Goal: Transaction & Acquisition: Purchase product/service

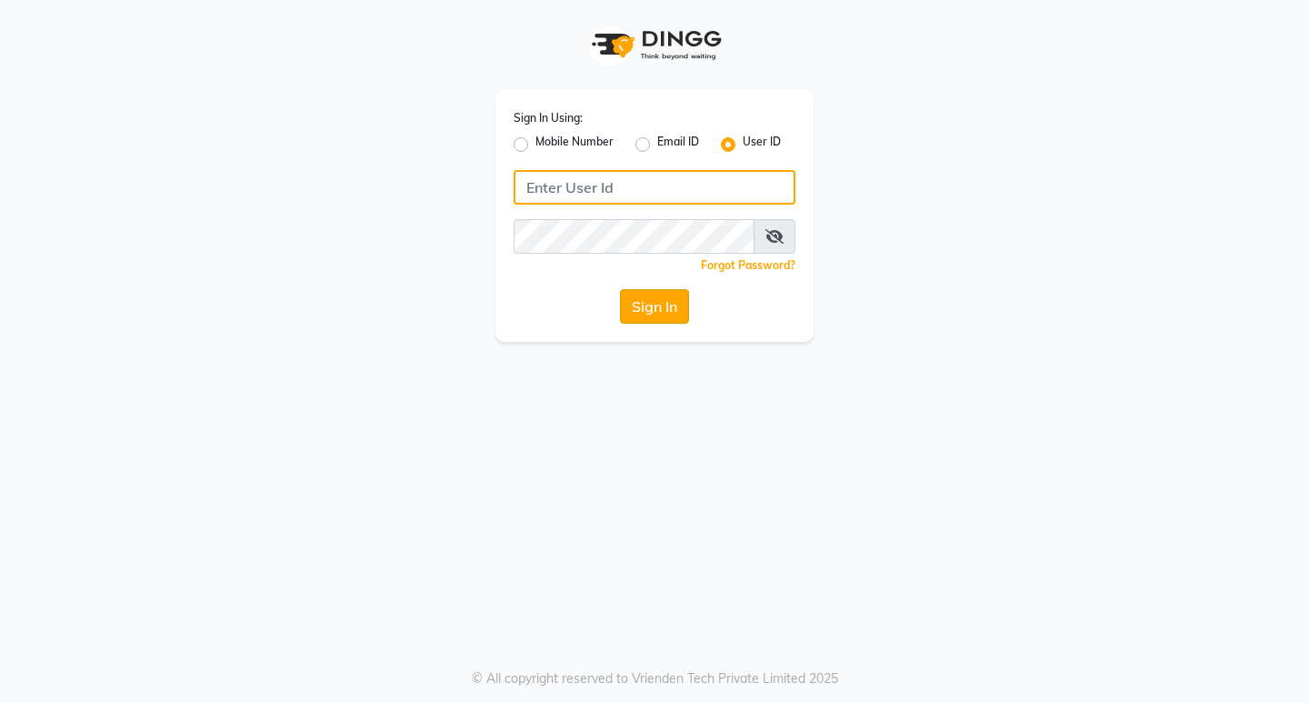
type input "8779788468"
click at [648, 302] on button "Sign In" at bounding box center [654, 306] width 69 height 35
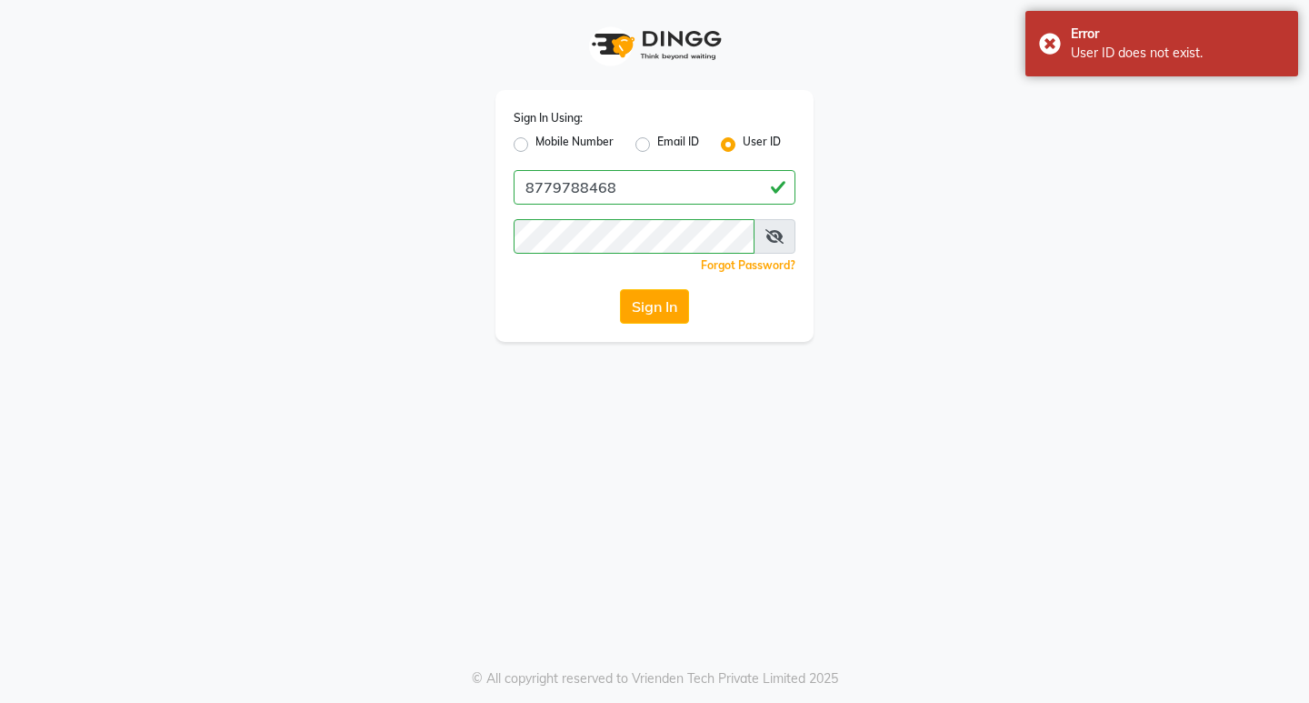
click at [535, 145] on label "Mobile Number" at bounding box center [574, 145] width 78 height 22
click at [535, 145] on input "Mobile Number" at bounding box center [541, 140] width 12 height 12
radio input "true"
radio input "false"
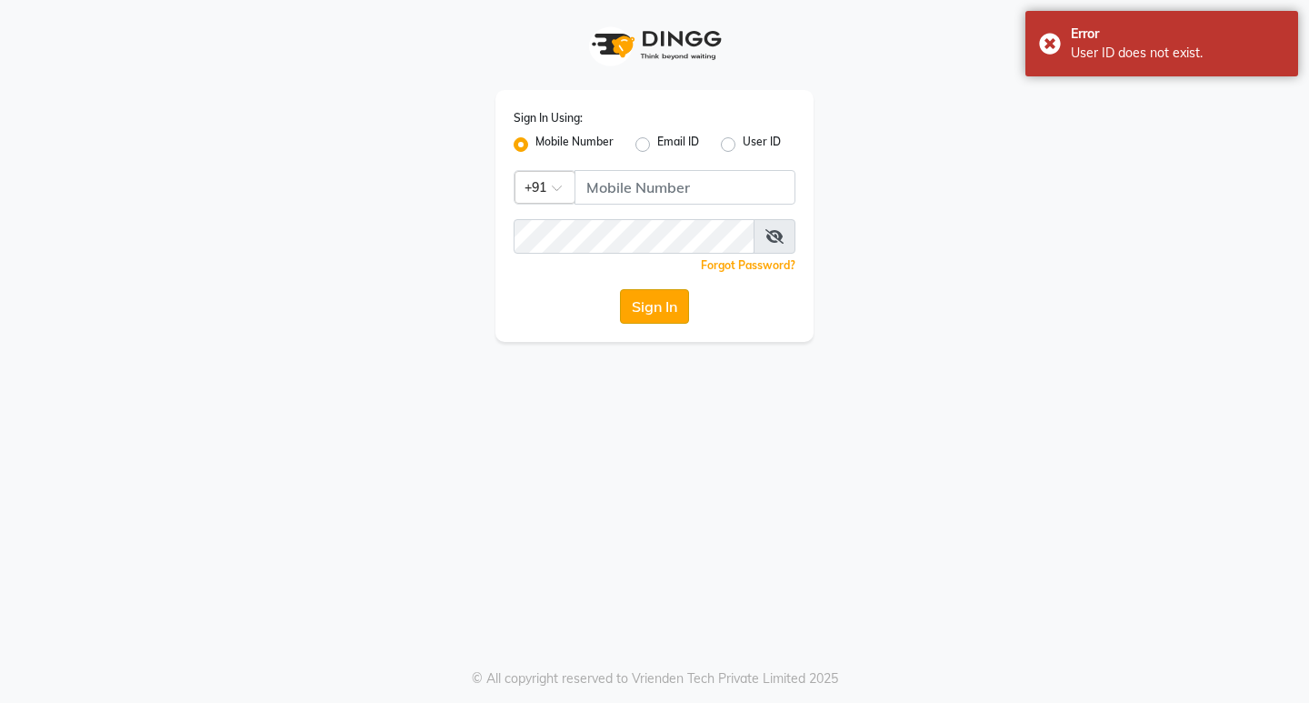
click at [661, 306] on button "Sign In" at bounding box center [654, 306] width 69 height 35
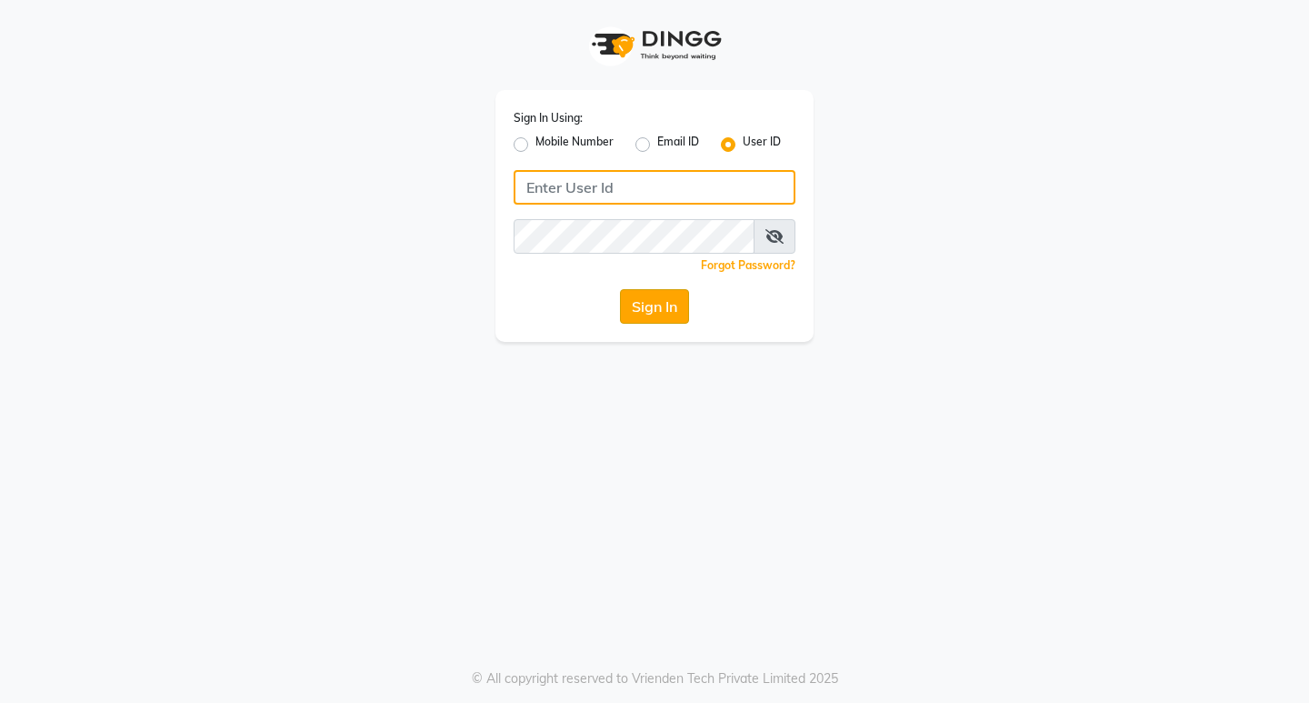
type input "8779788468"
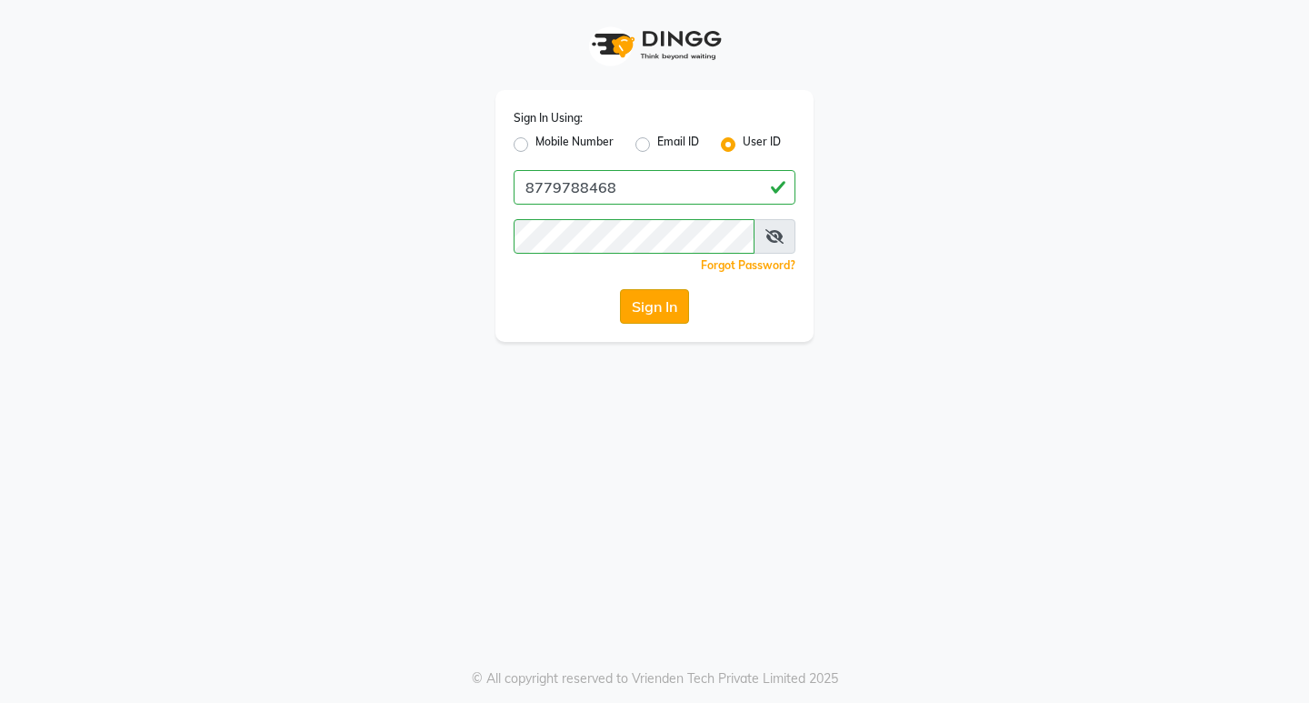
click at [655, 302] on button "Sign In" at bounding box center [654, 306] width 69 height 35
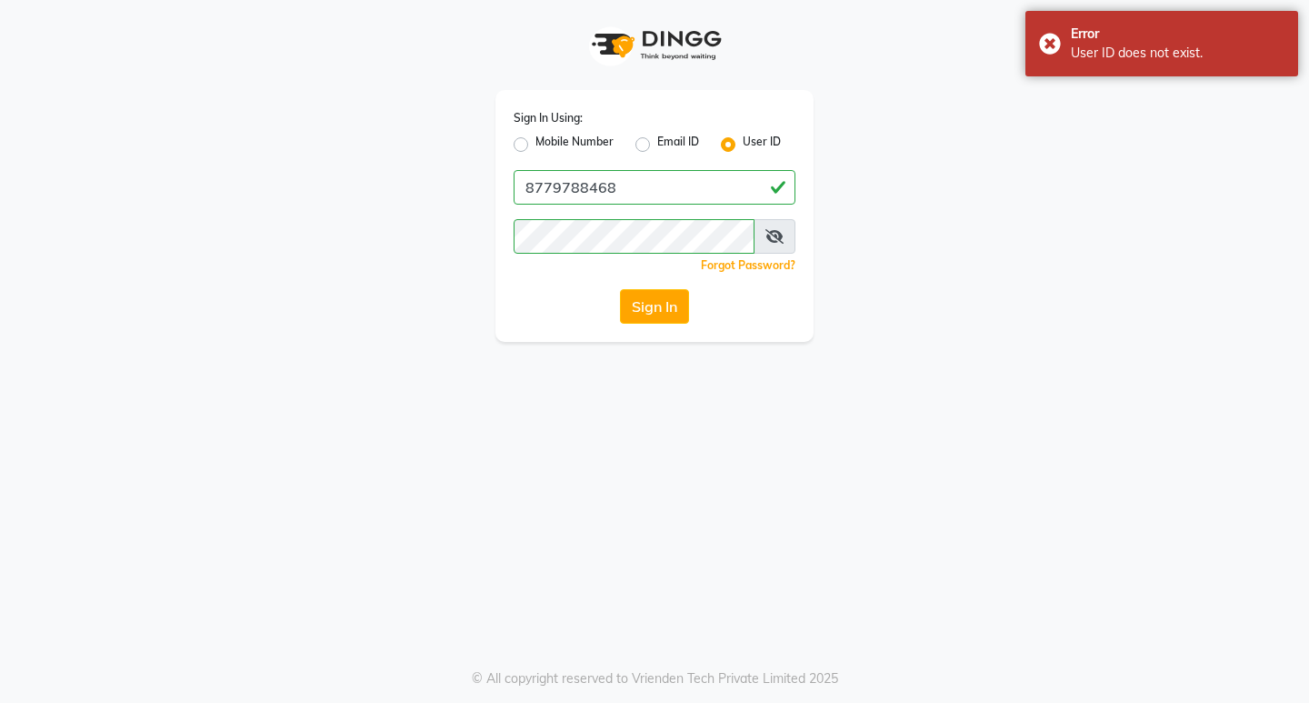
click at [535, 141] on label "Mobile Number" at bounding box center [574, 145] width 78 height 22
click at [535, 141] on input "Mobile Number" at bounding box center [541, 140] width 12 height 12
radio input "true"
radio input "false"
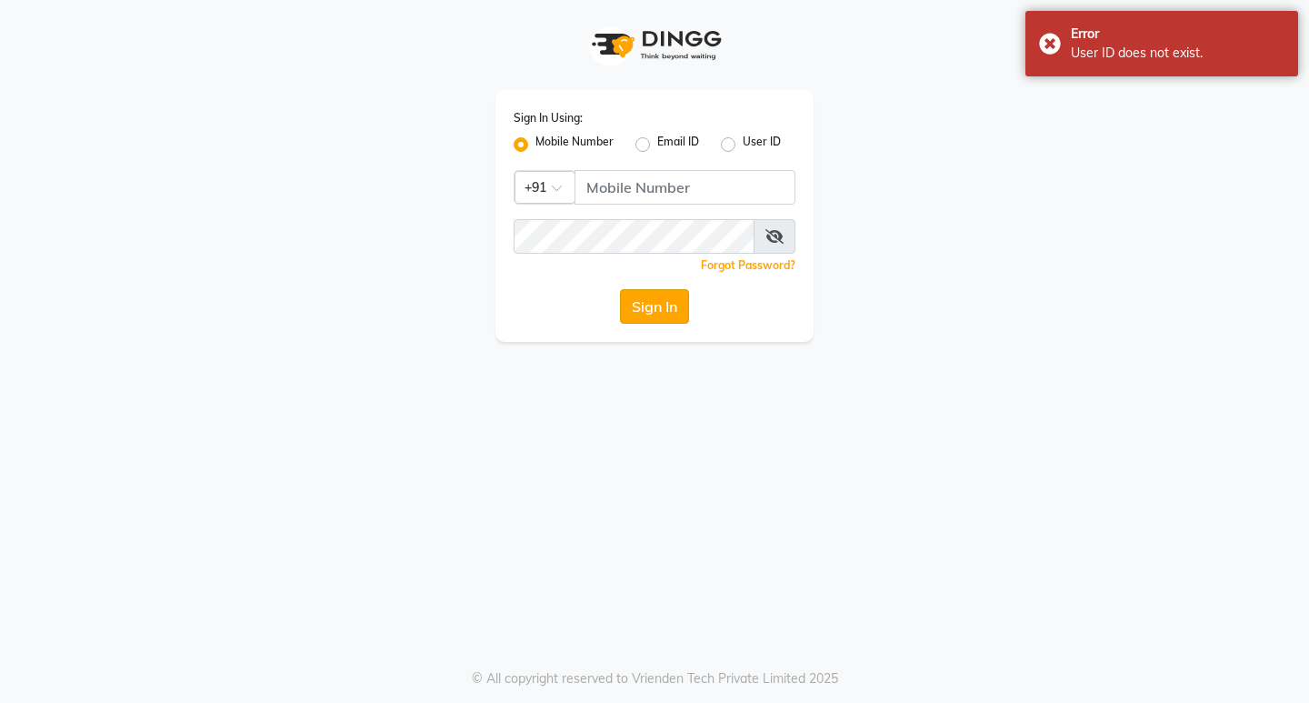
click at [653, 302] on button "Sign In" at bounding box center [654, 306] width 69 height 35
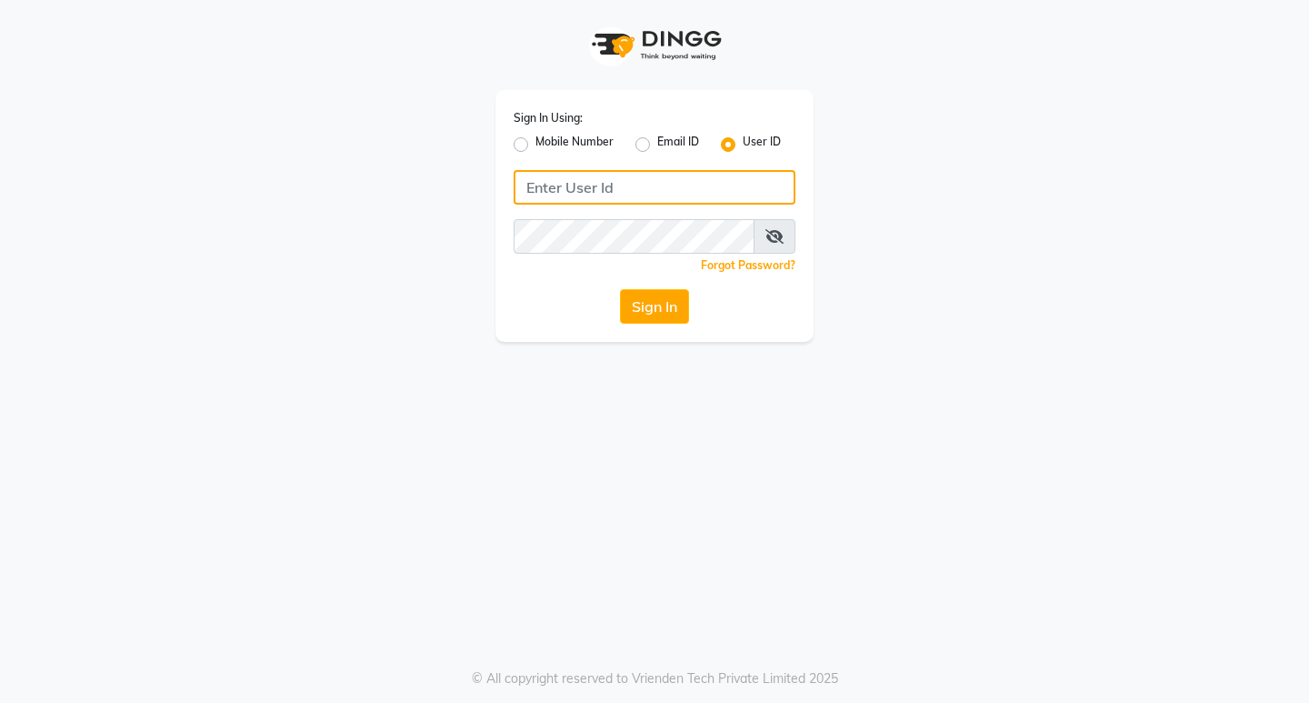
type input "8779788468"
click at [535, 143] on label "Mobile Number" at bounding box center [574, 145] width 78 height 22
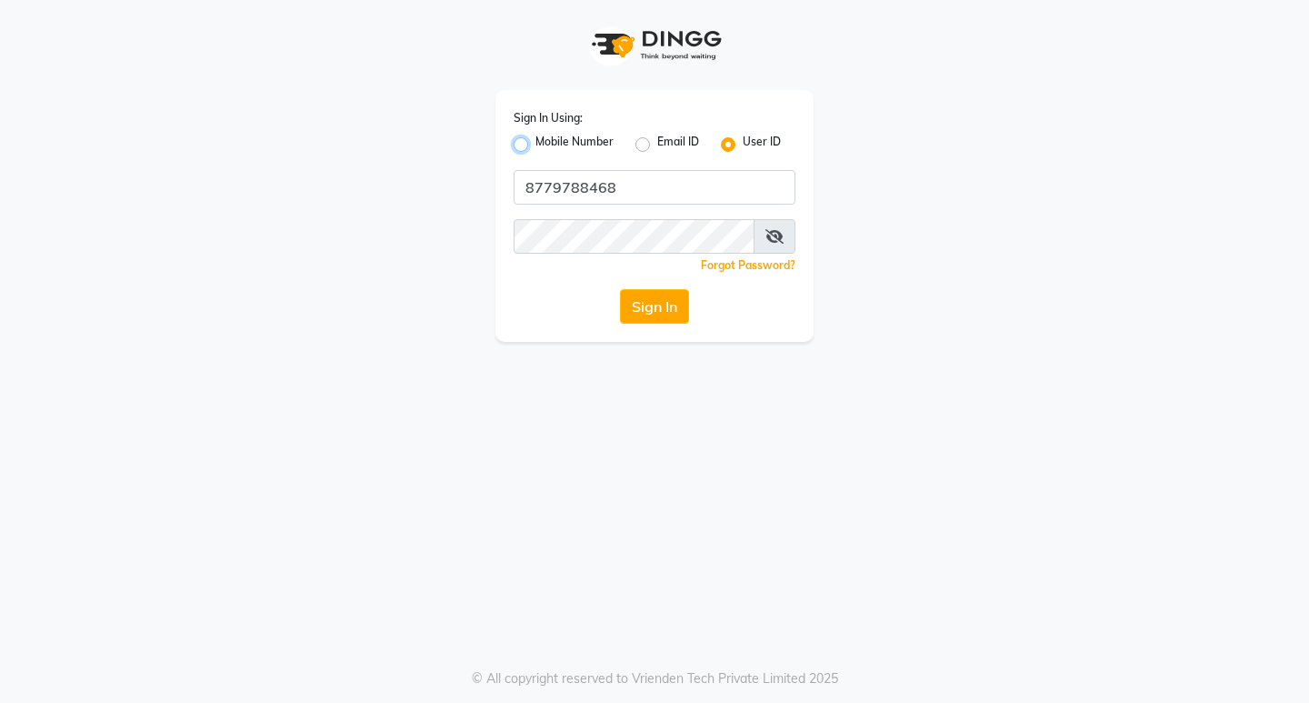
click at [535, 143] on input "Mobile Number" at bounding box center [541, 140] width 12 height 12
radio input "true"
radio input "false"
click at [660, 301] on button "Sign In" at bounding box center [654, 306] width 69 height 35
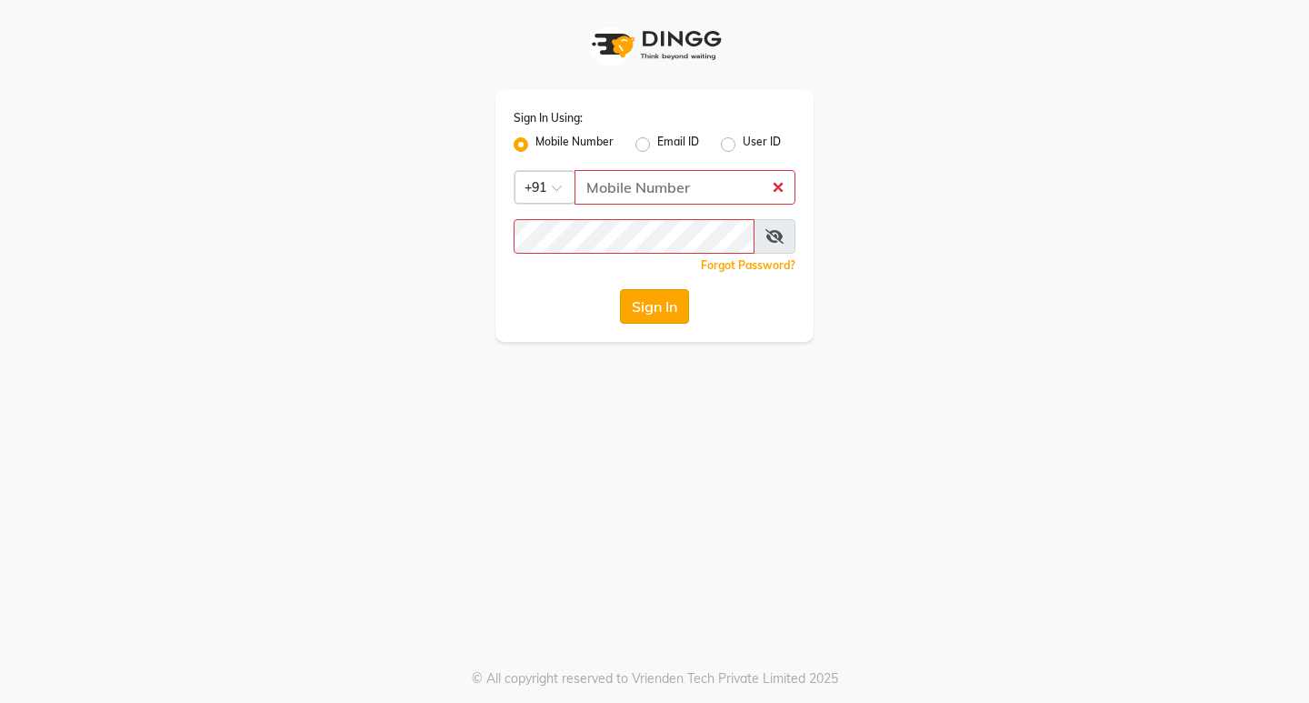
click at [660, 301] on button "Sign In" at bounding box center [654, 306] width 69 height 35
click at [647, 311] on button "Sign In" at bounding box center [654, 306] width 69 height 35
click at [644, 301] on button "Sign In" at bounding box center [654, 306] width 69 height 35
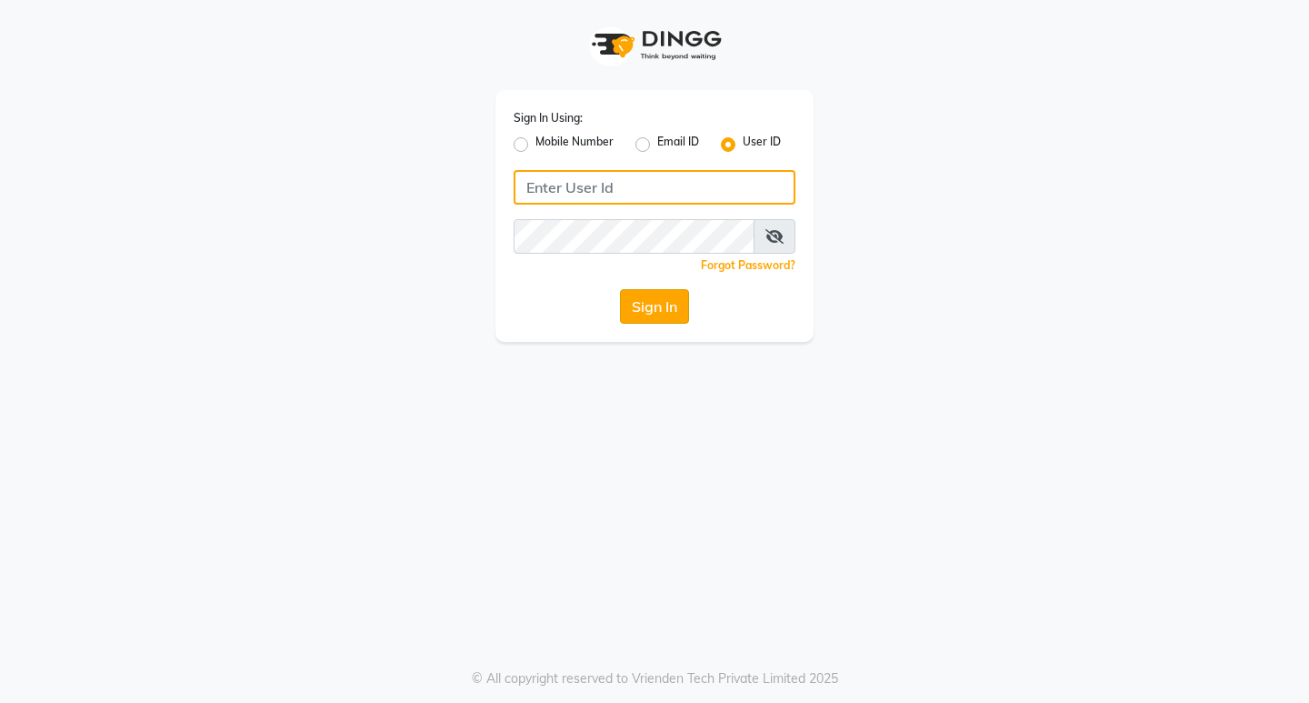
type input "8779788468"
click at [664, 307] on button "Sign In" at bounding box center [654, 306] width 69 height 35
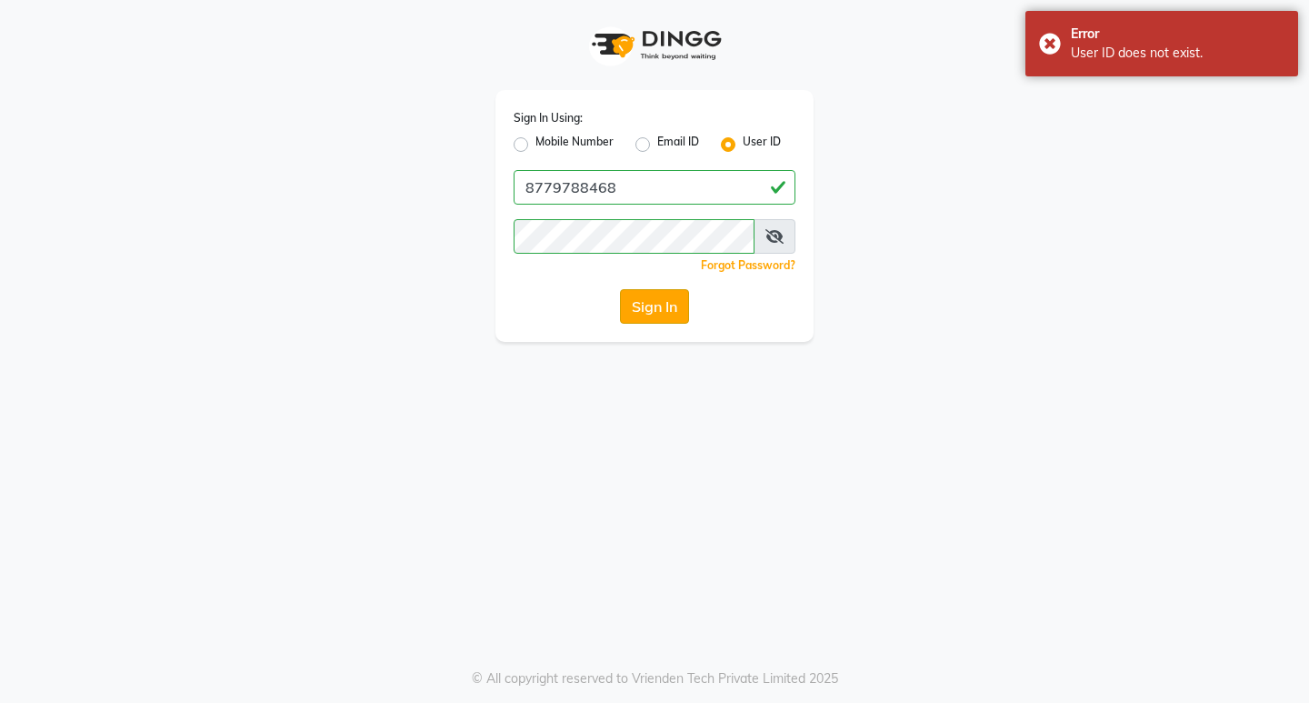
click at [652, 305] on button "Sign In" at bounding box center [654, 306] width 69 height 35
click at [535, 143] on label "Mobile Number" at bounding box center [574, 145] width 78 height 22
click at [535, 143] on input "Mobile Number" at bounding box center [541, 140] width 12 height 12
radio input "true"
radio input "false"
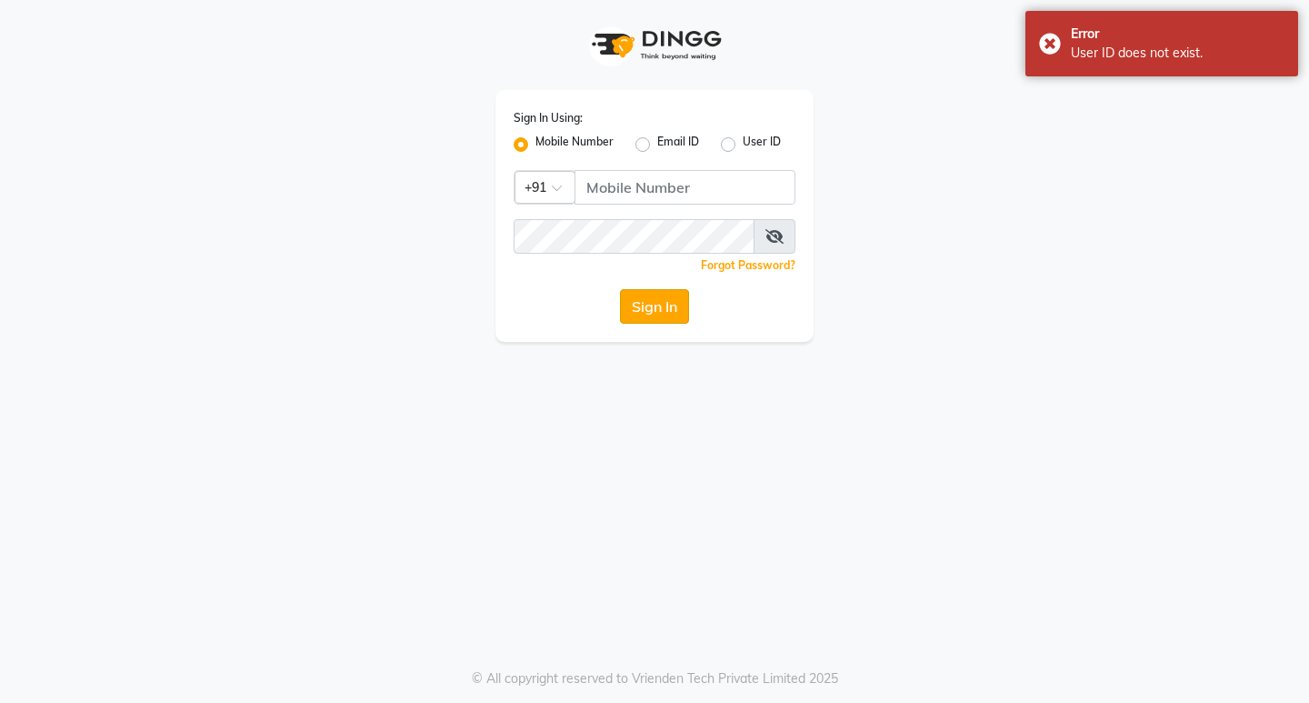
click at [648, 308] on button "Sign In" at bounding box center [654, 306] width 69 height 35
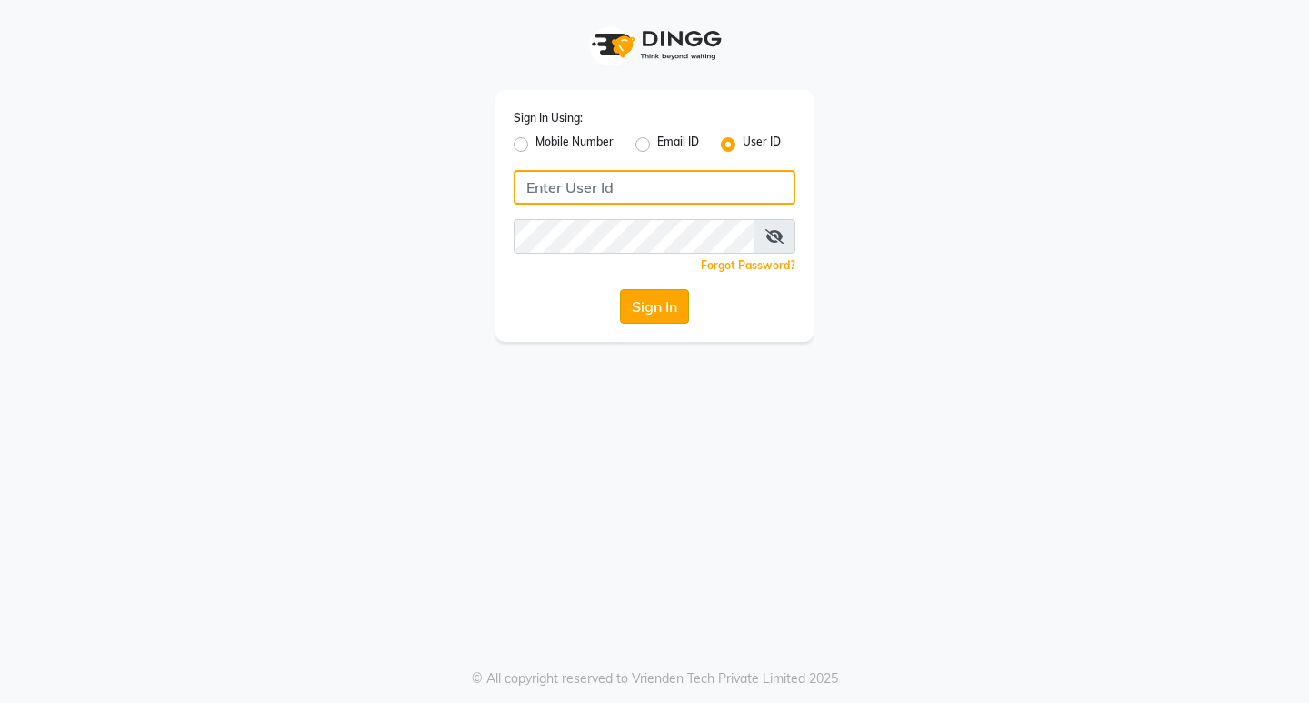
type input "8779788468"
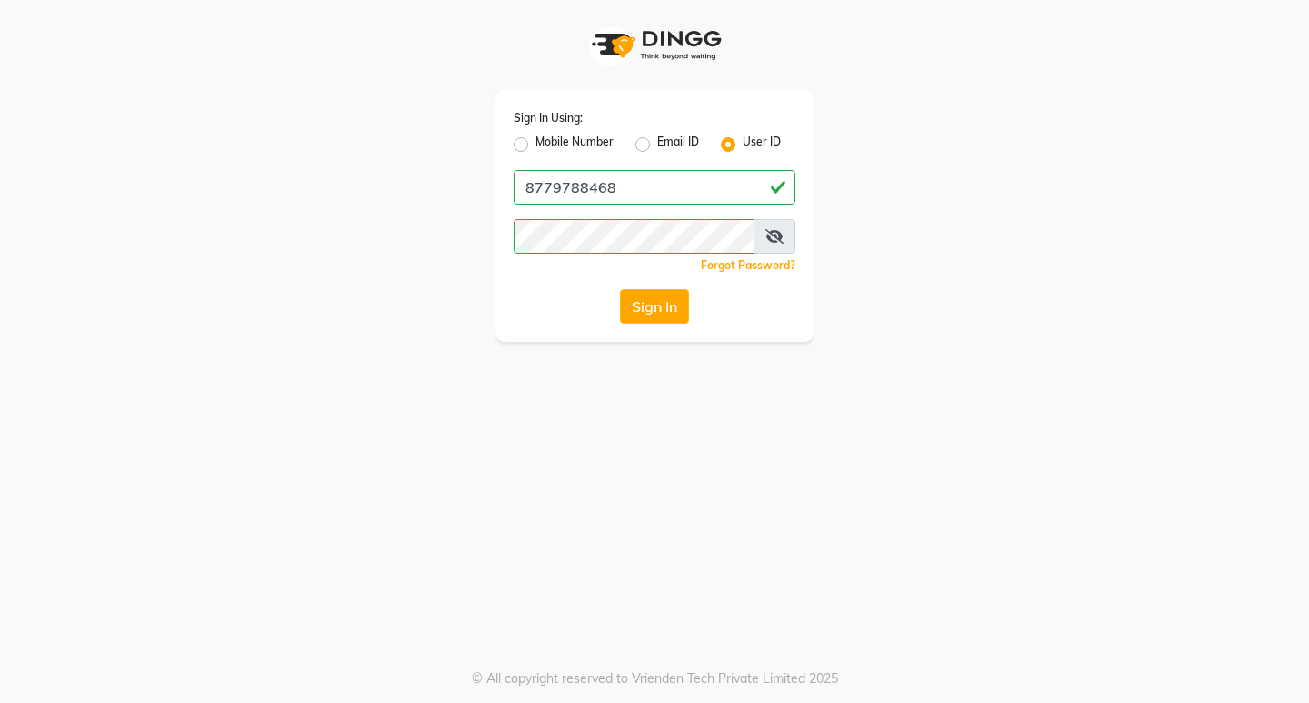
click at [648, 311] on button "Sign In" at bounding box center [654, 306] width 69 height 35
click at [590, 179] on input "8779788468" at bounding box center [655, 187] width 282 height 35
click at [564, 145] on label "Mobile Number" at bounding box center [574, 145] width 78 height 22
click at [547, 145] on input "Mobile Number" at bounding box center [541, 140] width 12 height 12
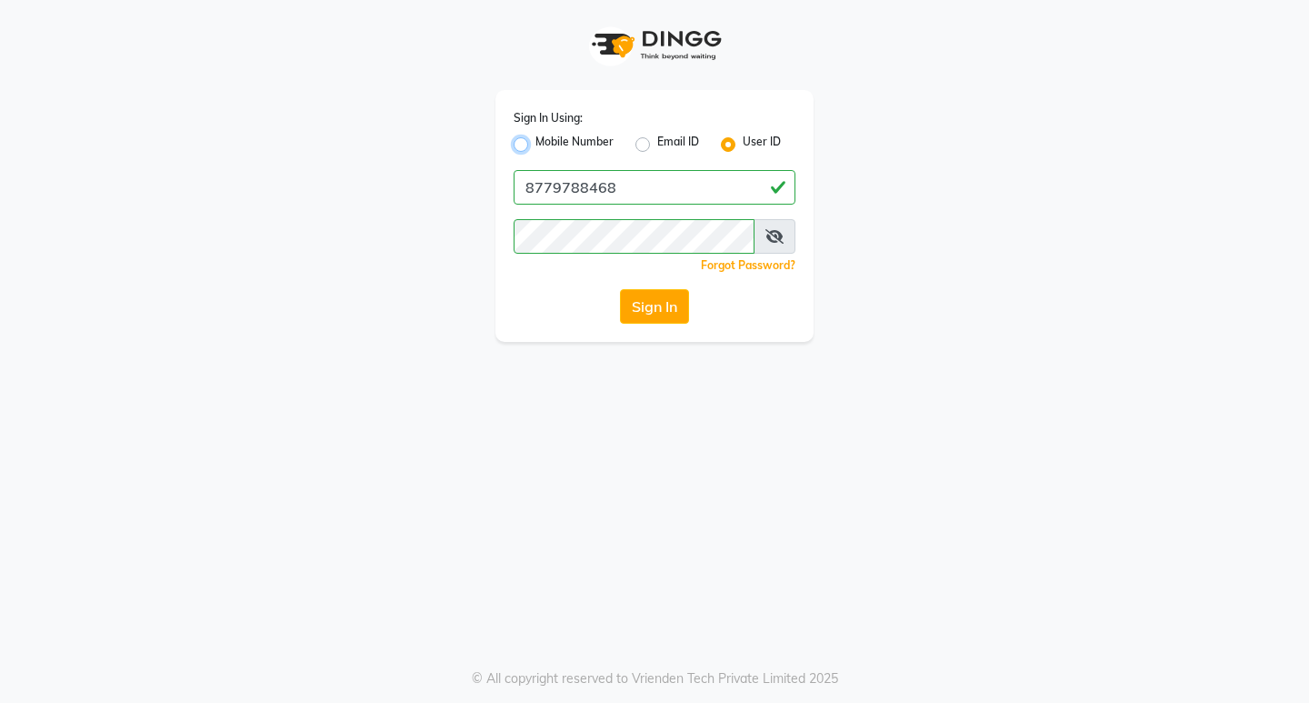
radio input "true"
radio input "false"
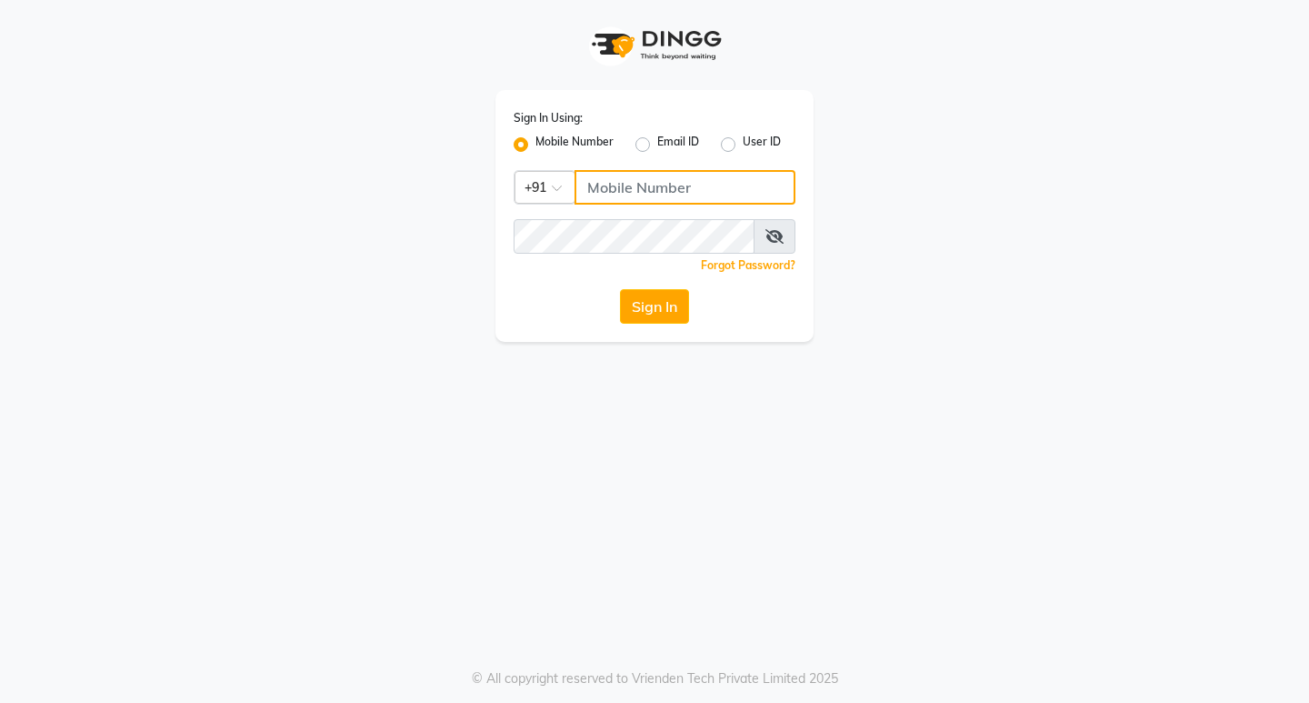
click at [617, 184] on input "Username" at bounding box center [684, 187] width 221 height 35
type input "8779788468"
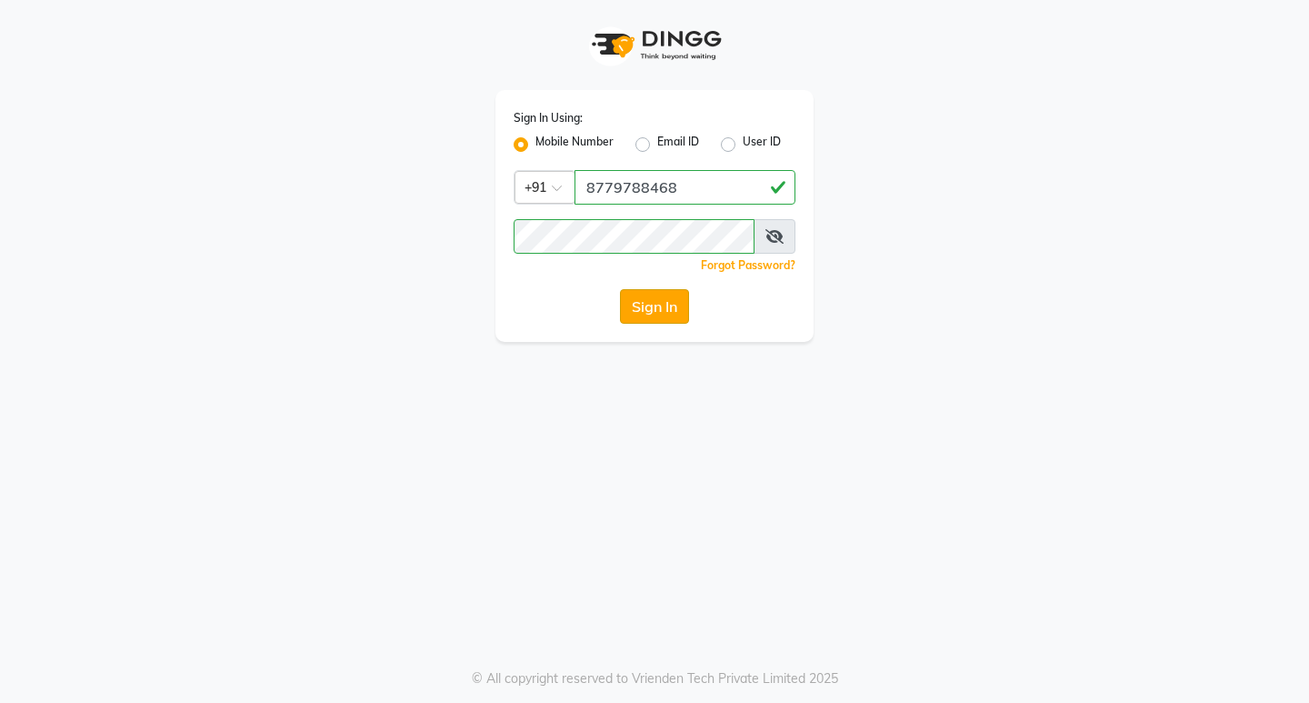
click at [677, 302] on button "Sign In" at bounding box center [654, 306] width 69 height 35
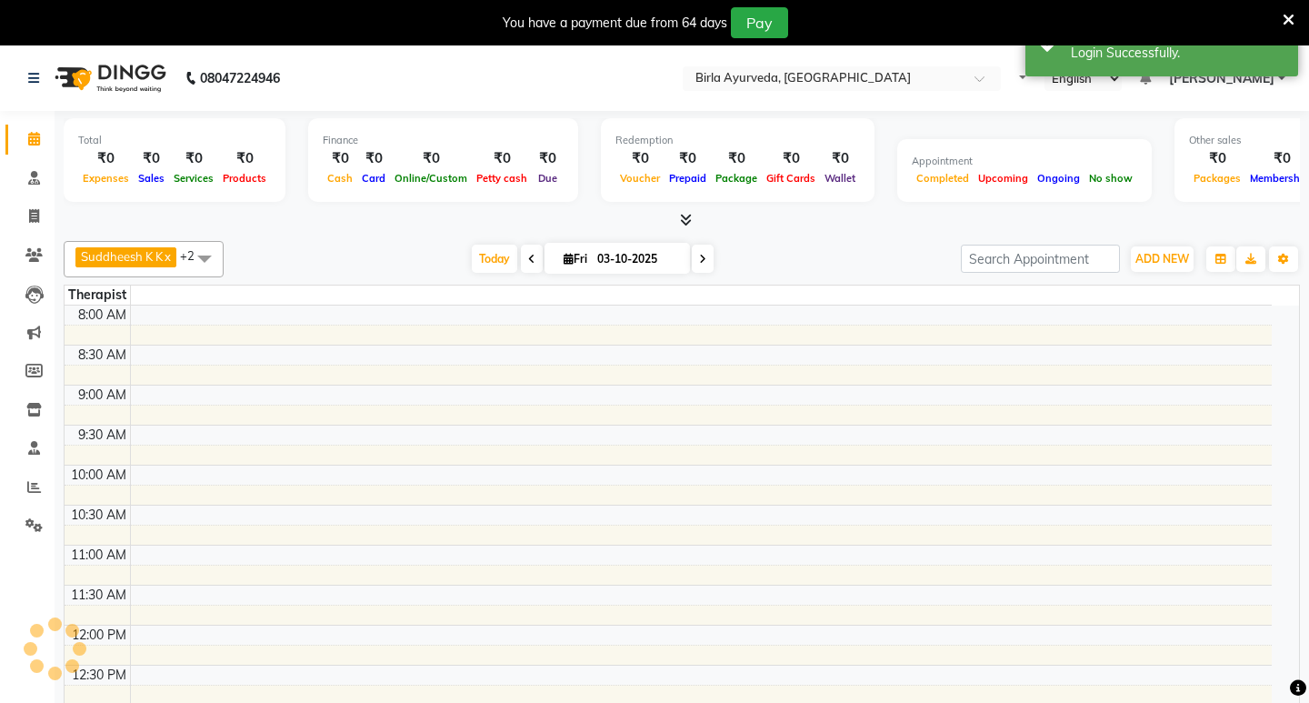
select select "en"
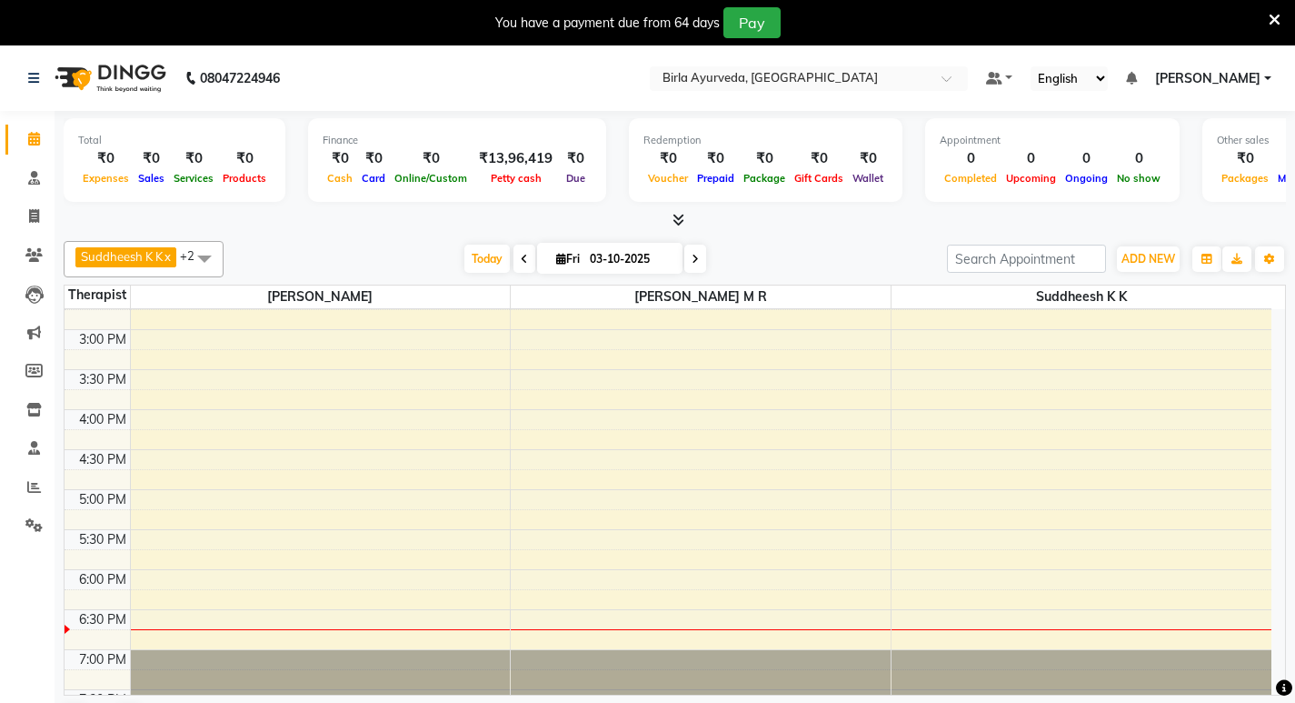
click at [1219, 73] on span "[PERSON_NAME]" at bounding box center [1207, 78] width 105 height 19
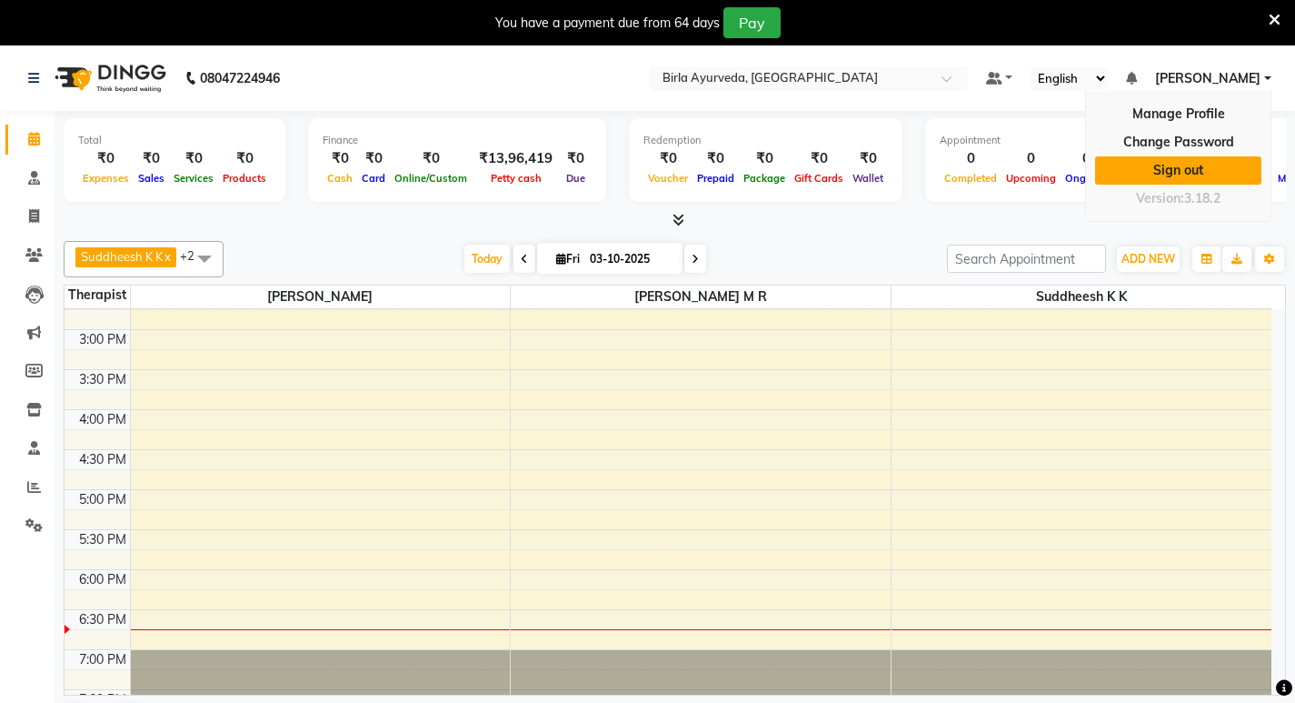
click at [1198, 165] on link "Sign out" at bounding box center [1178, 170] width 166 height 28
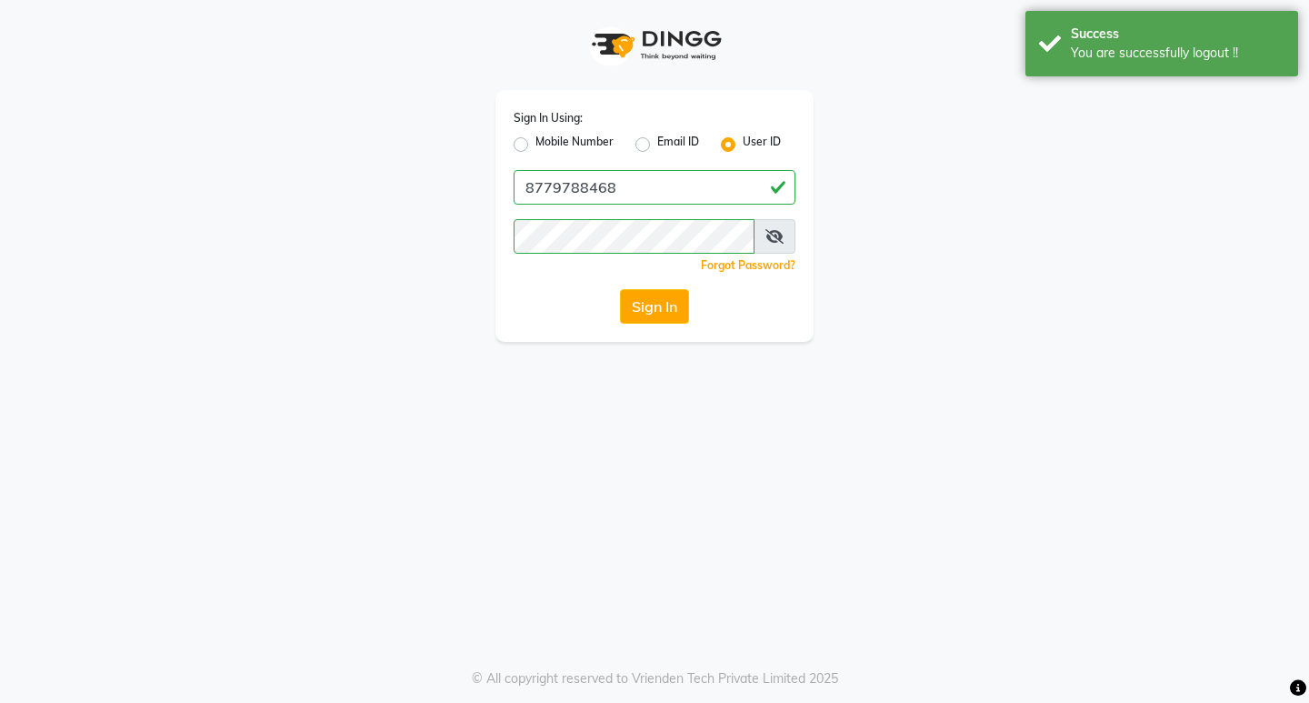
click at [565, 145] on label "Mobile Number" at bounding box center [574, 145] width 78 height 22
click at [547, 145] on input "Mobile Number" at bounding box center [541, 140] width 12 height 12
radio input "true"
radio input "false"
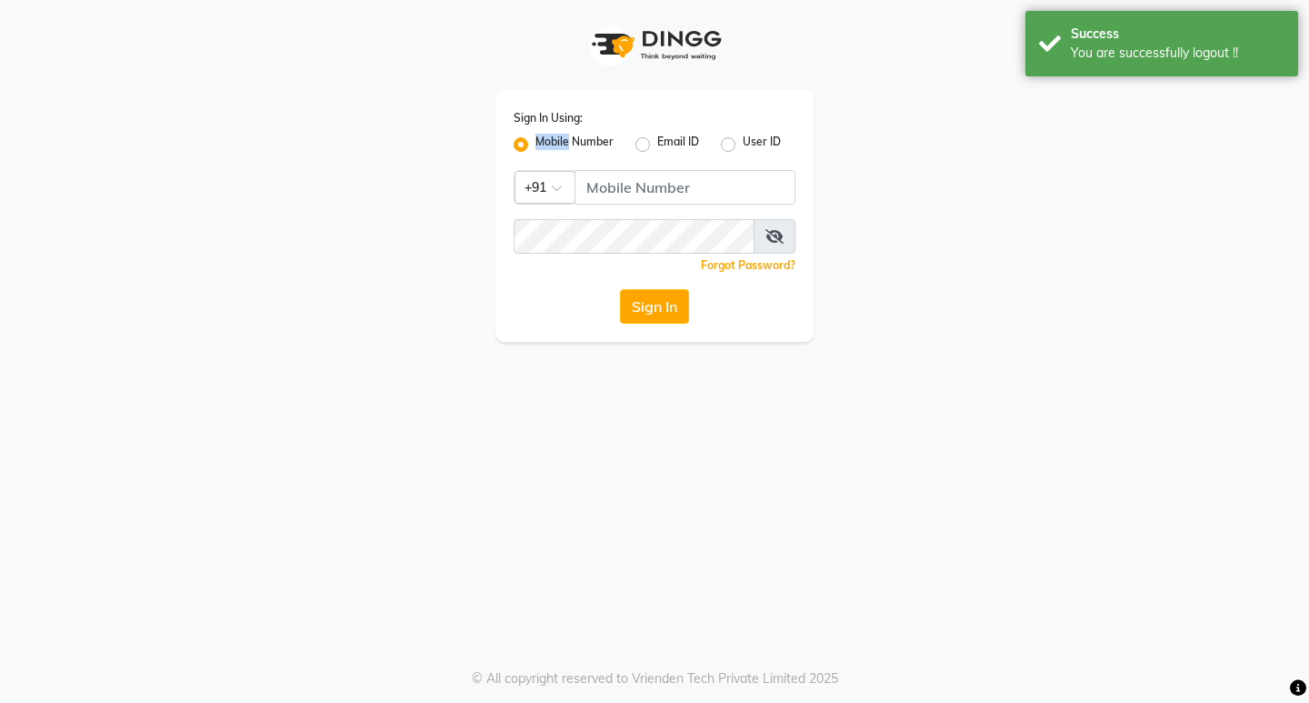
click at [565, 145] on label "Mobile Number" at bounding box center [574, 145] width 78 height 22
click at [547, 145] on input "Mobile Number" at bounding box center [541, 140] width 12 height 12
click at [565, 145] on label "Mobile Number" at bounding box center [574, 145] width 78 height 22
click at [547, 145] on input "Mobile Number" at bounding box center [541, 140] width 12 height 12
click at [565, 145] on label "Mobile Number" at bounding box center [574, 145] width 78 height 22
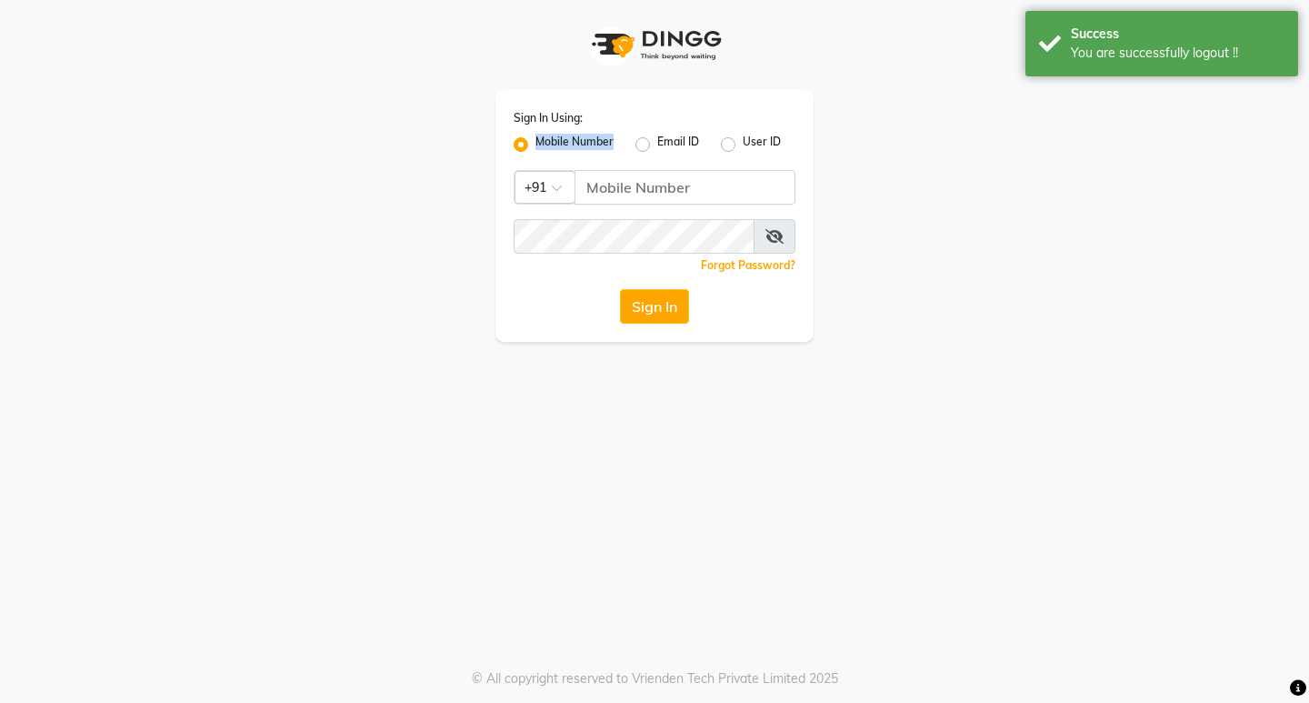
click at [547, 145] on input "Mobile Number" at bounding box center [541, 140] width 12 height 12
click at [617, 195] on input "Username" at bounding box center [684, 187] width 221 height 35
type input "8779788468"
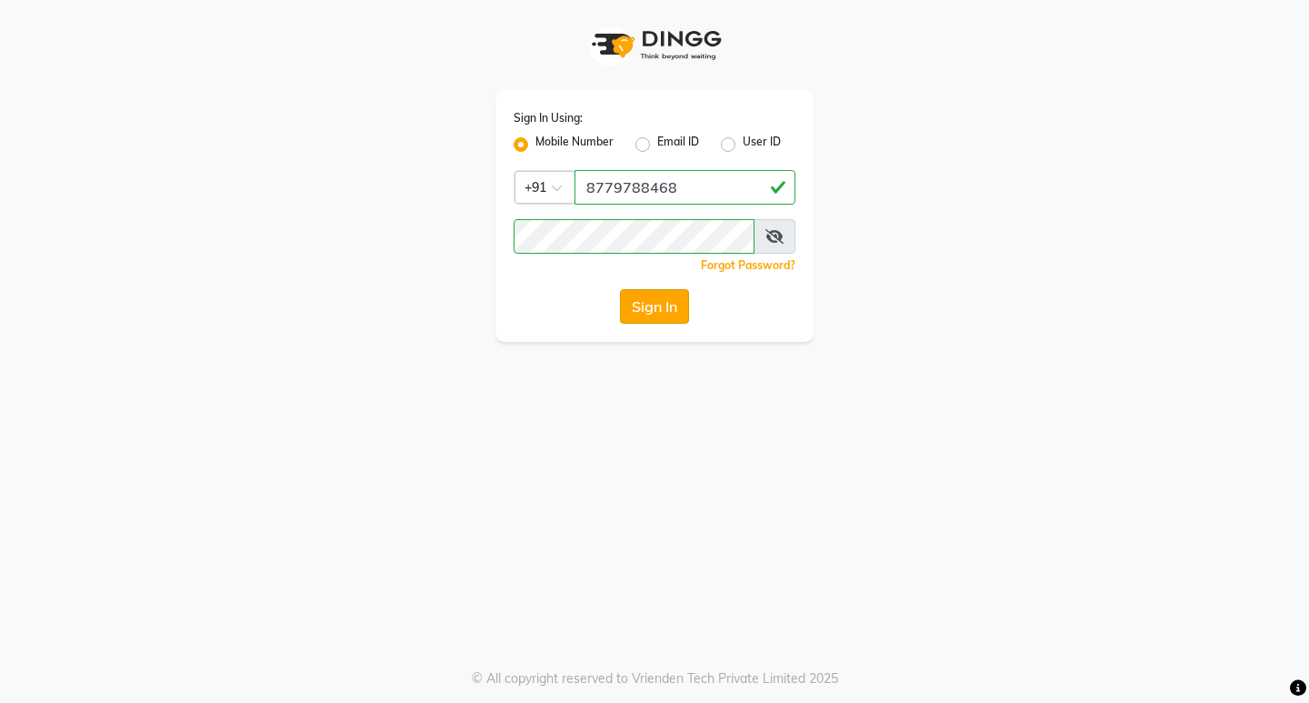
click at [660, 306] on button "Sign In" at bounding box center [654, 306] width 69 height 35
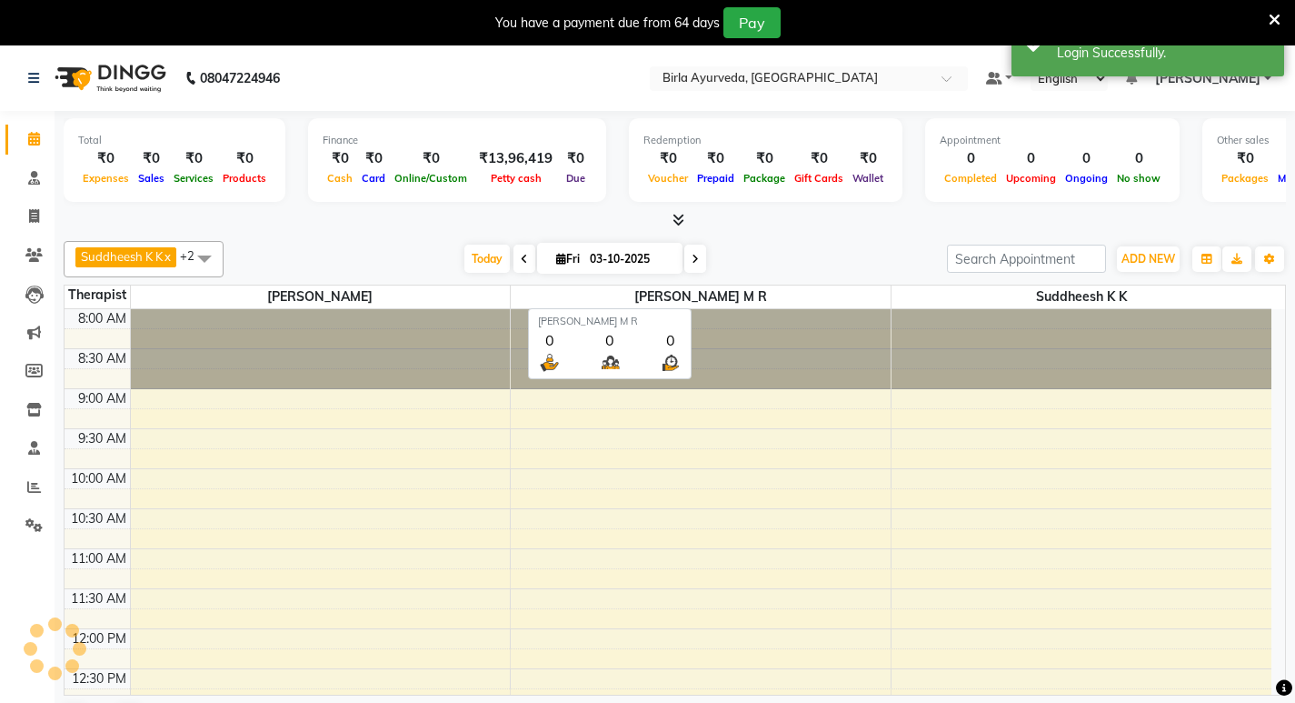
scroll to position [574, 0]
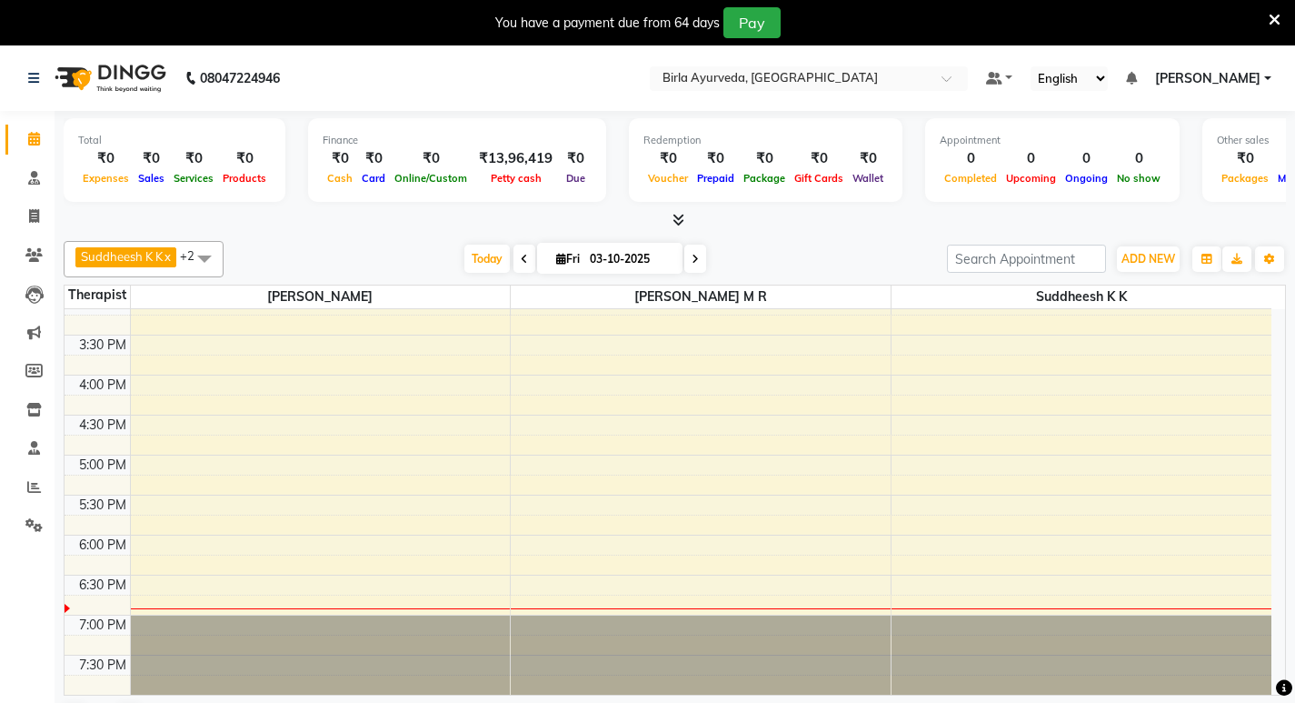
click at [521, 257] on icon at bounding box center [524, 259] width 7 height 11
type input "02-10-2025"
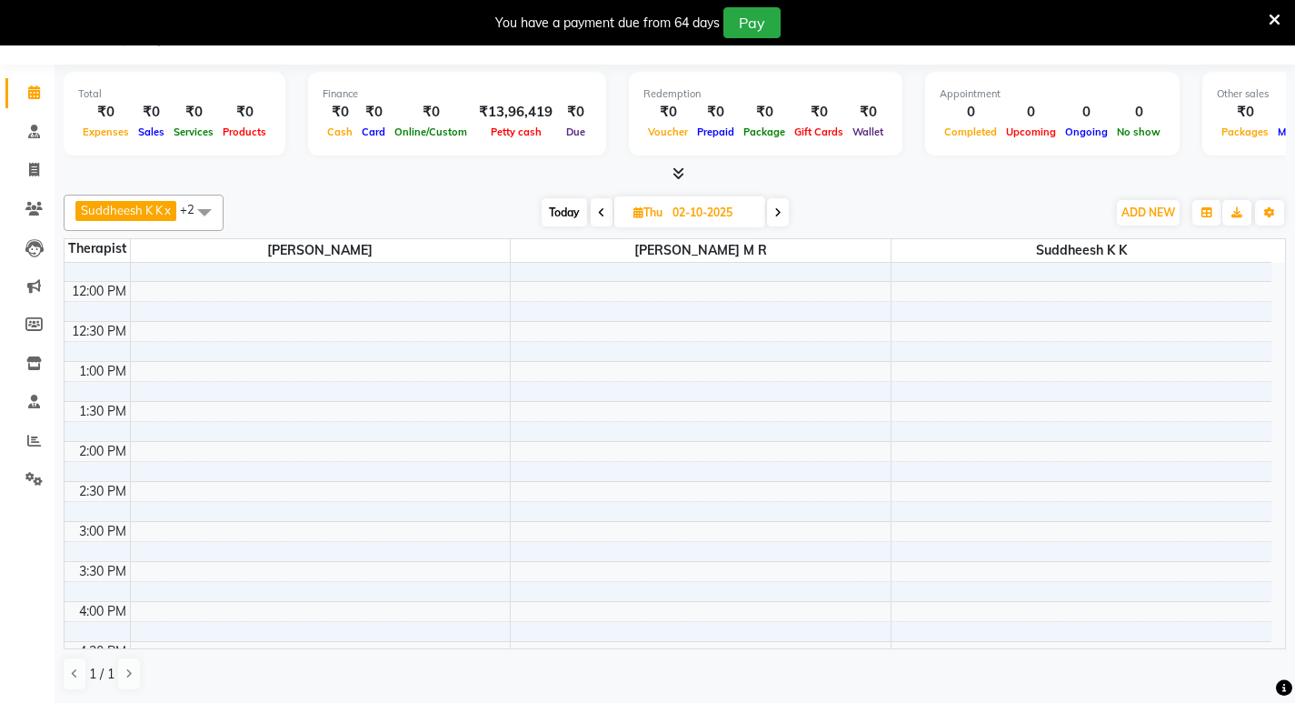
scroll to position [0, 0]
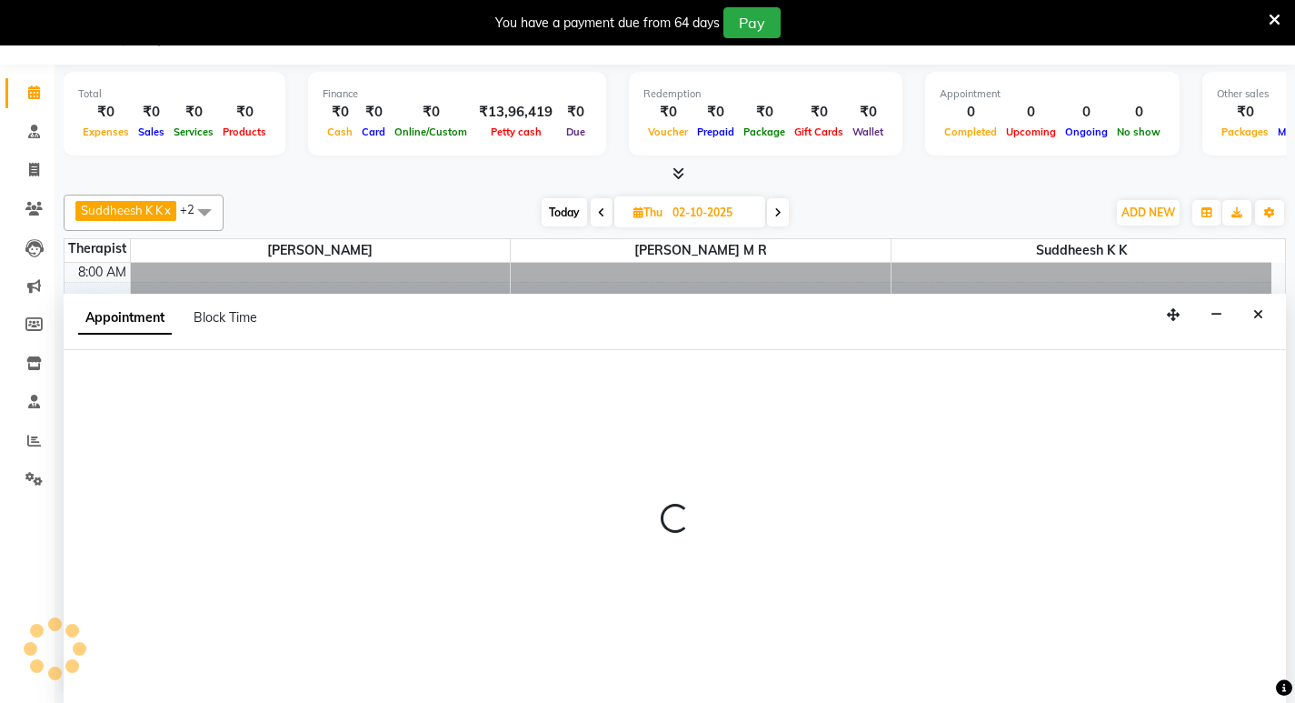
select select "56922"
select select "540"
select select "tentative"
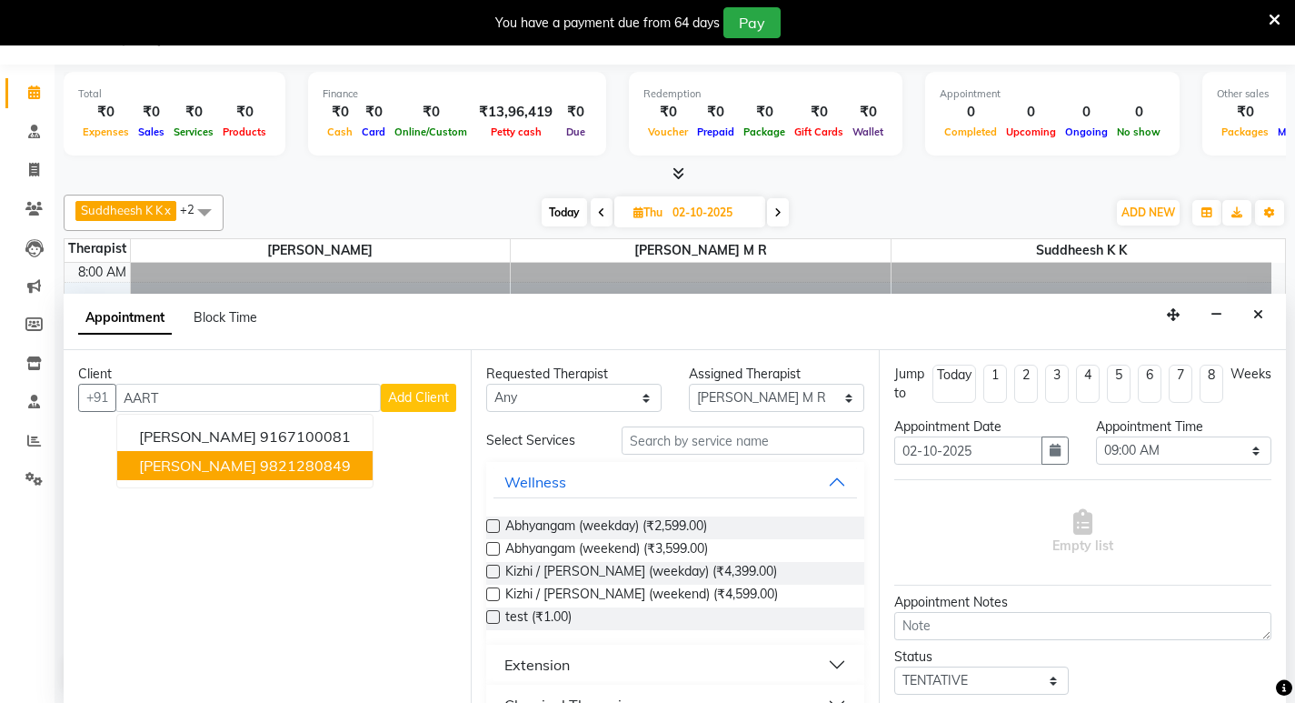
click at [216, 461] on button "[PERSON_NAME] 9821280849" at bounding box center [244, 465] width 255 height 29
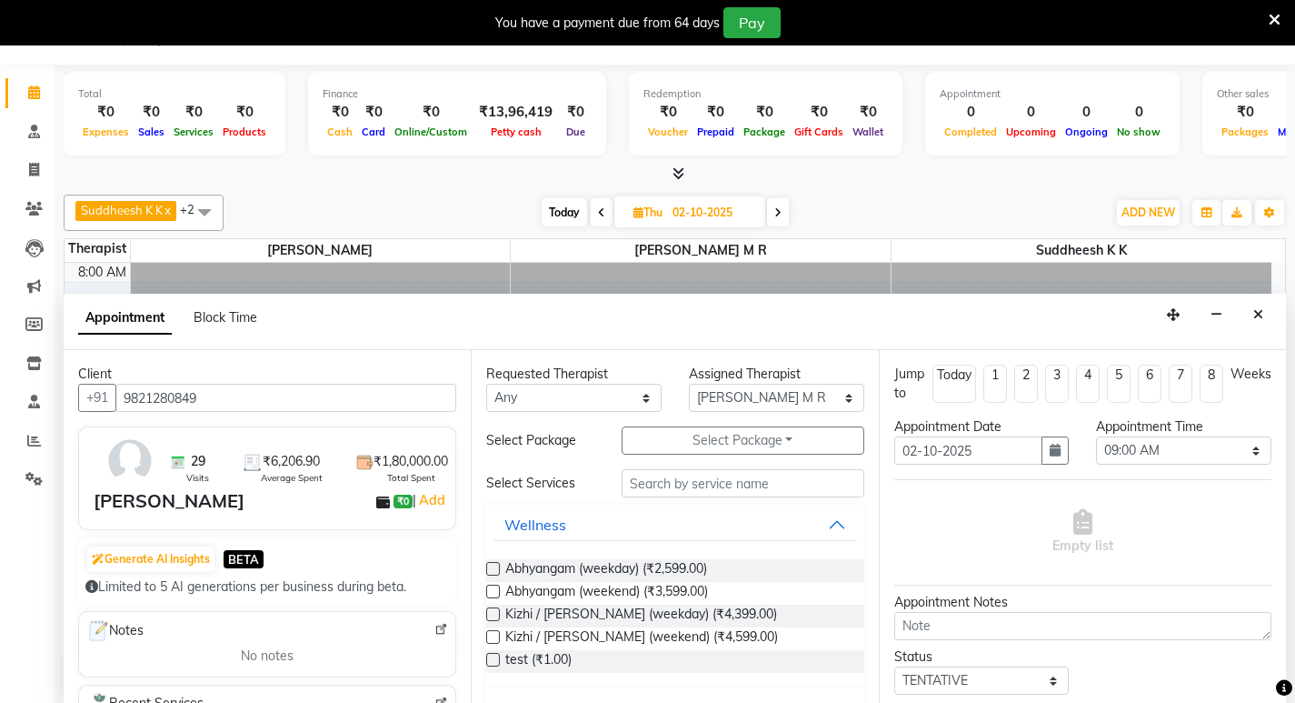
type input "9821280849"
click at [495, 567] on label at bounding box center [493, 569] width 14 height 14
click at [495, 567] on input "checkbox" at bounding box center [492, 570] width 12 height 12
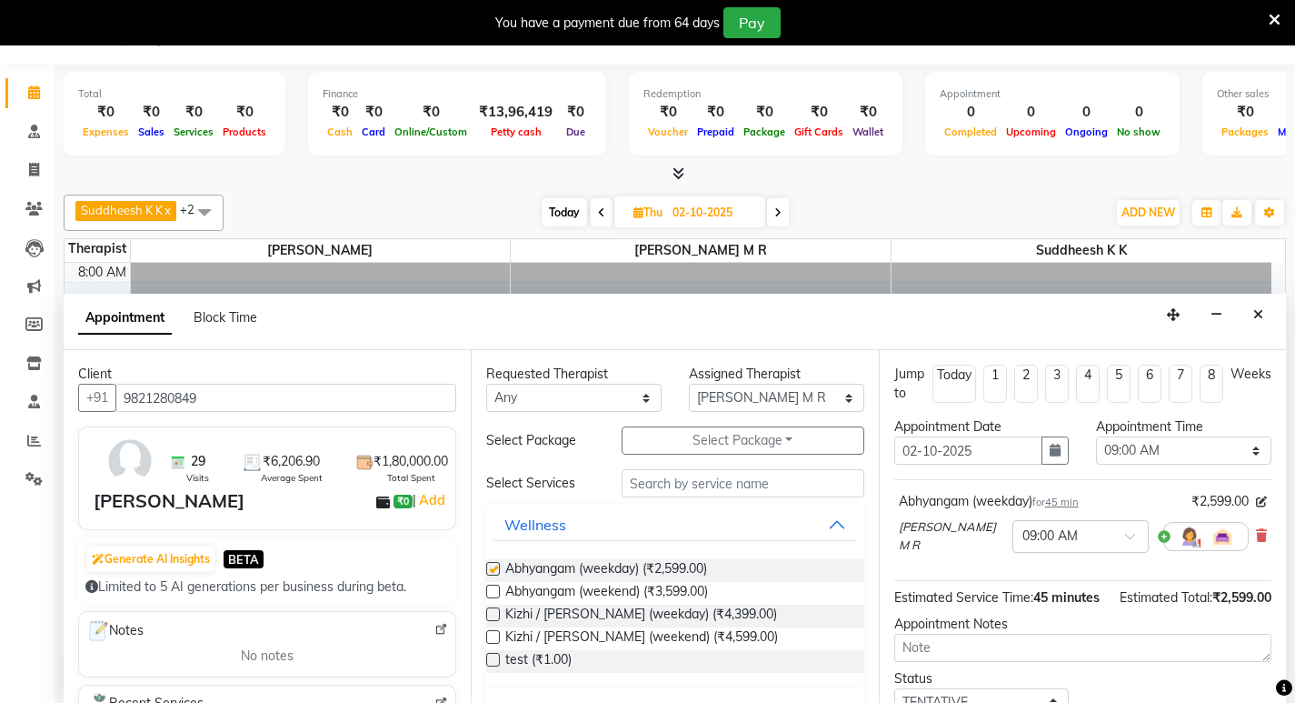
checkbox input "false"
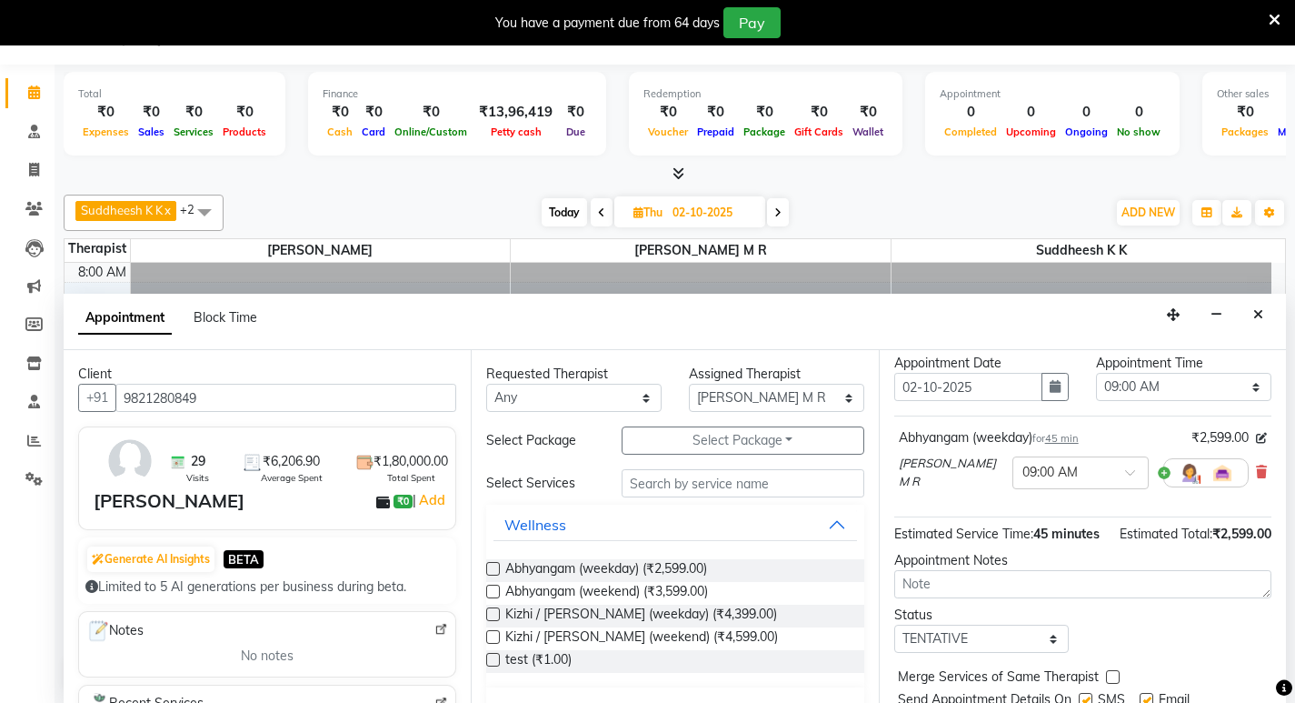
scroll to position [145, 0]
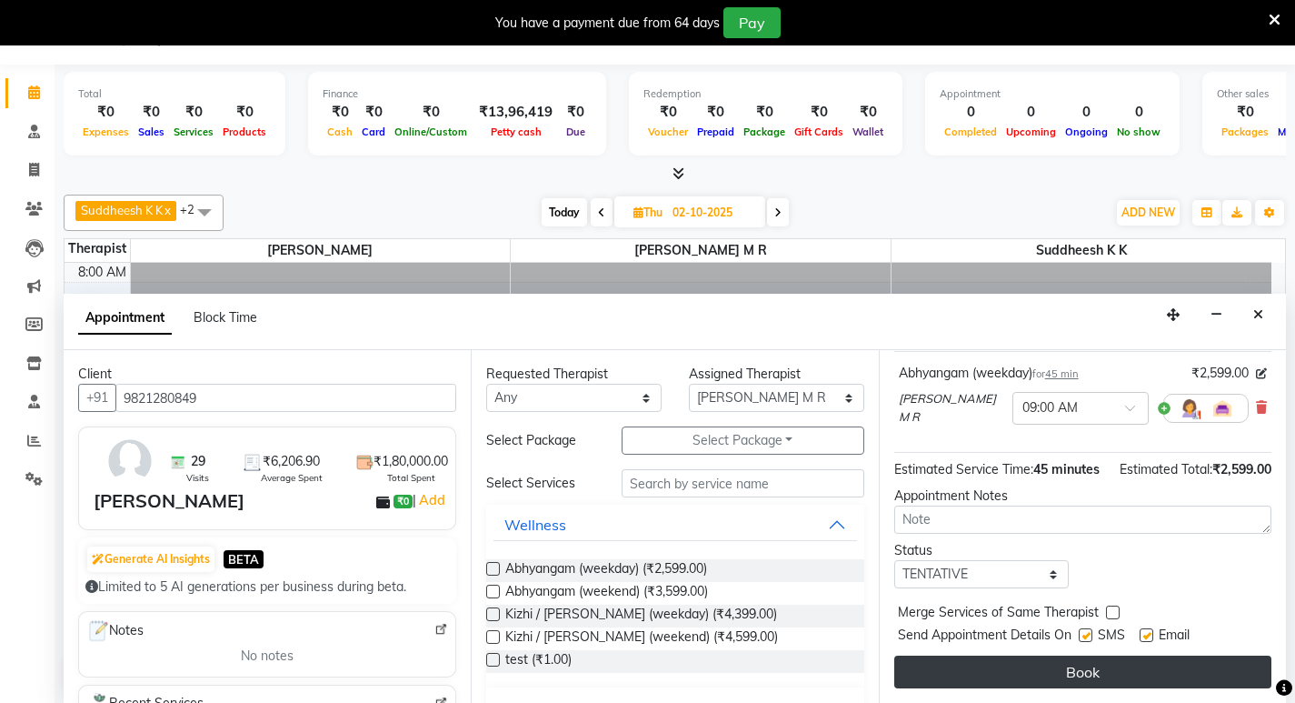
click at [1055, 674] on button "Book" at bounding box center [1082, 671] width 377 height 33
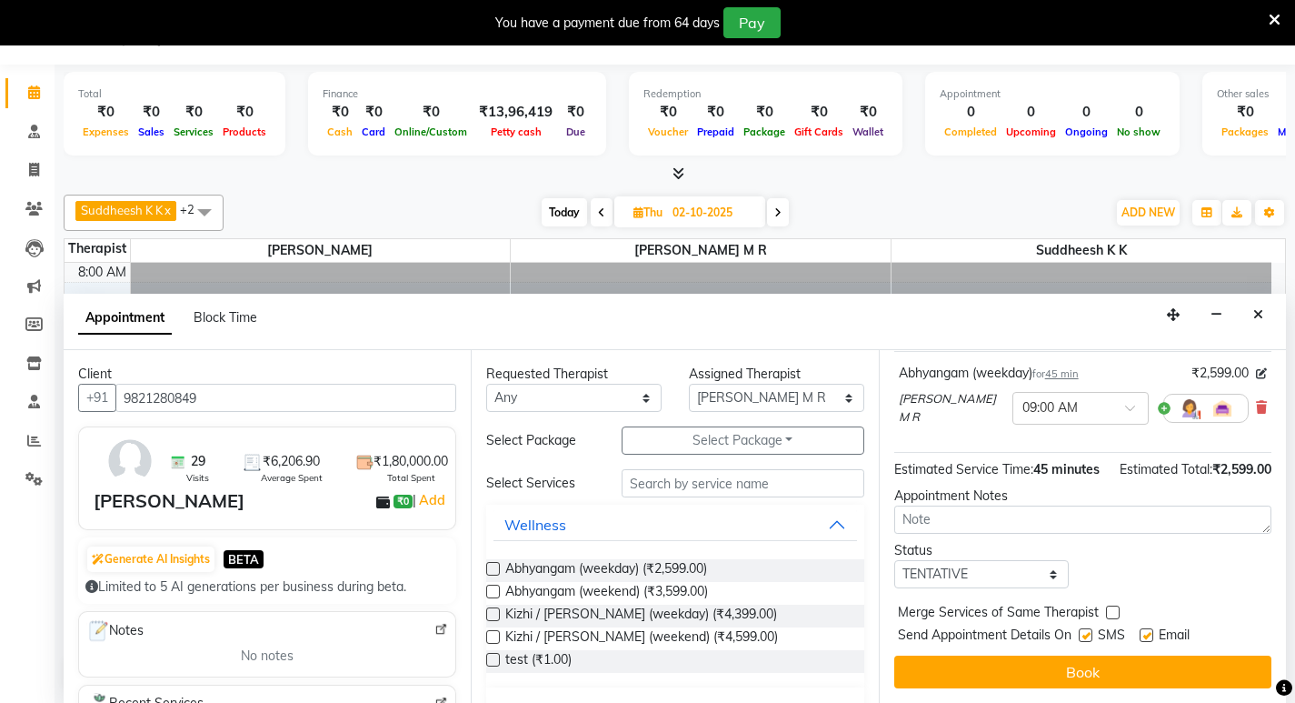
click at [782, 209] on icon at bounding box center [777, 212] width 7 height 11
type input "03-10-2025"
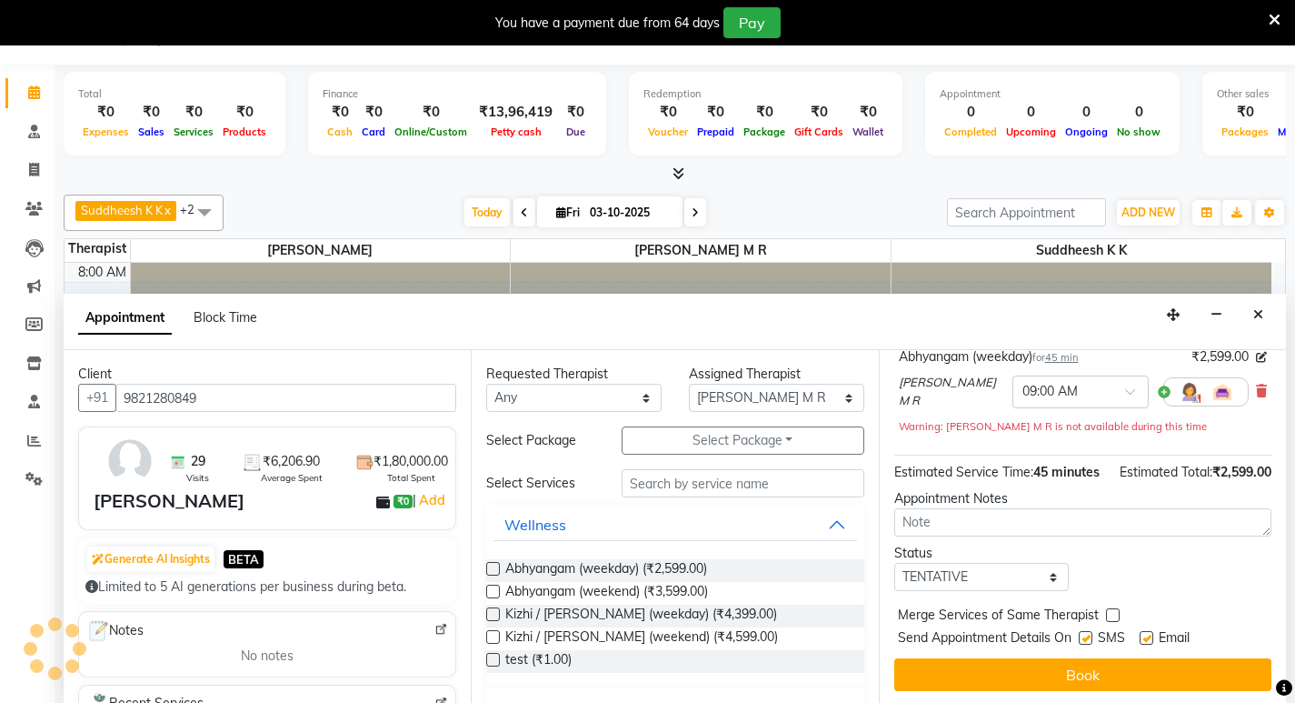
select select "540"
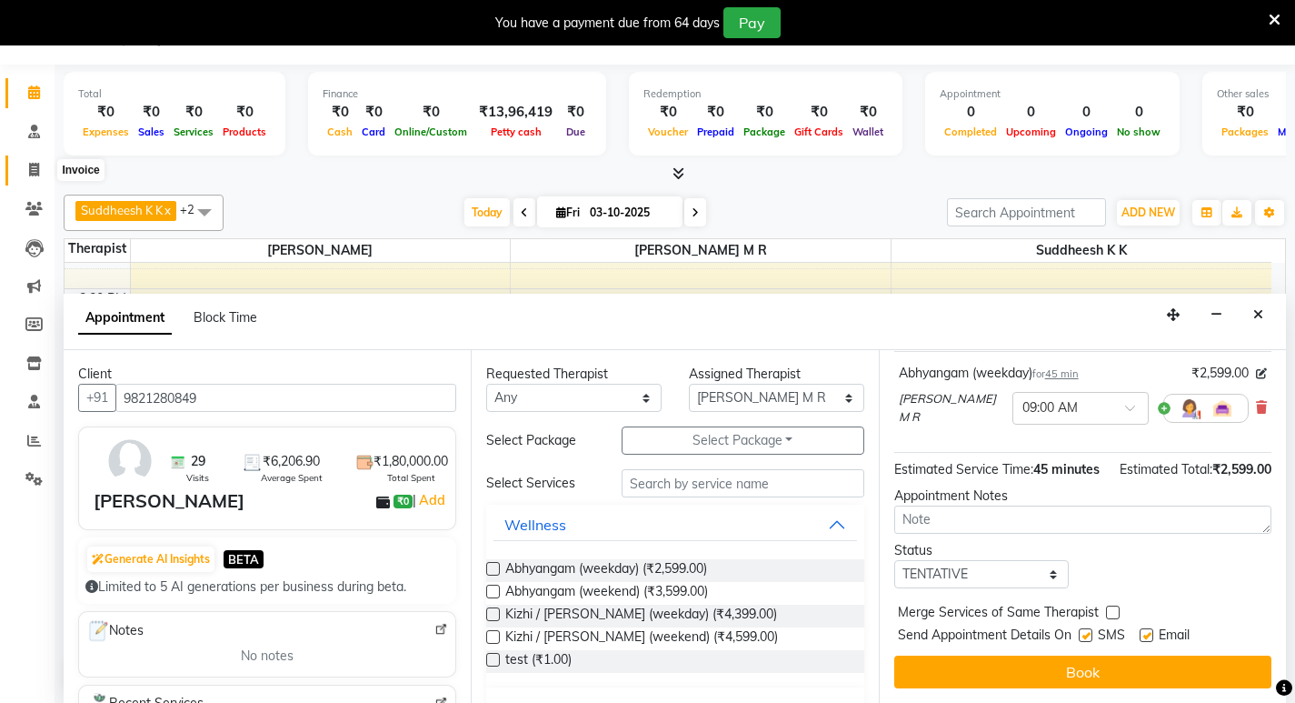
click at [30, 173] on icon at bounding box center [34, 170] width 10 height 14
select select "6820"
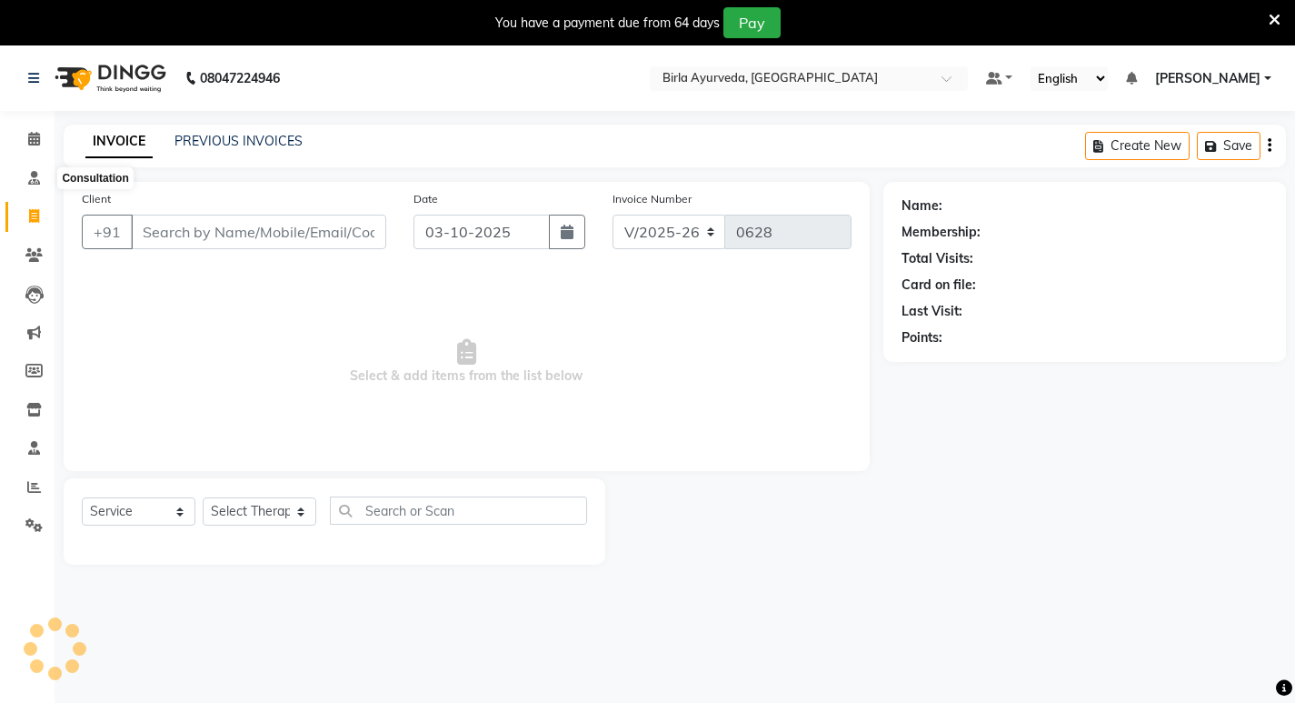
select select "package"
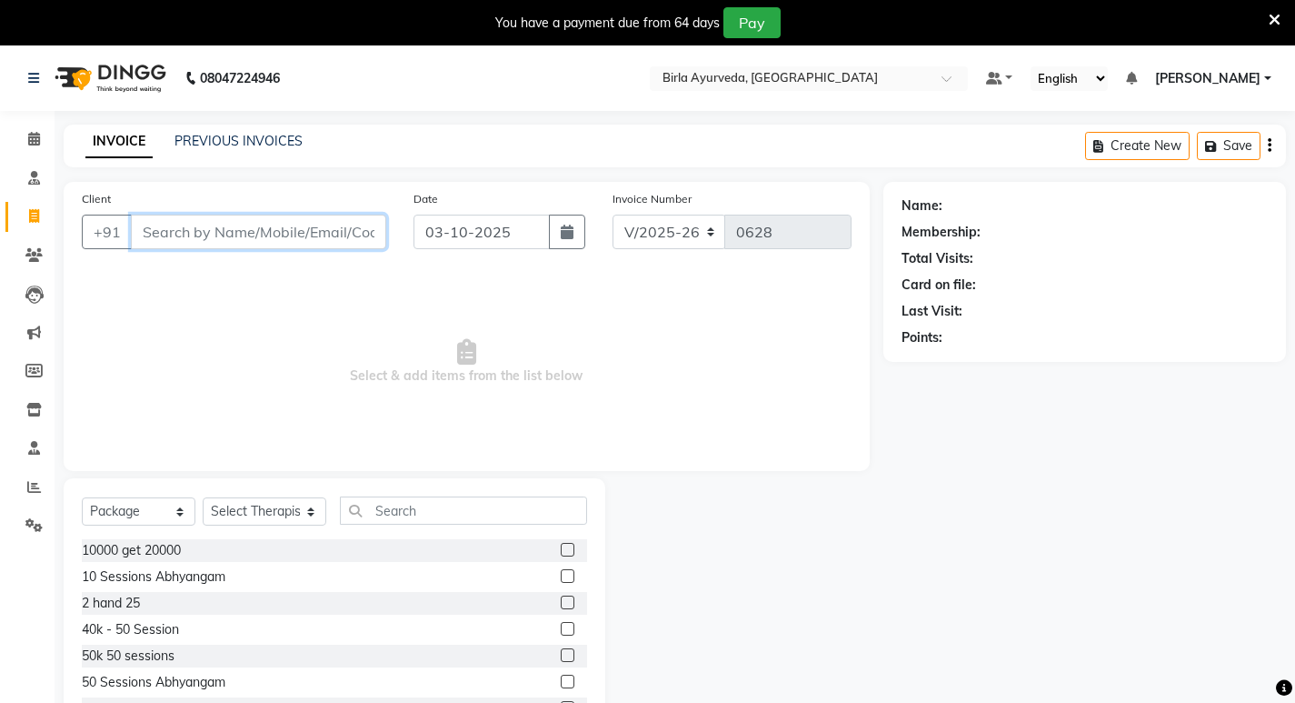
click at [197, 233] on input "Client" at bounding box center [258, 232] width 255 height 35
type input "[PERSON_NAME]"
click at [352, 234] on span "Add Client" at bounding box center [340, 232] width 72 height 18
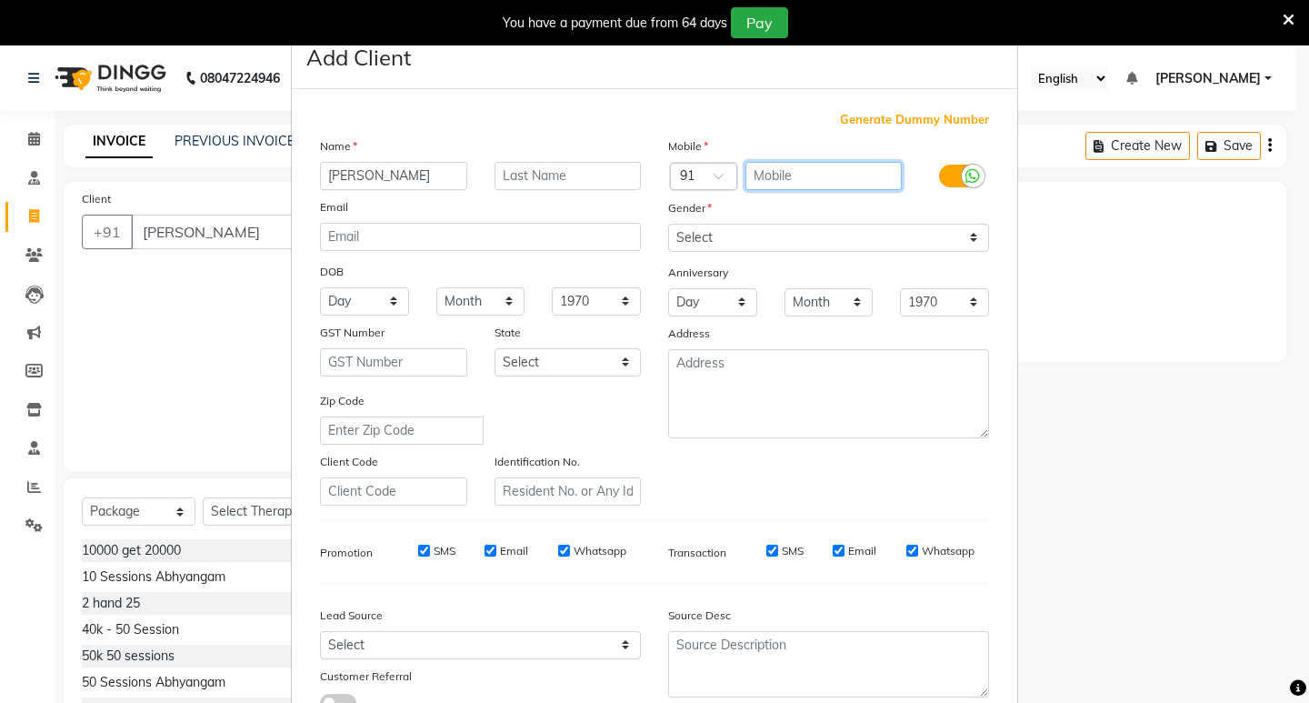
click at [805, 167] on input "text" at bounding box center [823, 176] width 157 height 28
type input "9819466236"
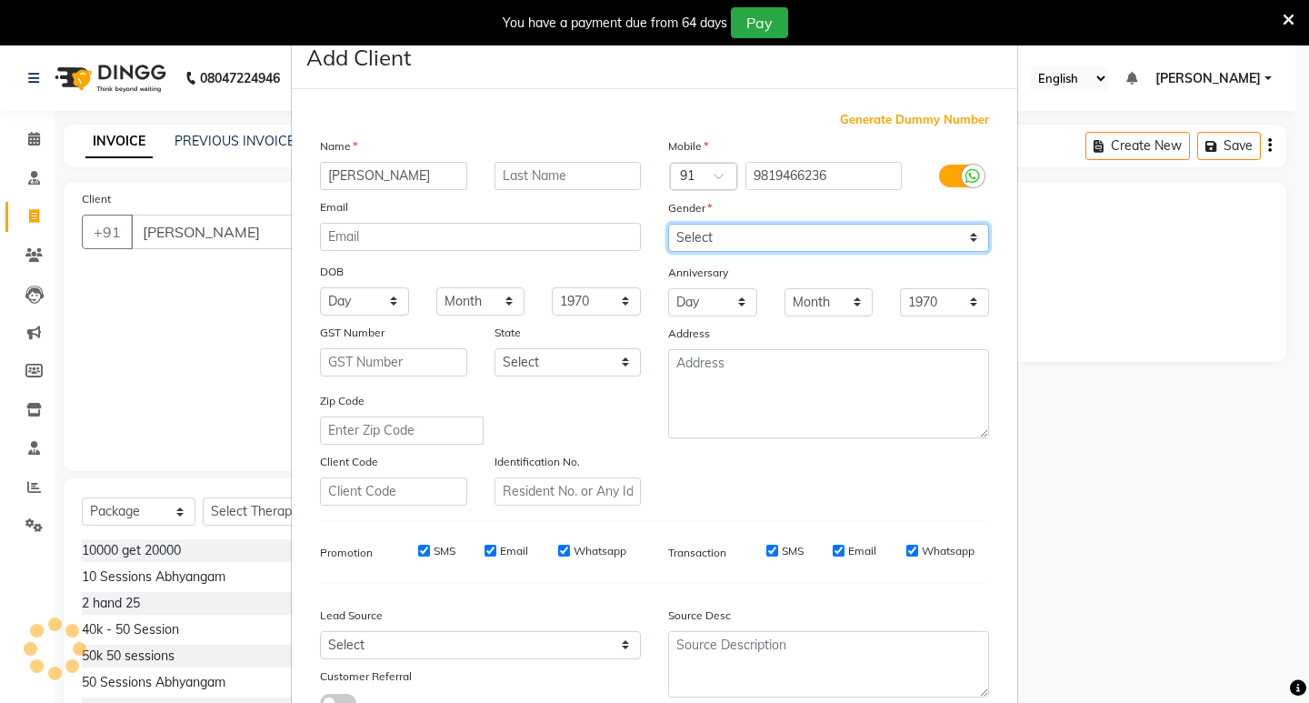
click at [967, 231] on select "Select [DEMOGRAPHIC_DATA] [DEMOGRAPHIC_DATA] Other Prefer Not To Say" at bounding box center [828, 238] width 321 height 28
select select "[DEMOGRAPHIC_DATA]"
click at [668, 224] on select "Select [DEMOGRAPHIC_DATA] [DEMOGRAPHIC_DATA] Other Prefer Not To Say" at bounding box center [828, 238] width 321 height 28
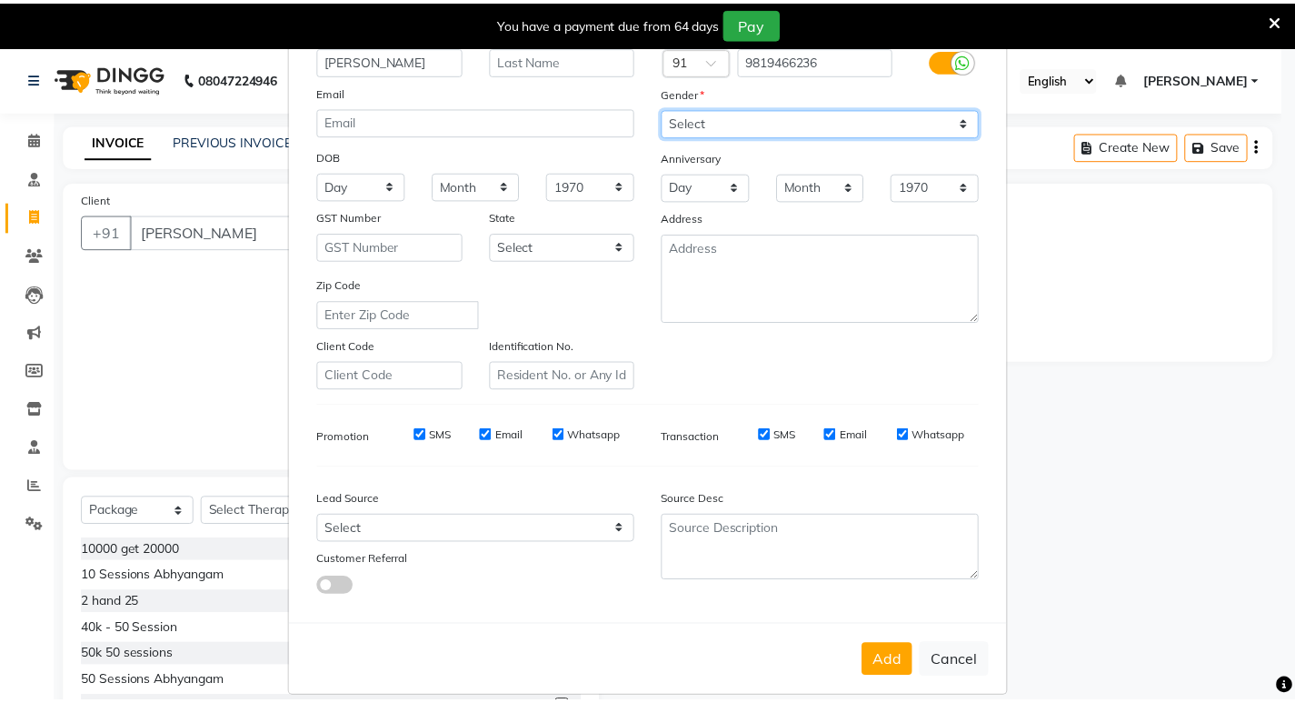
scroll to position [136, 0]
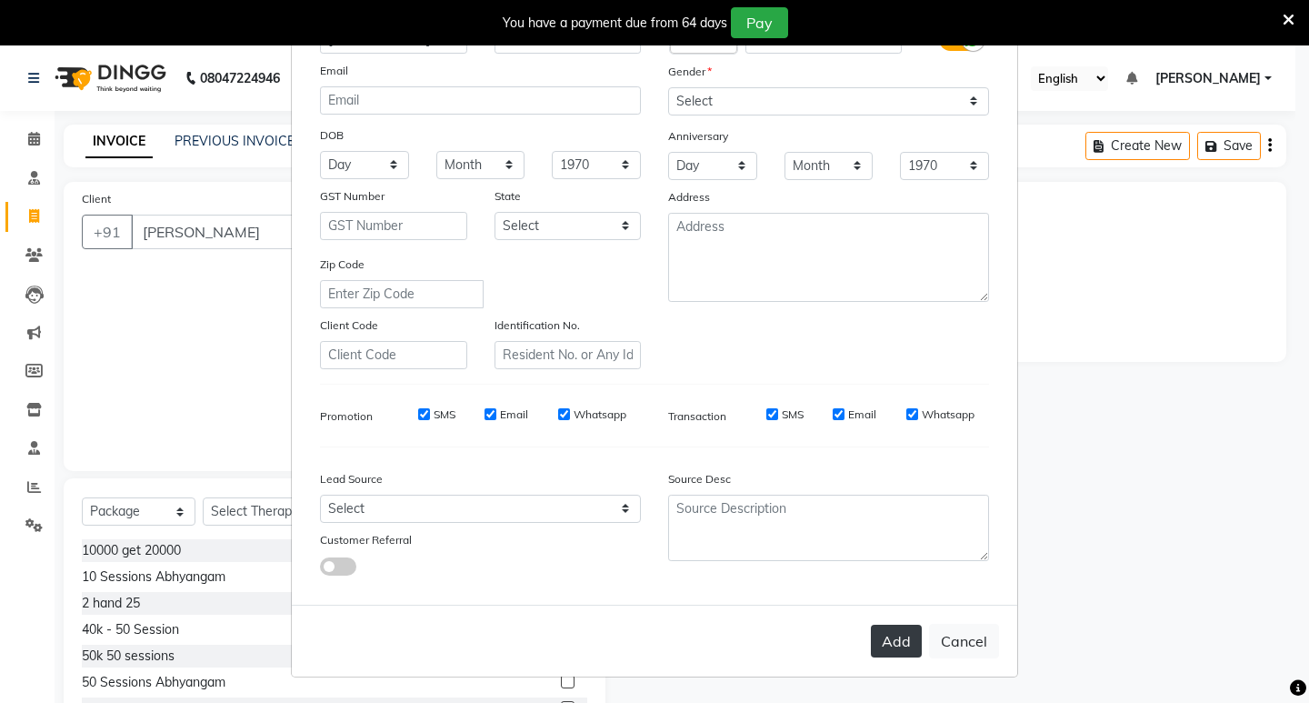
click at [893, 647] on button "Add" at bounding box center [896, 640] width 51 height 33
type input "9819466236"
select select
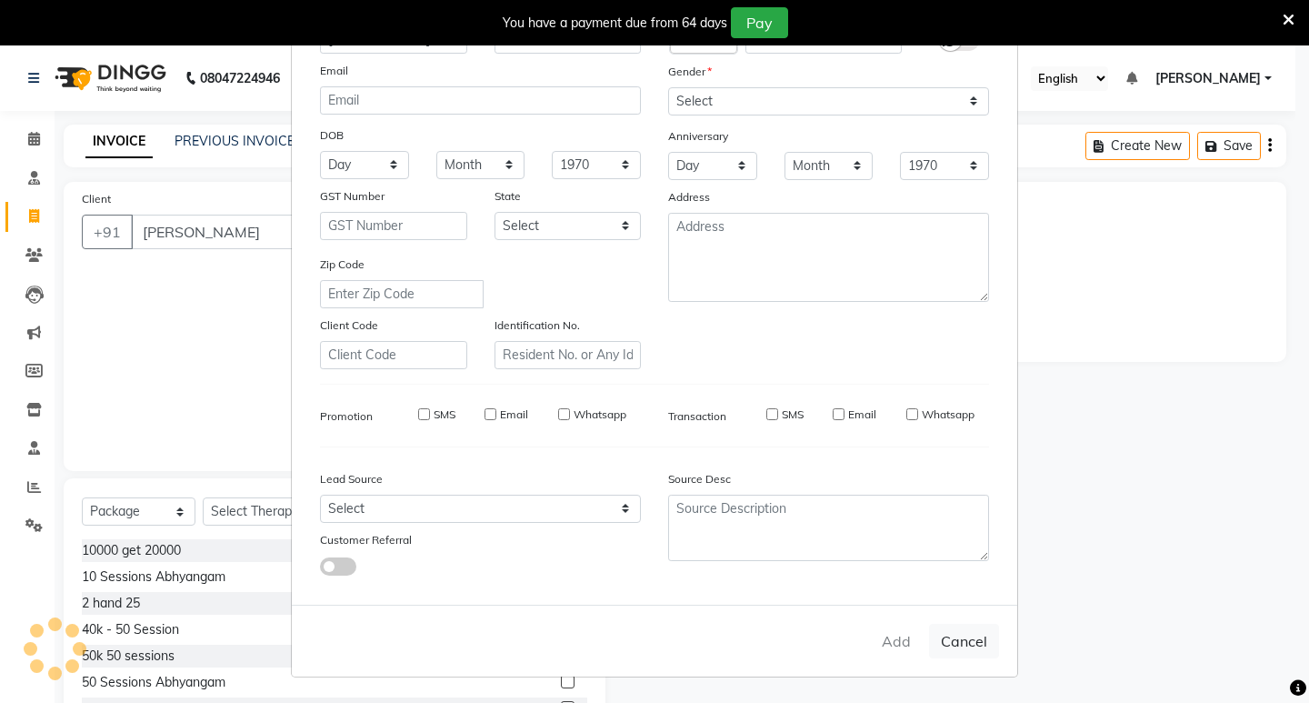
select select
checkbox input "false"
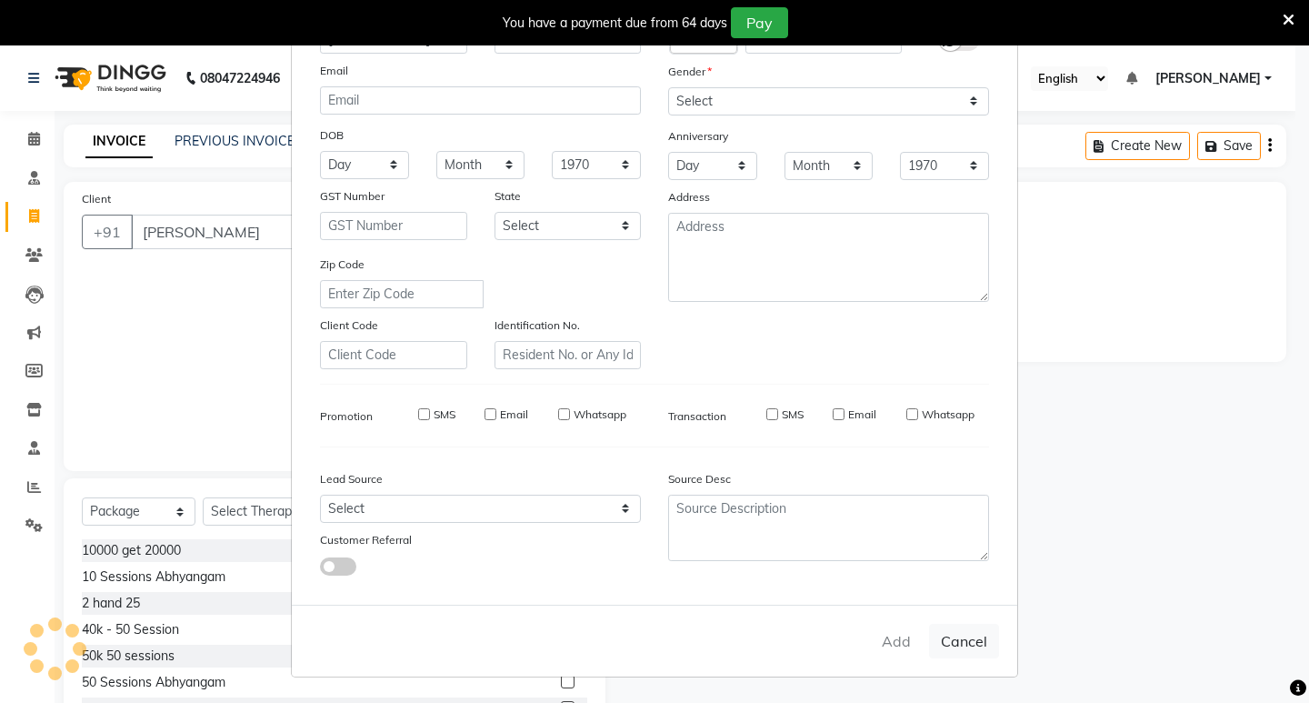
checkbox input "false"
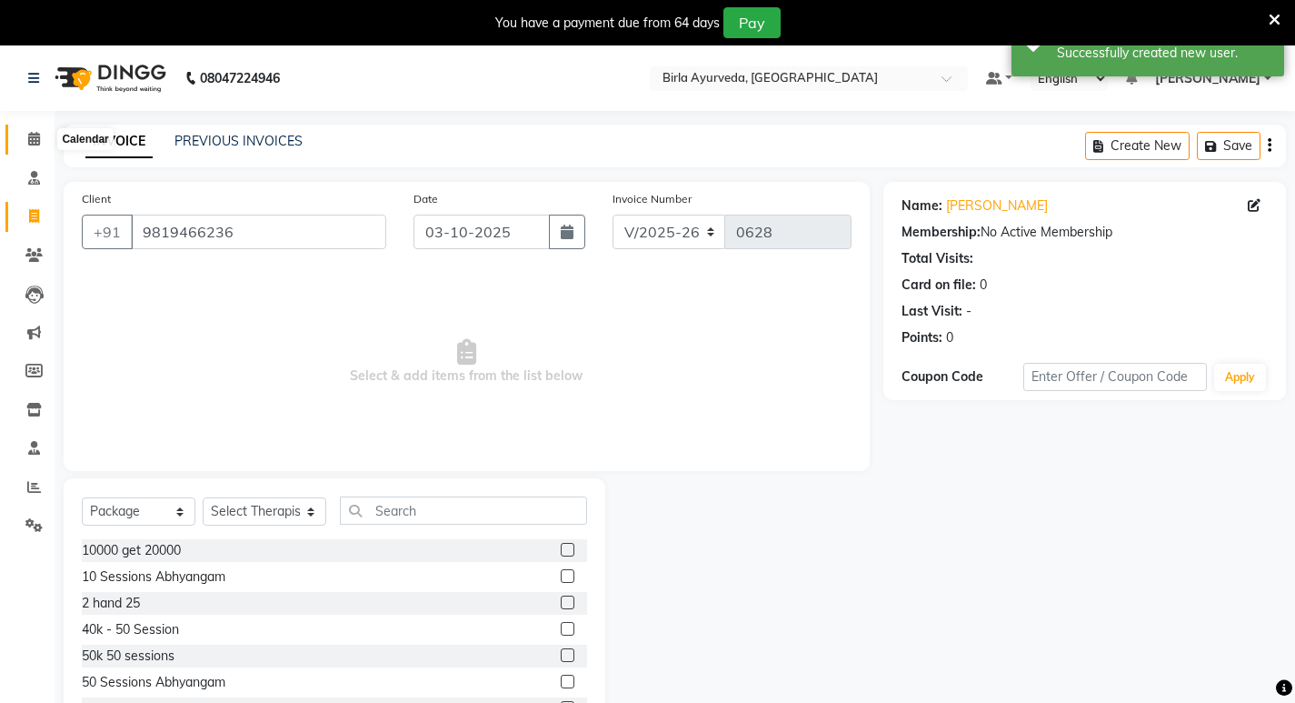
click at [32, 135] on icon at bounding box center [34, 139] width 12 height 14
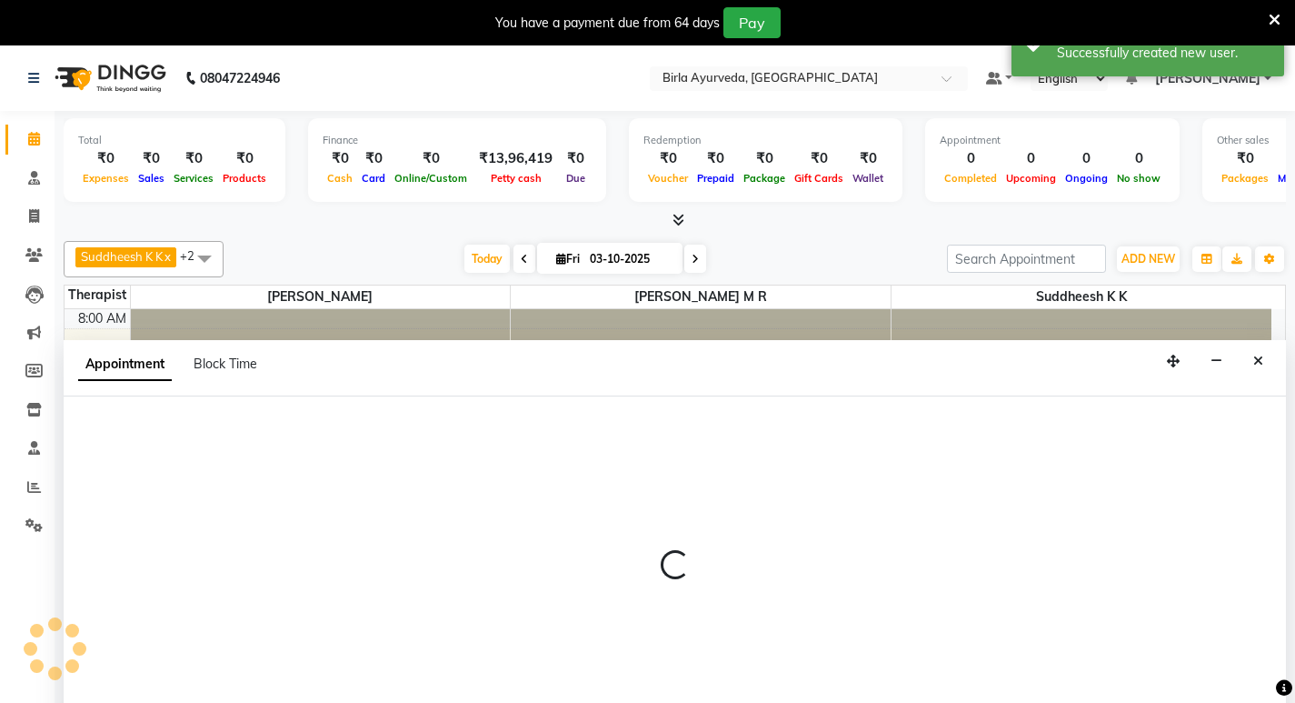
select select "56900"
select select "660"
select select "tentative"
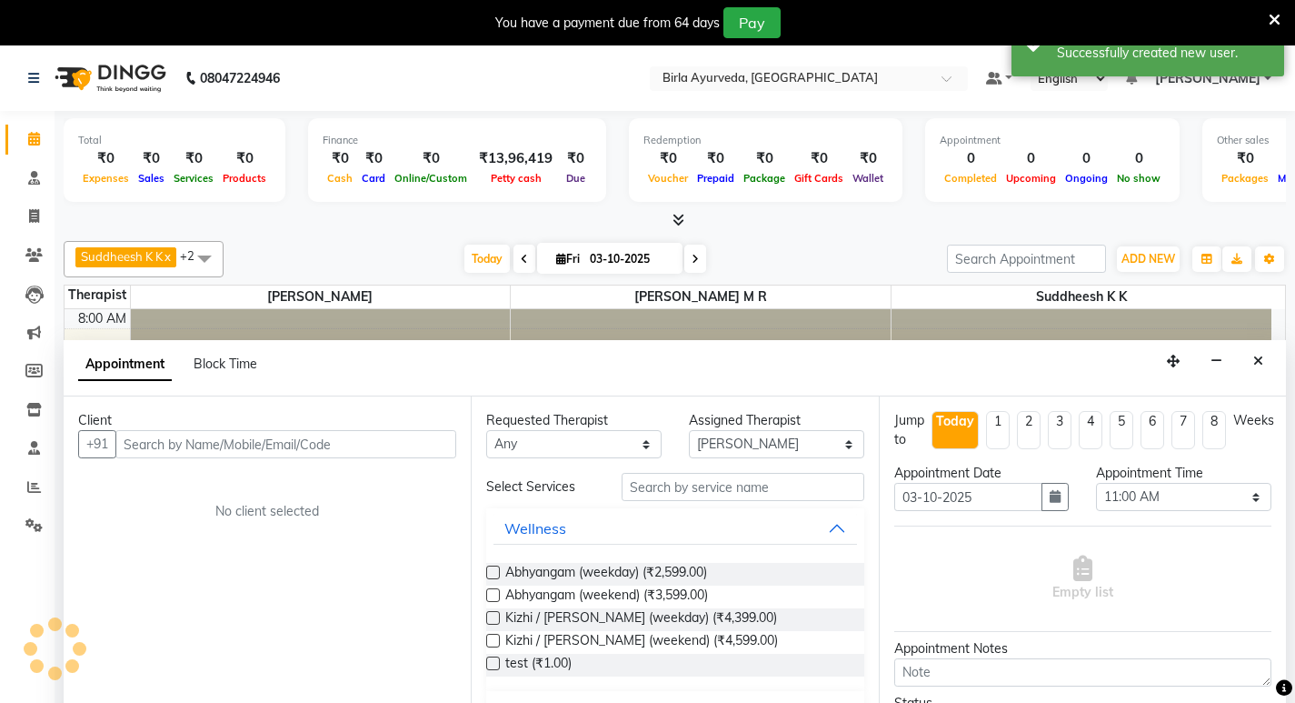
scroll to position [46, 0]
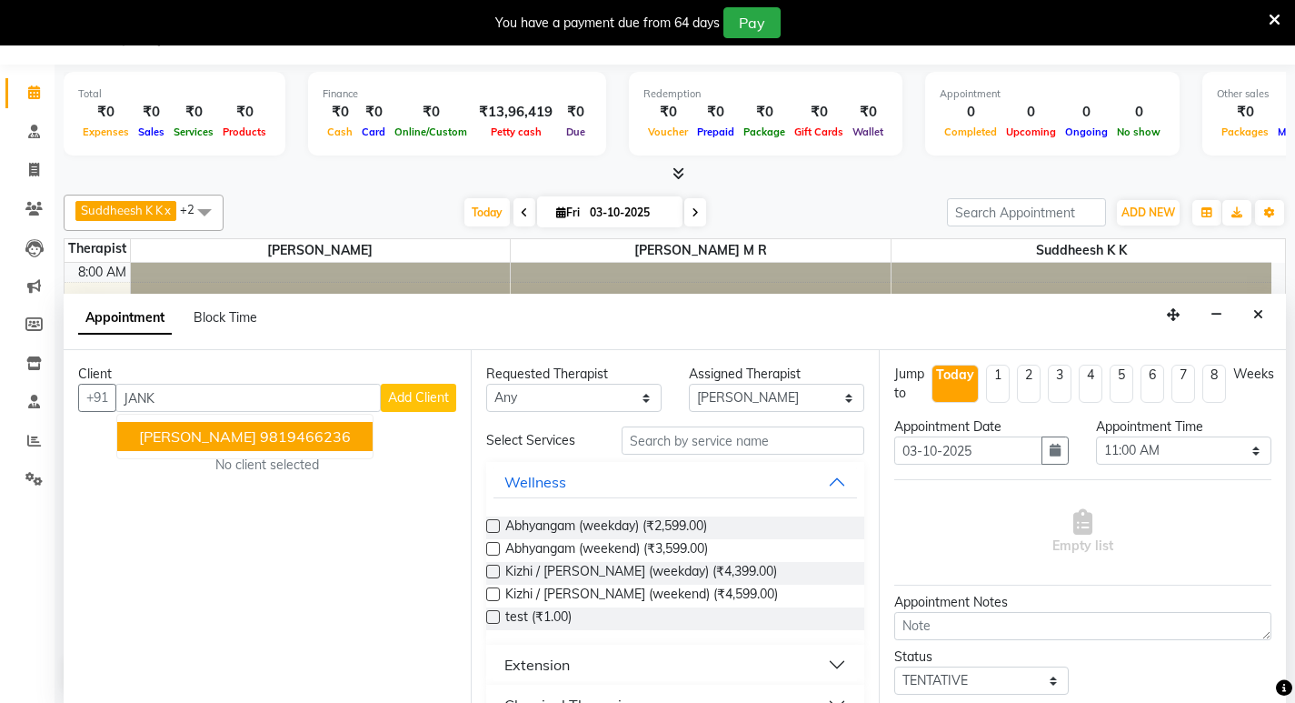
click at [255, 446] on button "[PERSON_NAME] 9819466236" at bounding box center [244, 436] width 255 height 29
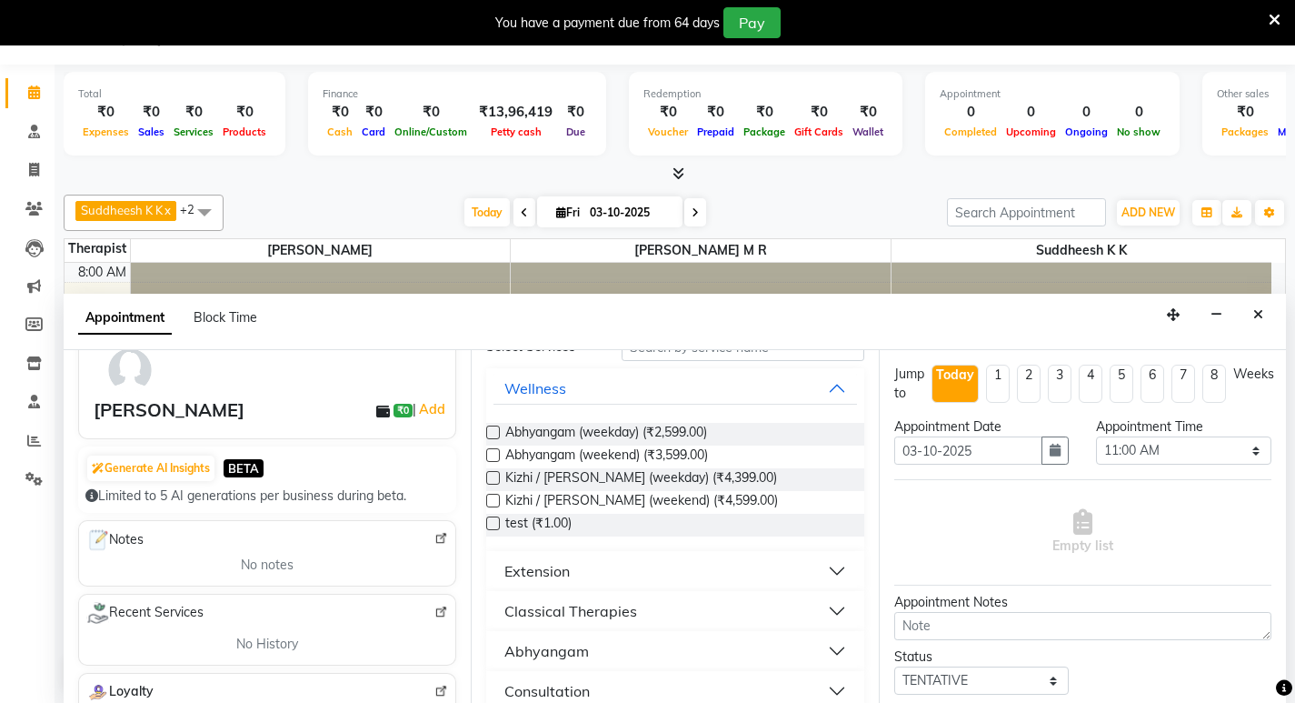
scroll to position [273, 0]
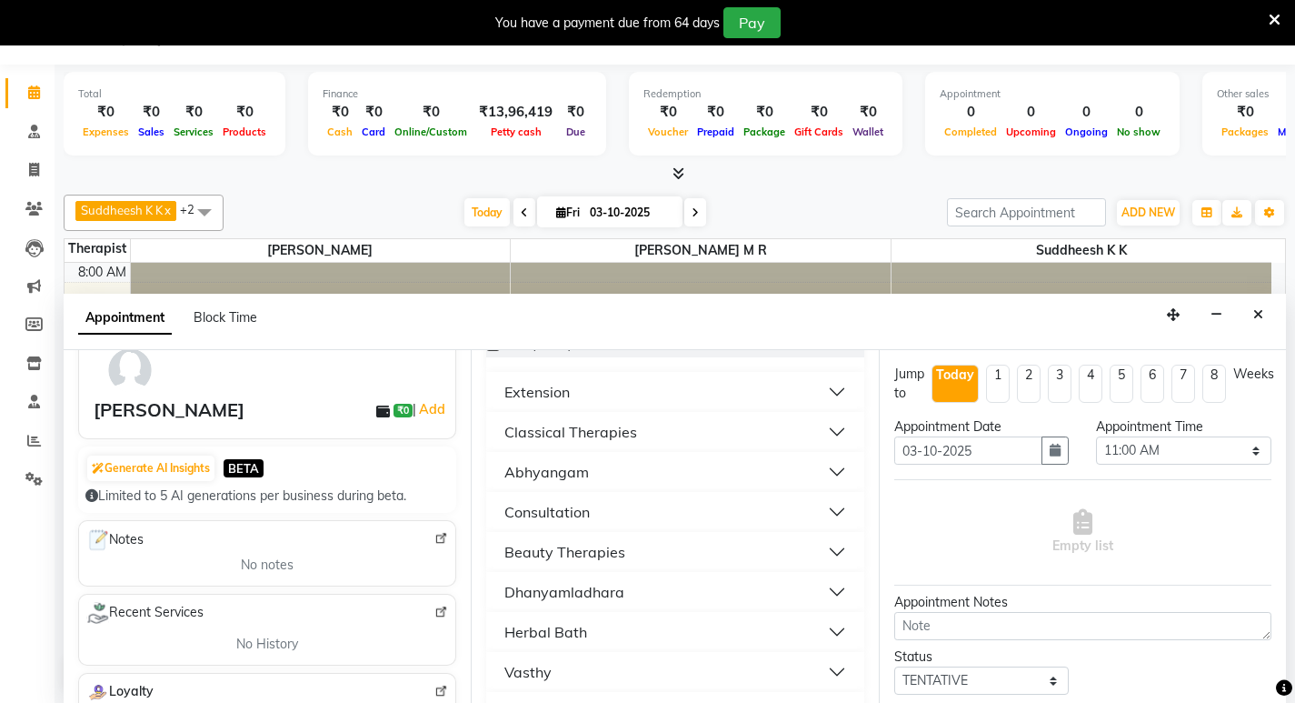
type input "9819466236"
click at [571, 510] on div "Consultation" at bounding box center [546, 512] width 85 height 22
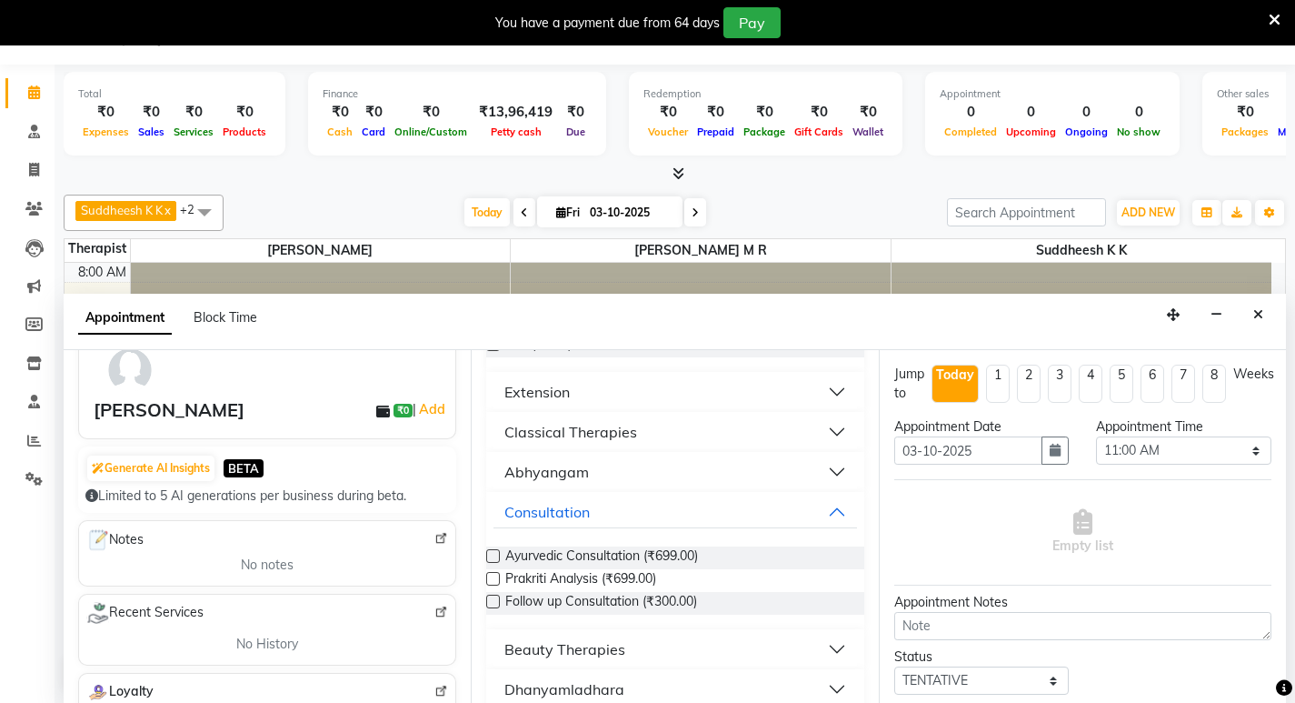
click at [494, 555] on label at bounding box center [493, 556] width 14 height 14
click at [494, 555] on input "checkbox" at bounding box center [492, 558] width 12 height 12
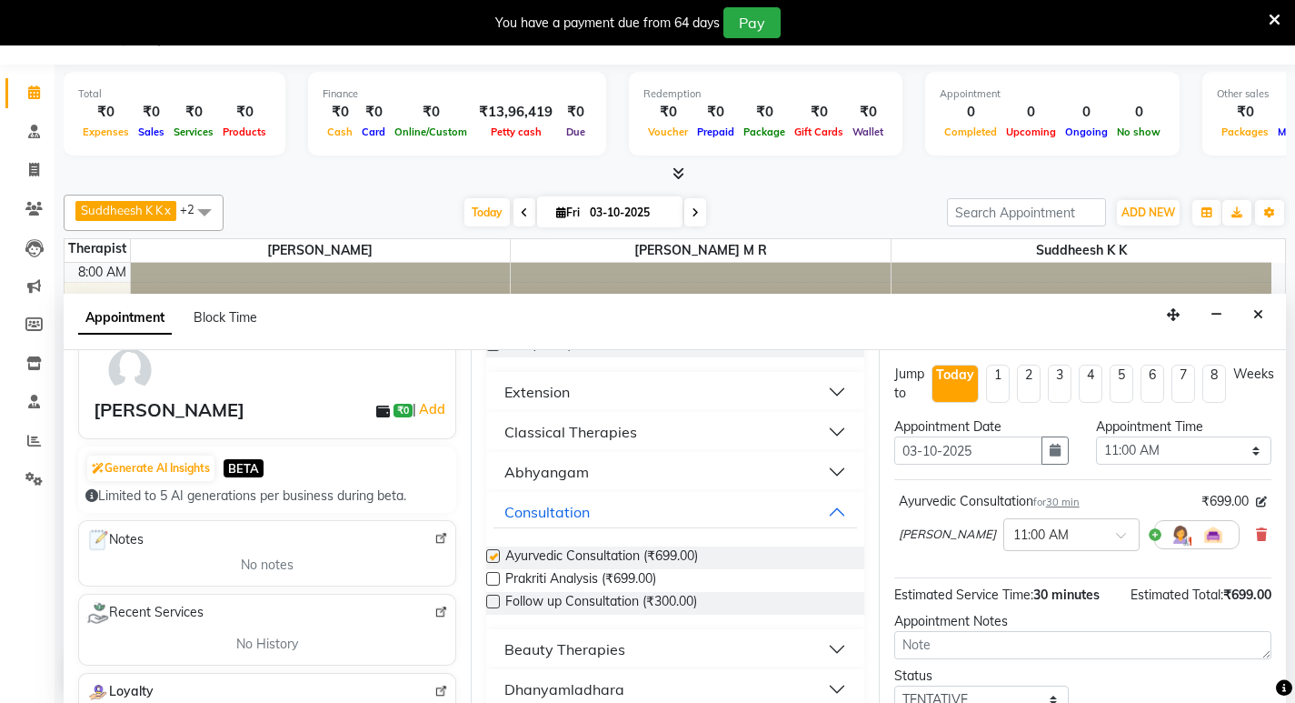
checkbox input "false"
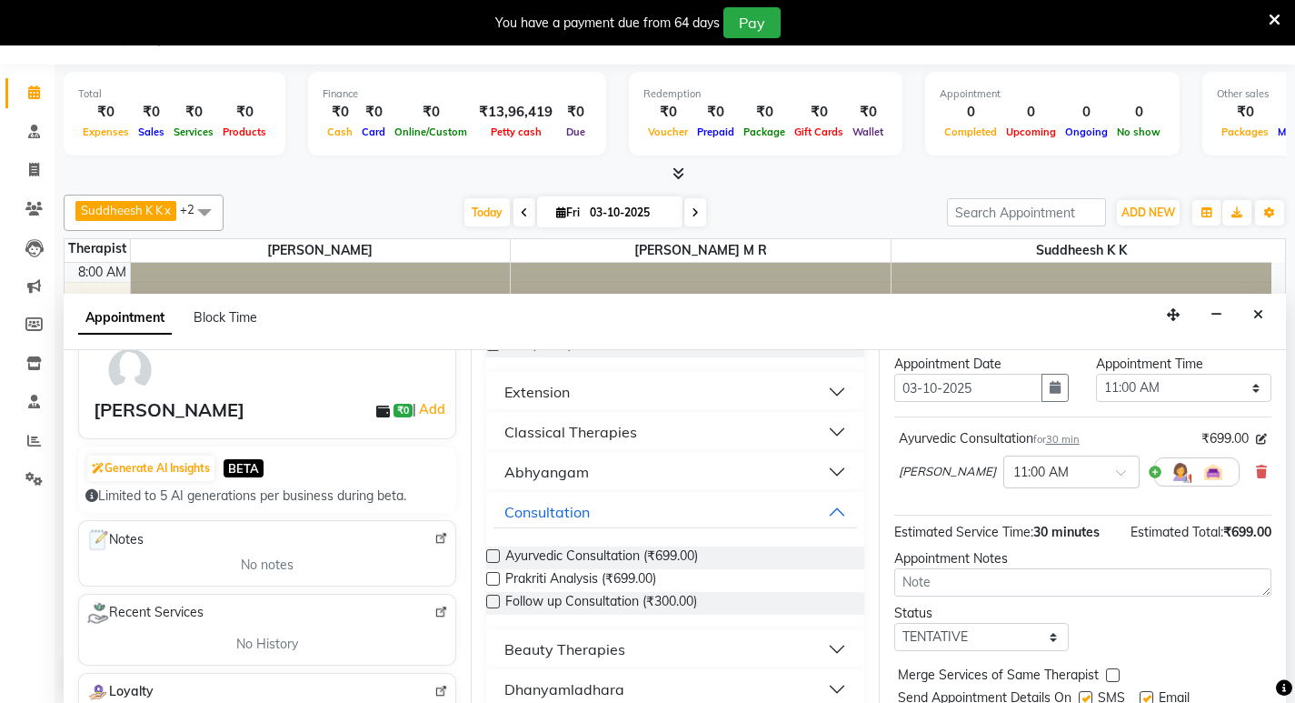
scroll to position [128, 0]
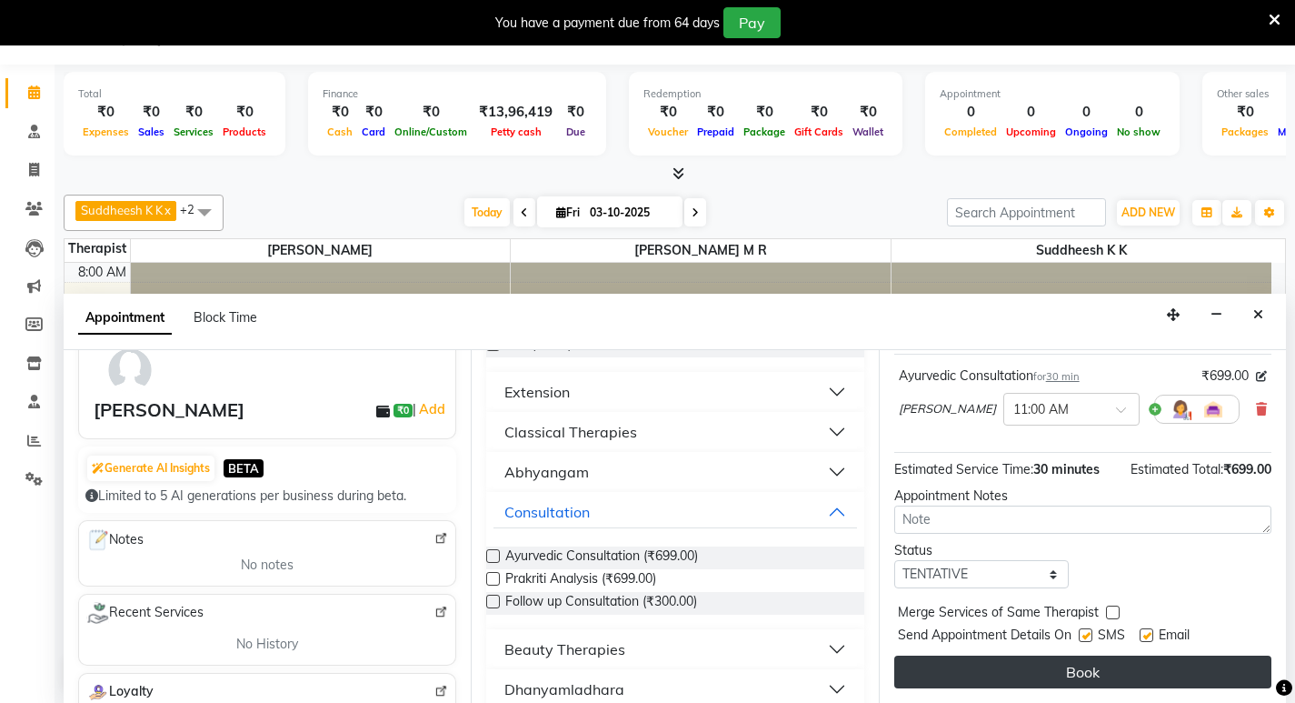
click at [1041, 683] on button "Book" at bounding box center [1082, 671] width 377 height 33
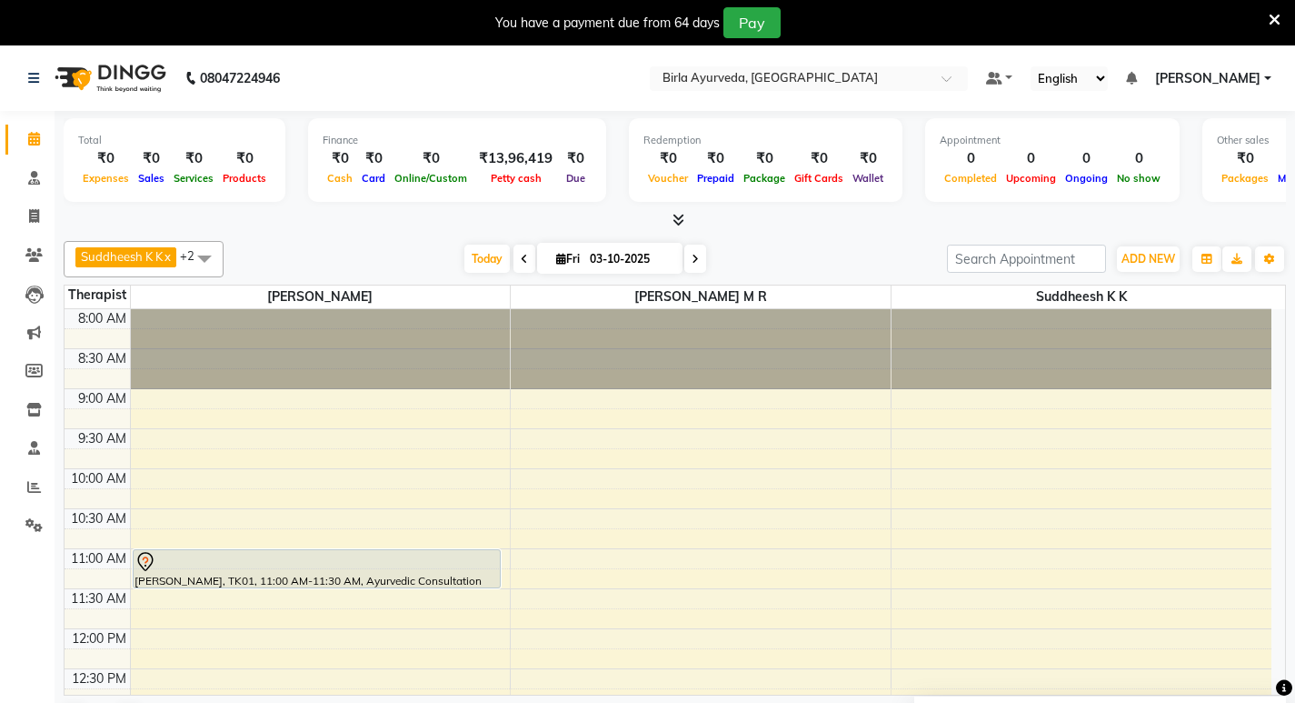
scroll to position [273, 0]
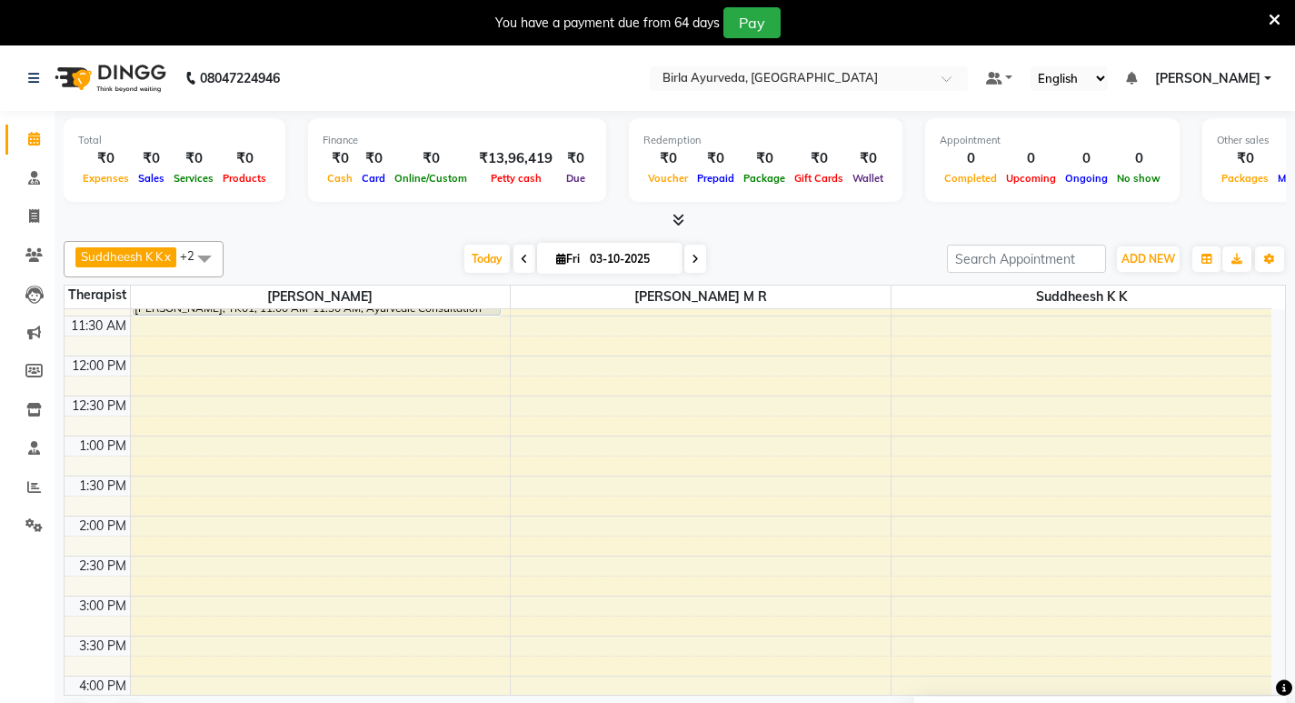
click at [158, 369] on div "8:00 AM 8:30 AM 9:00 AM 9:30 AM 10:00 AM 10:30 AM 11:00 AM 11:30 AM 12:00 PM 12…" at bounding box center [668, 515] width 1207 height 959
select select "56900"
select select "tentative"
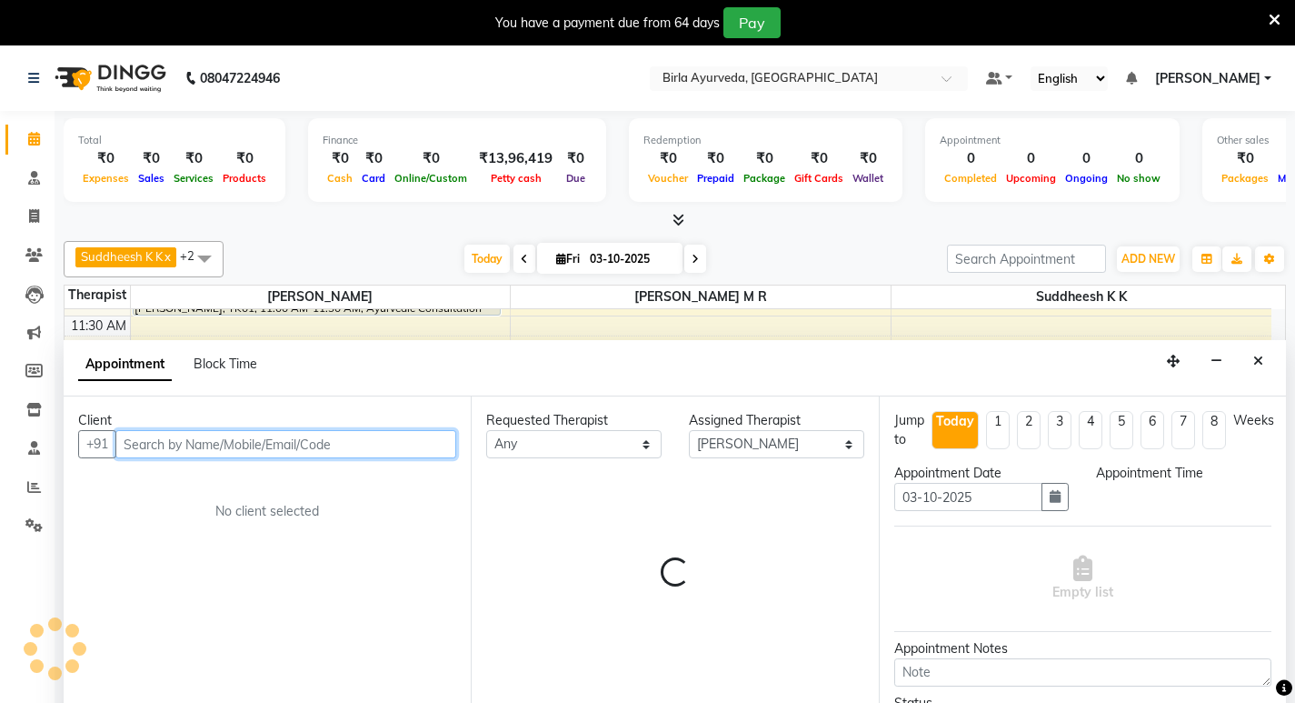
select select "720"
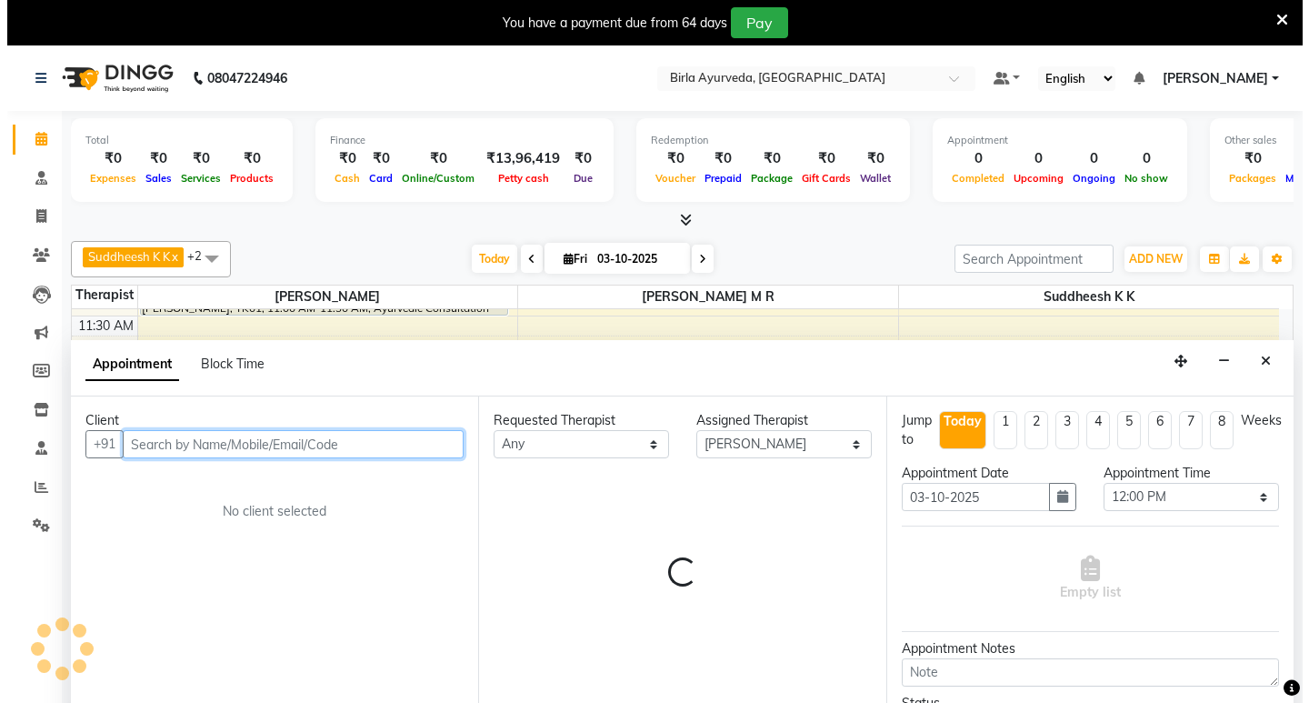
scroll to position [46, 0]
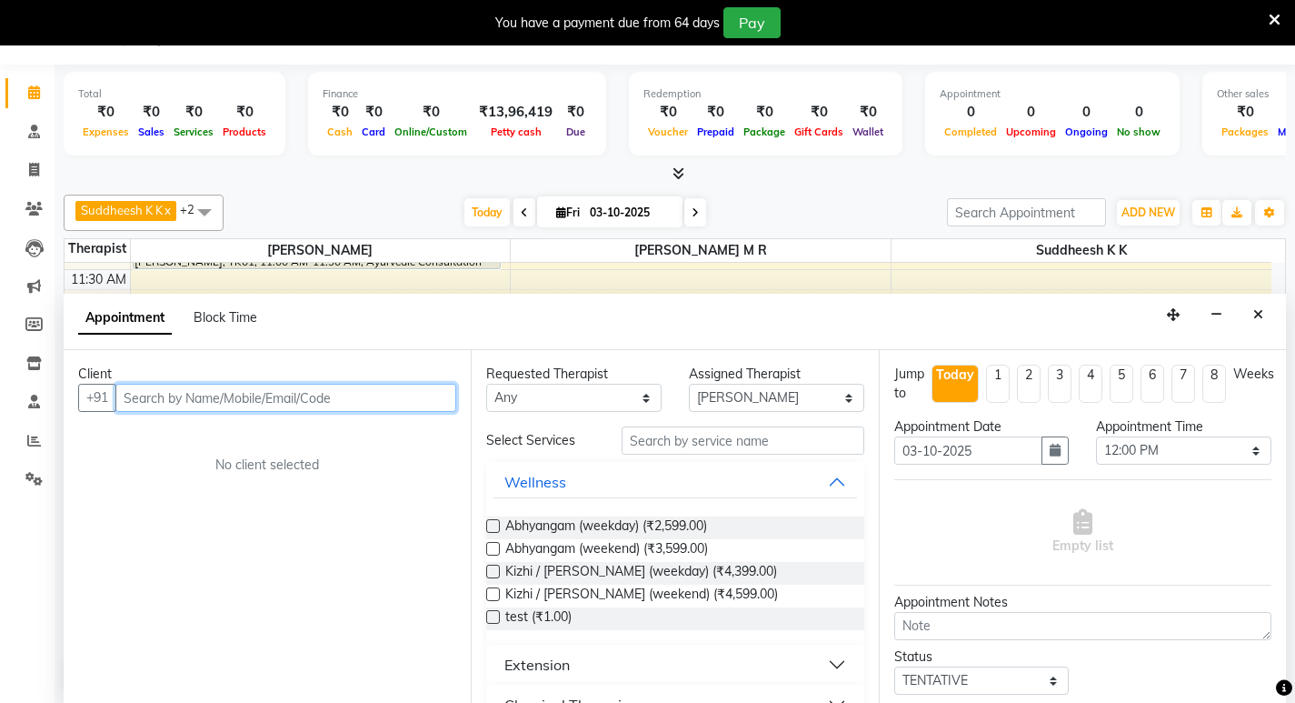
click at [204, 406] on input "text" at bounding box center [285, 398] width 341 height 28
type input "[PERSON_NAME]"
click at [435, 397] on span "Add Client" at bounding box center [418, 397] width 61 height 16
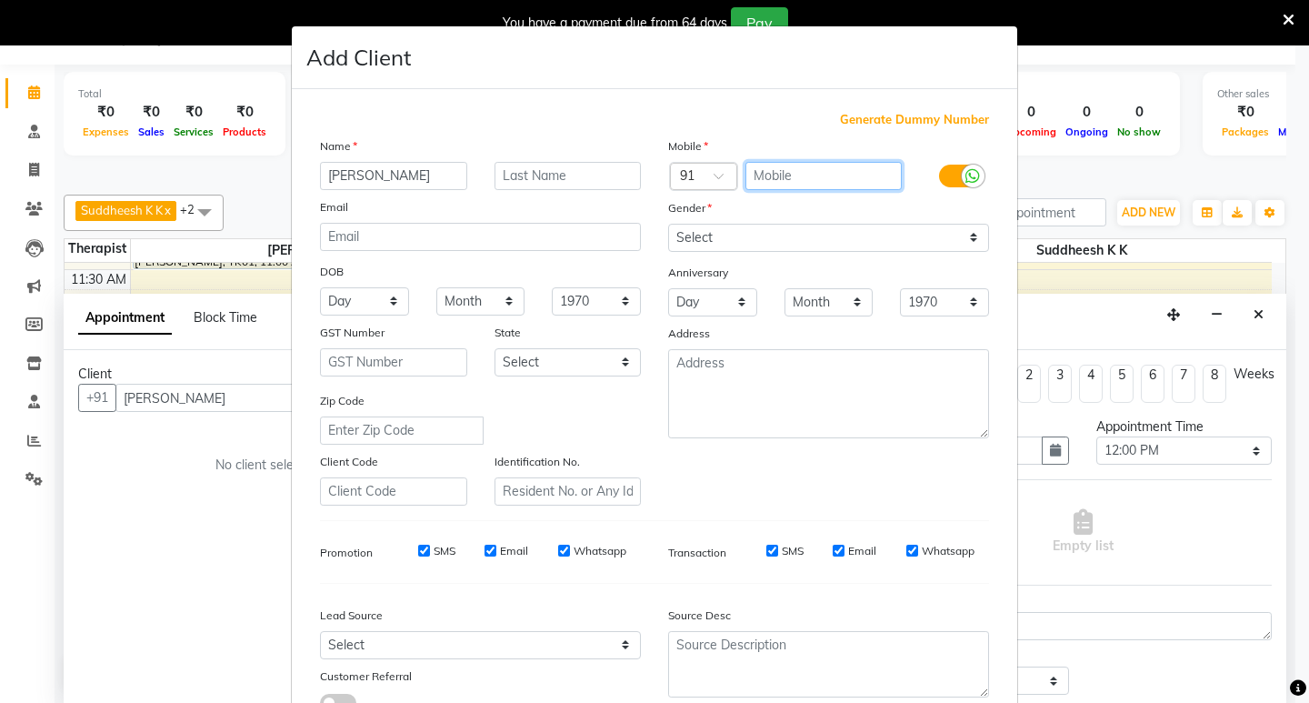
click at [806, 167] on input "text" at bounding box center [823, 176] width 157 height 28
click at [772, 180] on input "text" at bounding box center [823, 176] width 157 height 28
paste input "9820334333"
type input "9820334333"
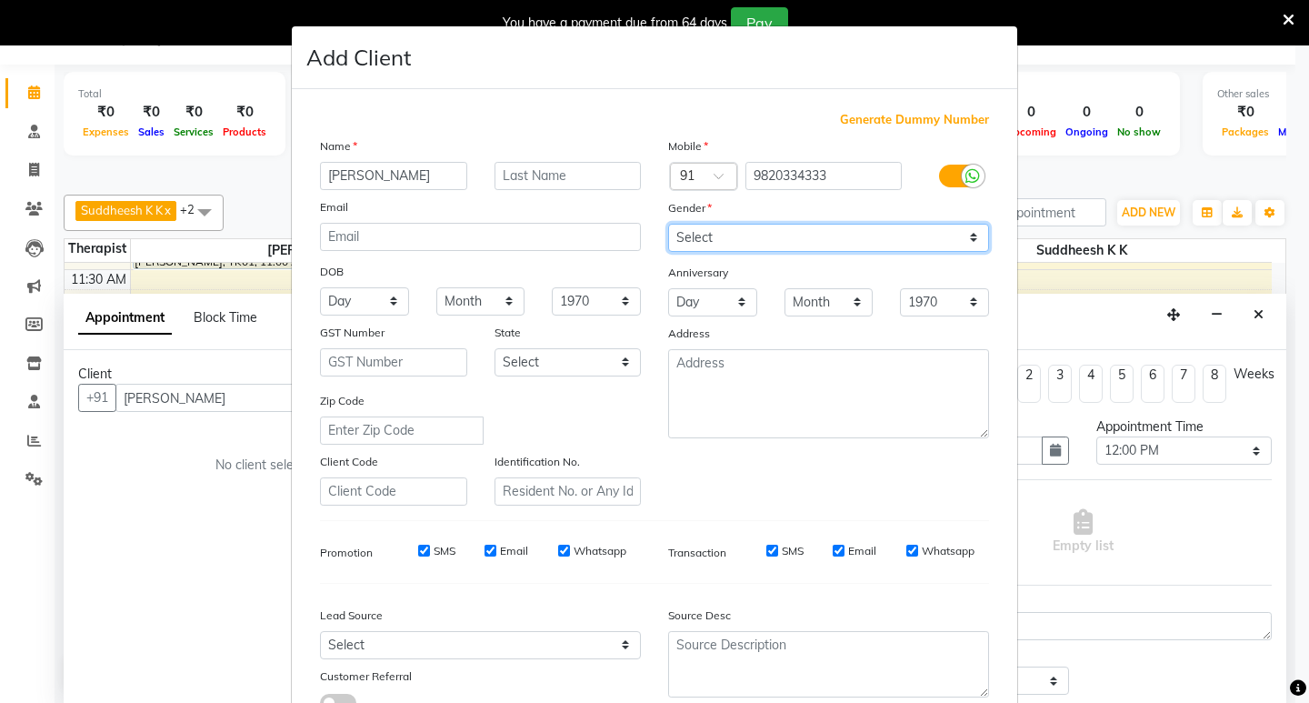
click at [966, 239] on select "Select [DEMOGRAPHIC_DATA] [DEMOGRAPHIC_DATA] Other Prefer Not To Say" at bounding box center [828, 238] width 321 height 28
select select "[DEMOGRAPHIC_DATA]"
click at [668, 224] on select "Select [DEMOGRAPHIC_DATA] [DEMOGRAPHIC_DATA] Other Prefer Not To Say" at bounding box center [828, 238] width 321 height 28
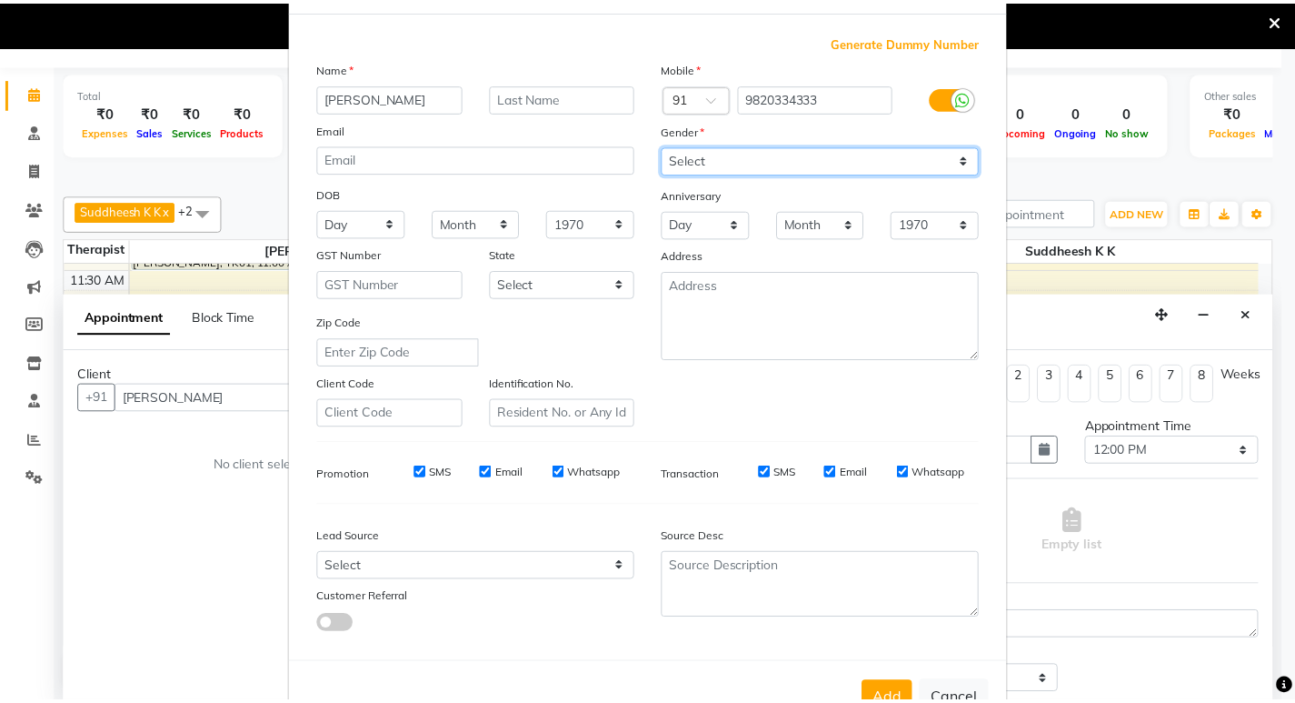
scroll to position [136, 0]
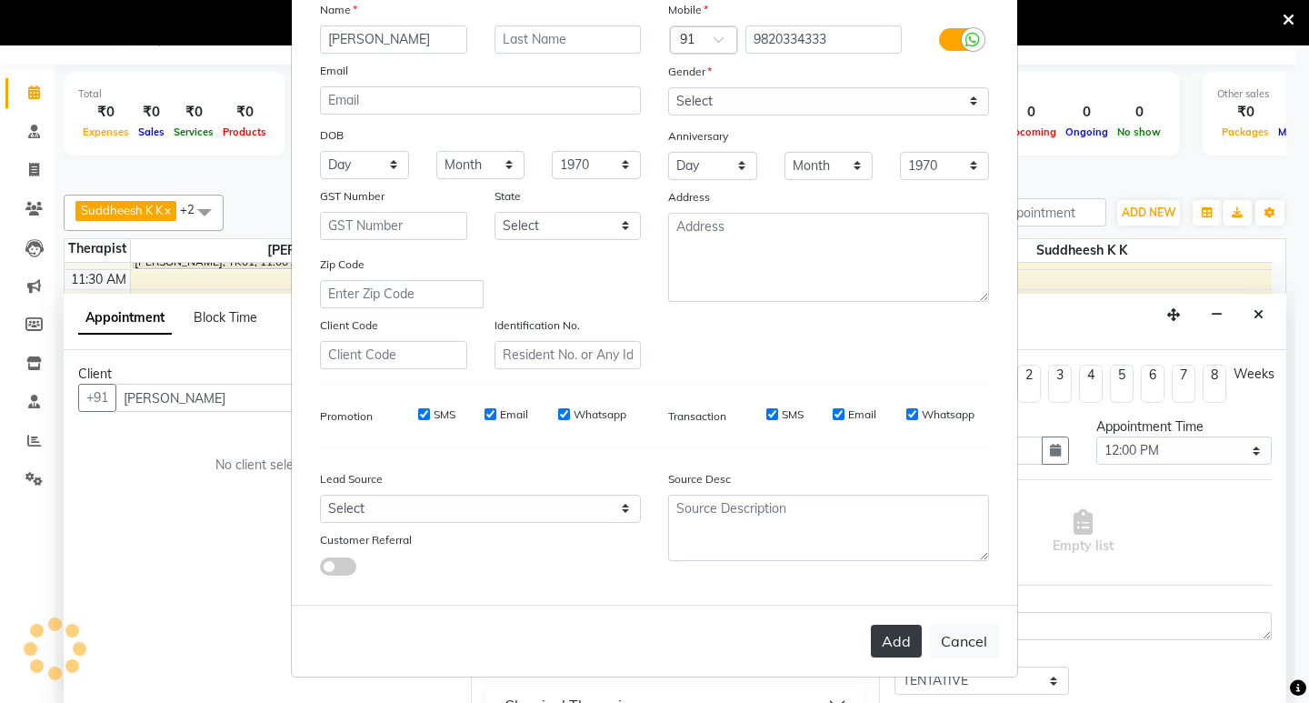
click at [897, 644] on button "Add" at bounding box center [896, 640] width 51 height 33
type input "9820334333"
select select
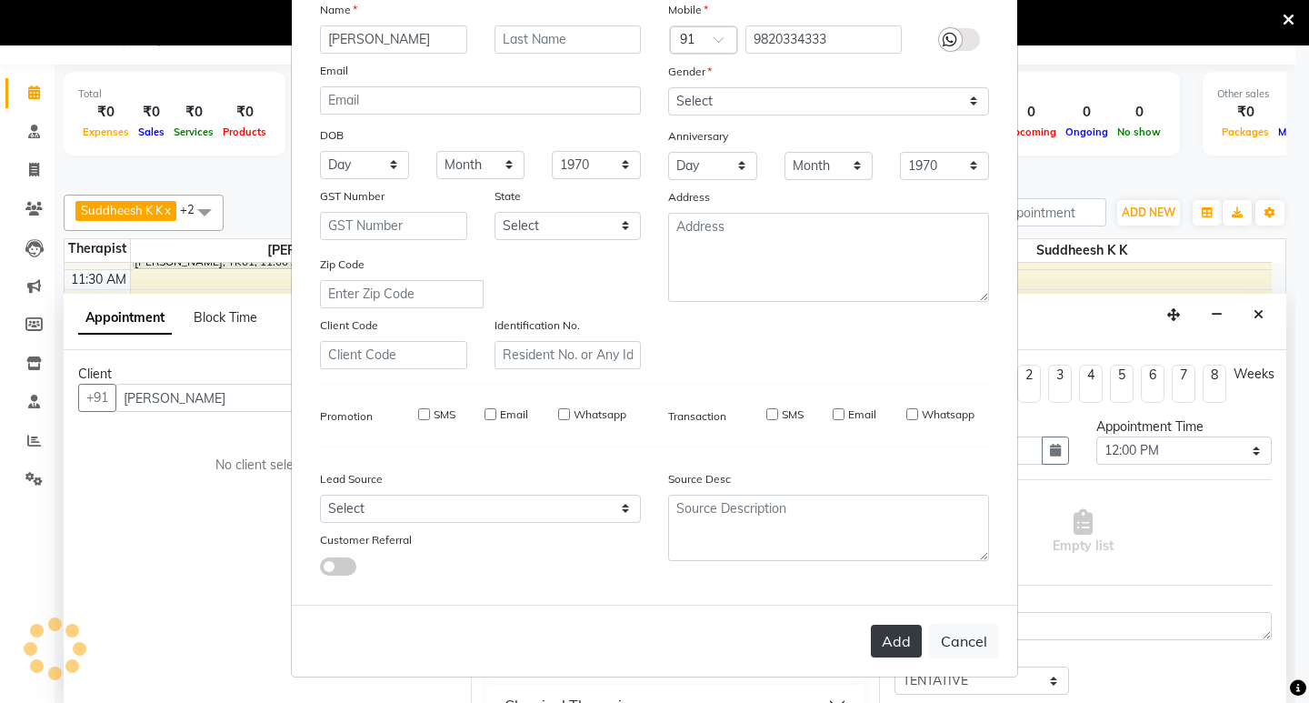
select select
checkbox input "false"
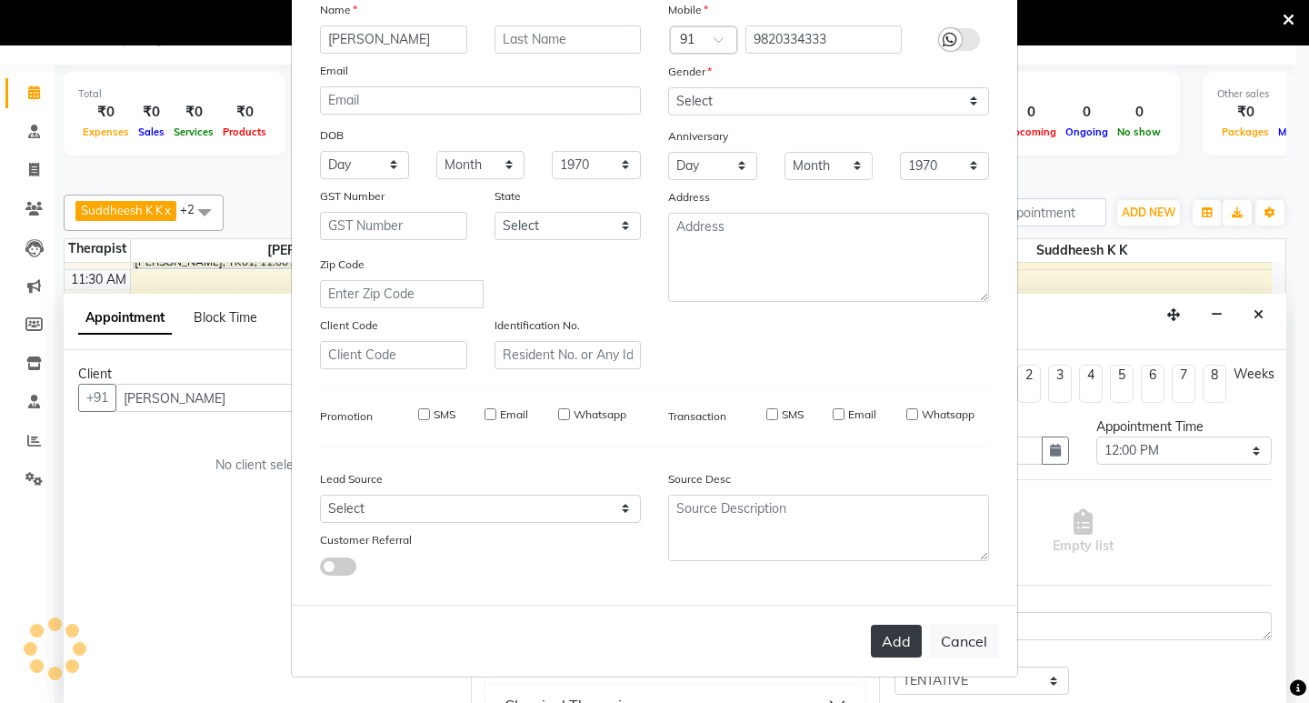
checkbox input "false"
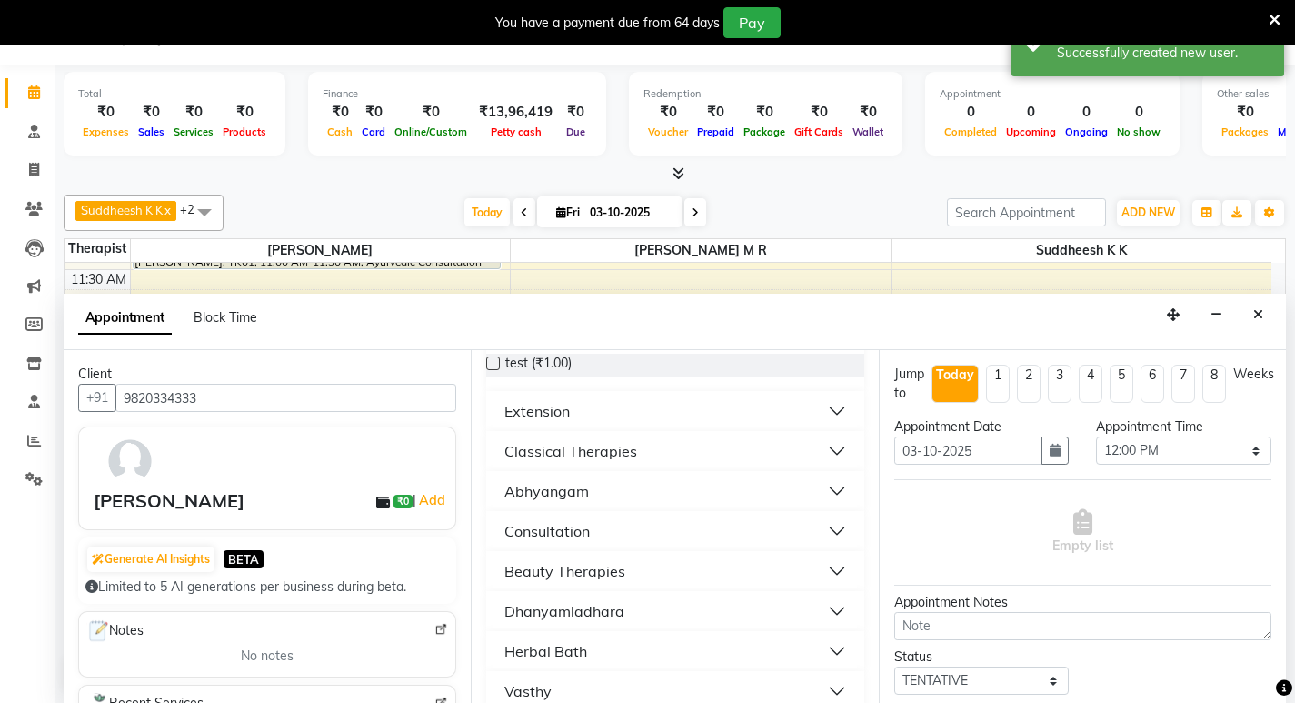
scroll to position [364, 0]
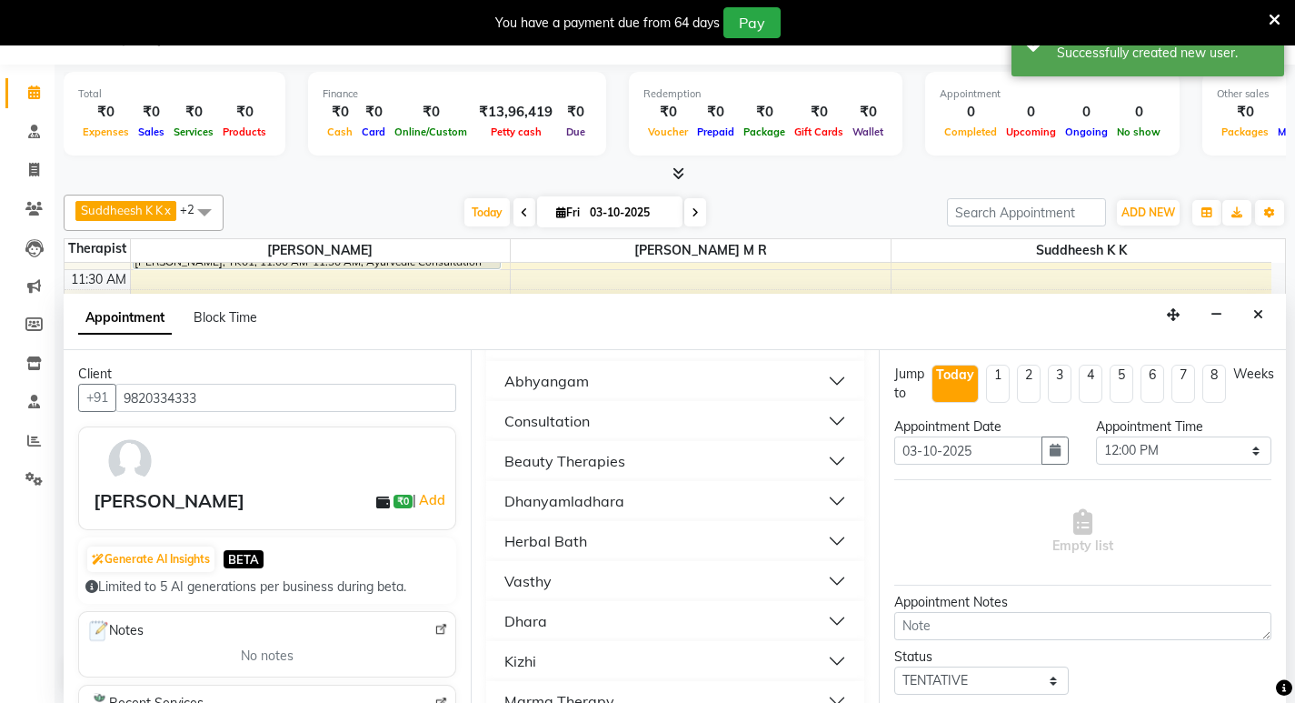
click at [528, 420] on div "Consultation" at bounding box center [546, 421] width 85 height 22
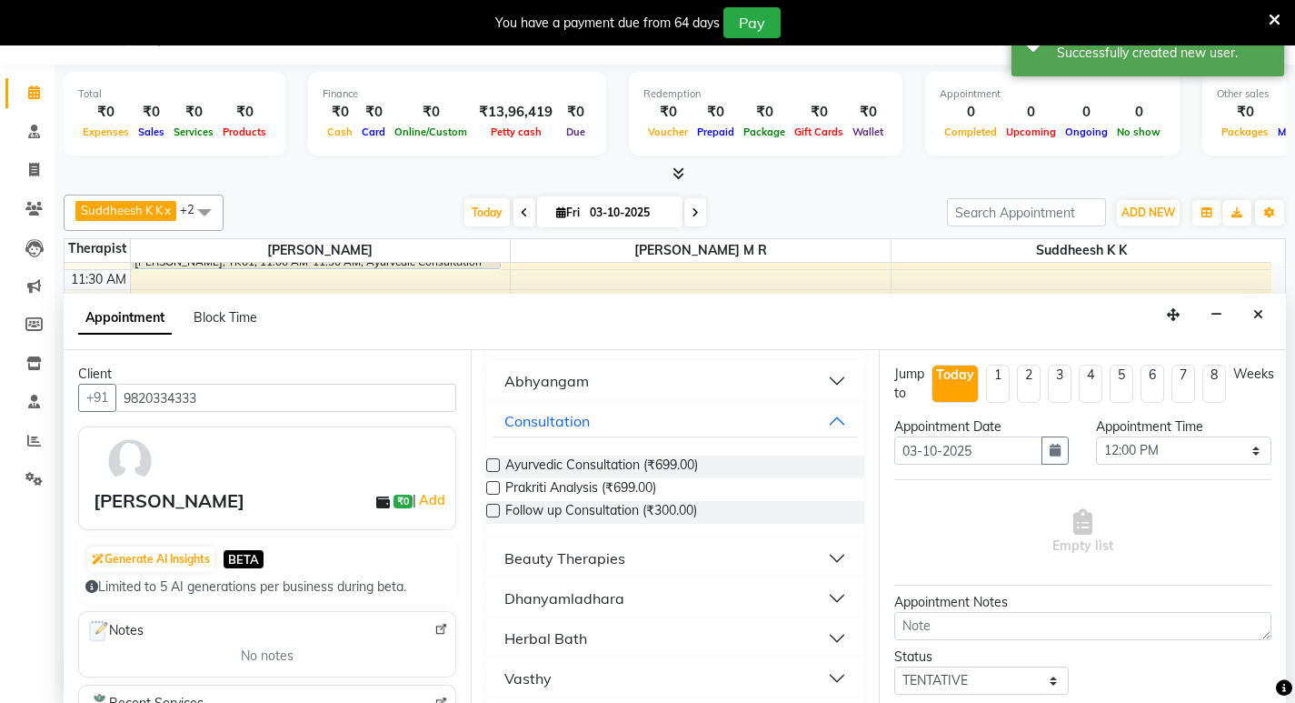
click at [497, 466] on label at bounding box center [493, 465] width 14 height 14
click at [497, 466] on input "checkbox" at bounding box center [492, 467] width 12 height 12
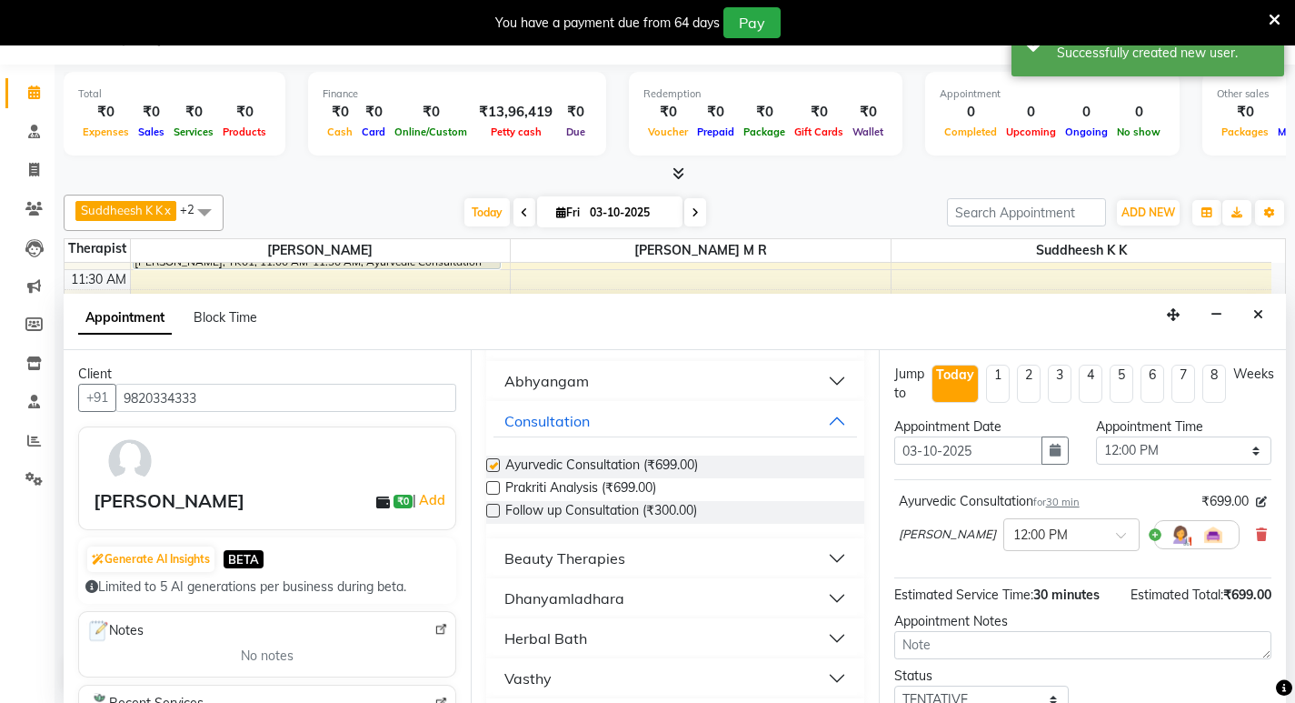
checkbox input "false"
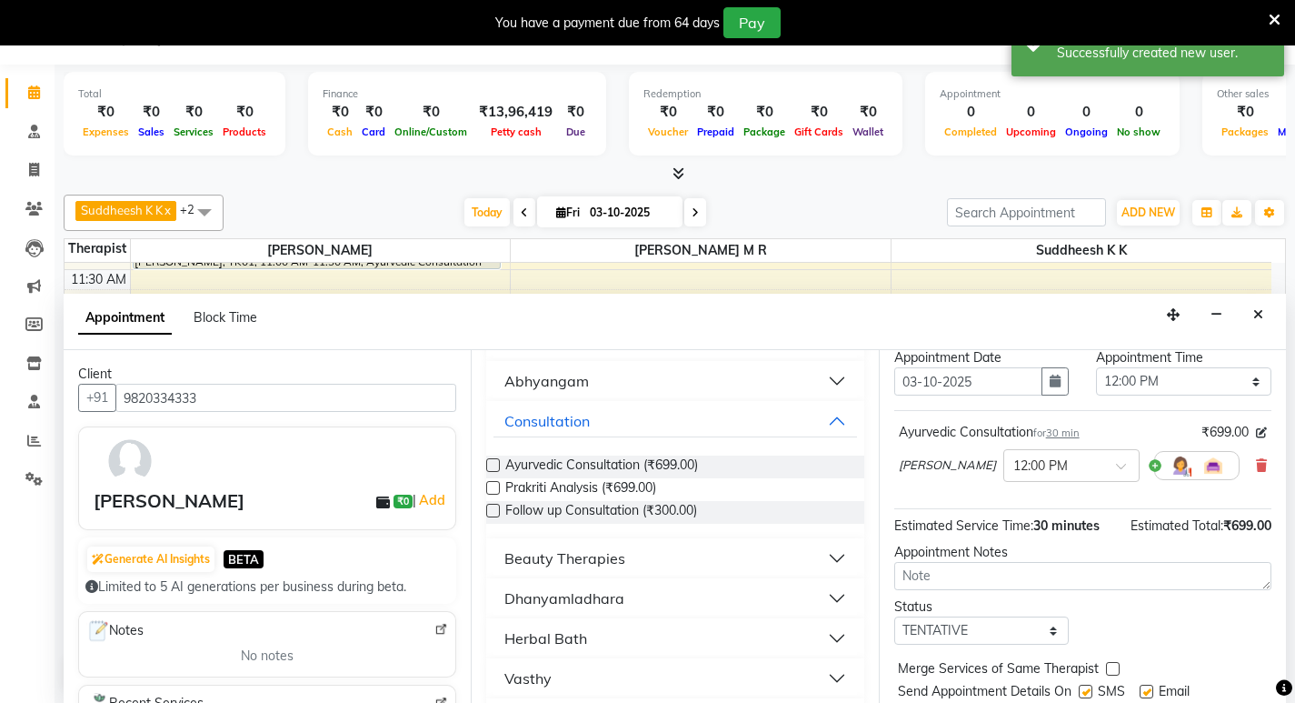
scroll to position [128, 0]
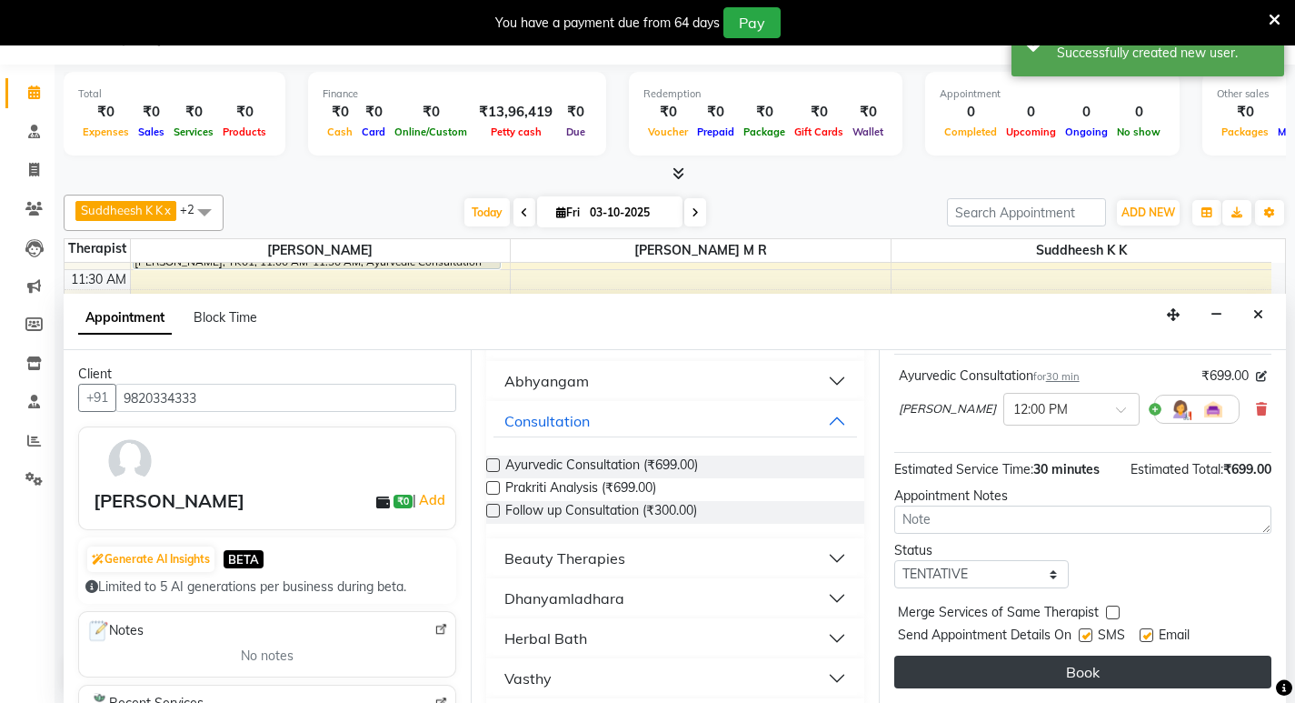
click at [1076, 676] on button "Book" at bounding box center [1082, 671] width 377 height 33
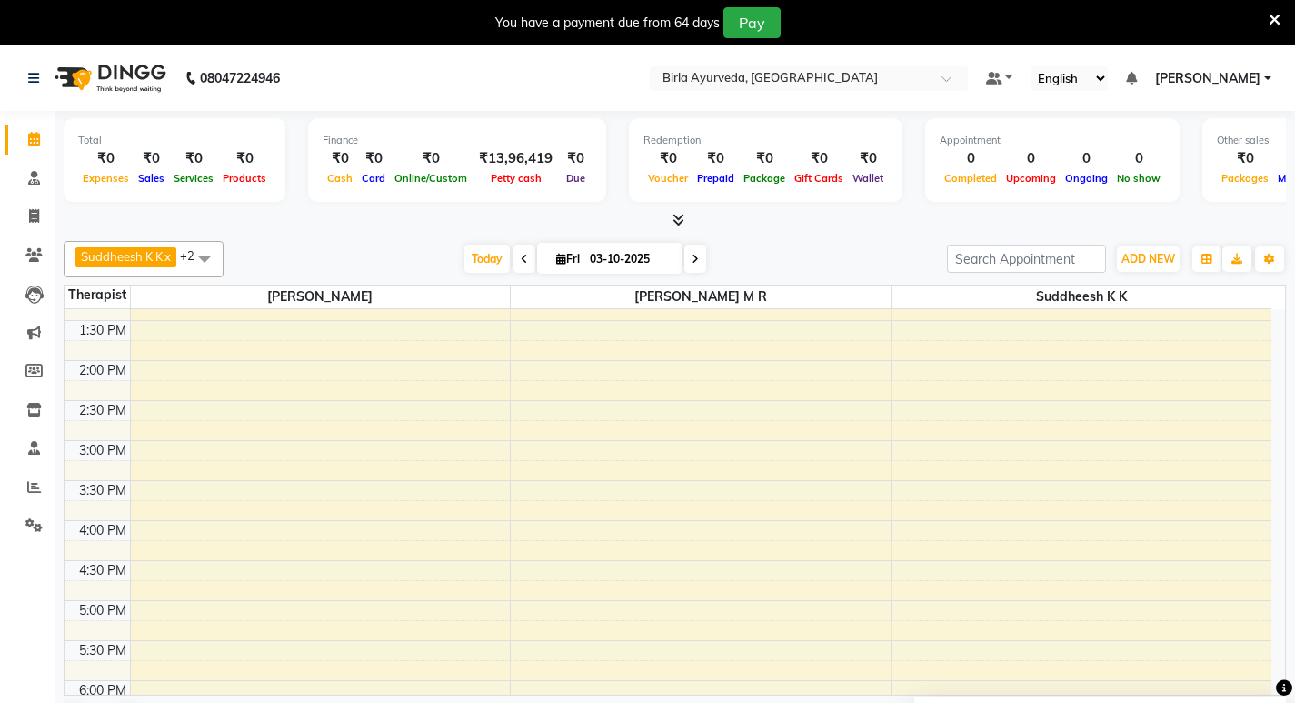
scroll to position [455, 0]
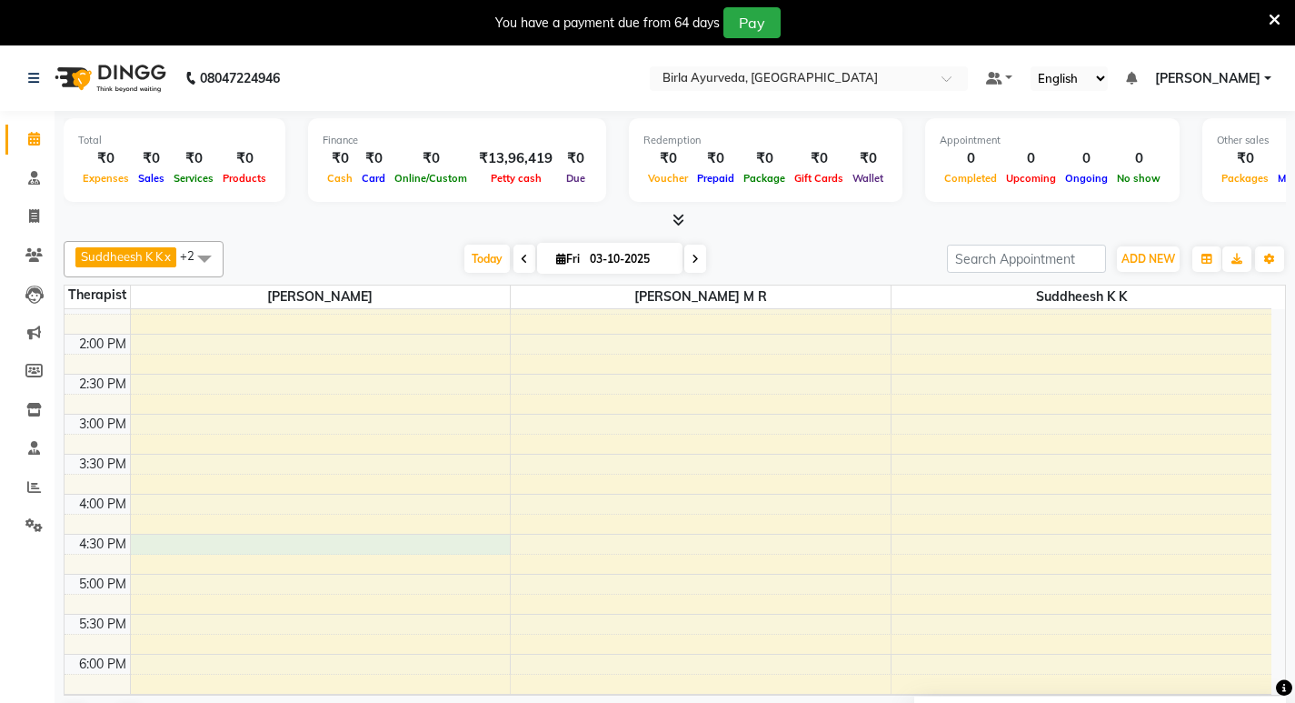
click at [186, 541] on div "8:00 AM 8:30 AM 9:00 AM 9:30 AM 10:00 AM 10:30 AM 11:00 AM 11:30 AM 12:00 PM 12…" at bounding box center [668, 334] width 1207 height 959
select select "56900"
select select "990"
select select "tentative"
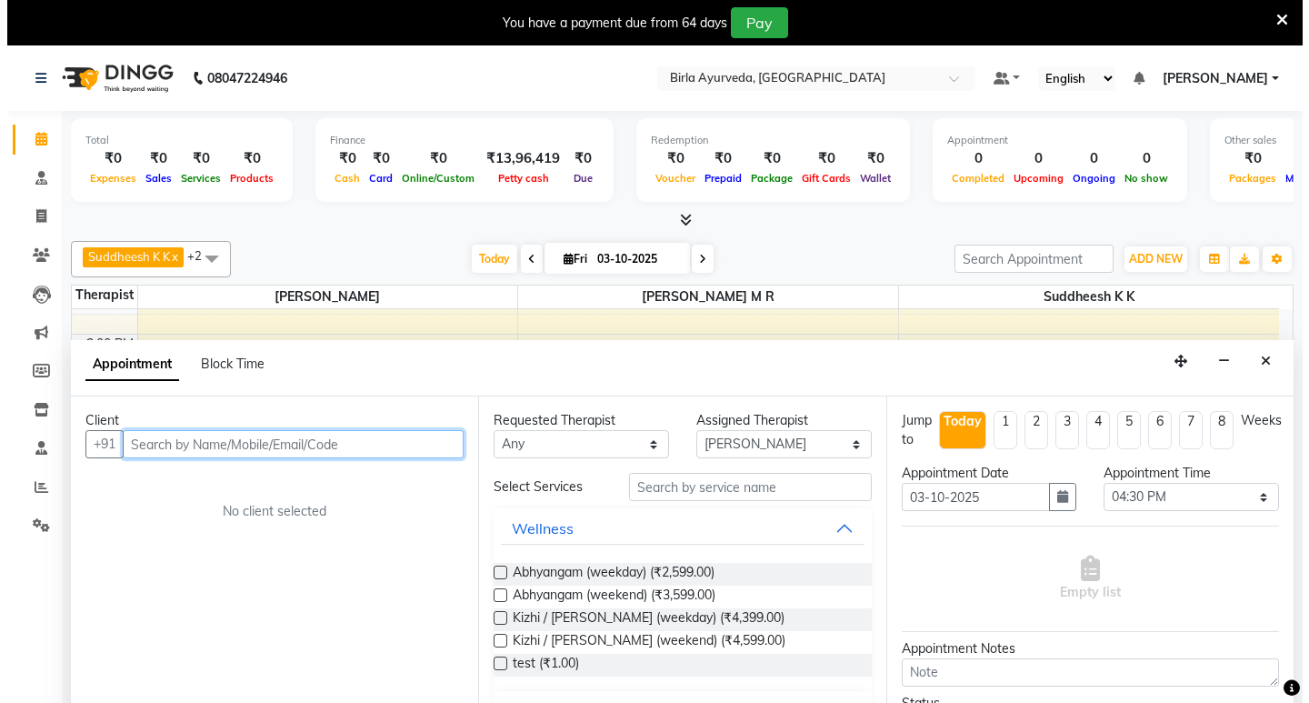
scroll to position [46, 0]
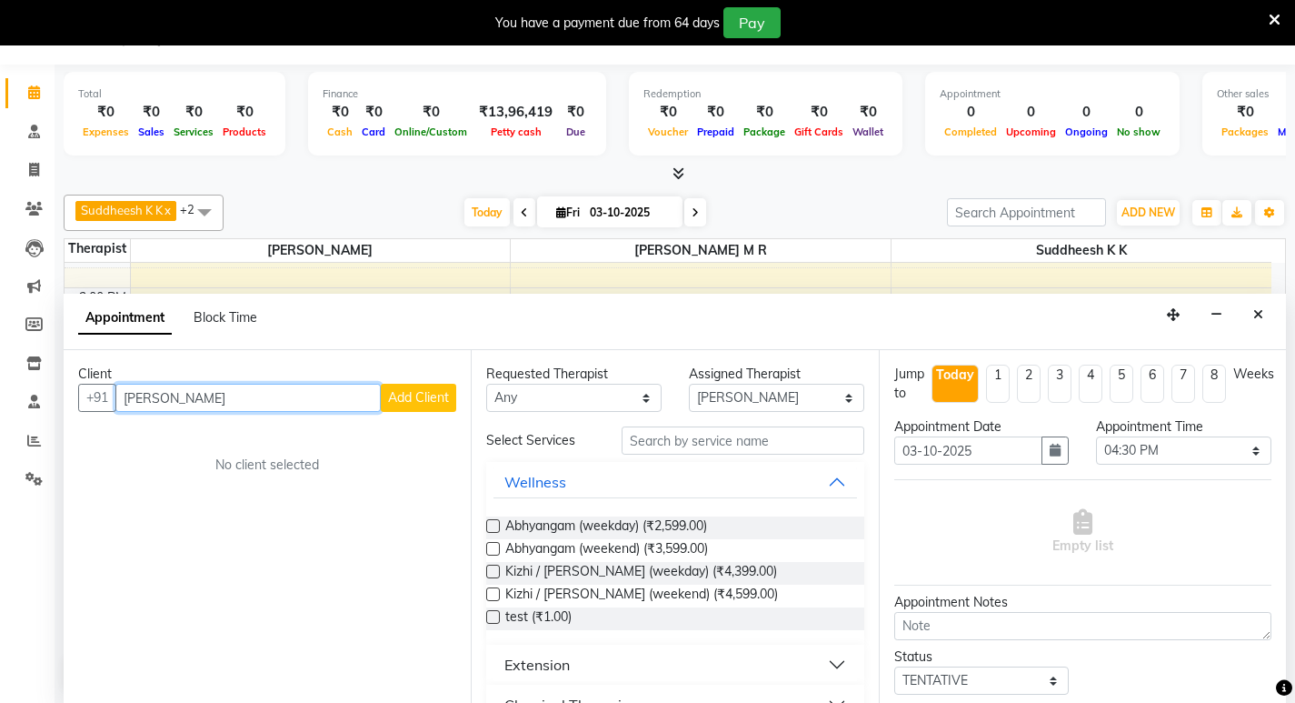
type input "[PERSON_NAME]"
click at [435, 396] on span "Add Client" at bounding box center [418, 397] width 61 height 16
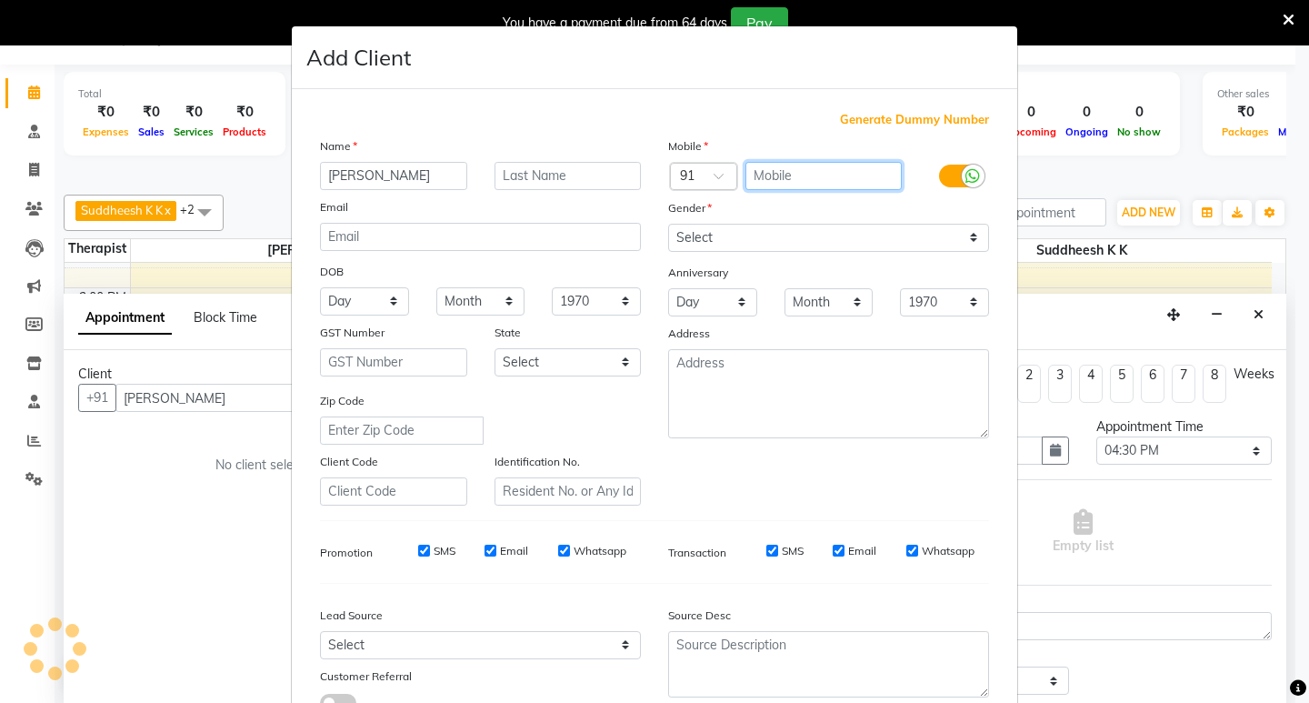
click at [766, 178] on input "text" at bounding box center [823, 176] width 157 height 28
paste input "9819730057"
type input "9819730057"
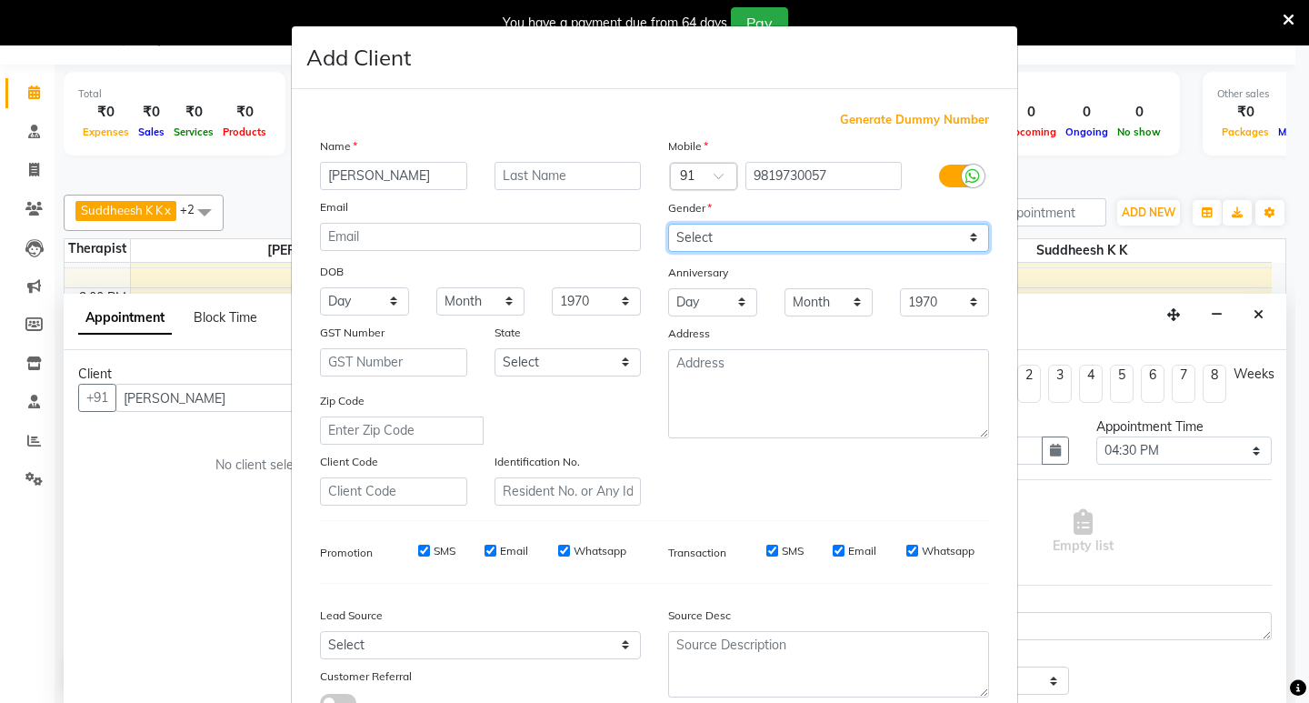
click at [965, 236] on select "Select [DEMOGRAPHIC_DATA] [DEMOGRAPHIC_DATA] Other Prefer Not To Say" at bounding box center [828, 238] width 321 height 28
select select "[DEMOGRAPHIC_DATA]"
click at [668, 224] on select "Select [DEMOGRAPHIC_DATA] [DEMOGRAPHIC_DATA] Other Prefer Not To Say" at bounding box center [828, 238] width 321 height 28
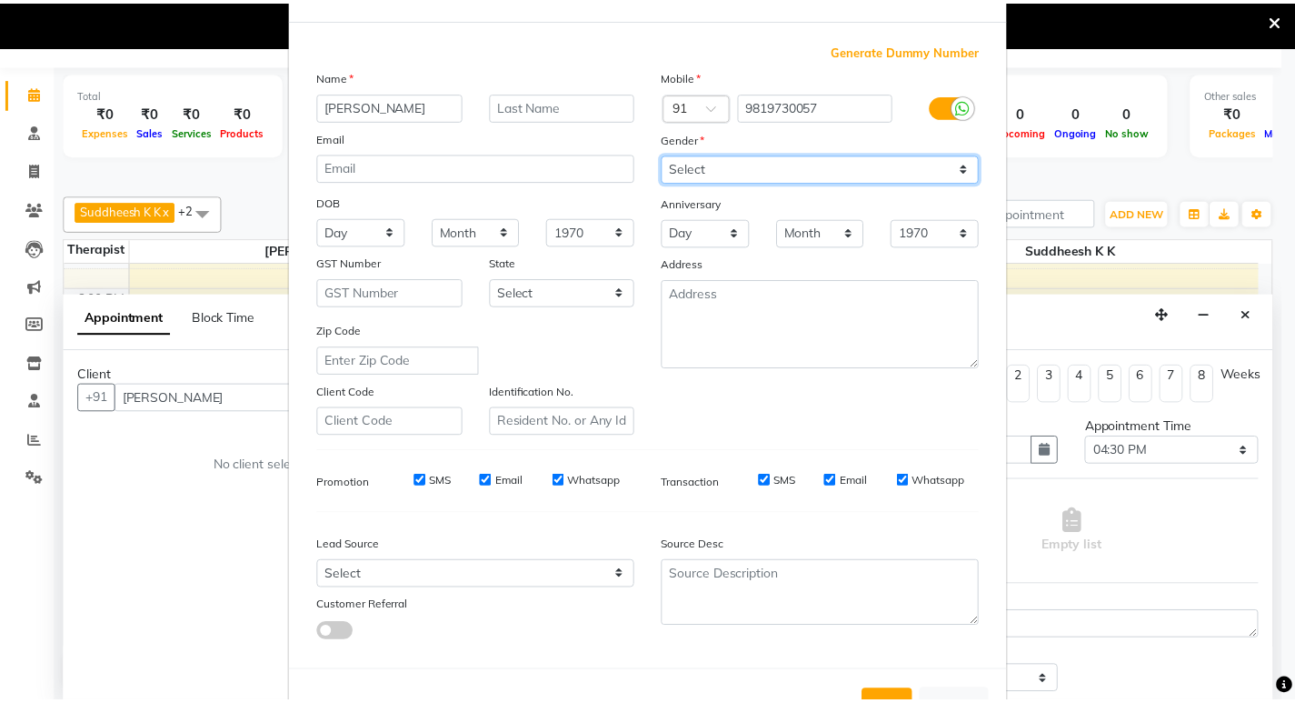
scroll to position [136, 0]
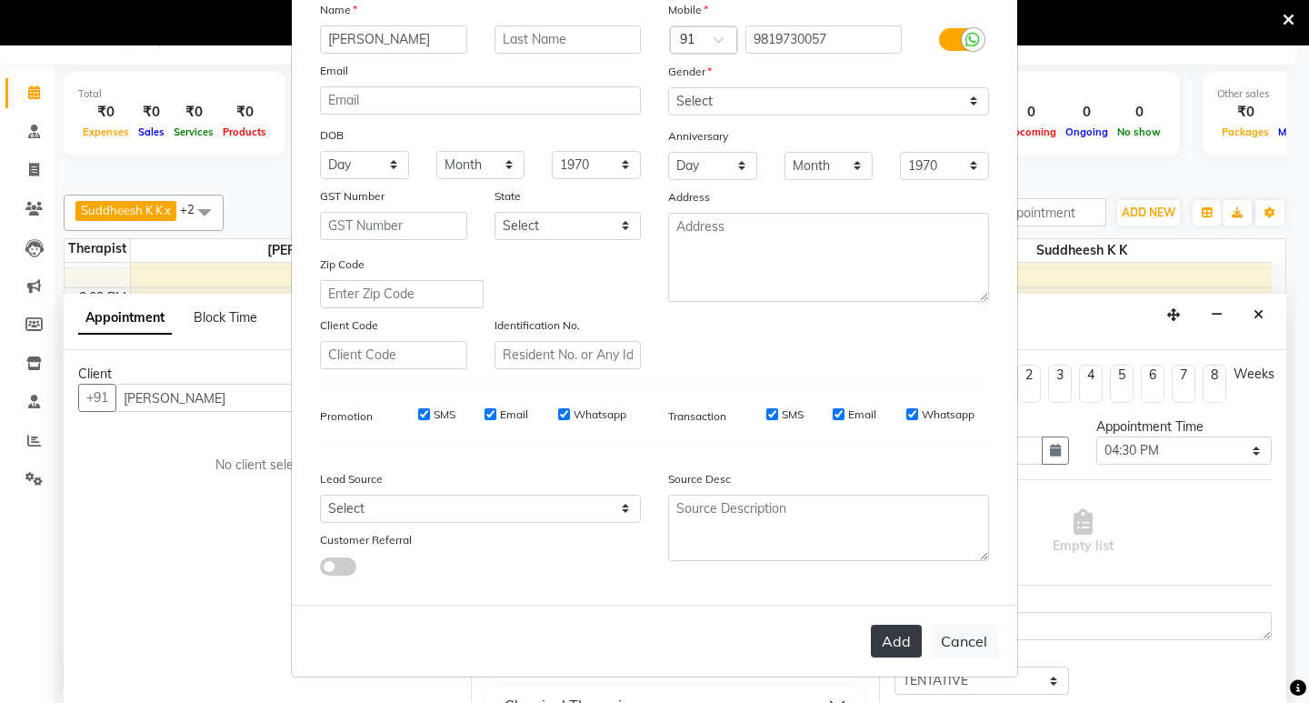
click at [892, 641] on button "Add" at bounding box center [896, 640] width 51 height 33
type input "9819730057"
select select
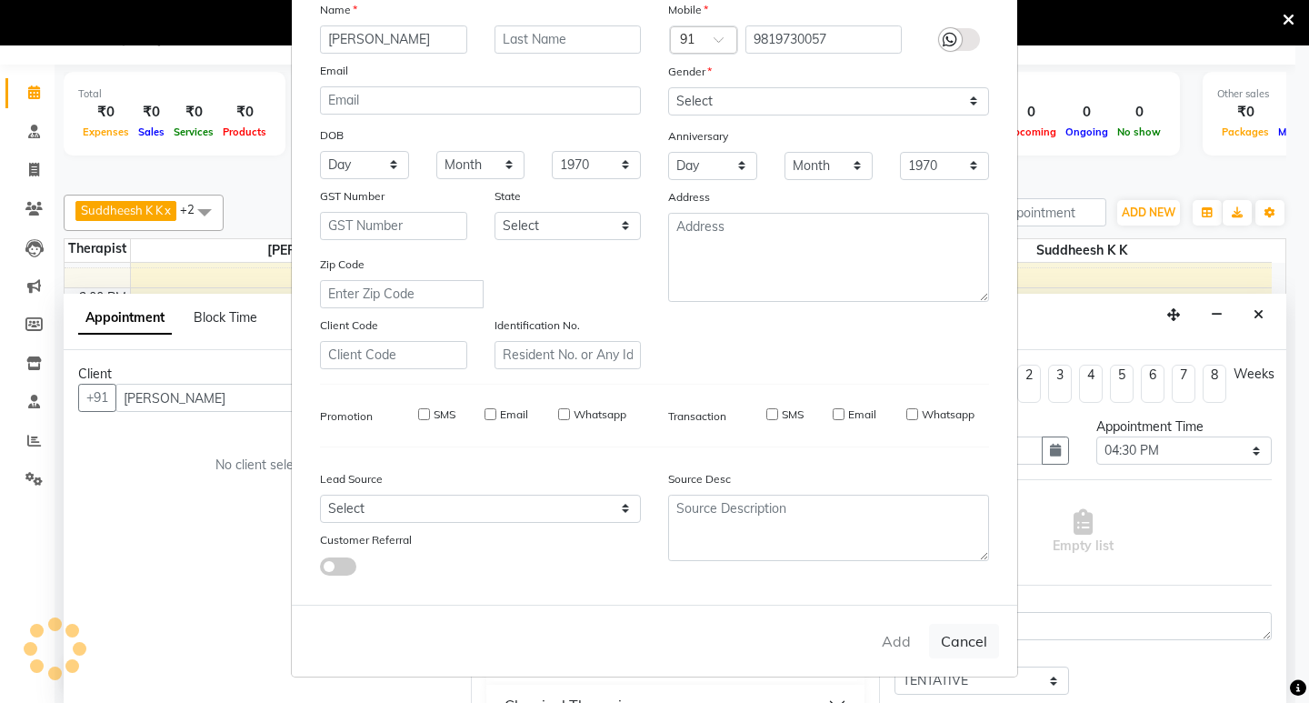
select select
checkbox input "false"
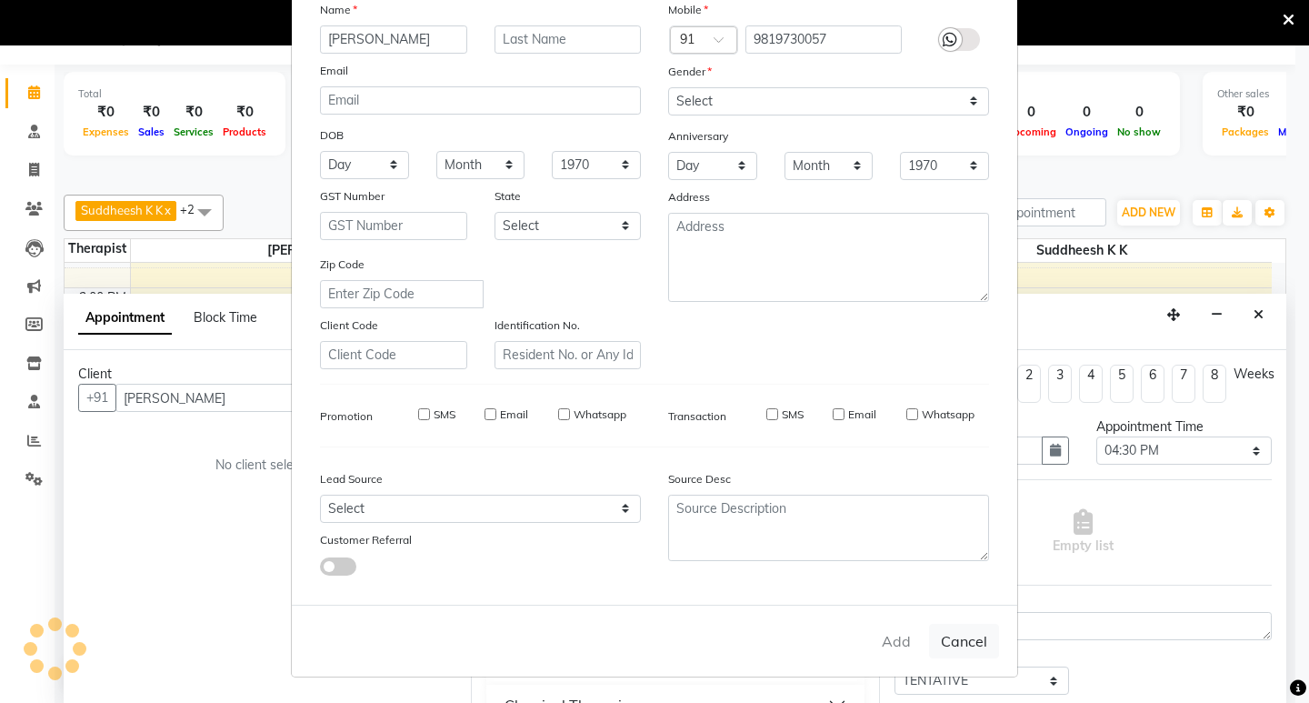
checkbox input "false"
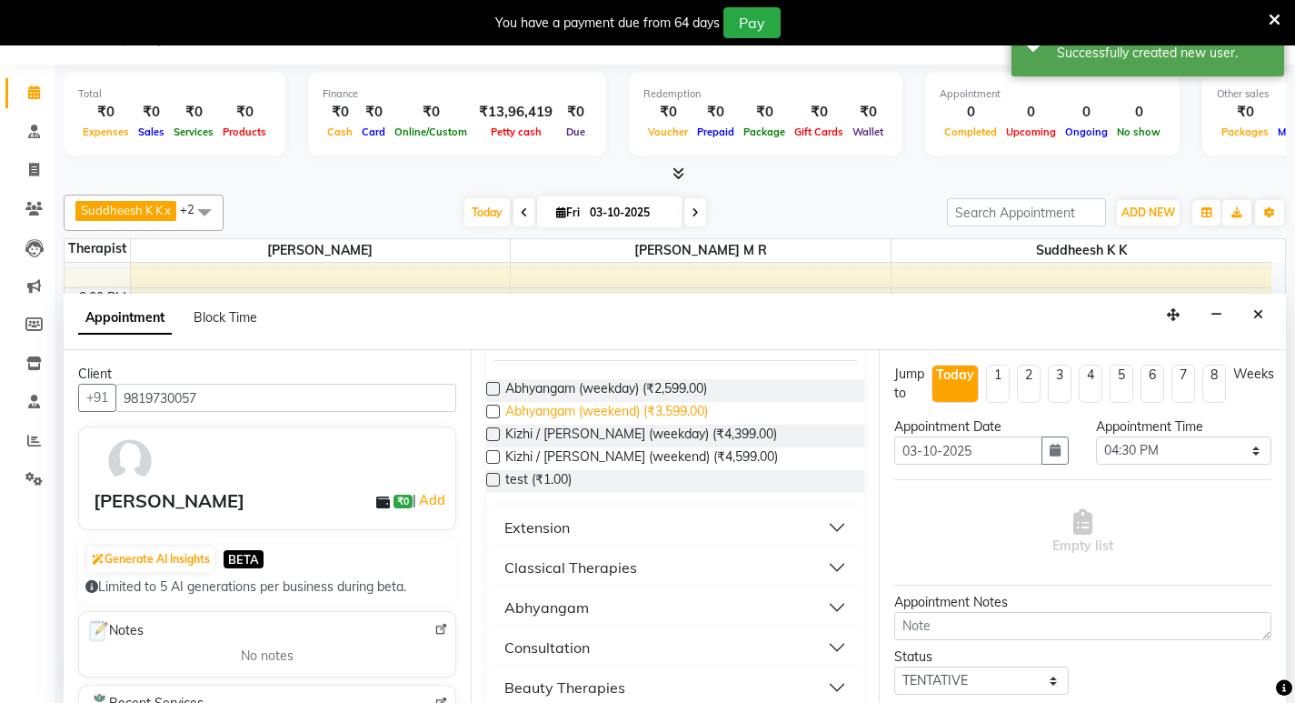
scroll to position [273, 0]
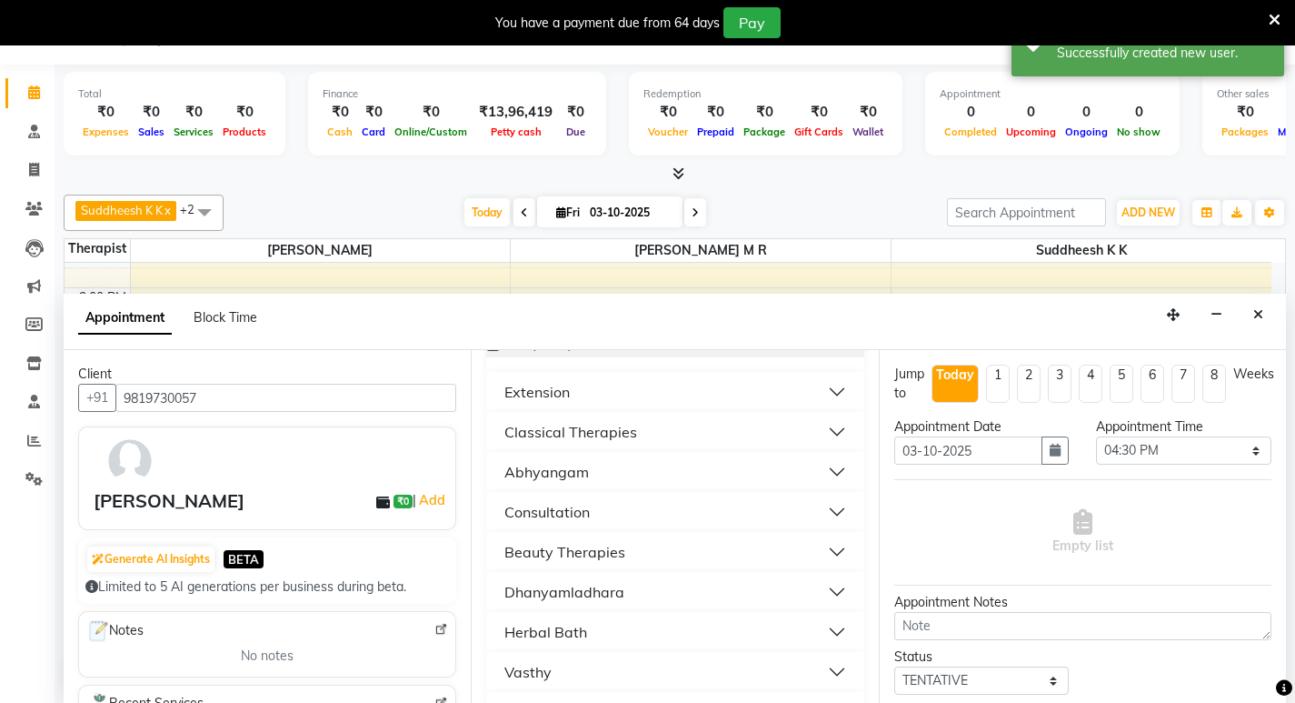
click at [546, 509] on div "Consultation" at bounding box center [546, 512] width 85 height 22
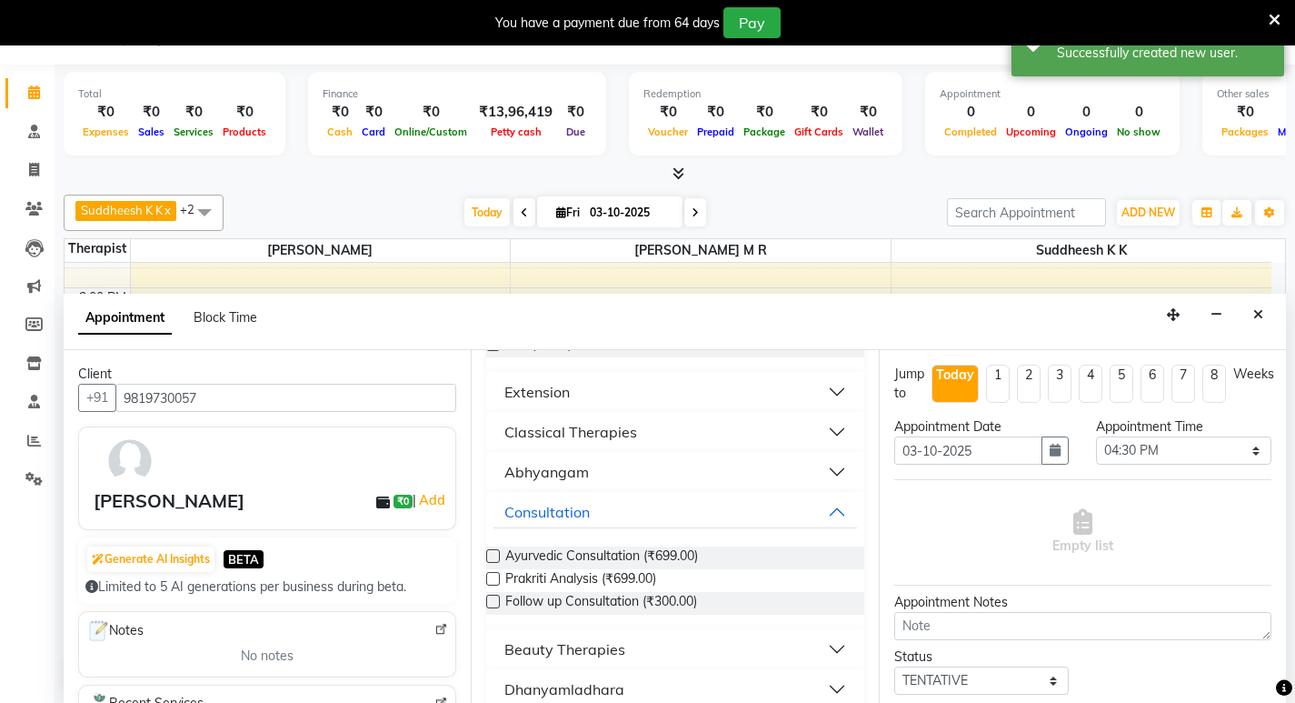
click at [497, 558] on label at bounding box center [493, 556] width 14 height 14
click at [497, 558] on input "checkbox" at bounding box center [492, 558] width 12 height 12
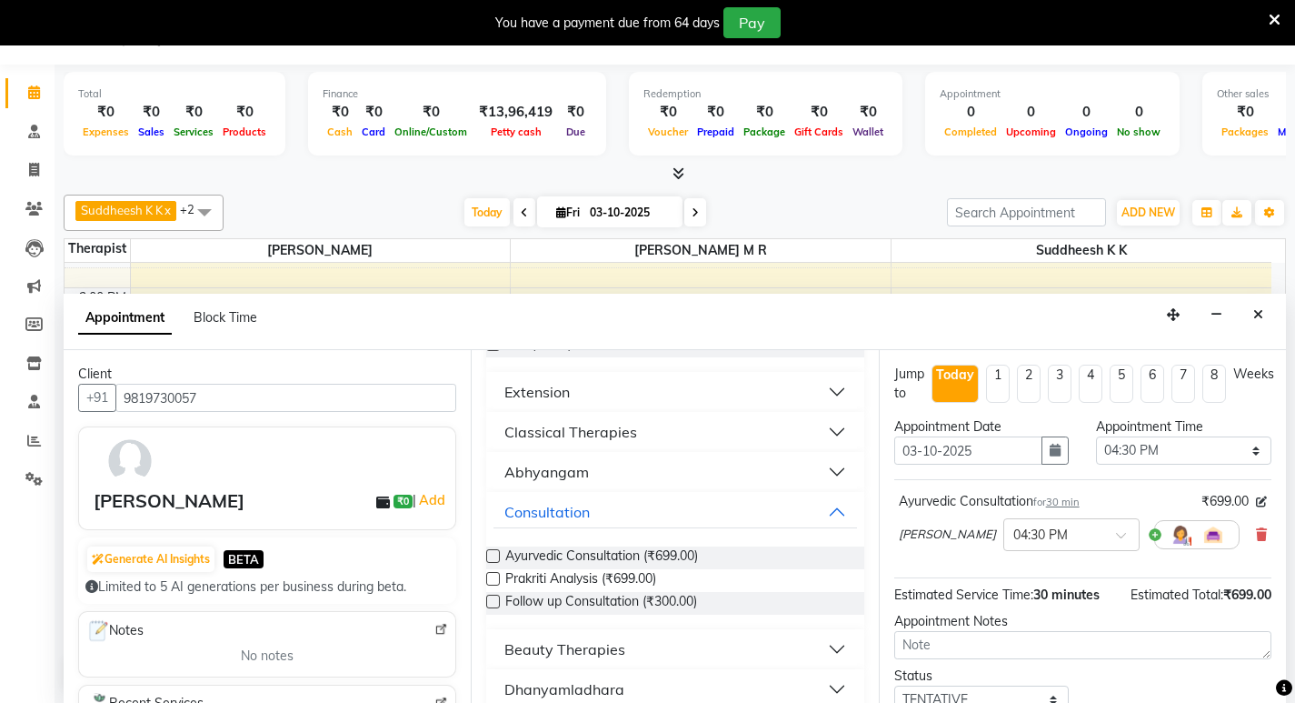
click at [494, 554] on label at bounding box center [493, 556] width 14 height 14
click at [494, 554] on input "checkbox" at bounding box center [492, 558] width 12 height 12
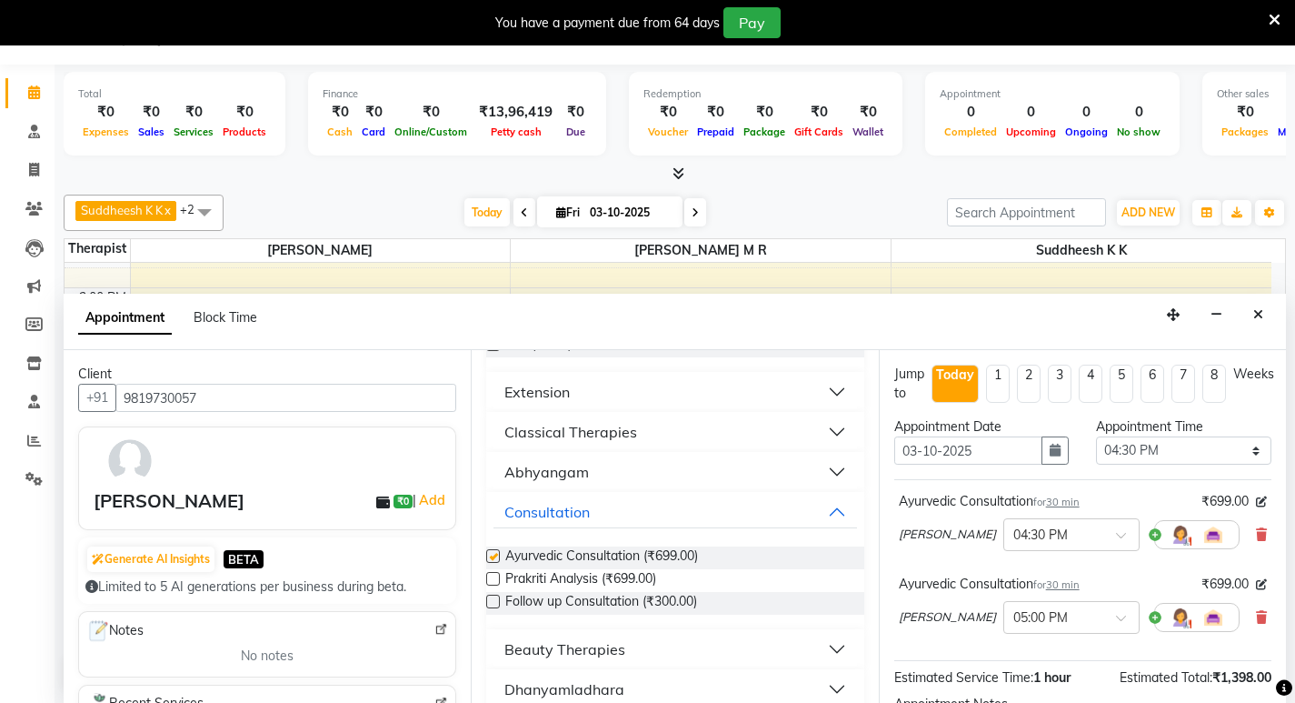
checkbox input "false"
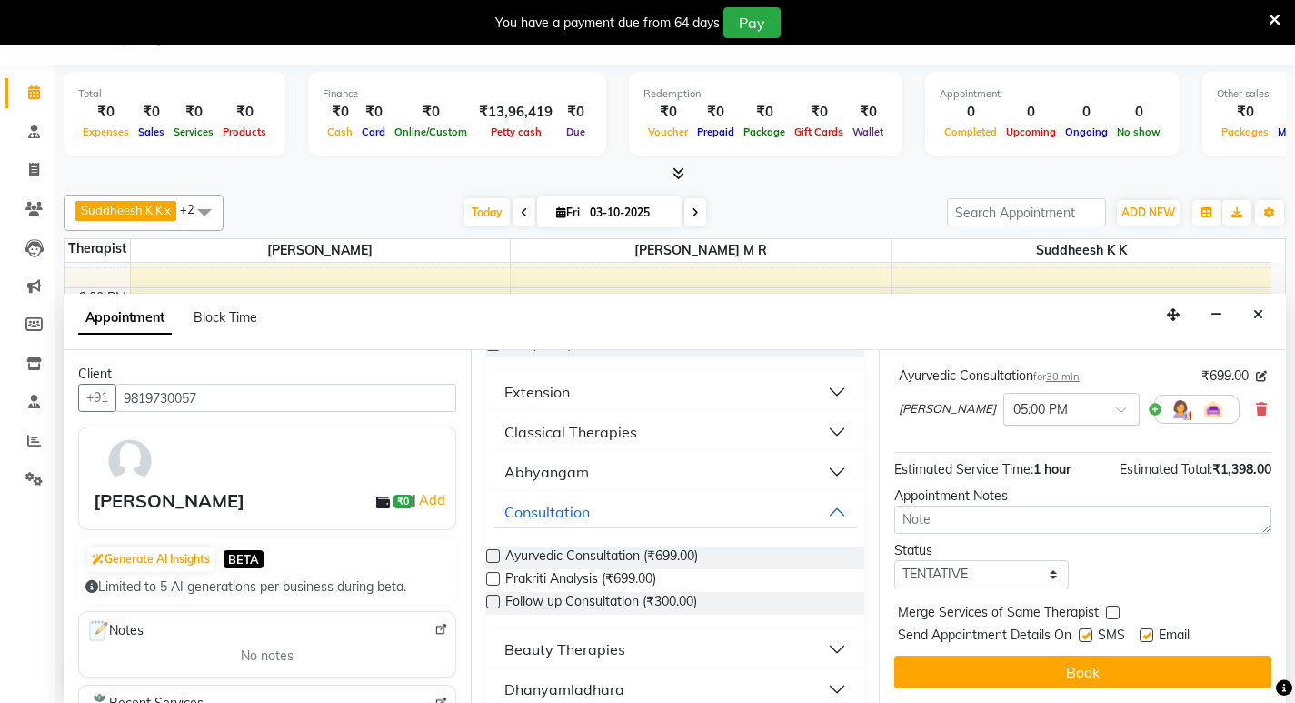
scroll to position [214, 0]
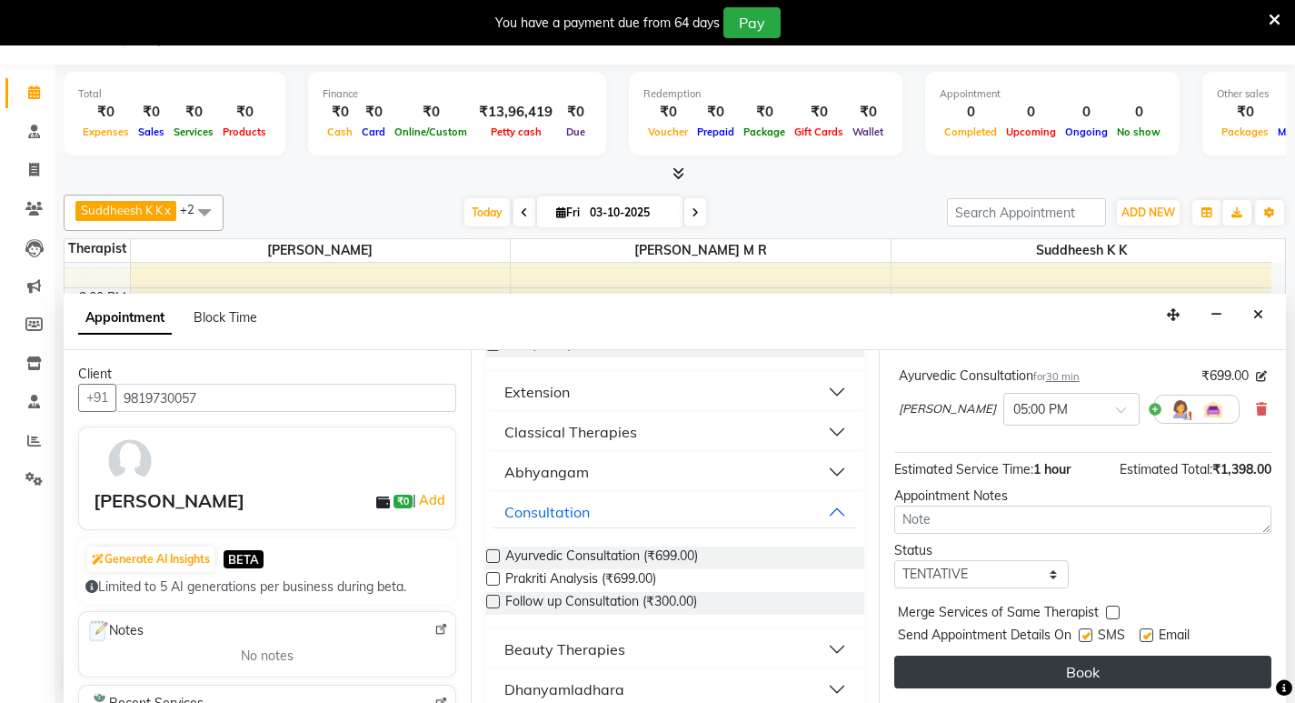
click at [1085, 676] on button "Book" at bounding box center [1082, 671] width 377 height 33
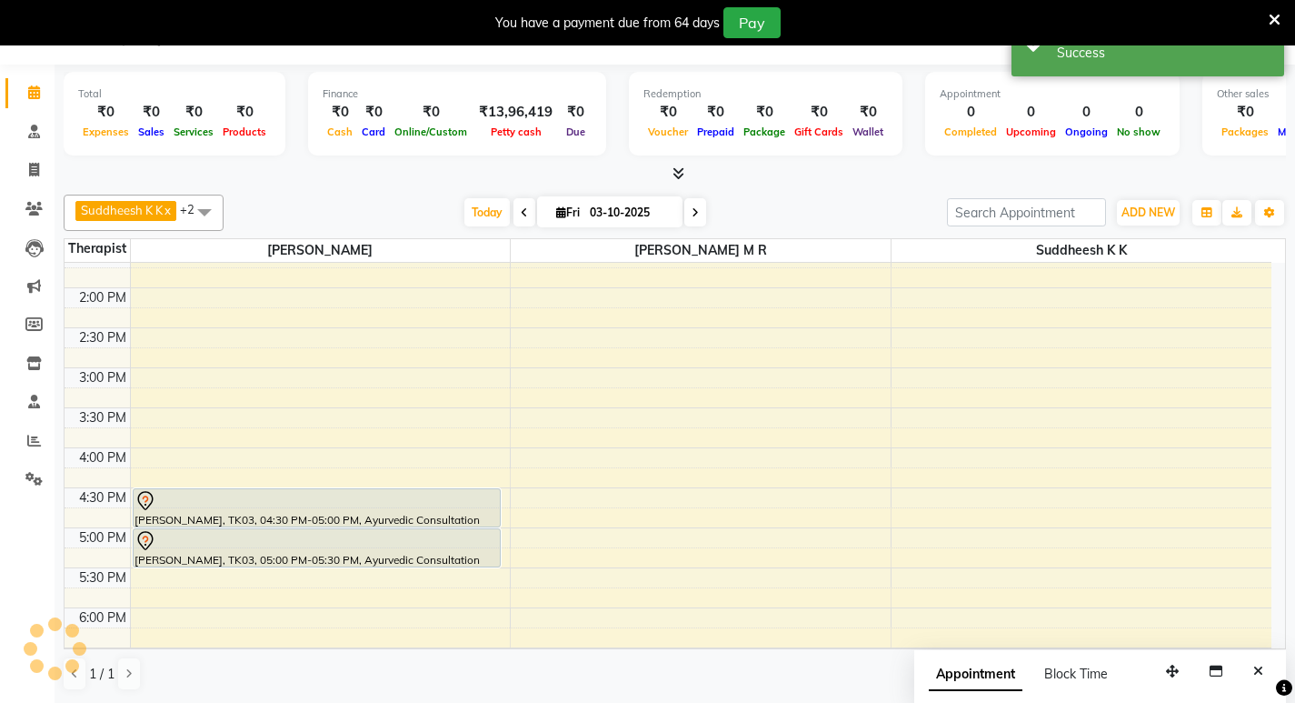
scroll to position [0, 0]
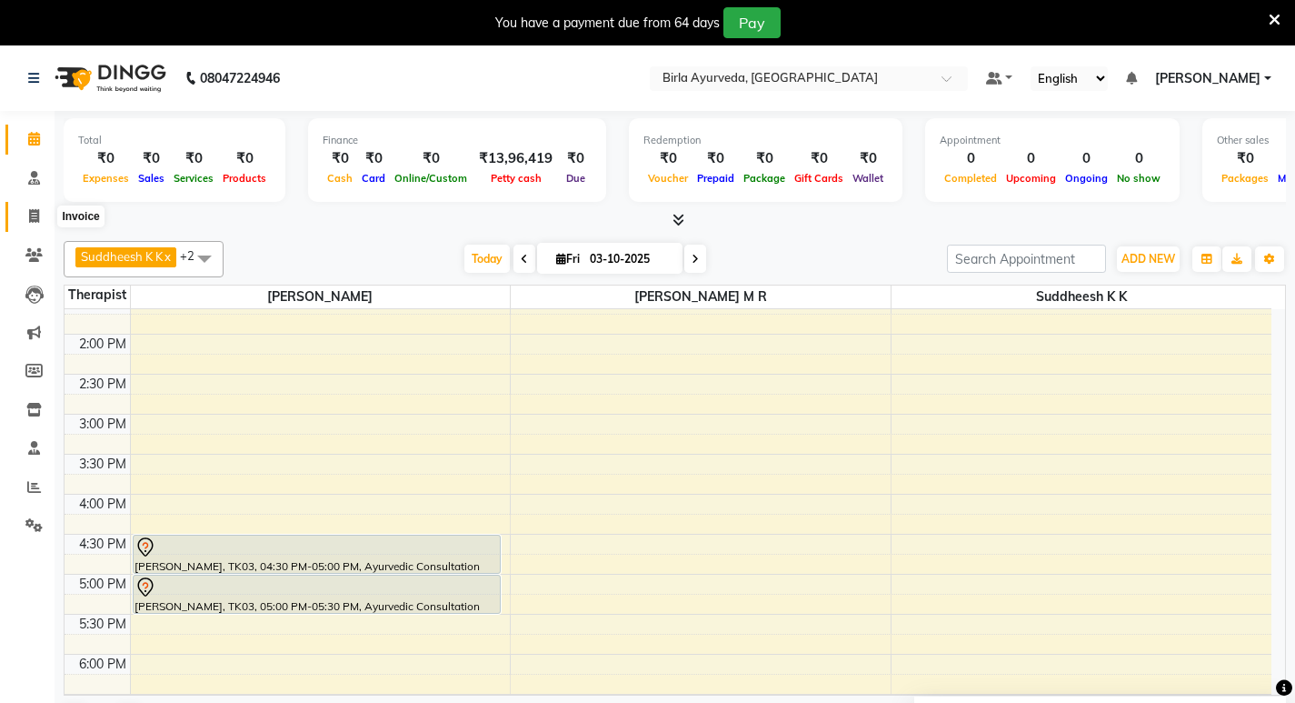
click at [40, 215] on span at bounding box center [34, 216] width 32 height 21
select select "service"
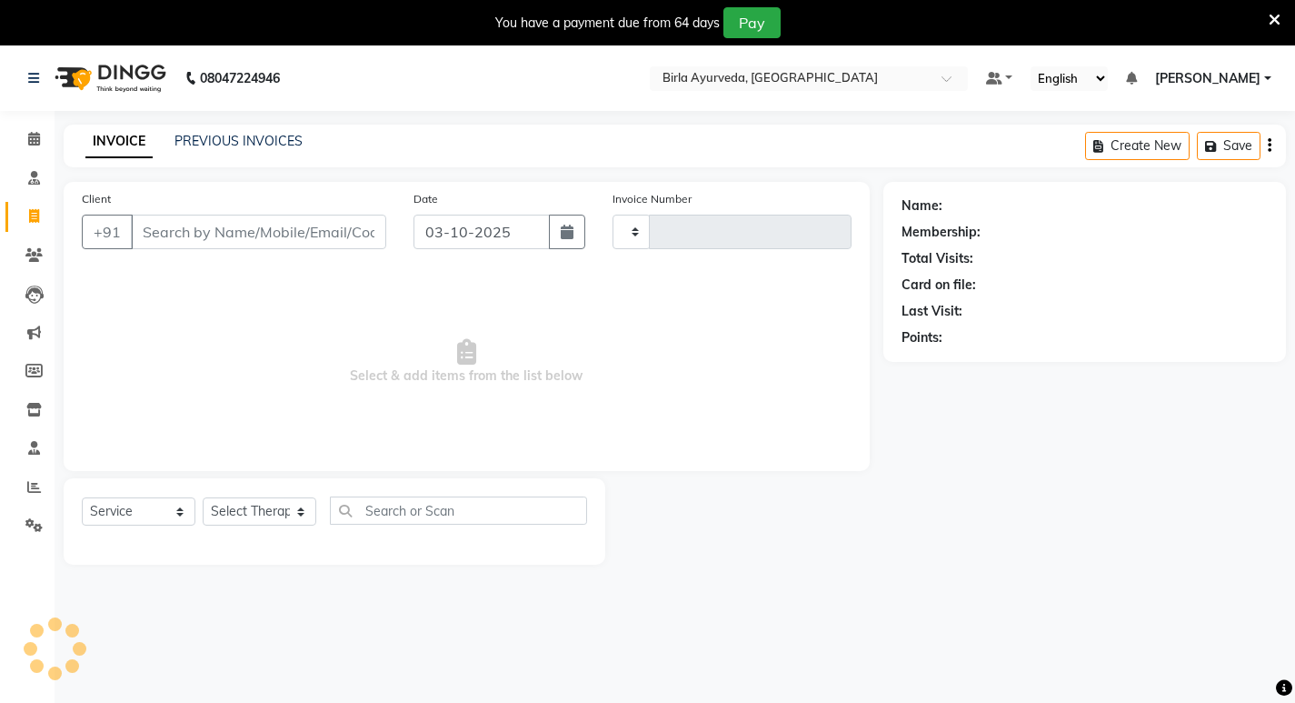
type input "0628"
select select "6820"
click at [164, 231] on input "Client" at bounding box center [258, 232] width 255 height 35
select select "package"
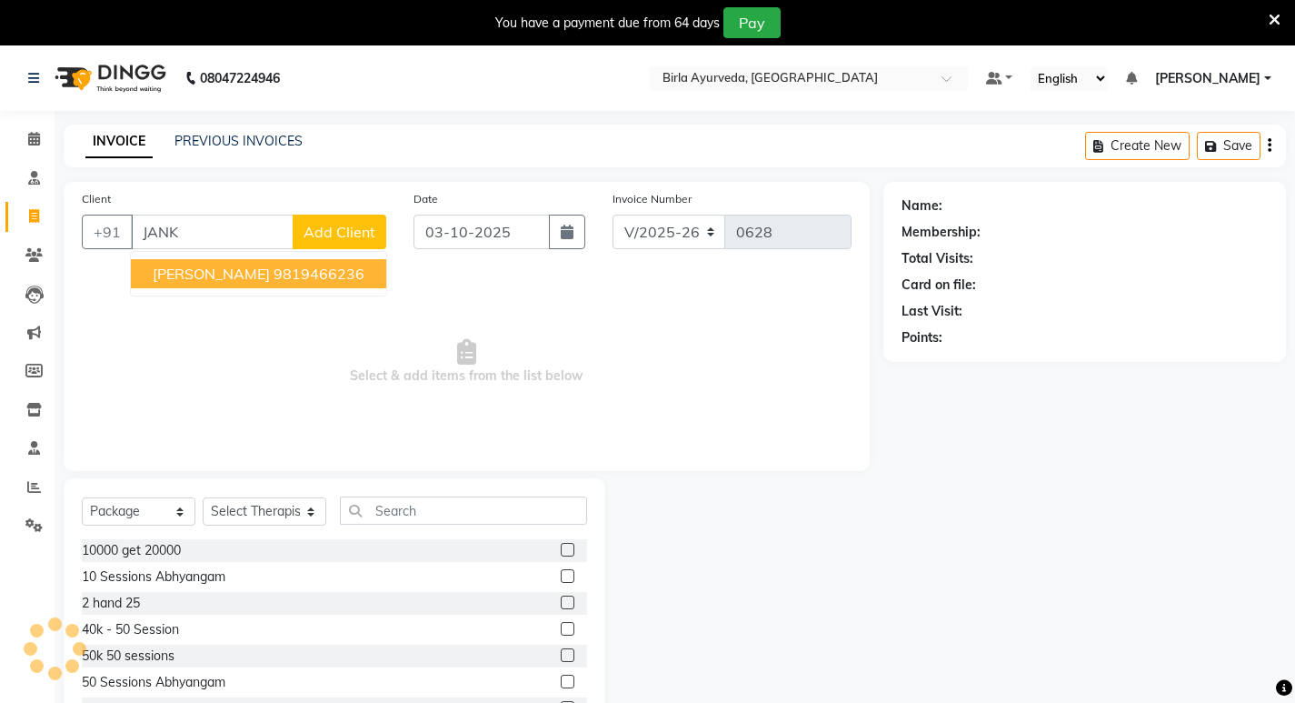
click at [274, 272] on ngb-highlight "9819466236" at bounding box center [319, 274] width 91 height 18
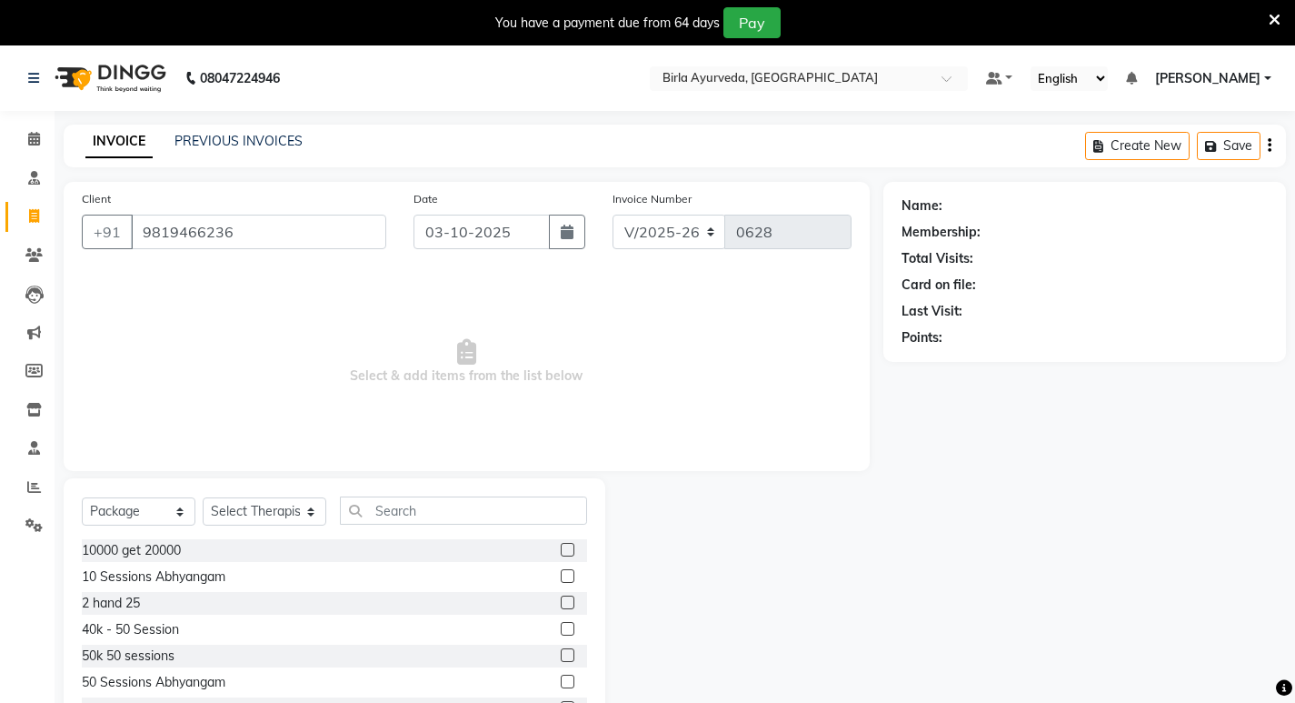
type input "9819466236"
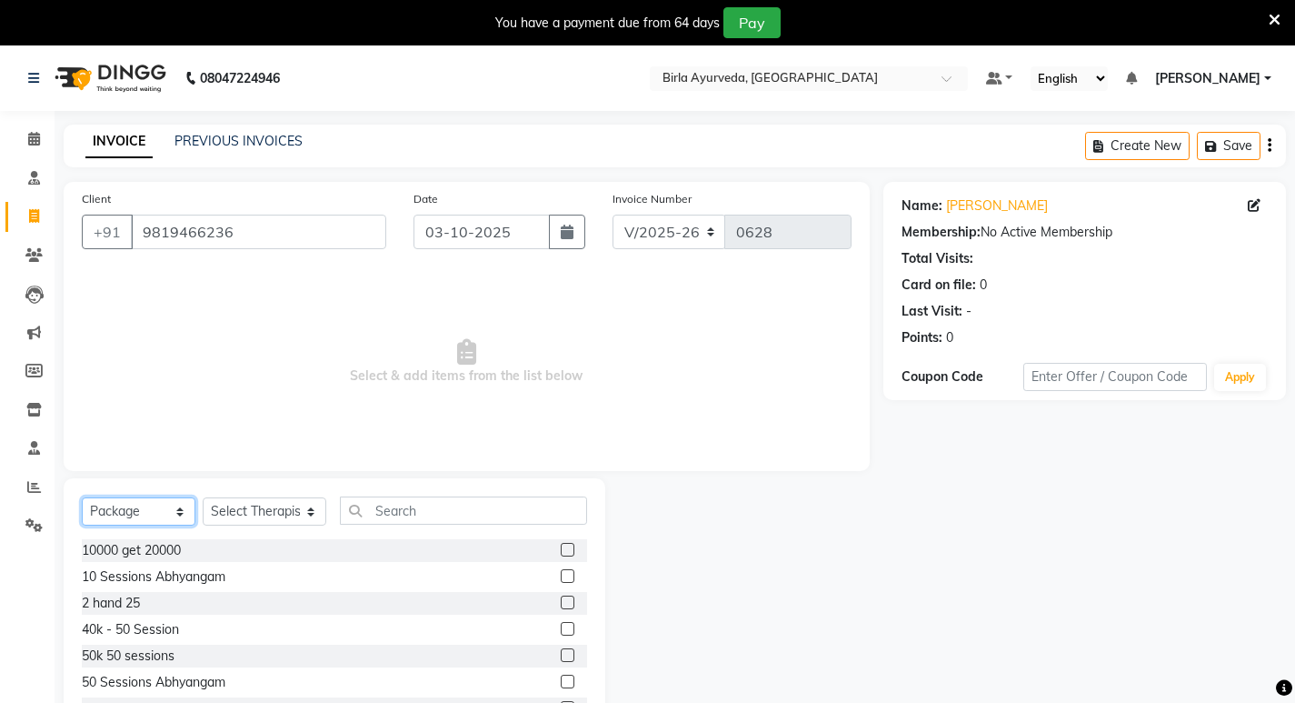
click at [185, 511] on select "Select Service Product Membership Package Voucher Prepaid Gift Card" at bounding box center [139, 511] width 114 height 28
select select "service"
click at [82, 497] on select "Select Service Product Membership Package Voucher Prepaid Gift Card" at bounding box center [139, 511] width 114 height 28
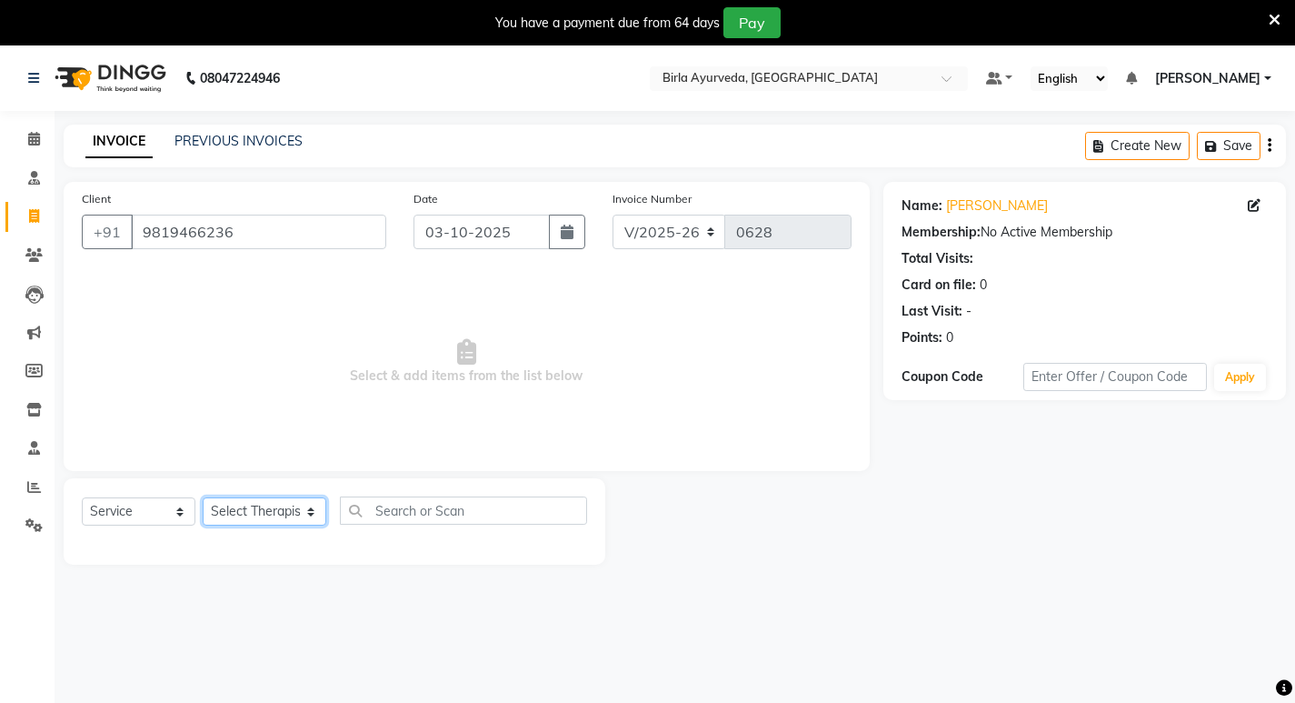
click at [297, 516] on select "Select Therapist [PERSON_NAME] Amala [PERSON_NAME] [PERSON_NAME] S [PERSON_NAME…" at bounding box center [265, 511] width 124 height 28
select select "56900"
click at [203, 497] on select "Select Therapist [PERSON_NAME] Amala [PERSON_NAME] [PERSON_NAME] S [PERSON_NAME…" at bounding box center [265, 511] width 124 height 28
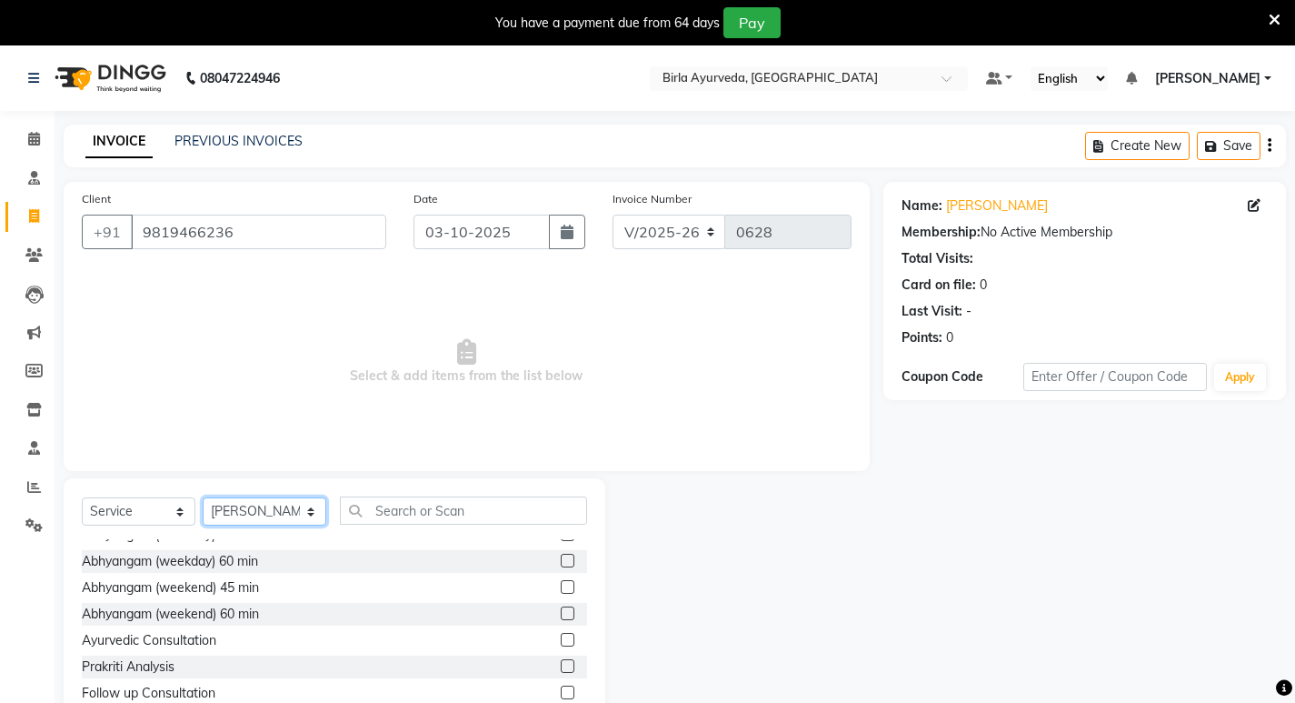
scroll to position [636, 0]
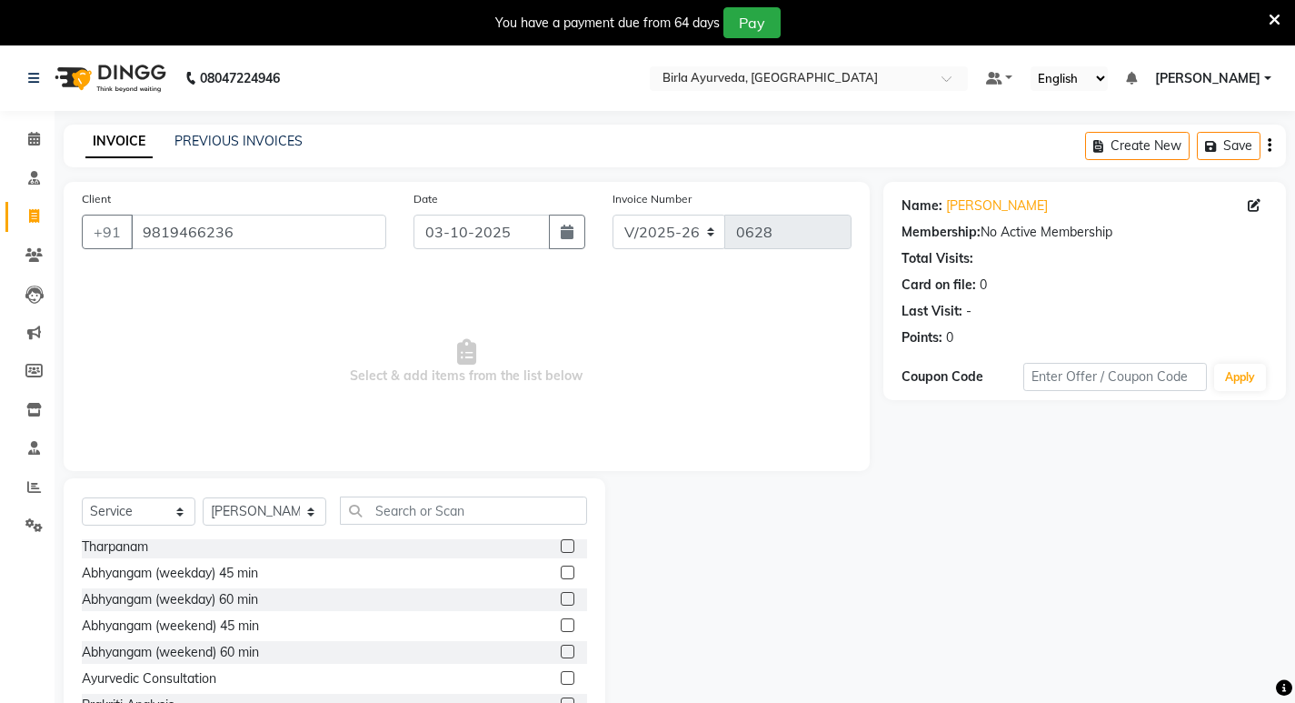
click at [561, 676] on label at bounding box center [568, 678] width 14 height 14
click at [561, 676] on input "checkbox" at bounding box center [567, 679] width 12 height 12
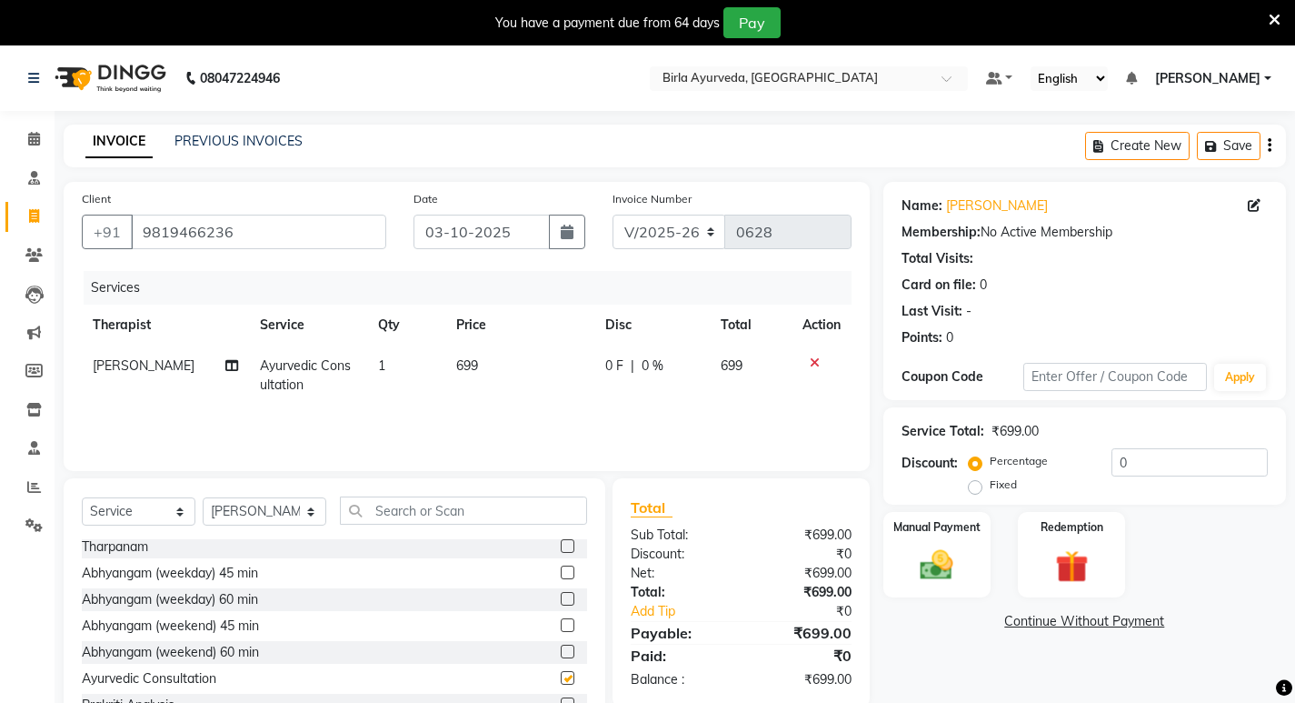
checkbox input "false"
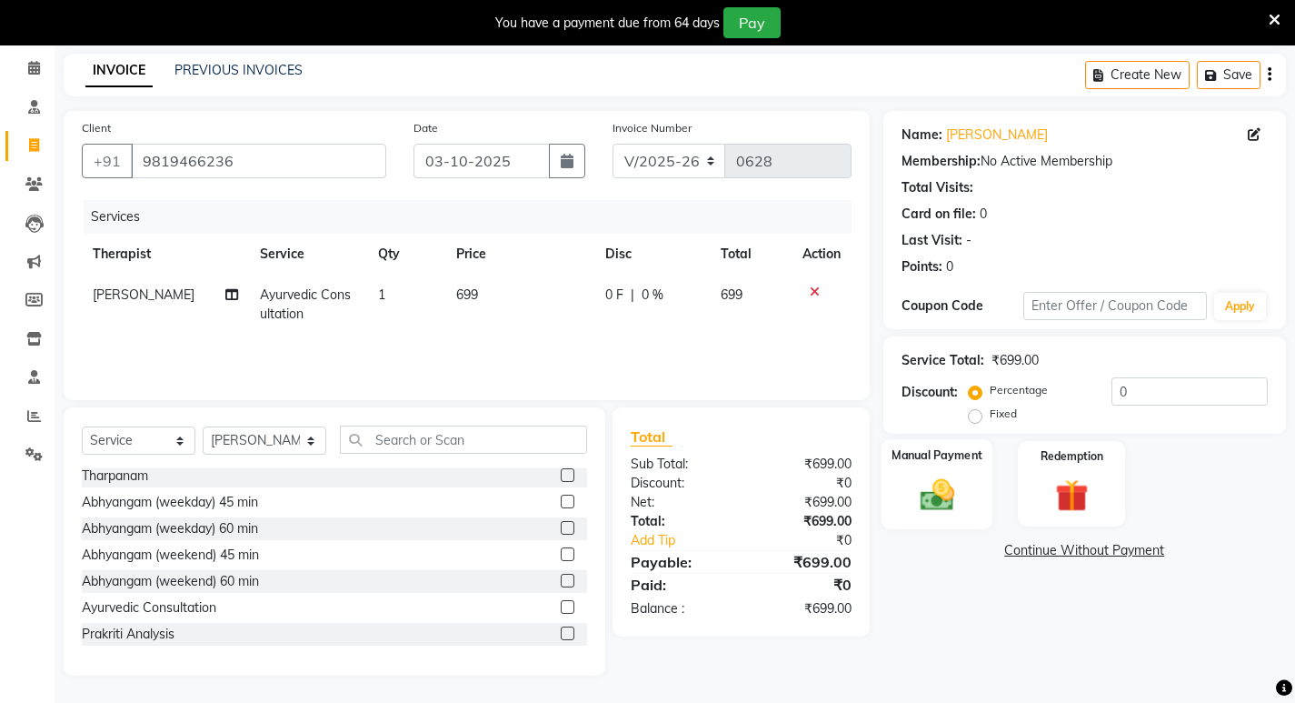
click at [937, 498] on img at bounding box center [936, 493] width 55 height 39
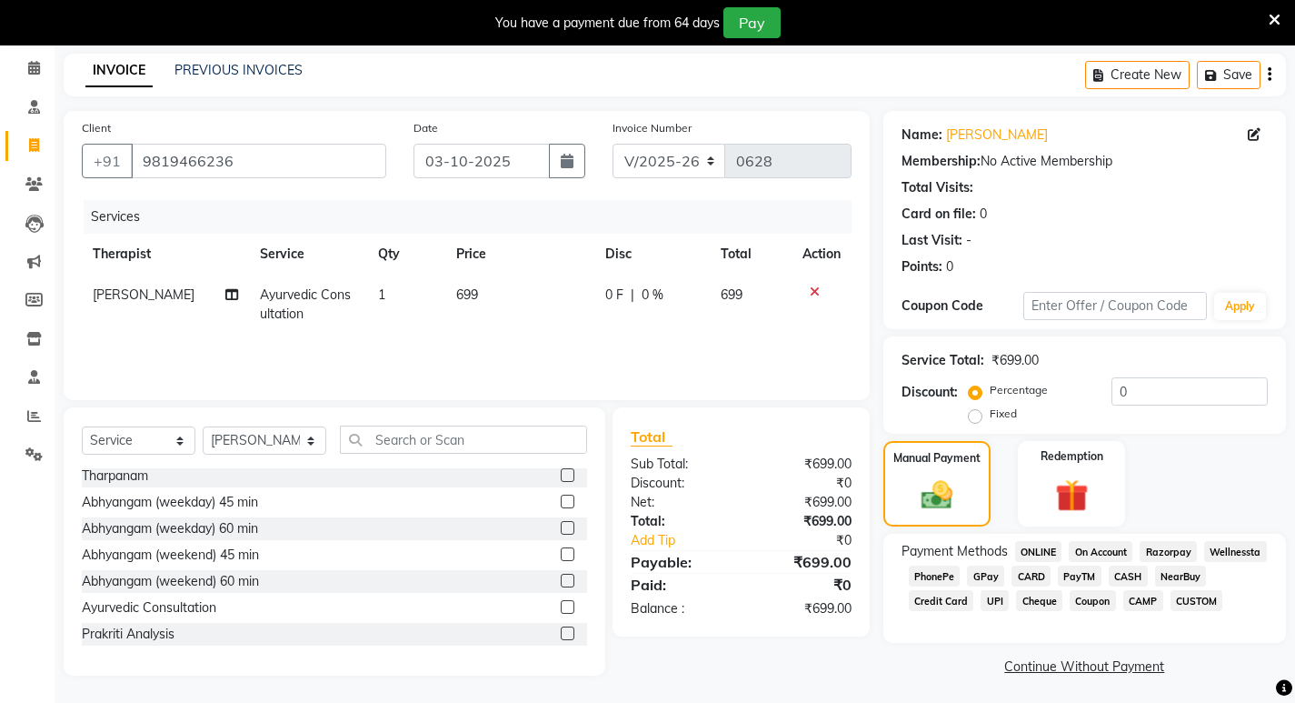
click at [984, 575] on span "GPay" at bounding box center [985, 575] width 37 height 21
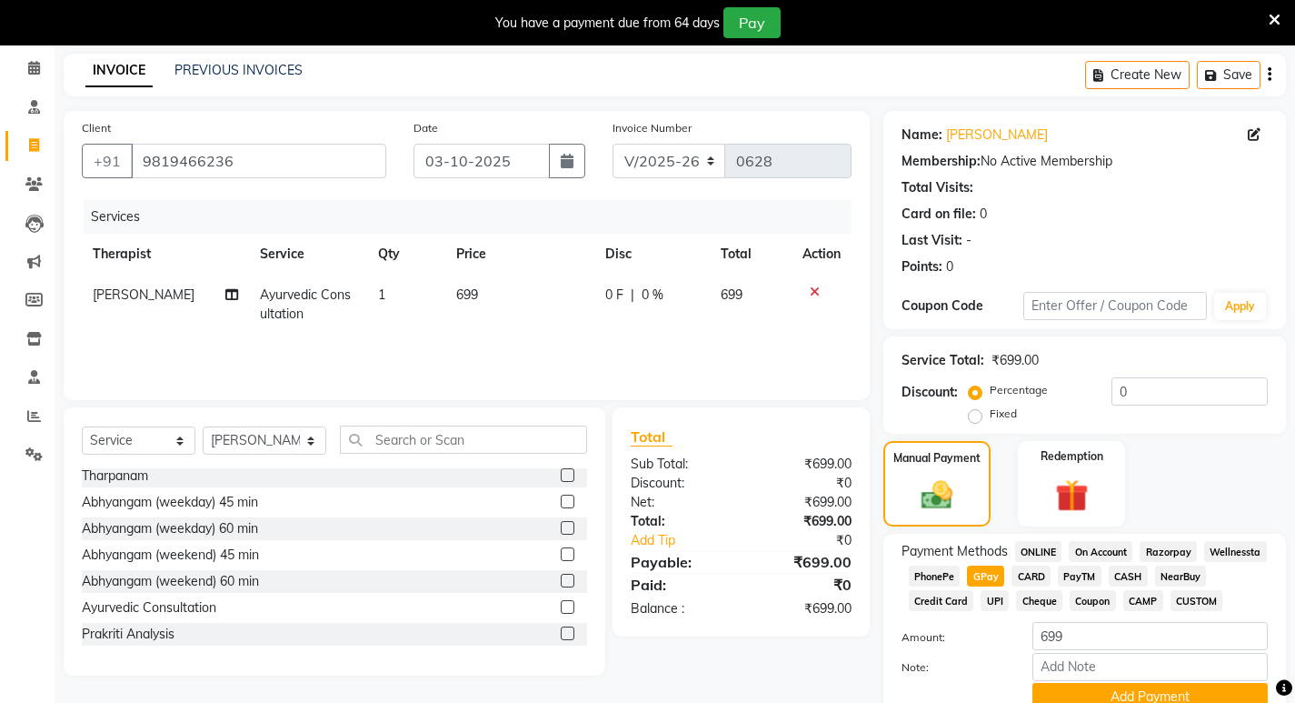
scroll to position [151, 0]
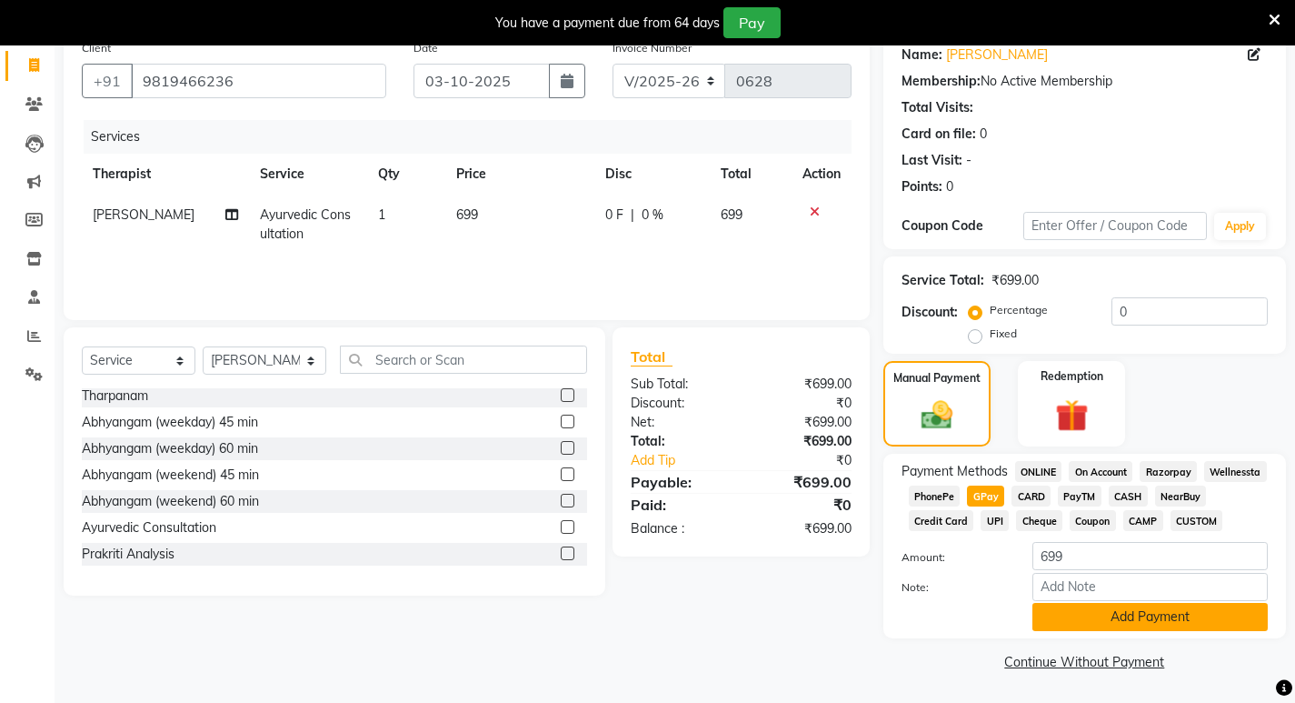
click at [1129, 622] on button "Add Payment" at bounding box center [1150, 617] width 235 height 28
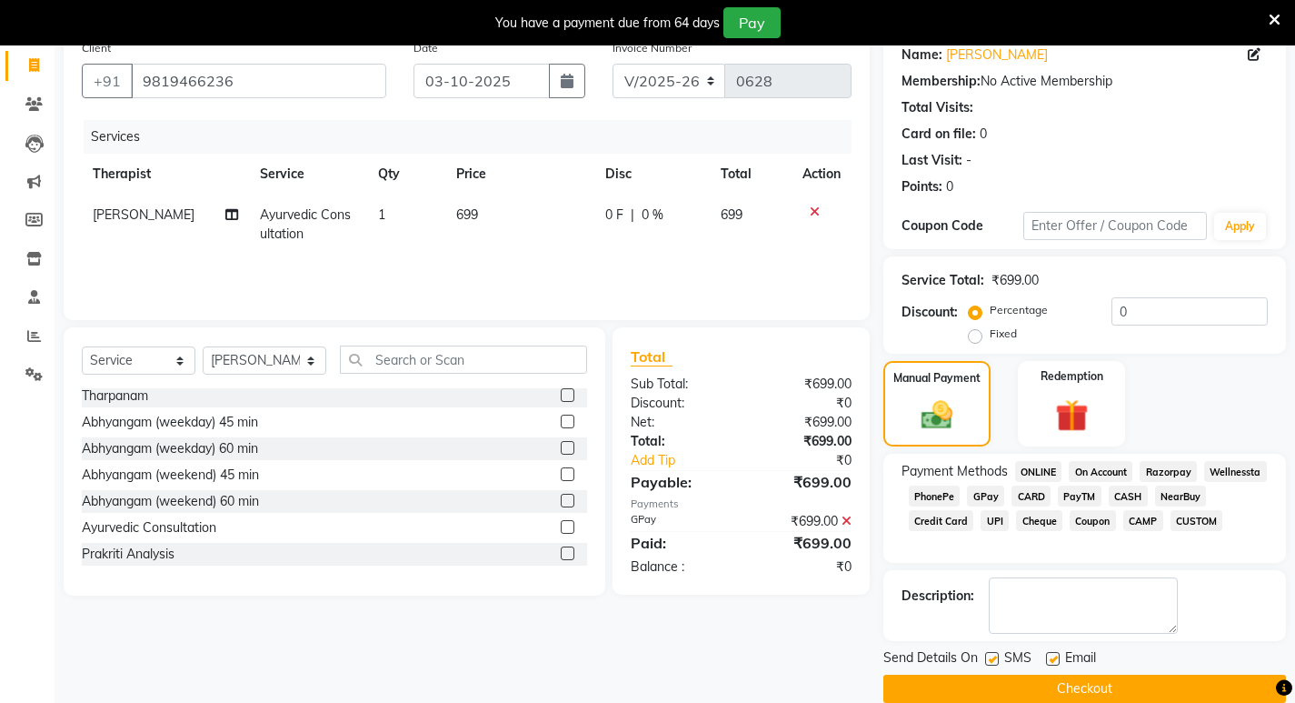
scroll to position [178, 0]
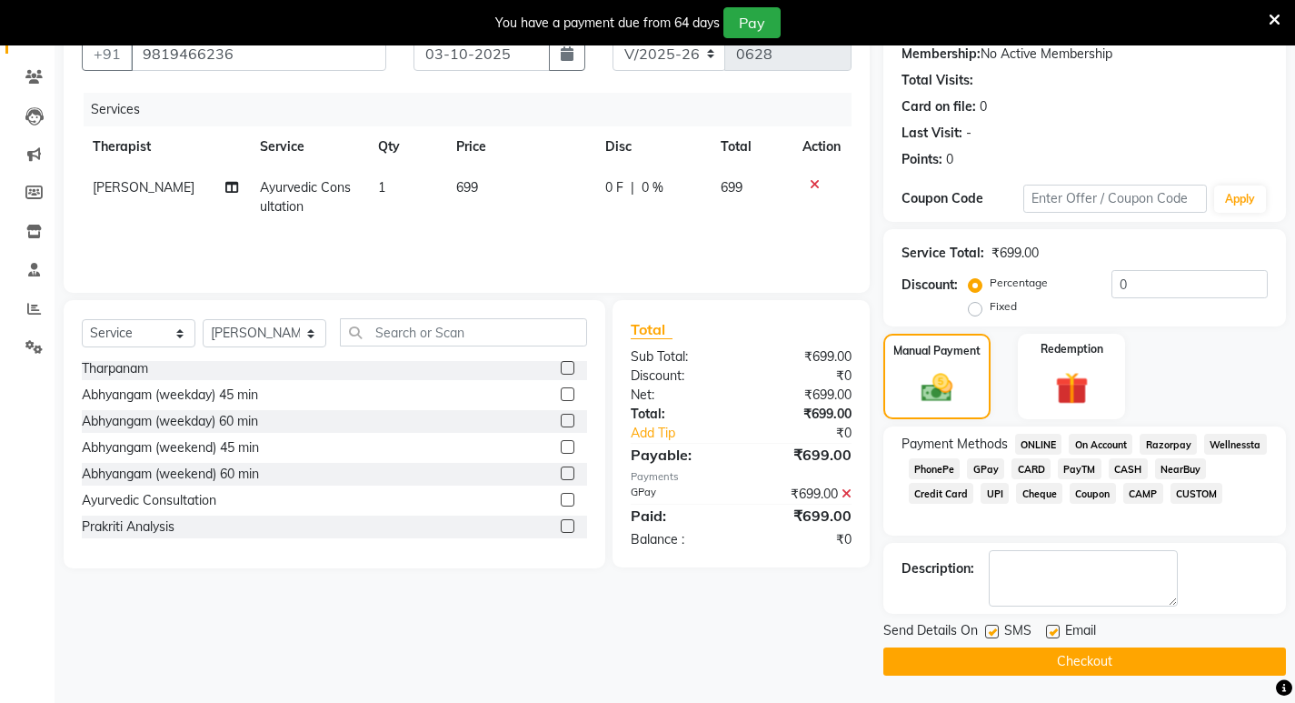
click at [1086, 664] on button "Checkout" at bounding box center [1085, 661] width 403 height 28
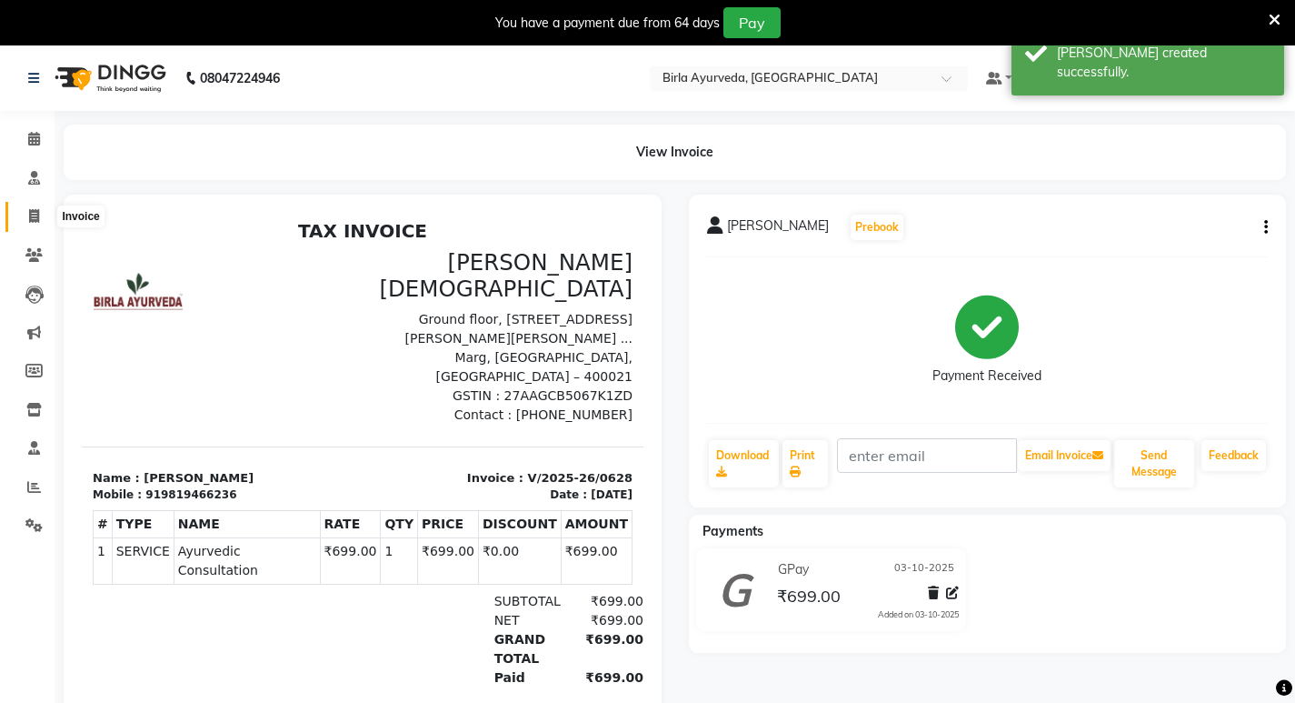
click at [26, 214] on span at bounding box center [34, 216] width 32 height 21
select select "6820"
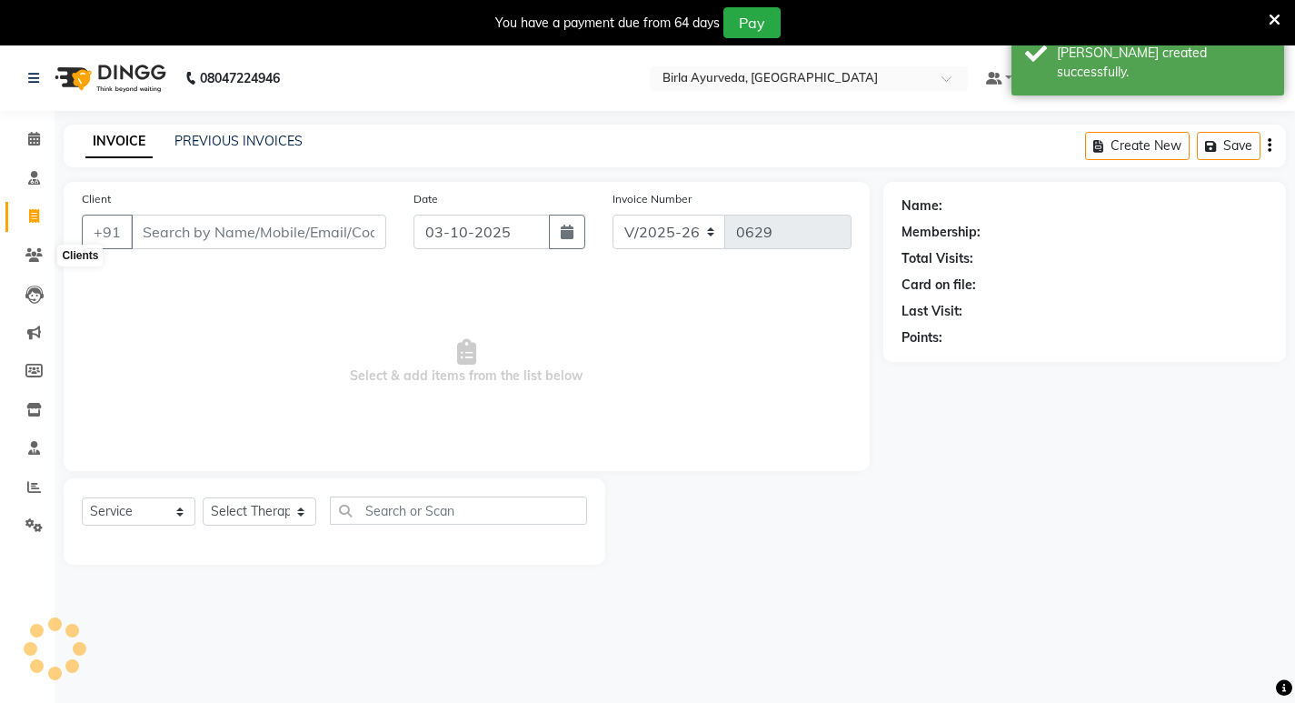
scroll to position [45, 0]
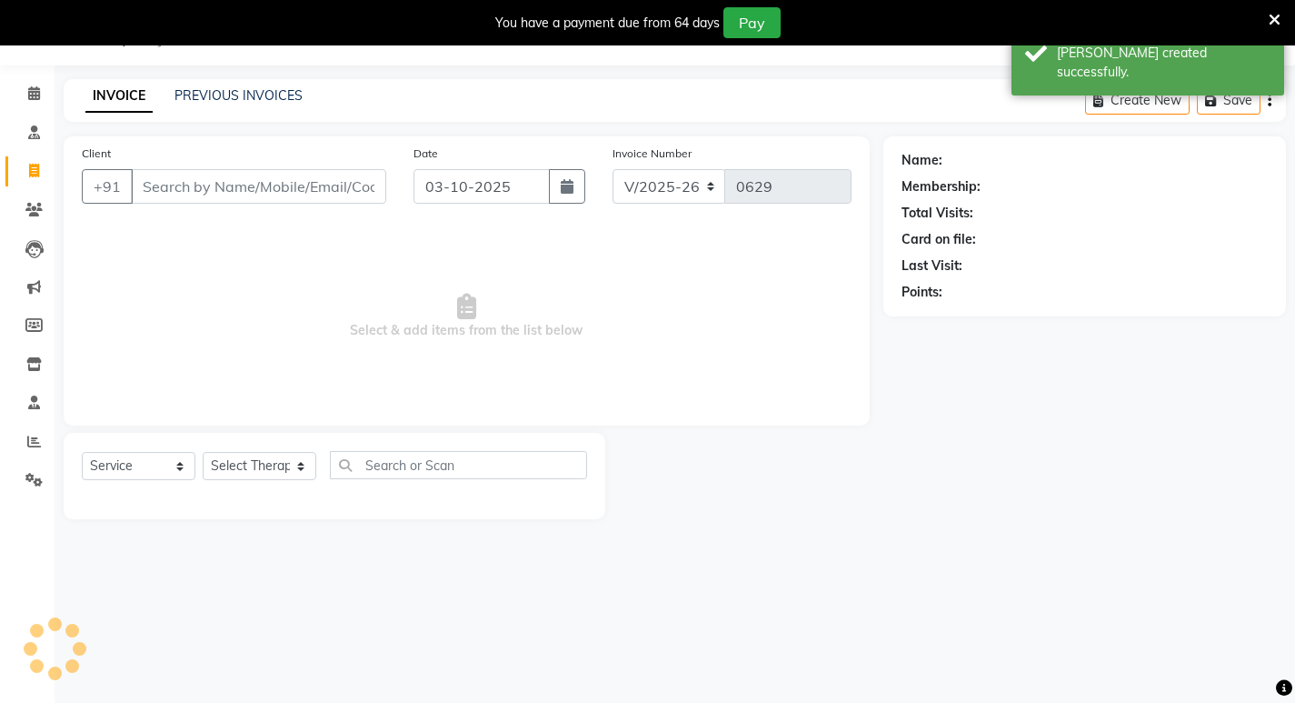
select select "package"
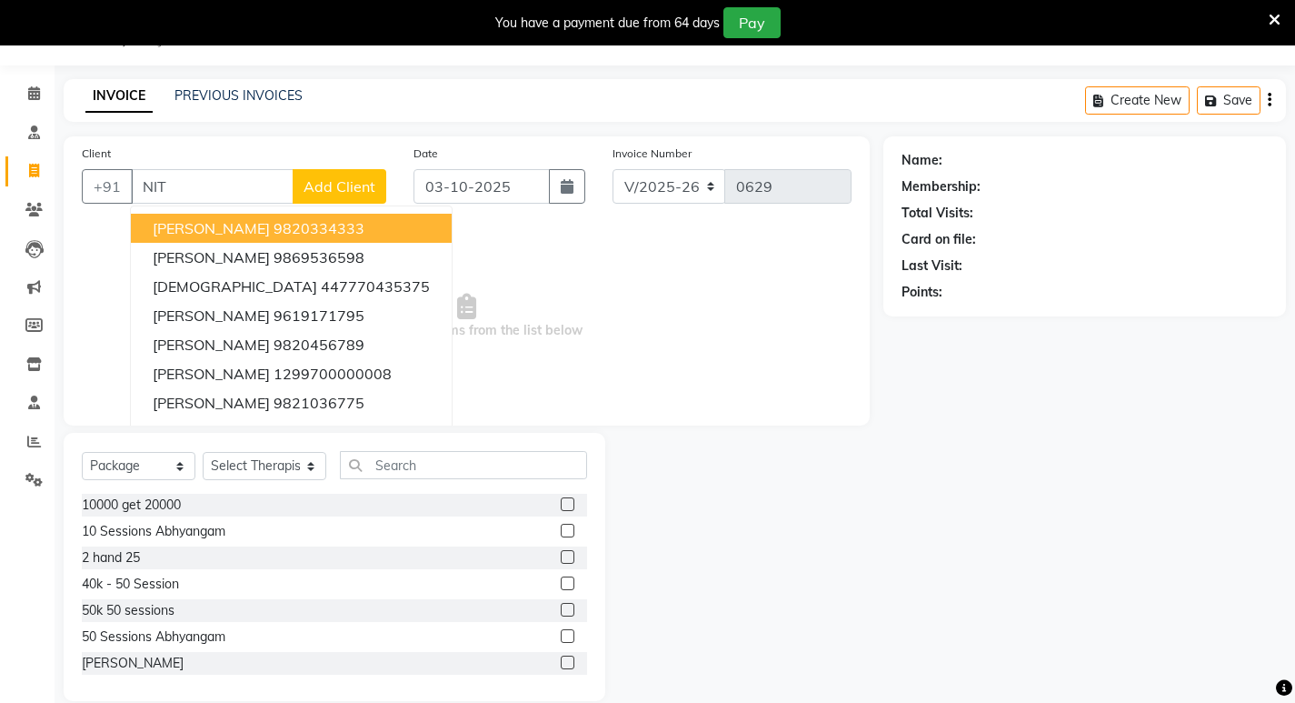
click at [257, 230] on span "[PERSON_NAME]" at bounding box center [211, 228] width 117 height 18
type input "9820334333"
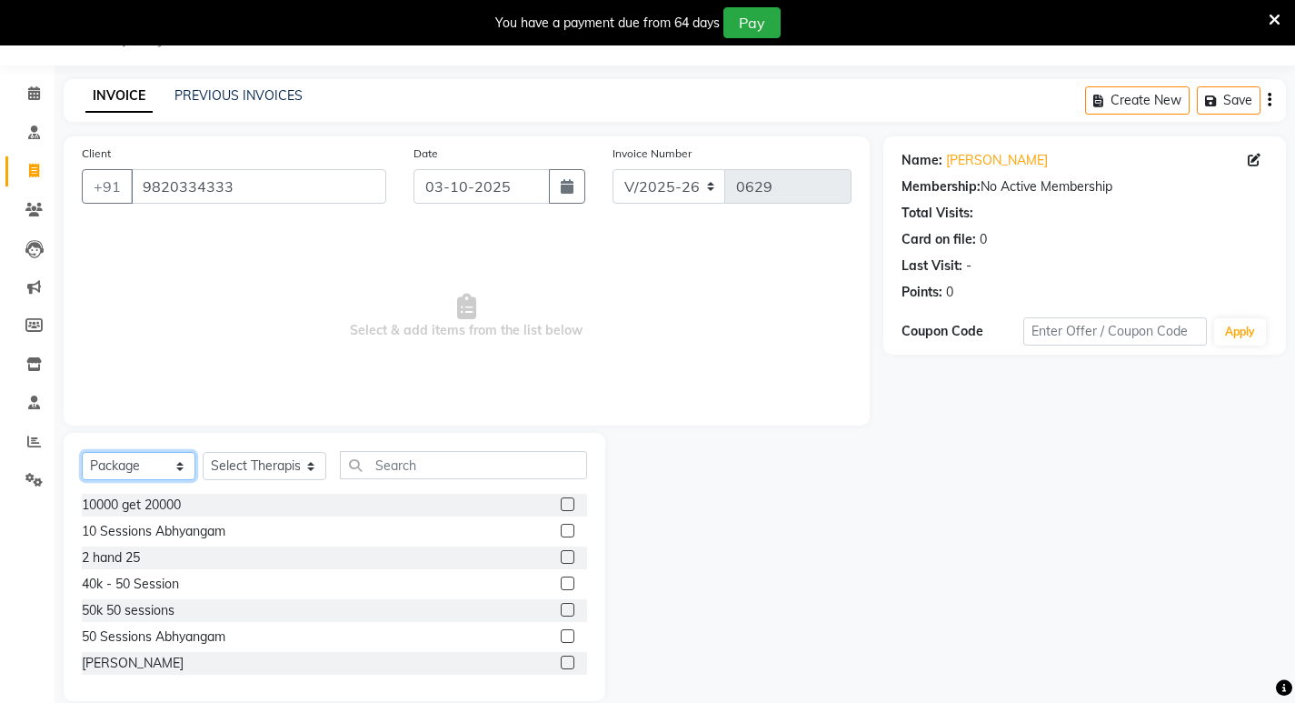
click at [179, 464] on select "Select Service Product Membership Package Voucher Prepaid Gift Card" at bounding box center [139, 466] width 114 height 28
select select "service"
click at [82, 452] on select "Select Service Product Membership Package Voucher Prepaid Gift Card" at bounding box center [139, 466] width 114 height 28
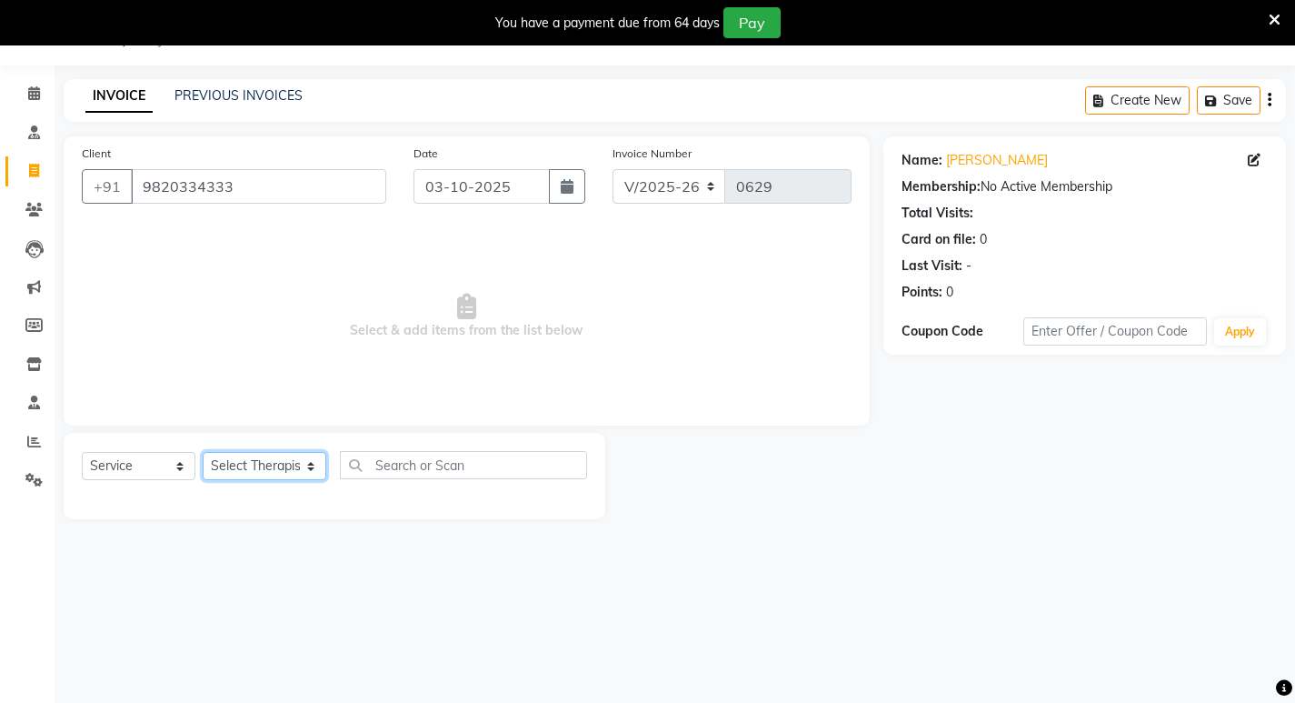
click at [295, 468] on select "Select Therapist [PERSON_NAME] Amala [PERSON_NAME] [PERSON_NAME] S [PERSON_NAME…" at bounding box center [265, 466] width 124 height 28
select select "56900"
click at [203, 452] on select "Select Therapist [PERSON_NAME] Amala [PERSON_NAME] [PERSON_NAME] S [PERSON_NAME…" at bounding box center [265, 466] width 124 height 28
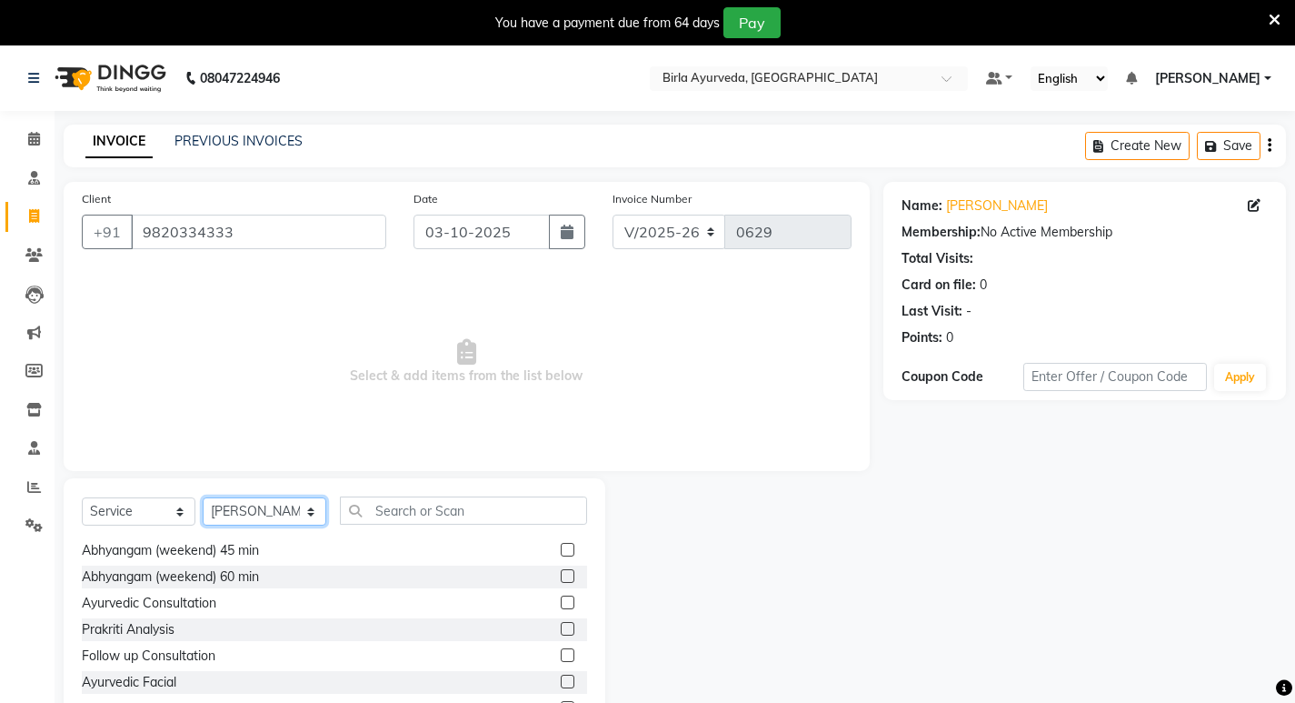
scroll to position [727, 0]
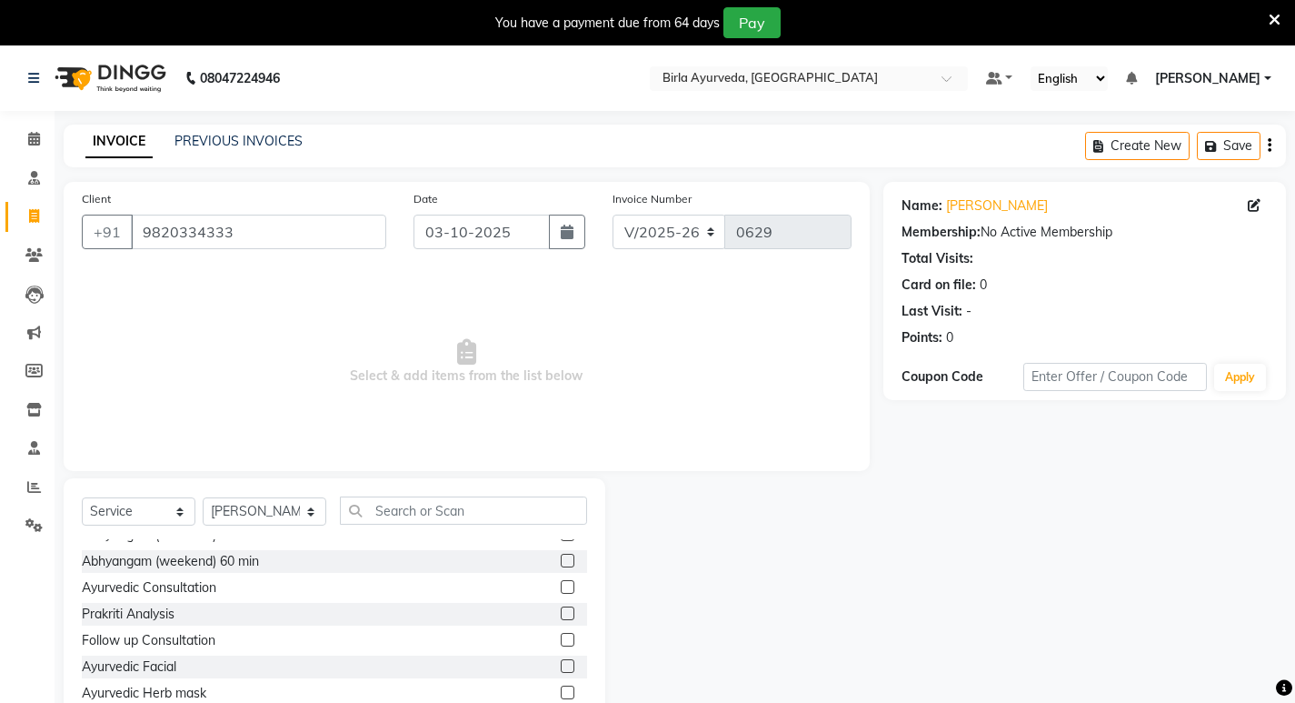
click at [561, 586] on label at bounding box center [568, 587] width 14 height 14
click at [561, 586] on input "checkbox" at bounding box center [567, 588] width 12 height 12
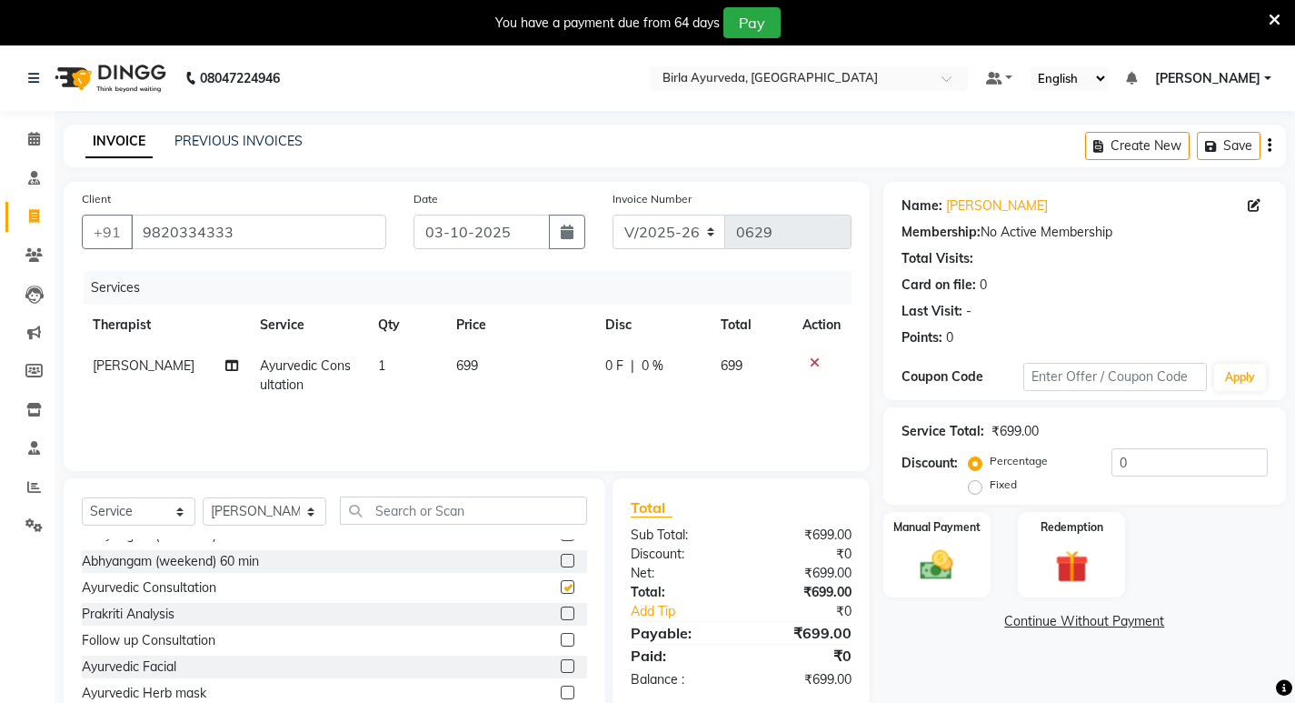
checkbox input "false"
click at [929, 552] on img at bounding box center [936, 564] width 55 height 39
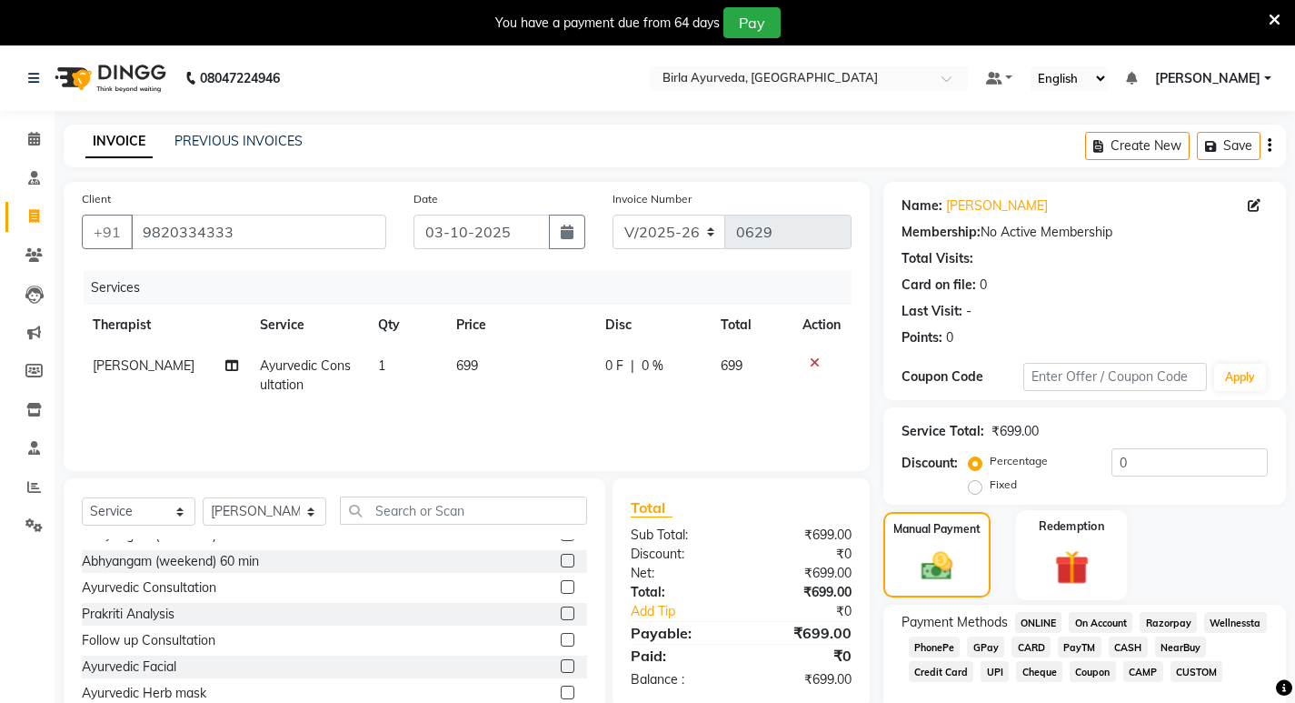
scroll to position [75, 0]
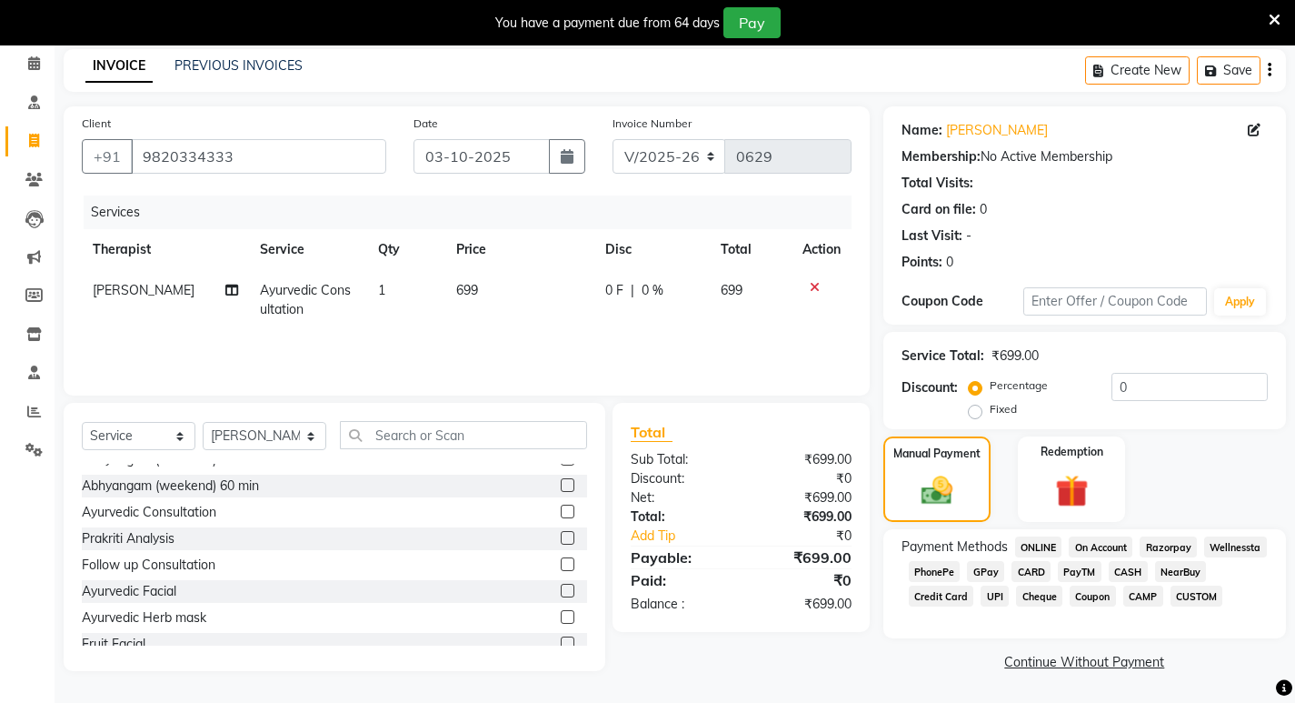
click at [1029, 576] on span "CARD" at bounding box center [1031, 571] width 39 height 21
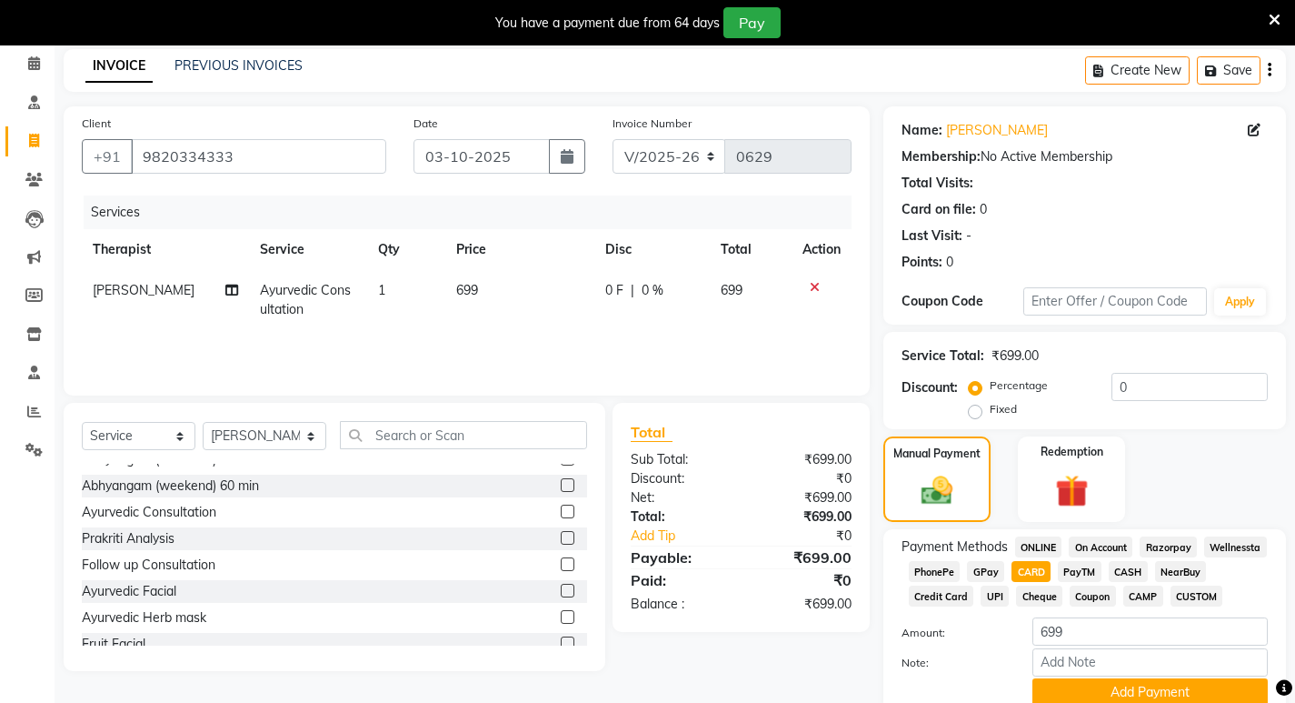
scroll to position [151, 0]
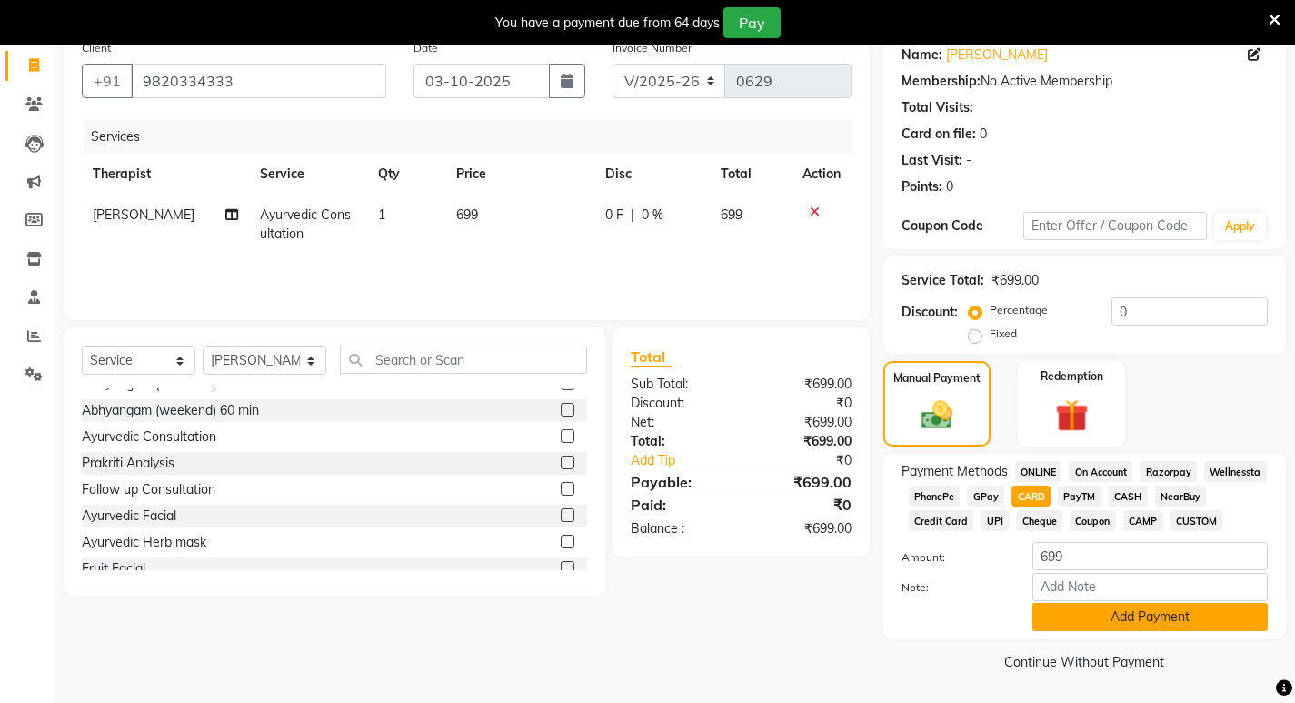
click at [1149, 619] on button "Add Payment" at bounding box center [1150, 617] width 235 height 28
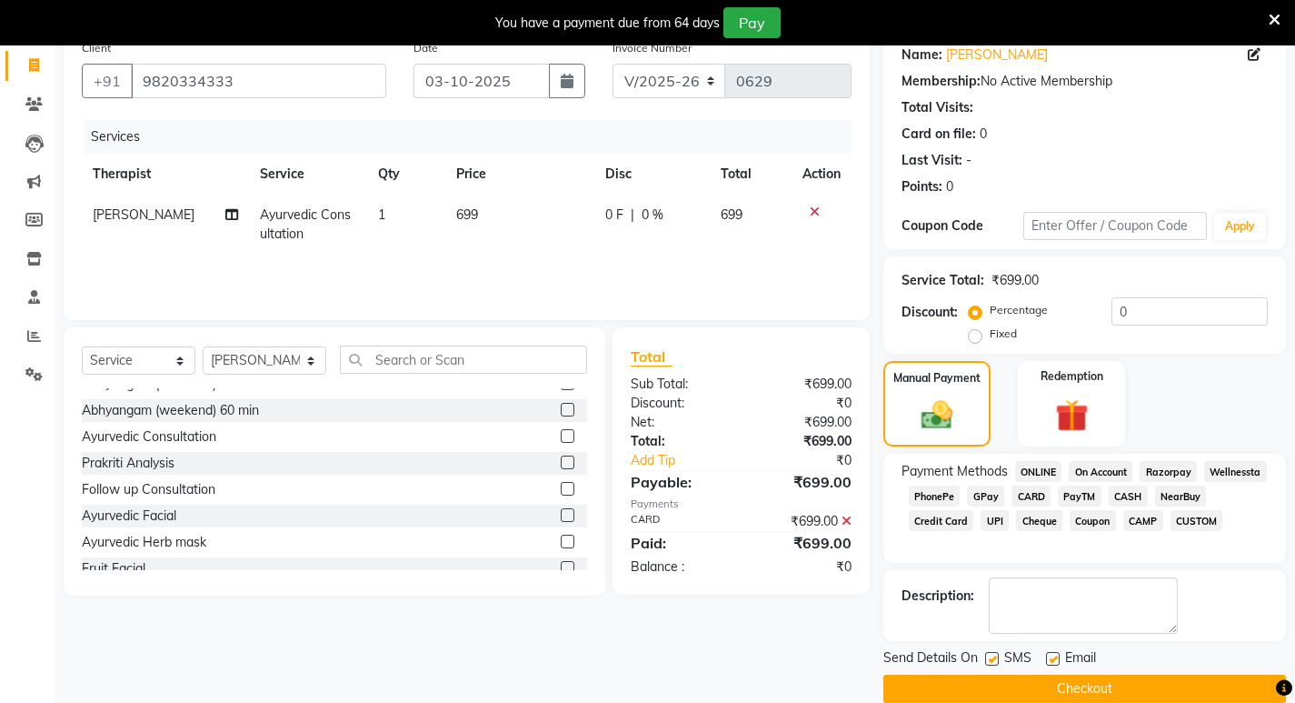
click at [1087, 690] on button "Checkout" at bounding box center [1085, 688] width 403 height 28
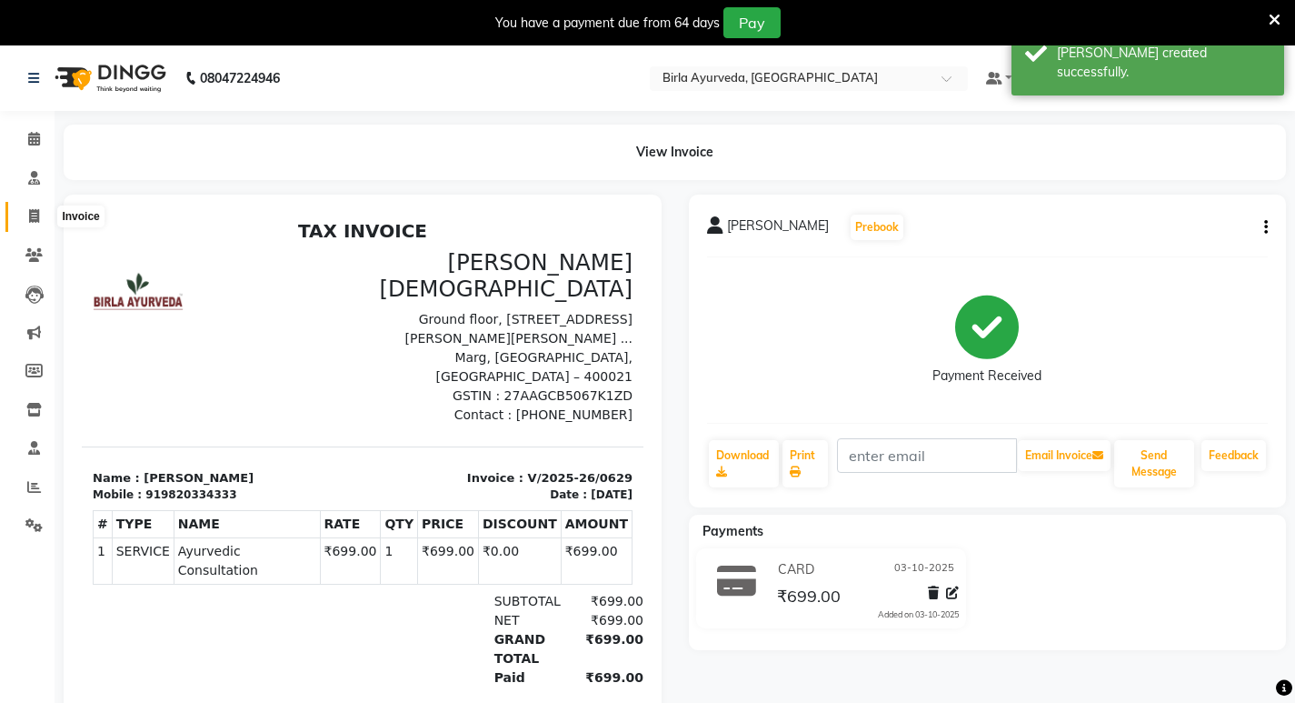
click at [39, 209] on icon at bounding box center [34, 216] width 10 height 14
select select "6820"
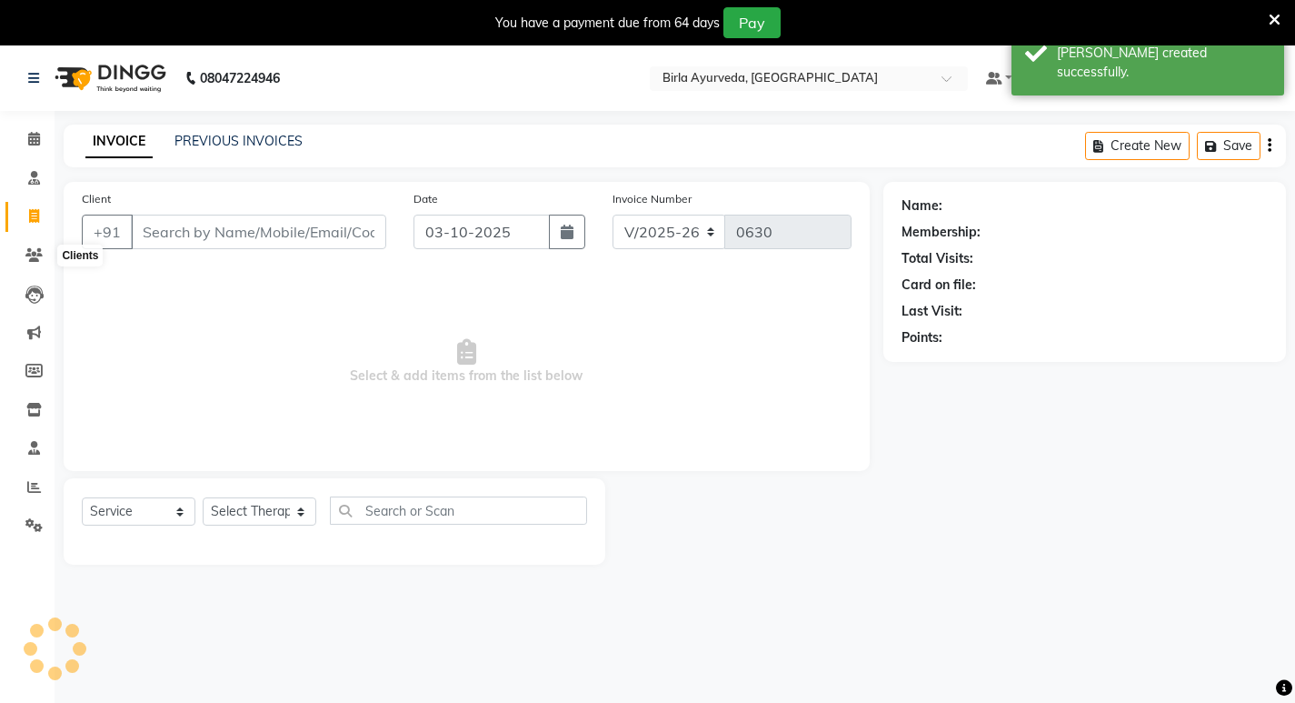
scroll to position [45, 0]
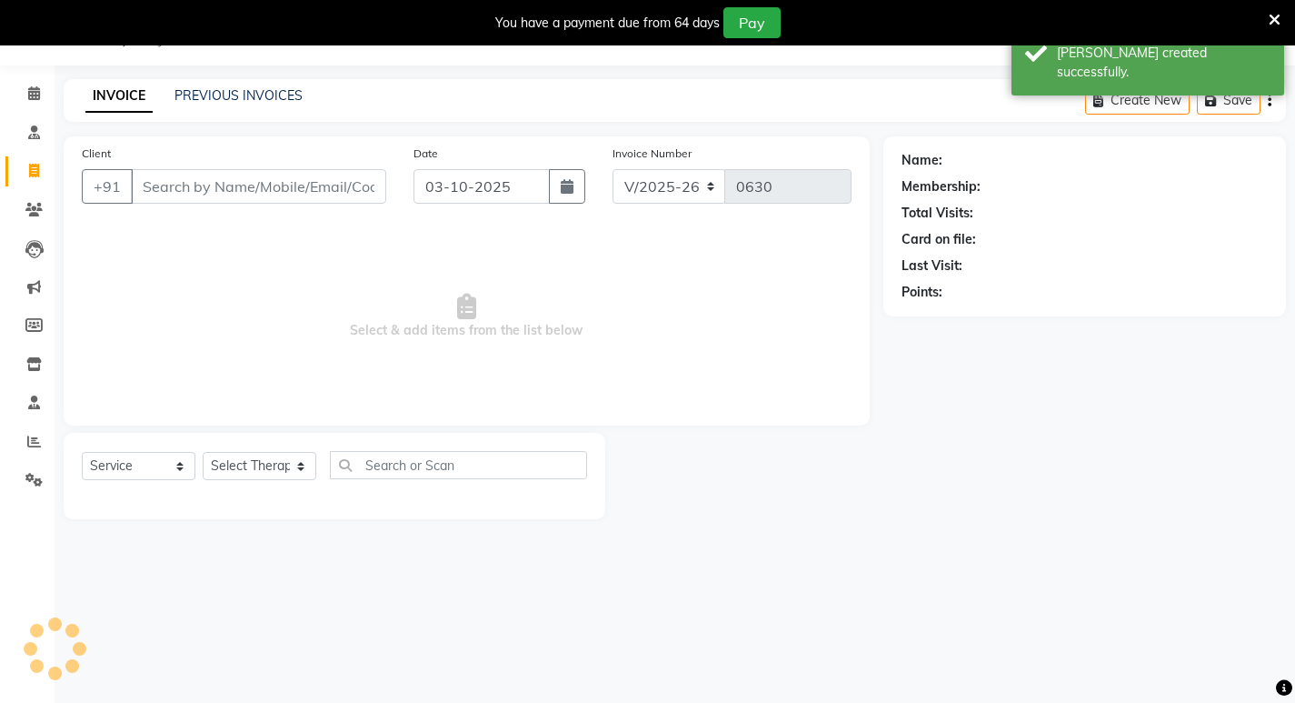
select select "package"
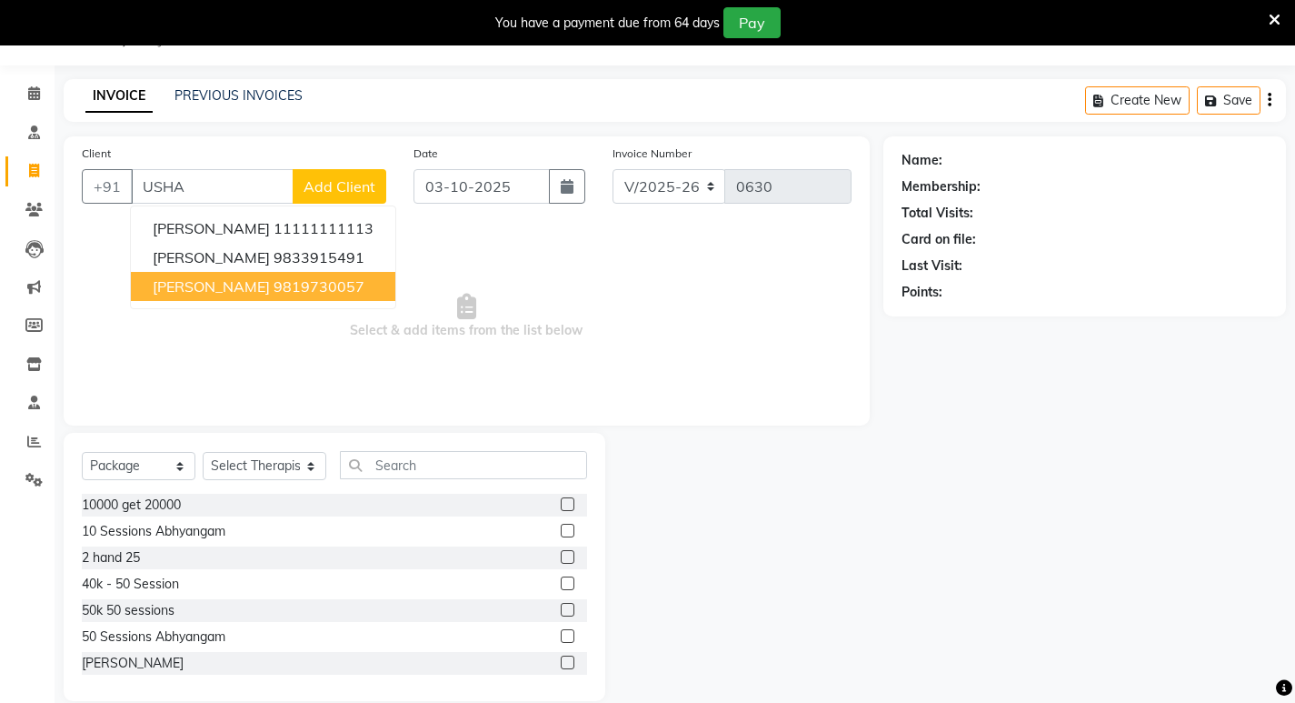
click at [234, 284] on span "[PERSON_NAME]" at bounding box center [211, 286] width 117 height 18
type input "9819730057"
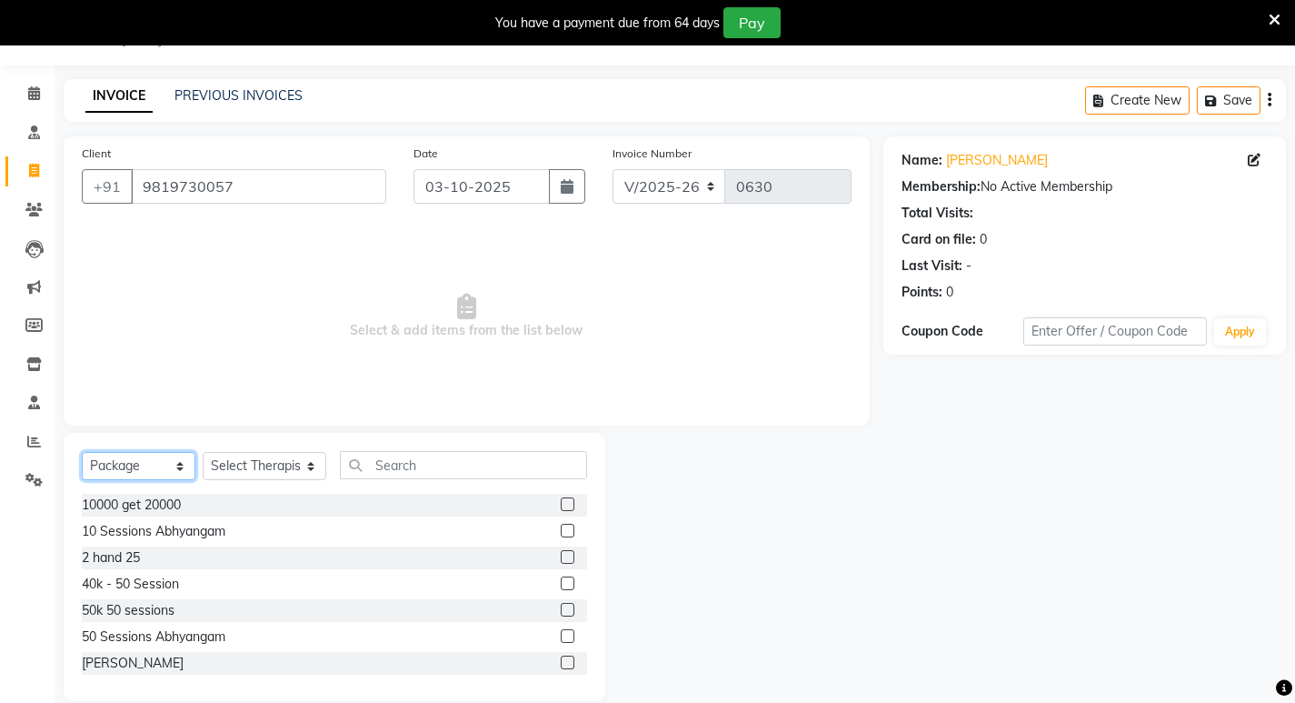
click at [183, 467] on select "Select Service Product Membership Package Voucher Prepaid Gift Card" at bounding box center [139, 466] width 114 height 28
select select "service"
click at [82, 452] on select "Select Service Product Membership Package Voucher Prepaid Gift Card" at bounding box center [139, 466] width 114 height 28
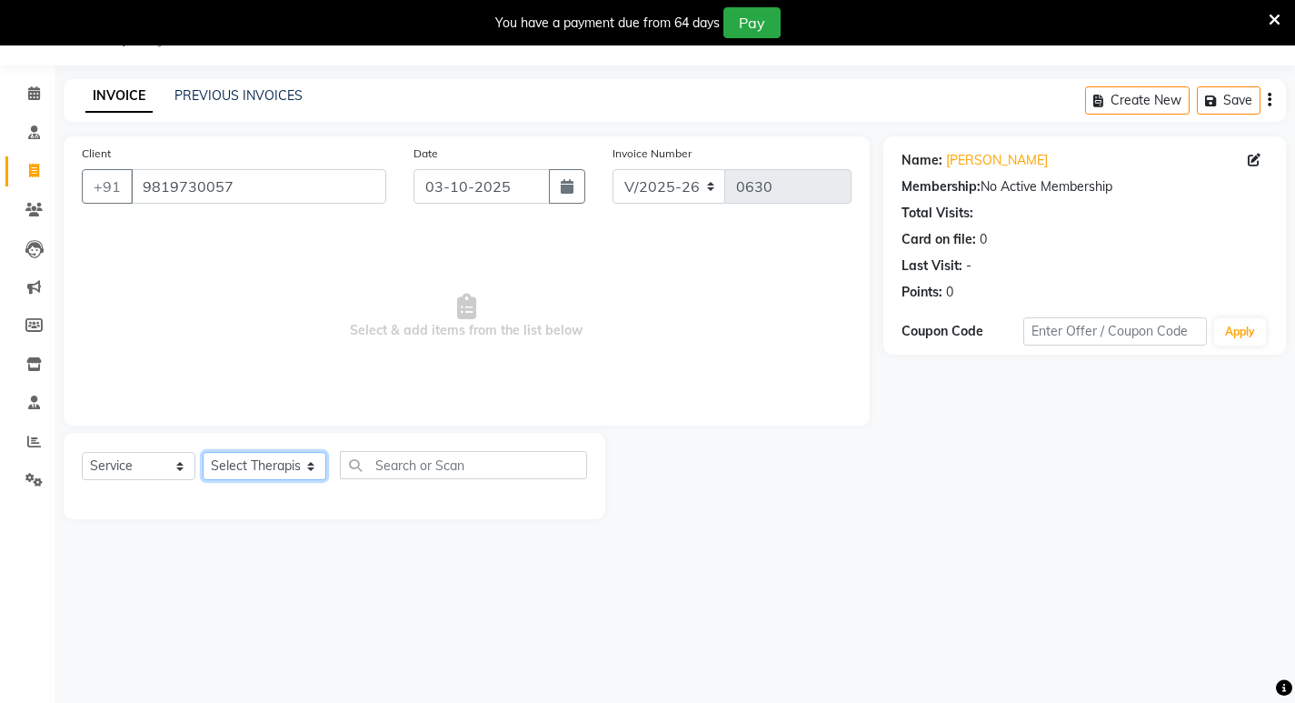
click at [305, 462] on select "Select Therapist [PERSON_NAME] Amala [PERSON_NAME] [PERSON_NAME] S [PERSON_NAME…" at bounding box center [265, 466] width 124 height 28
select select "56900"
click at [203, 452] on select "Select Therapist [PERSON_NAME] Amala [PERSON_NAME] [PERSON_NAME] S [PERSON_NAME…" at bounding box center [265, 466] width 124 height 28
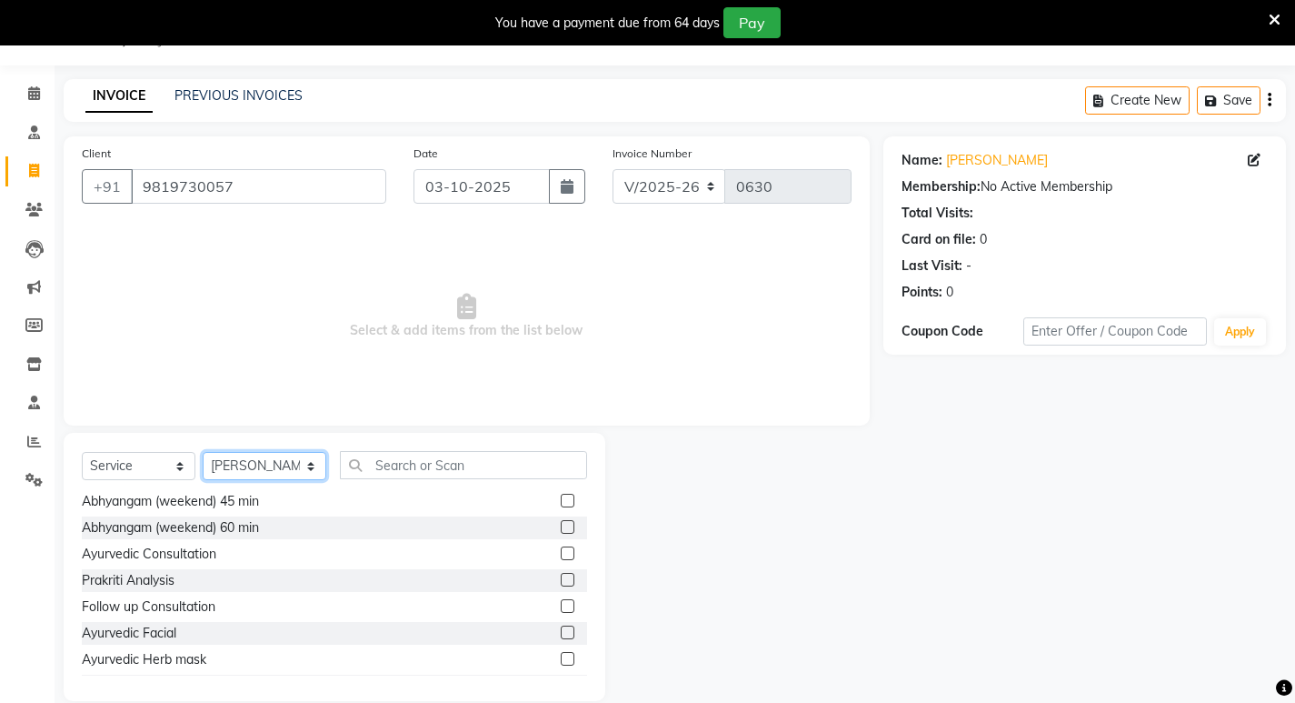
scroll to position [727, 0]
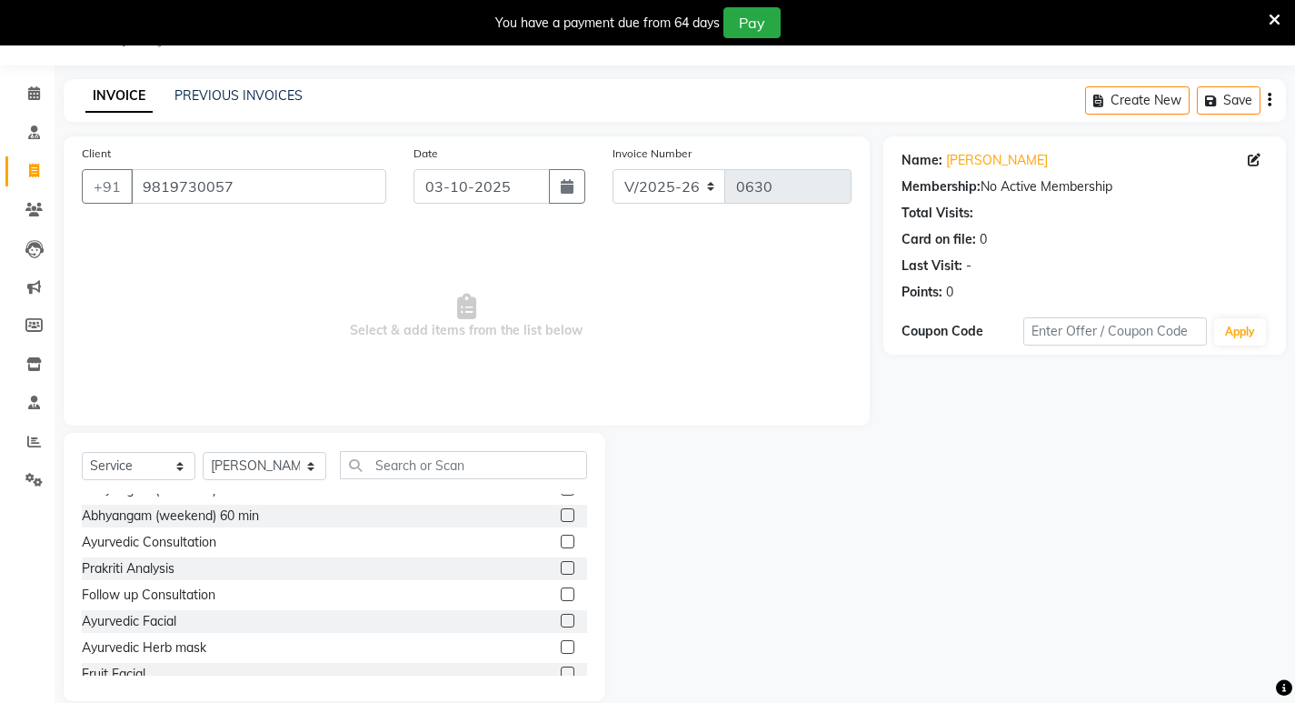
click at [561, 539] on label at bounding box center [568, 541] width 14 height 14
click at [561, 539] on input "checkbox" at bounding box center [567, 542] width 12 height 12
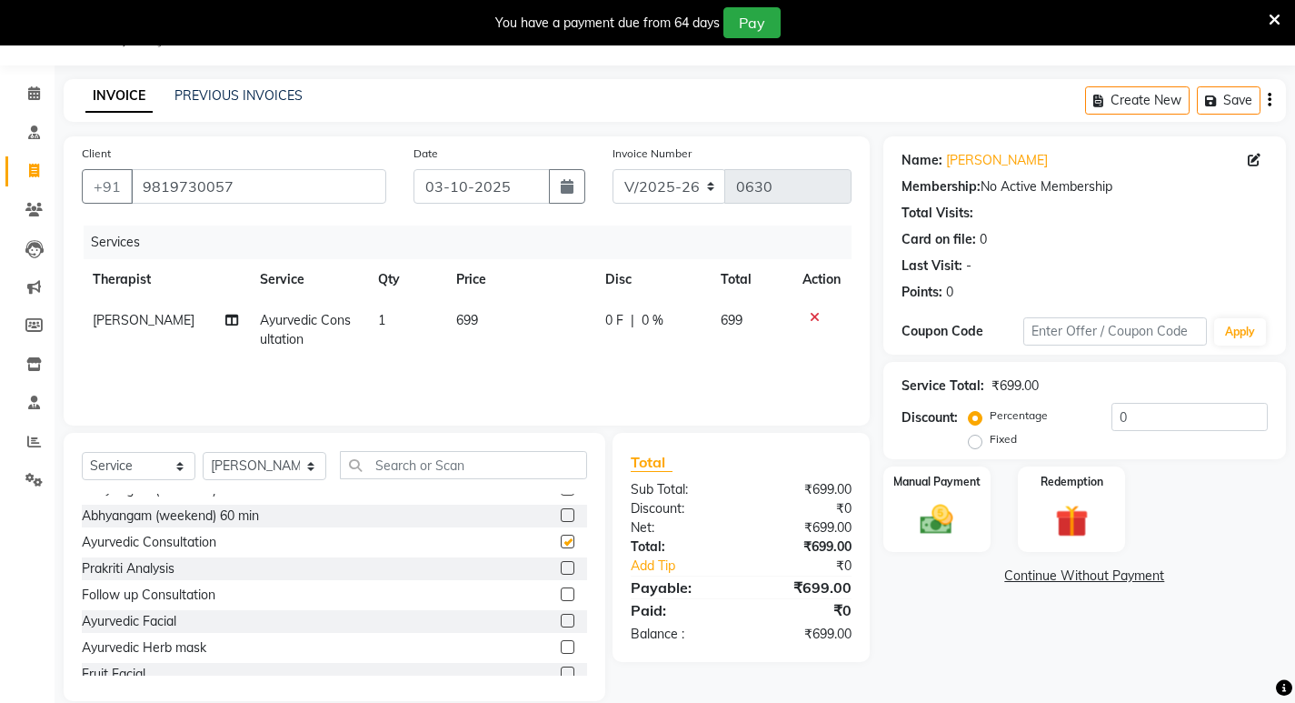
checkbox input "false"
click at [484, 324] on td "699" at bounding box center [519, 330] width 148 height 60
select select "56900"
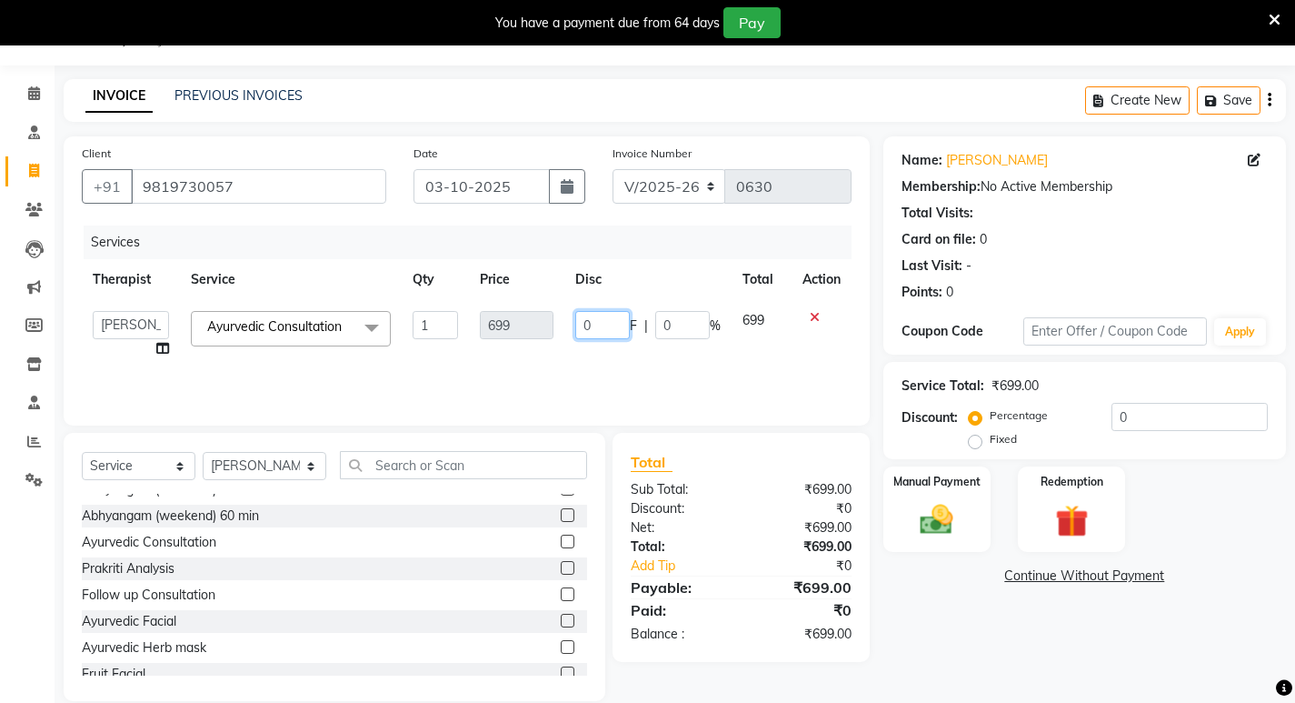
click at [625, 323] on input "0" at bounding box center [602, 325] width 55 height 28
type input "1000"
click at [662, 353] on td "1000 F | 0 %" at bounding box center [647, 334] width 167 height 69
select select "56900"
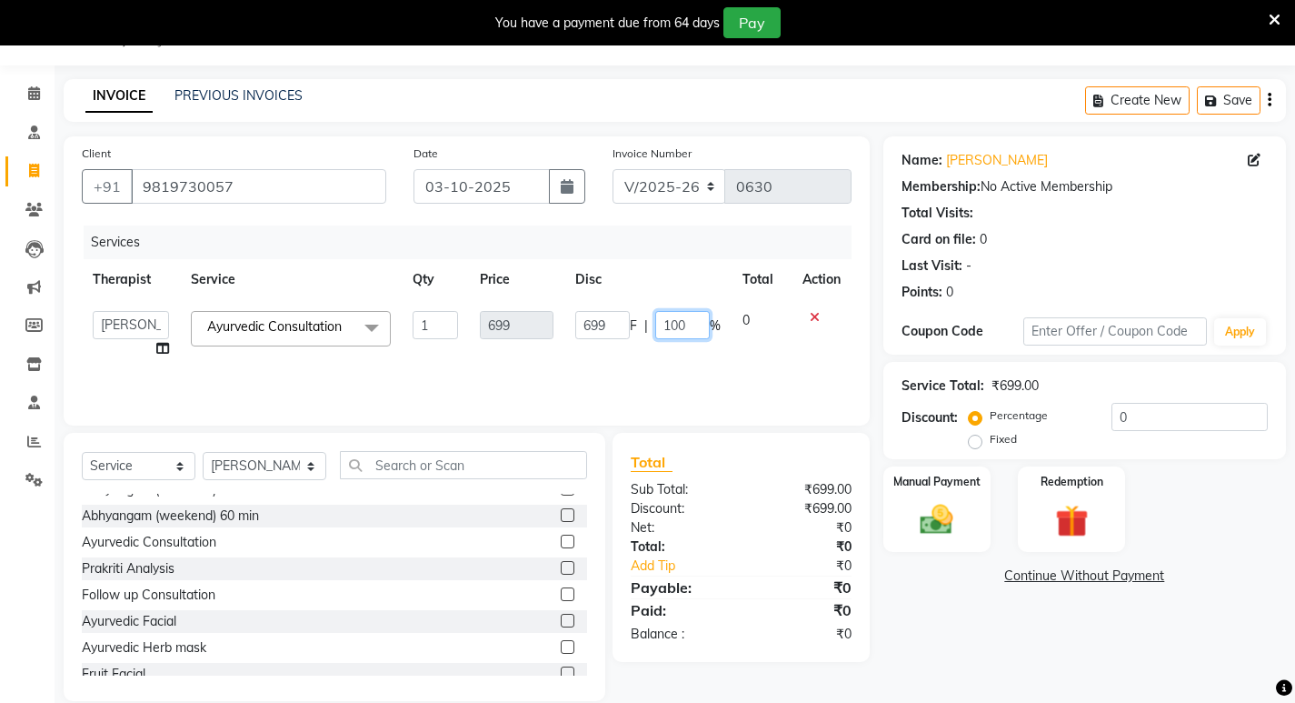
click at [691, 320] on input "100" at bounding box center [682, 325] width 55 height 28
type input "1"
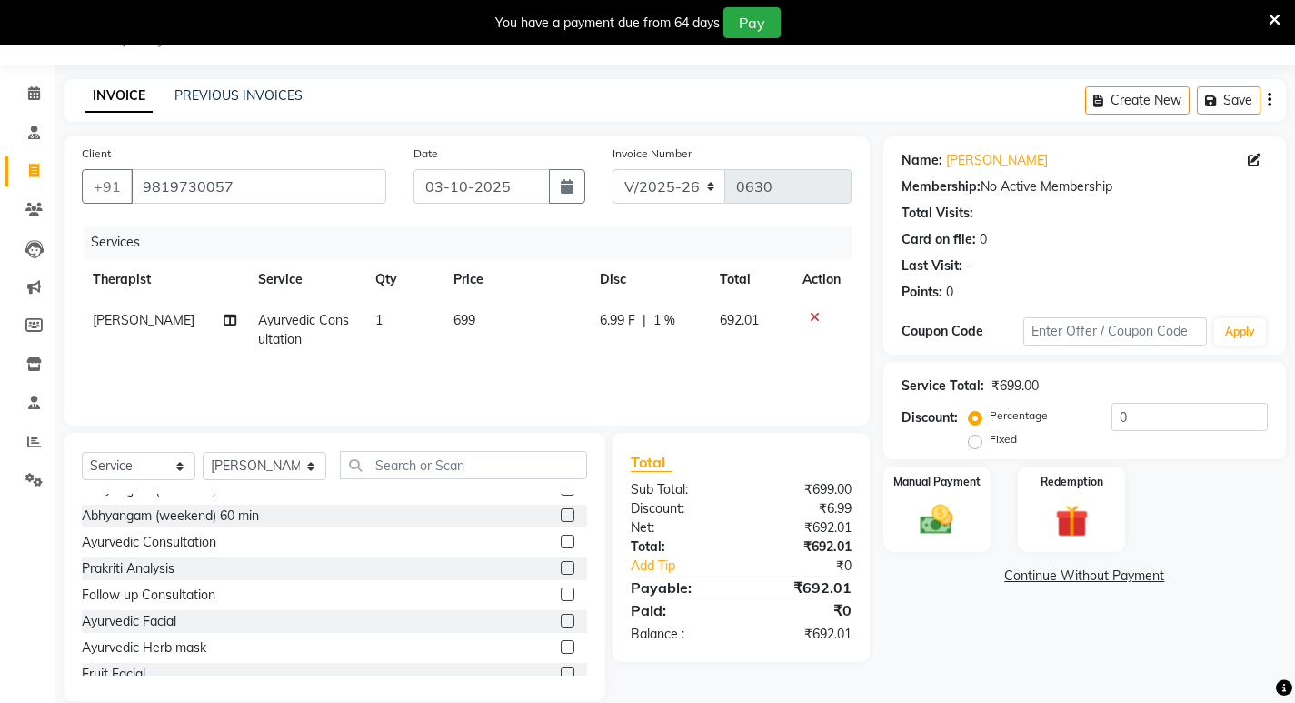
click at [491, 329] on td "699" at bounding box center [516, 330] width 146 height 60
select select "56900"
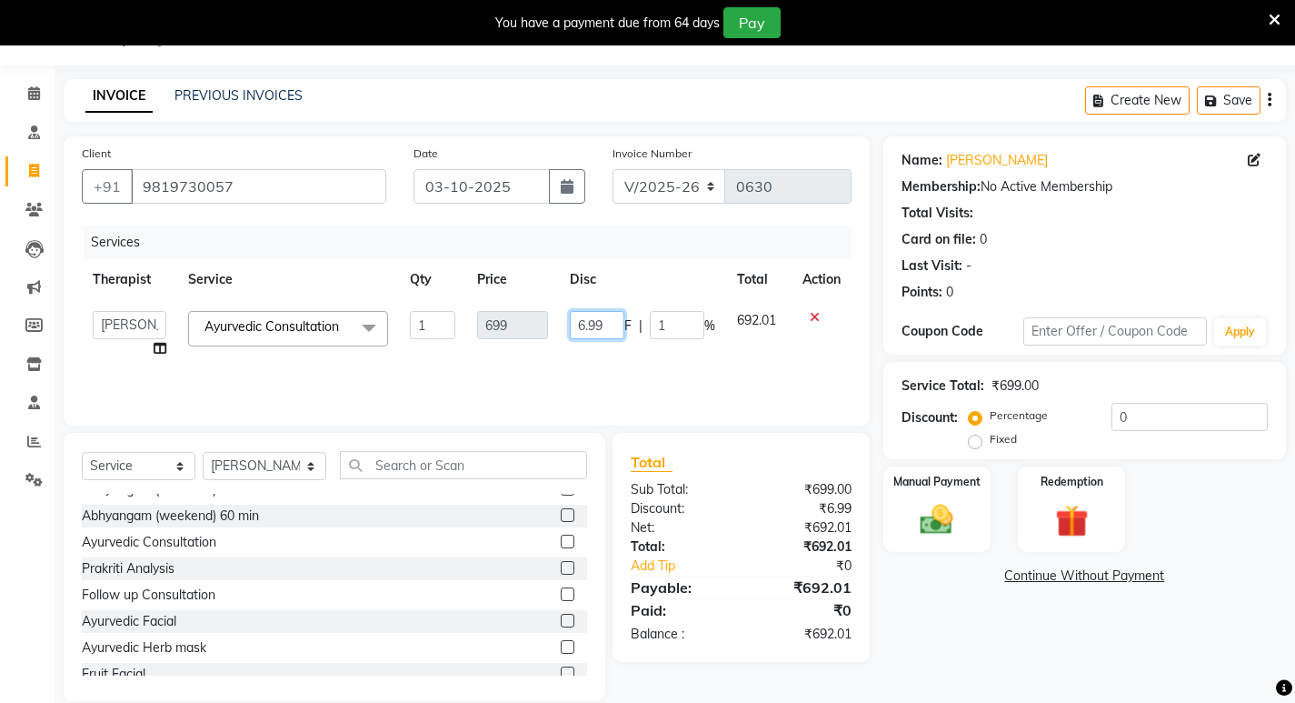
click at [614, 325] on input "6.99" at bounding box center [597, 325] width 55 height 28
type input "6"
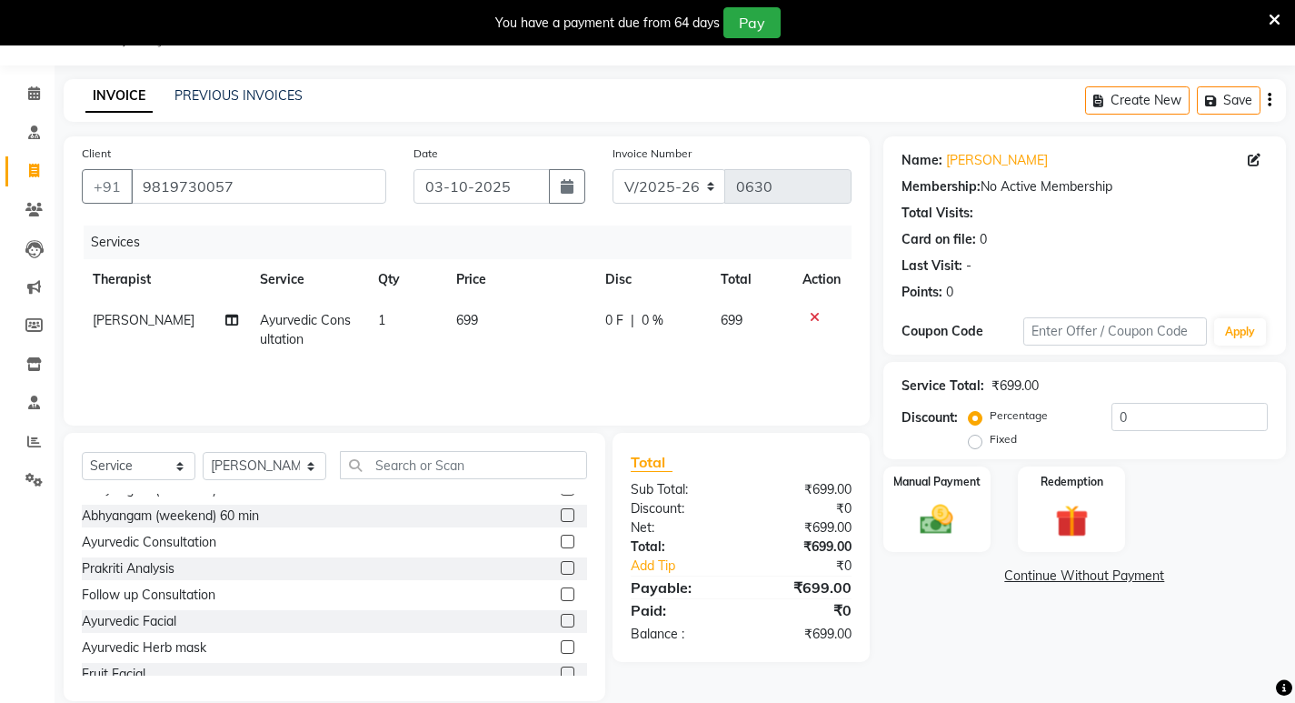
drag, startPoint x: 531, startPoint y: 310, endPoint x: 523, endPoint y: 323, distance: 15.1
click at [523, 323] on td "699" at bounding box center [519, 330] width 148 height 60
select select "56900"
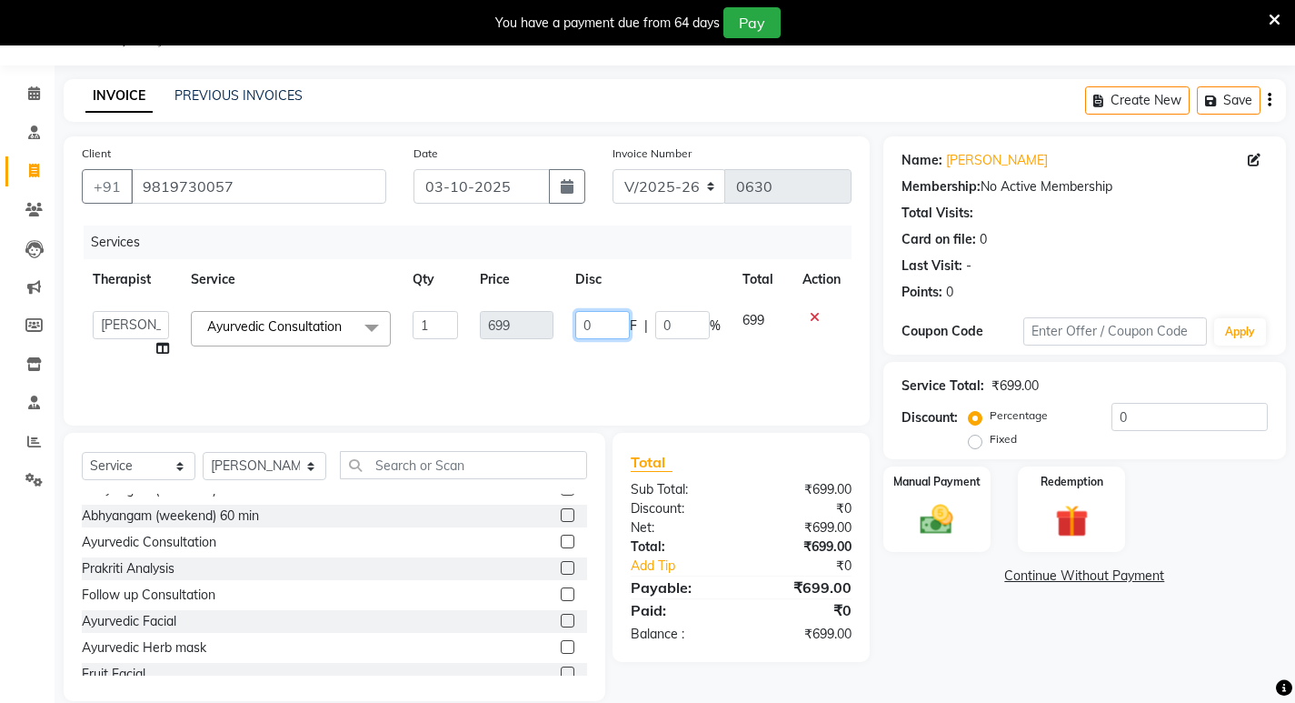
click at [615, 328] on input "0" at bounding box center [602, 325] width 55 height 28
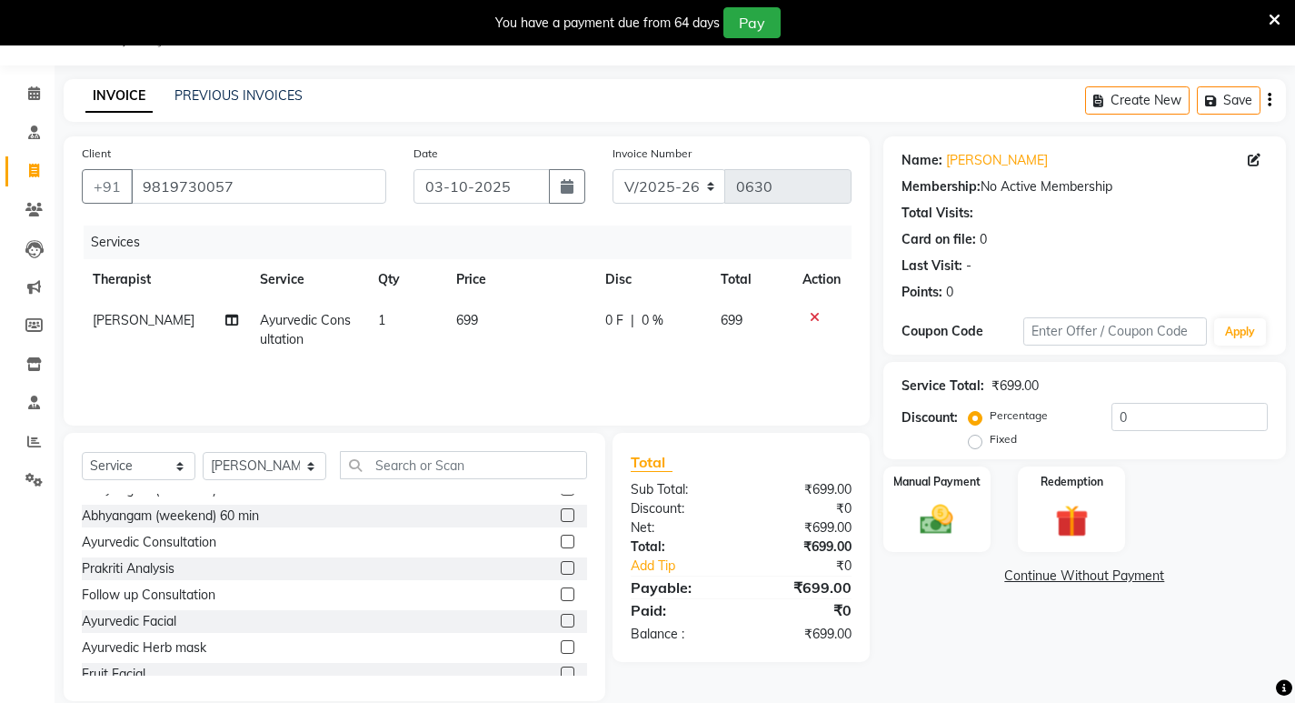
click at [778, 353] on td "699" at bounding box center [750, 330] width 81 height 60
select select "56900"
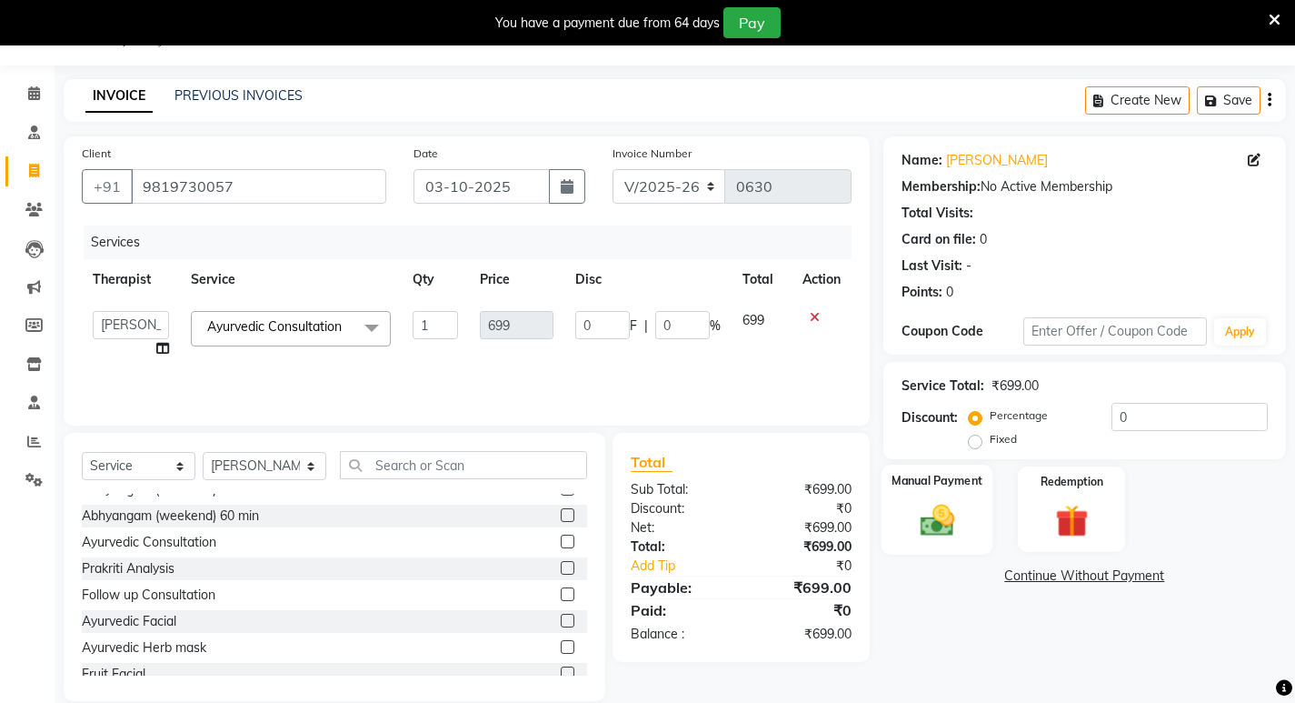
click at [930, 529] on img at bounding box center [936, 519] width 55 height 39
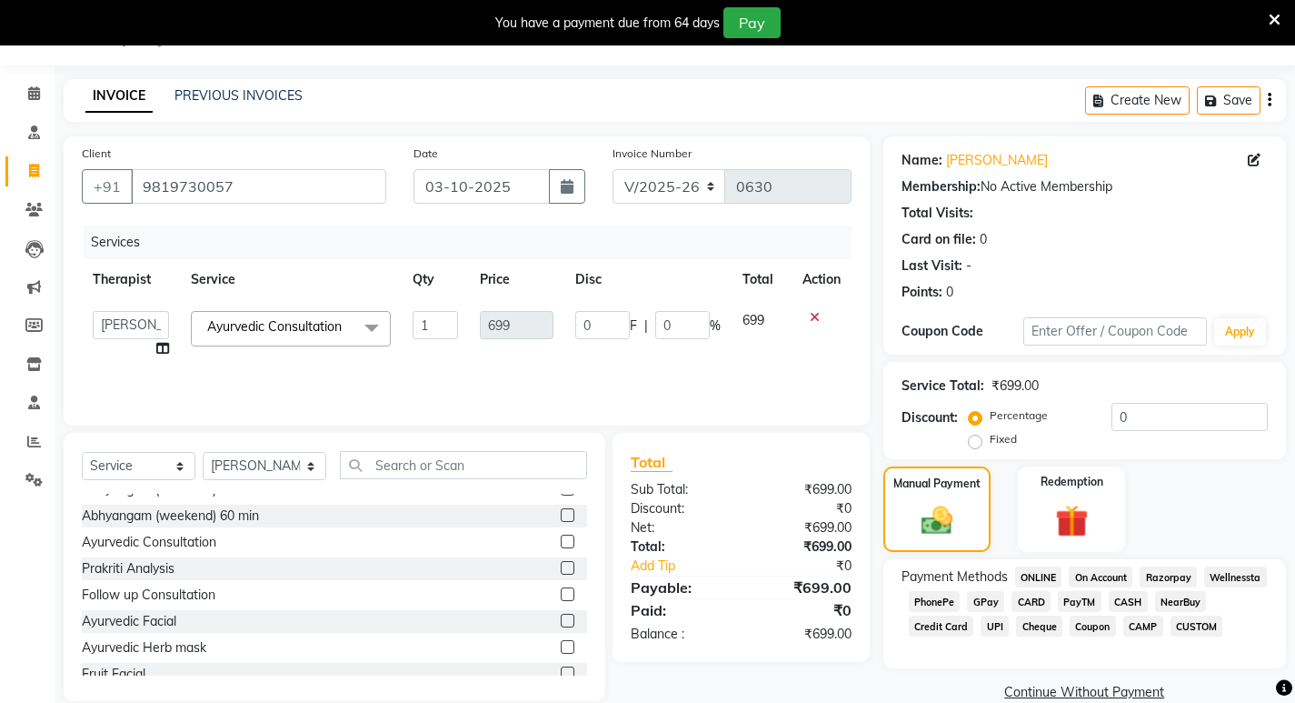
scroll to position [75, 0]
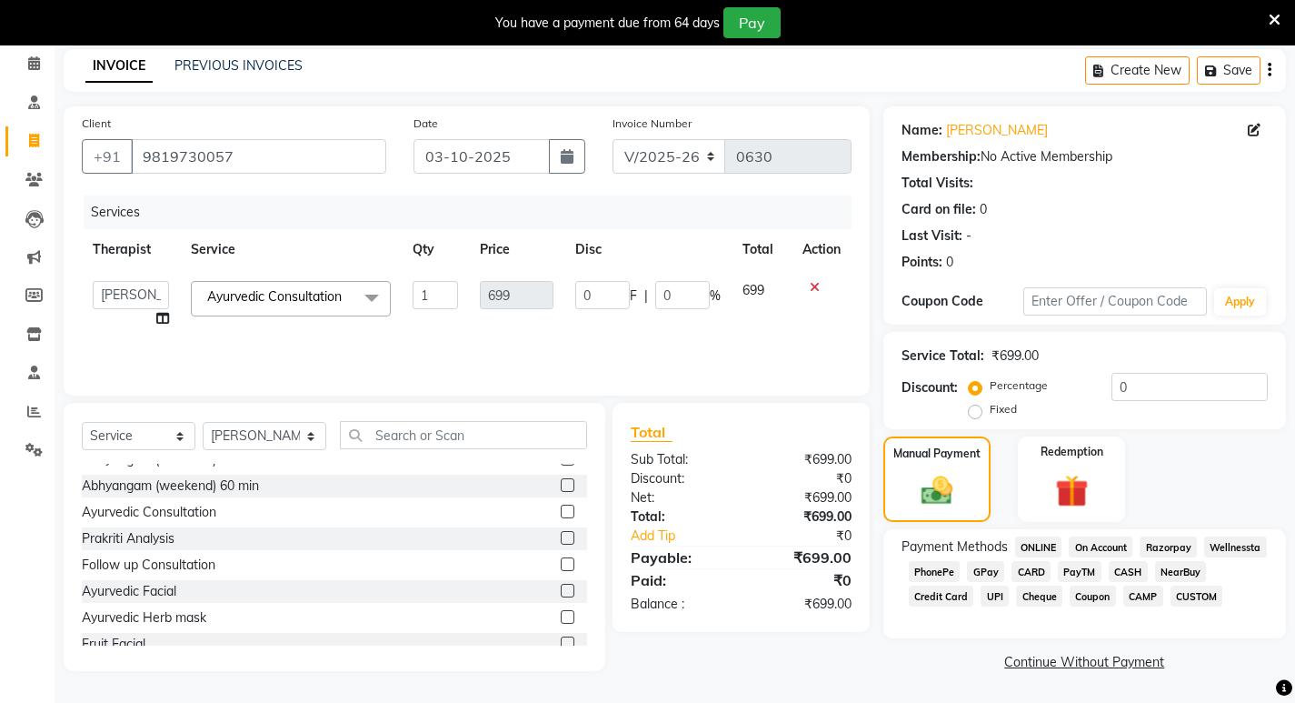
click at [1127, 572] on span "CASH" at bounding box center [1128, 571] width 39 height 21
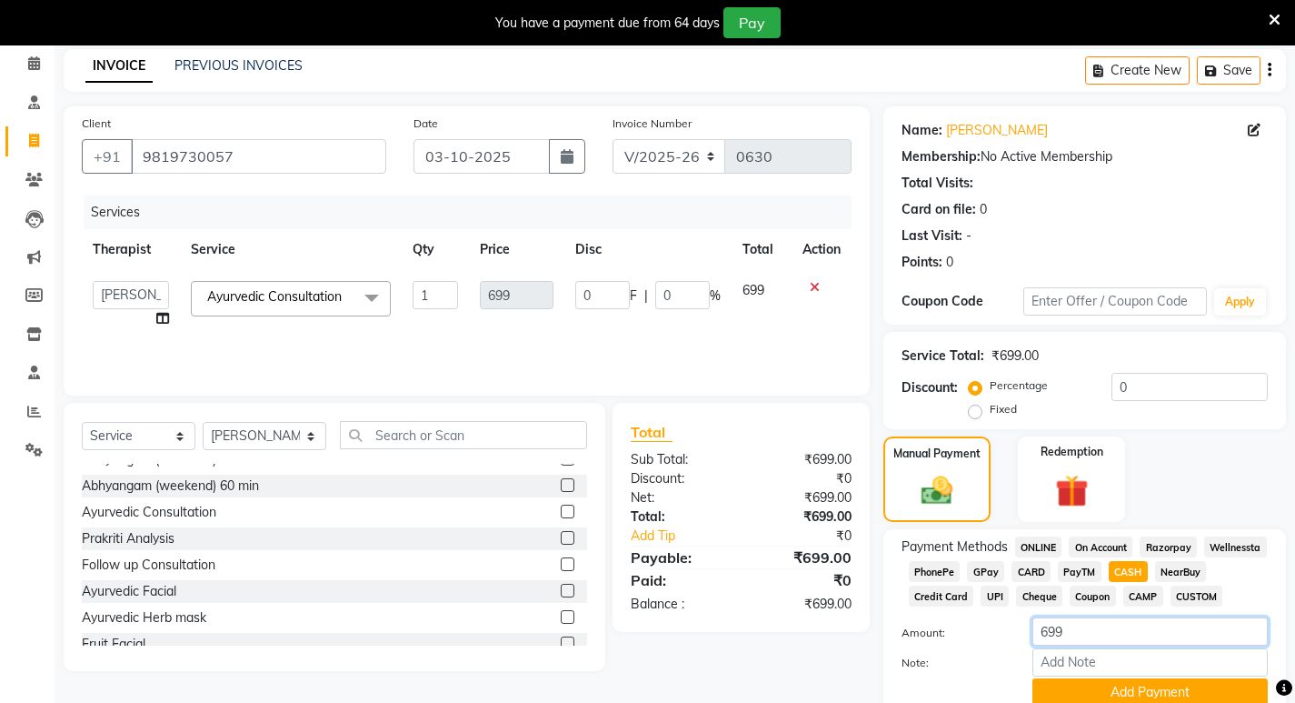
click at [1088, 626] on input "699" at bounding box center [1150, 631] width 235 height 28
type input "6"
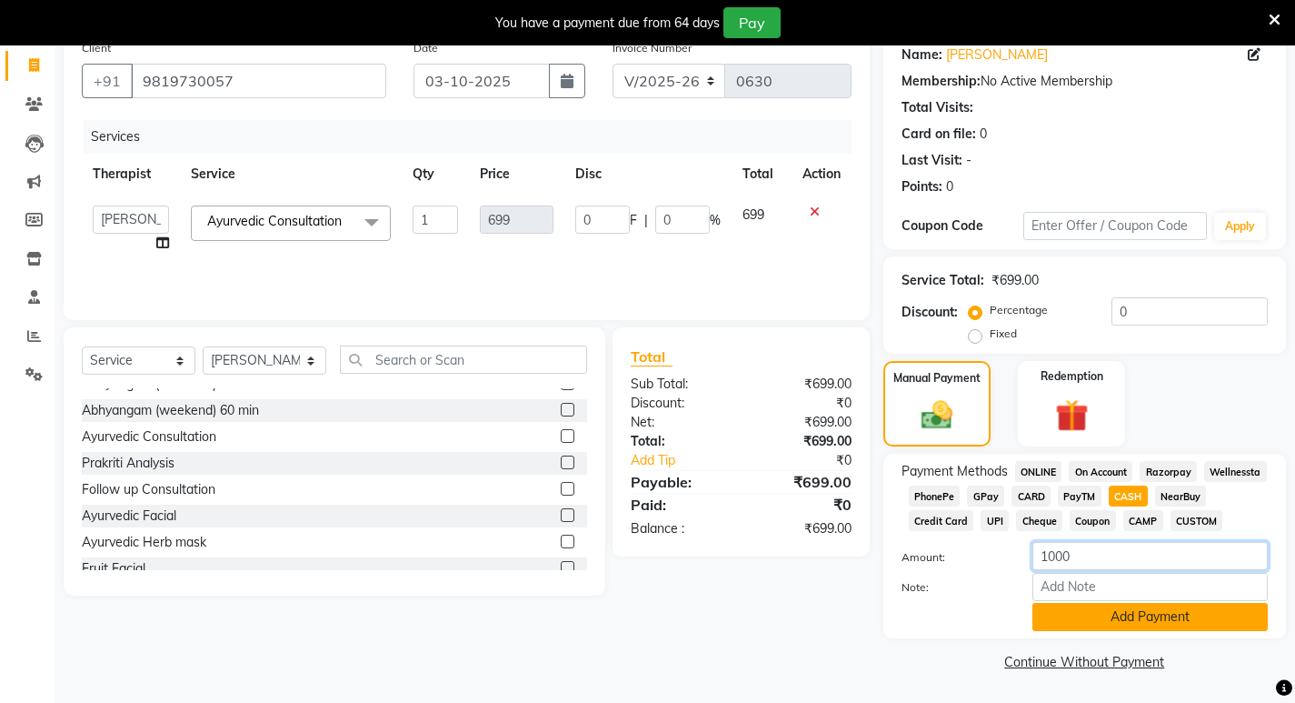
type input "1000"
click at [1154, 615] on button "Add Payment" at bounding box center [1150, 617] width 235 height 28
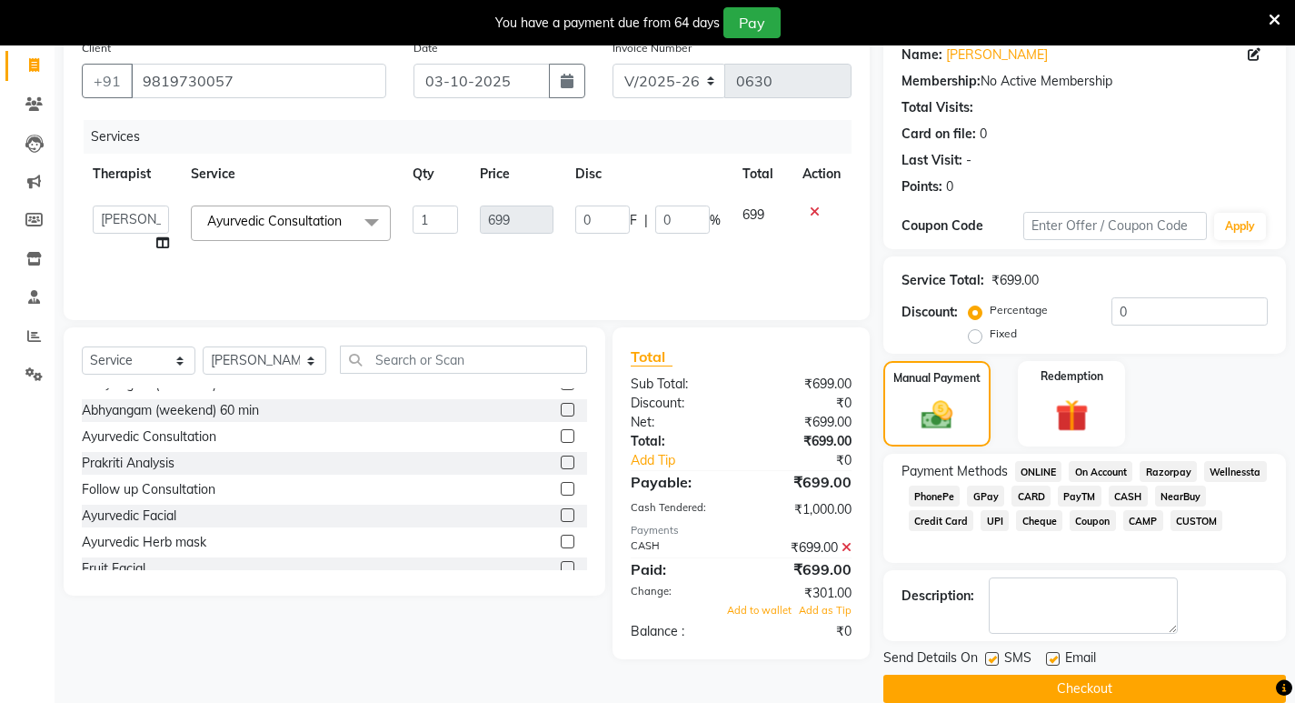
scroll to position [178, 0]
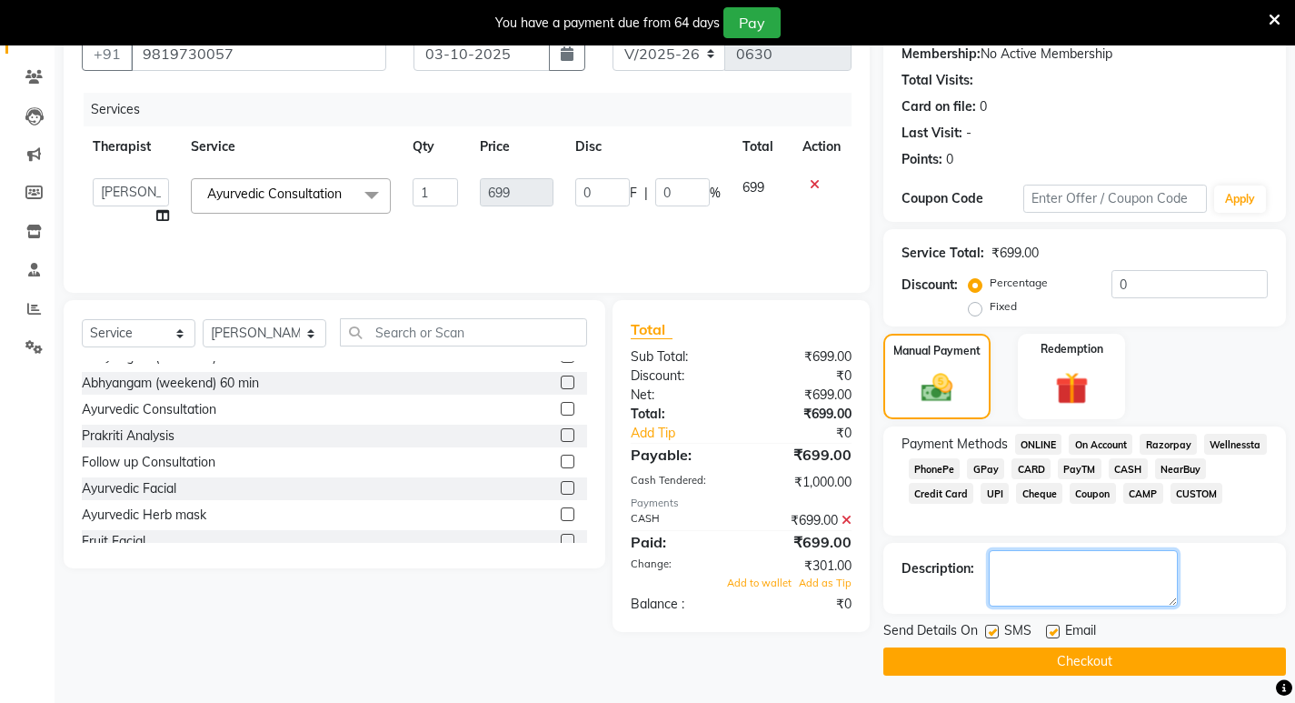
click at [1098, 576] on textarea at bounding box center [1083, 578] width 189 height 56
type textarea "HOME CONSULATION"
click at [1080, 666] on button "Checkout" at bounding box center [1085, 661] width 403 height 28
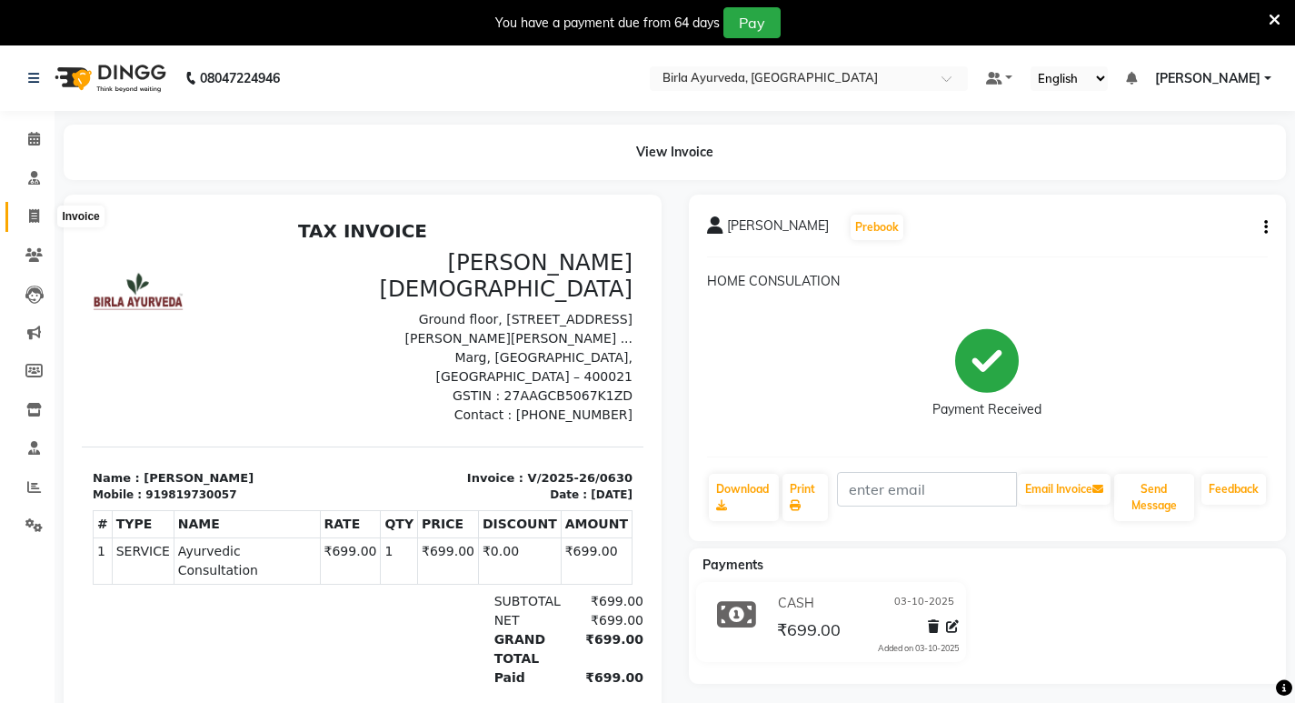
click at [35, 216] on icon at bounding box center [34, 216] width 10 height 14
select select "6820"
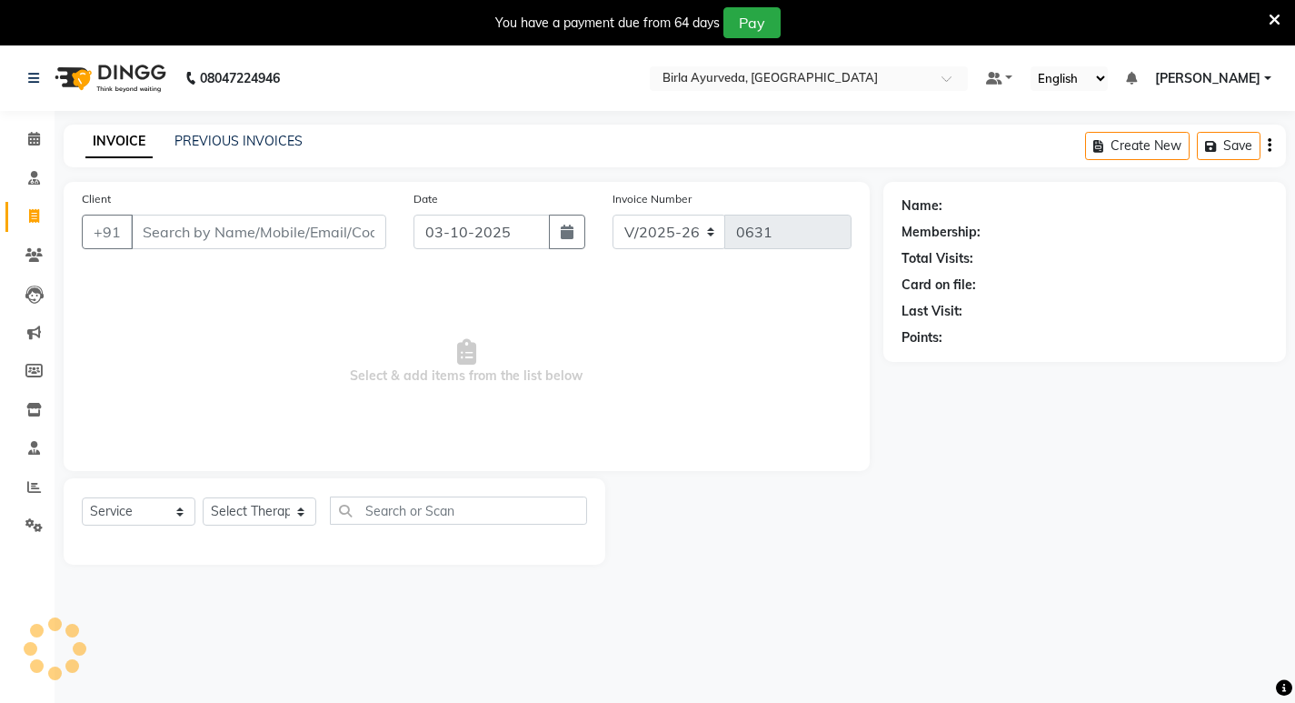
scroll to position [45, 0]
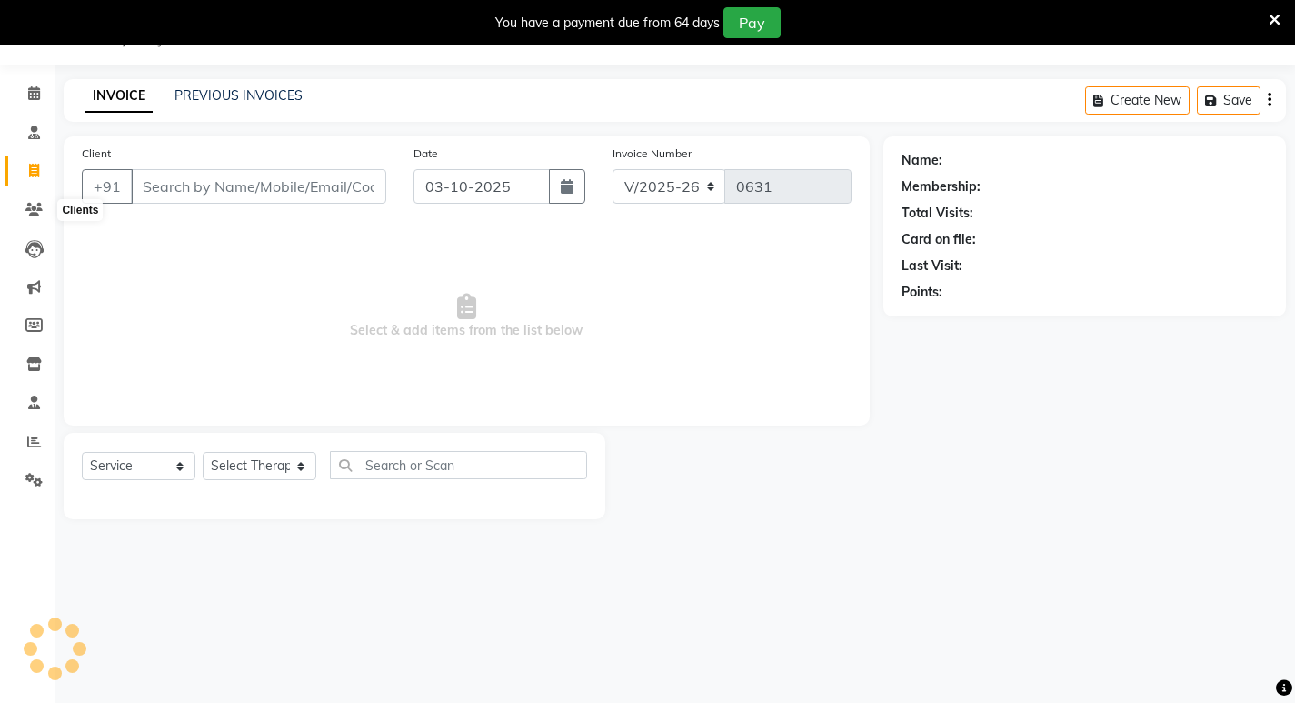
select select "package"
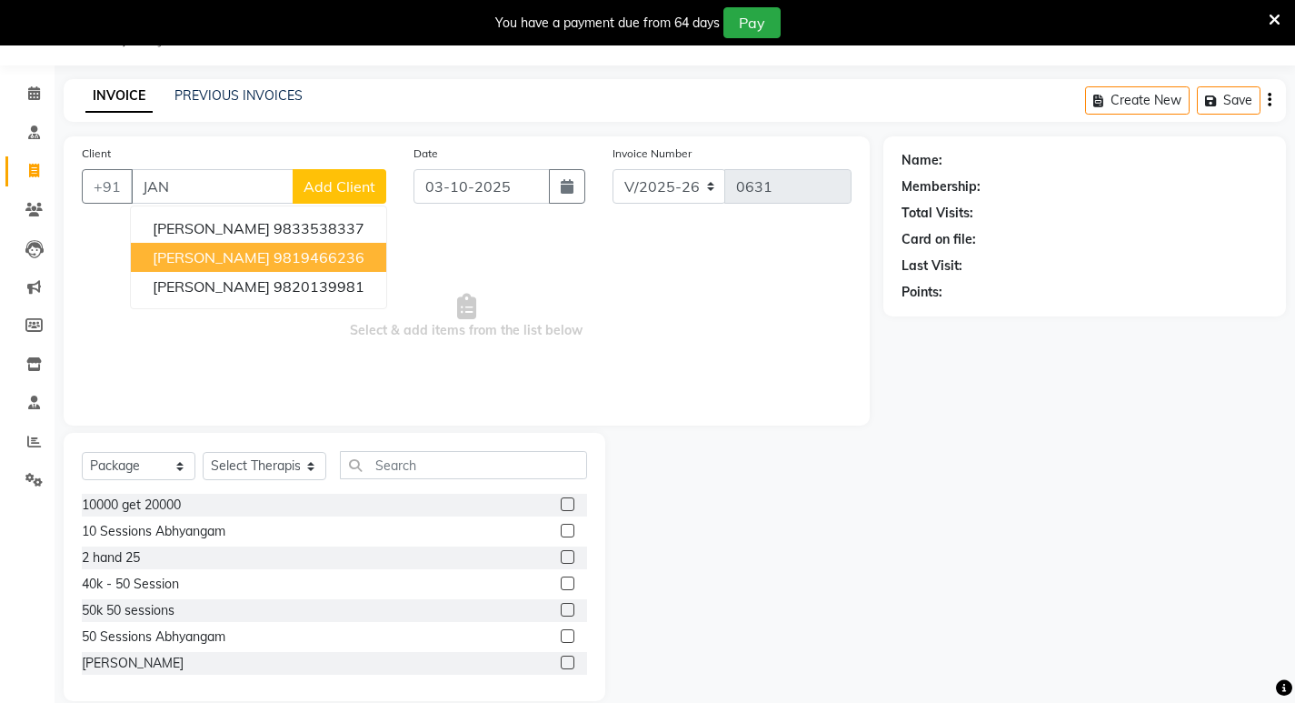
click at [274, 256] on ngb-highlight "9819466236" at bounding box center [319, 257] width 91 height 18
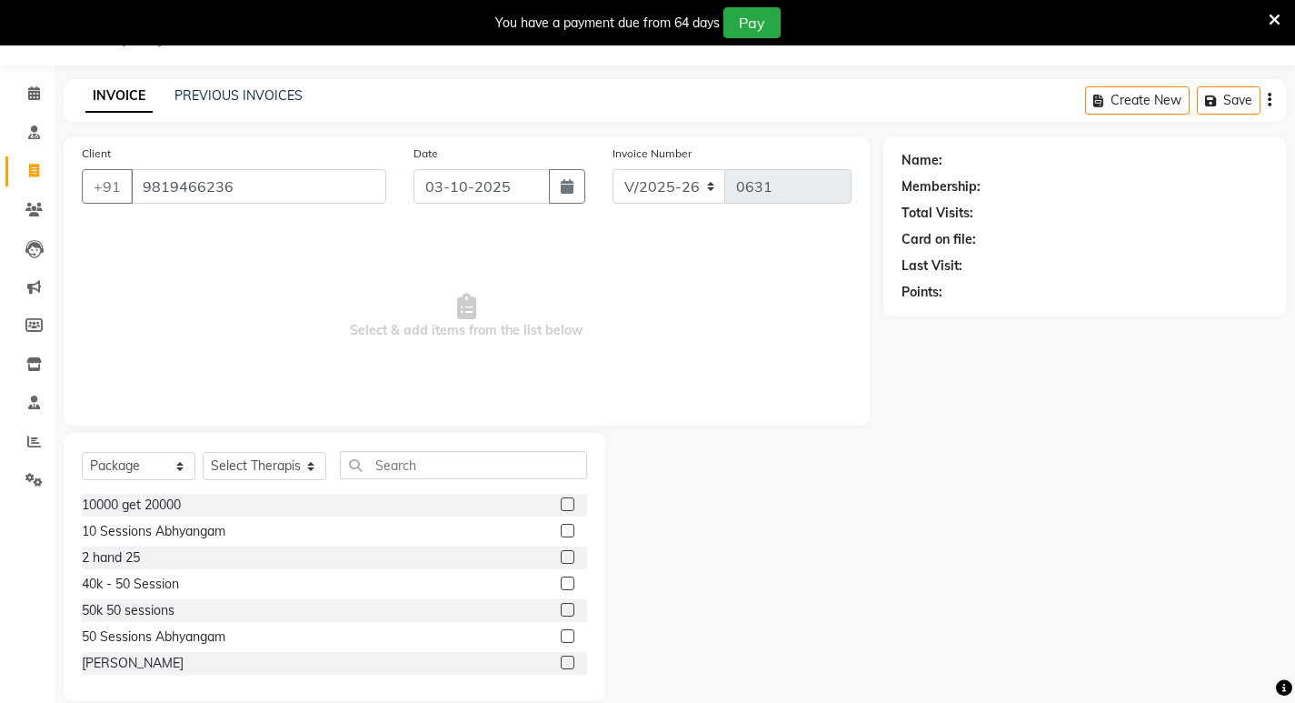
type input "9819466236"
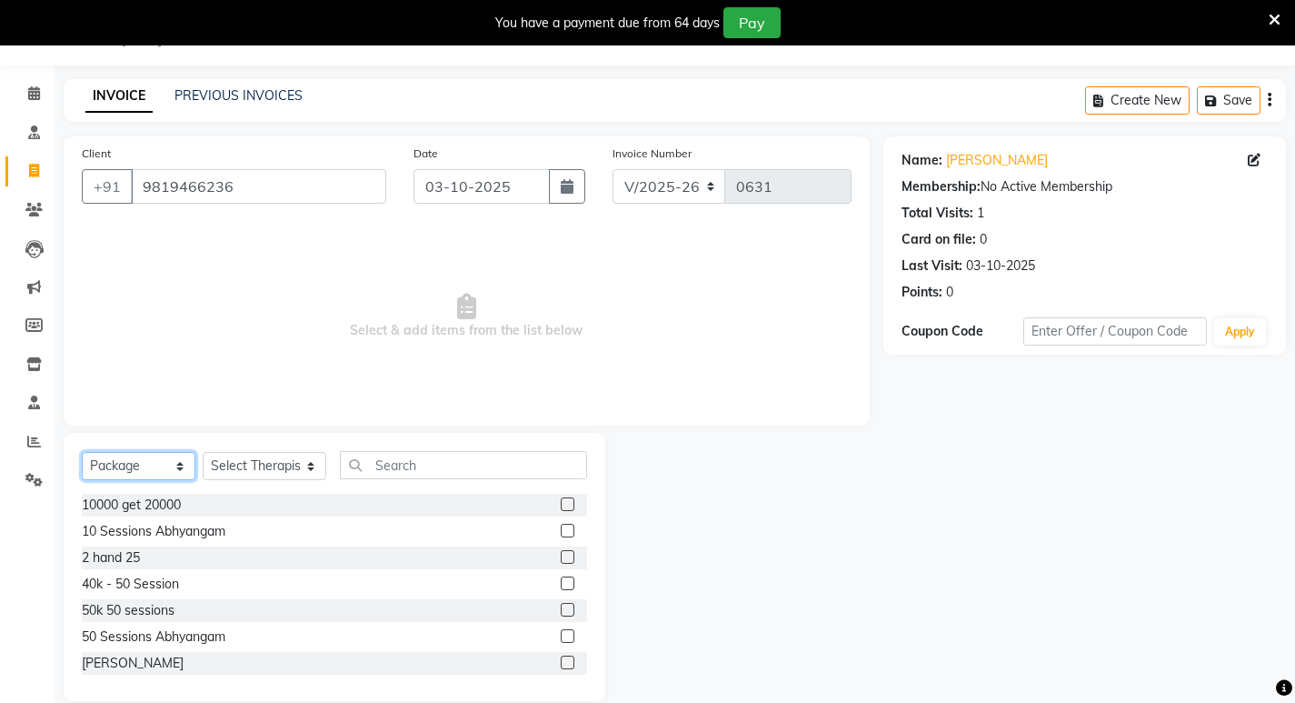
click at [181, 467] on select "Select Service Product Membership Package Voucher Prepaid Gift Card" at bounding box center [139, 466] width 114 height 28
select select "product"
click at [82, 452] on select "Select Service Product Membership Package Voucher Prepaid Gift Card" at bounding box center [139, 466] width 114 height 28
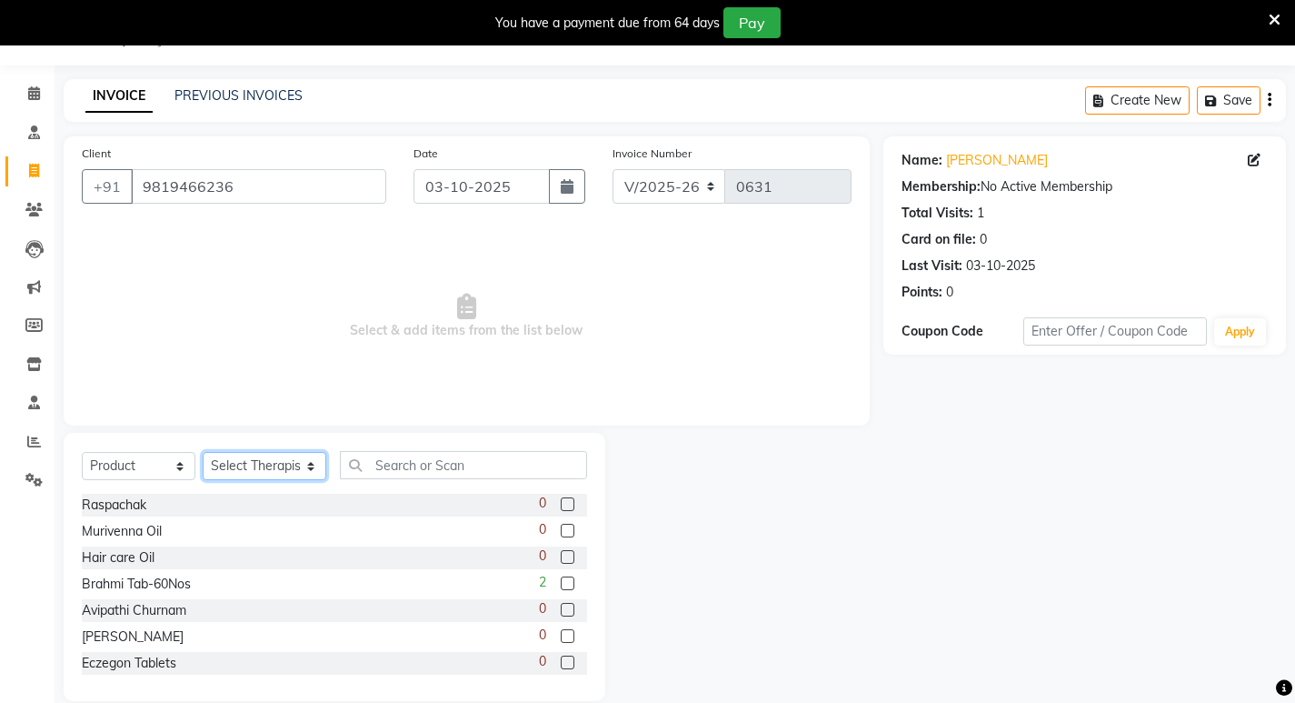
click at [300, 462] on select "Select Therapist [PERSON_NAME] Amala [PERSON_NAME] [PERSON_NAME] S [PERSON_NAME…" at bounding box center [265, 466] width 124 height 28
select select "56900"
click at [203, 452] on select "Select Therapist [PERSON_NAME] Amala [PERSON_NAME] [PERSON_NAME] S [PERSON_NAME…" at bounding box center [265, 466] width 124 height 28
click at [446, 469] on input "text" at bounding box center [463, 465] width 247 height 28
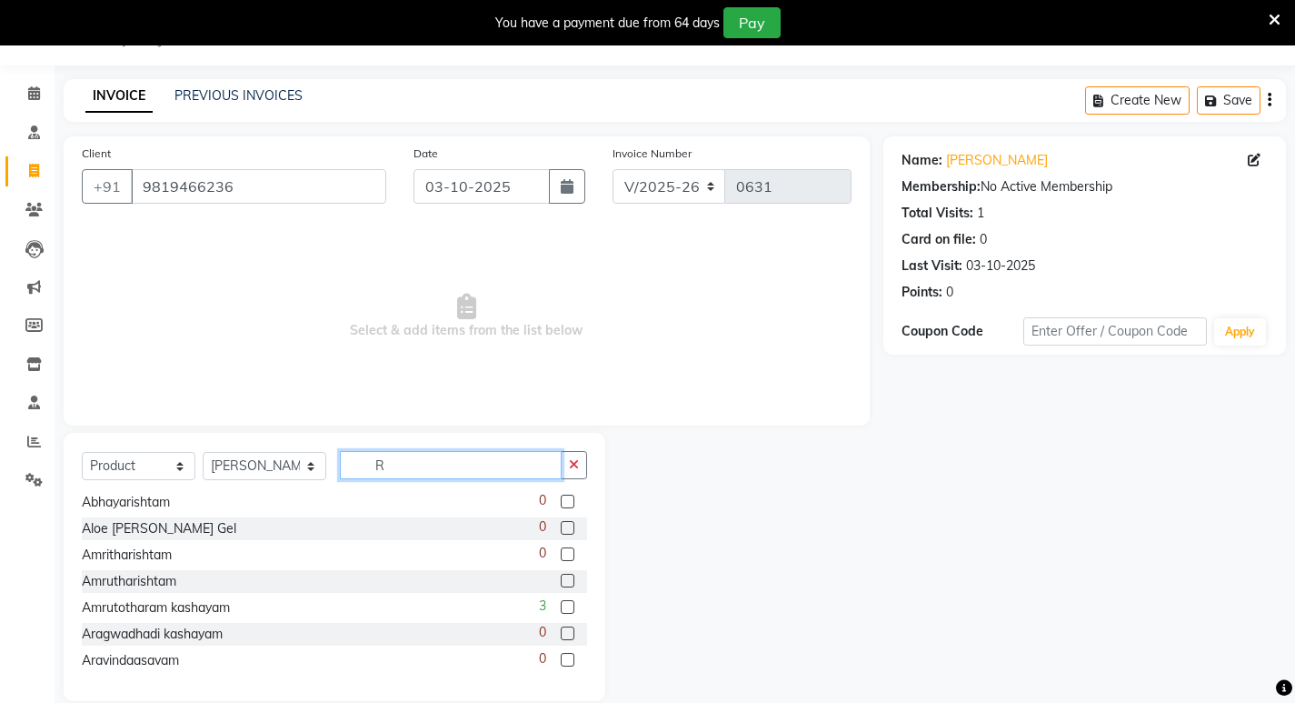
scroll to position [71, 0]
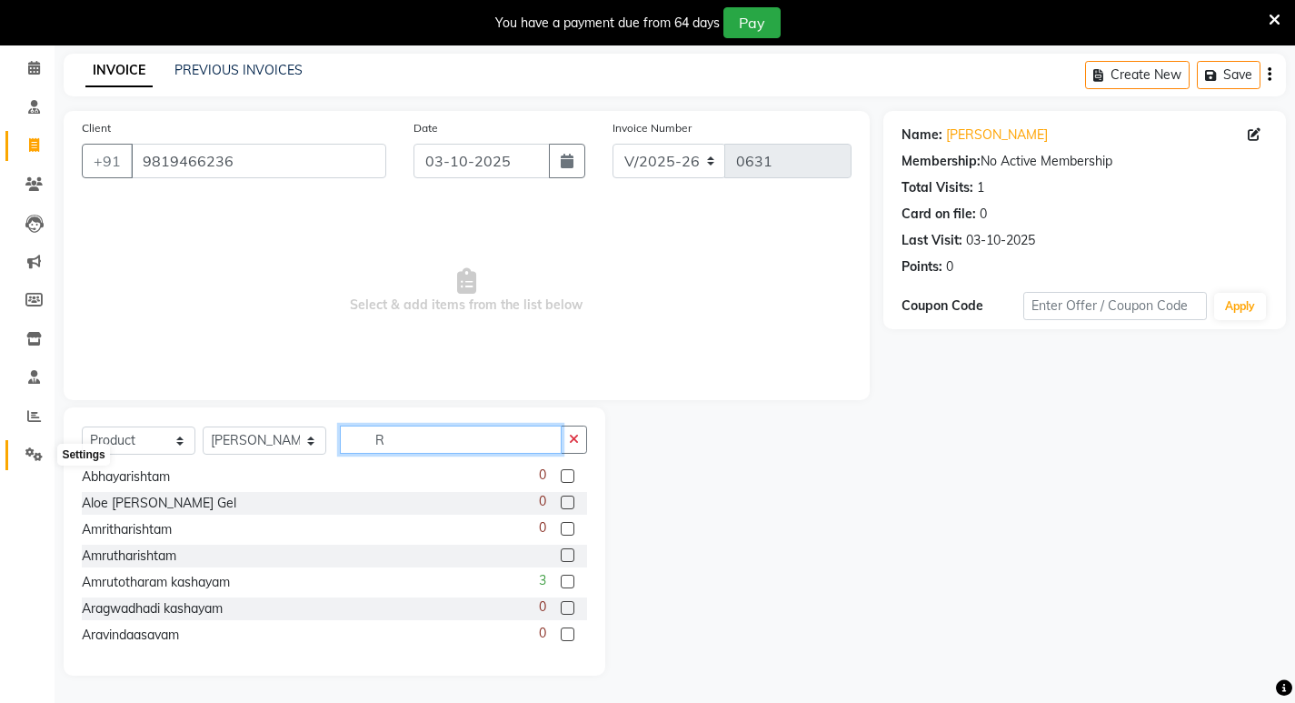
type input "R"
click at [38, 455] on icon at bounding box center [33, 454] width 17 height 14
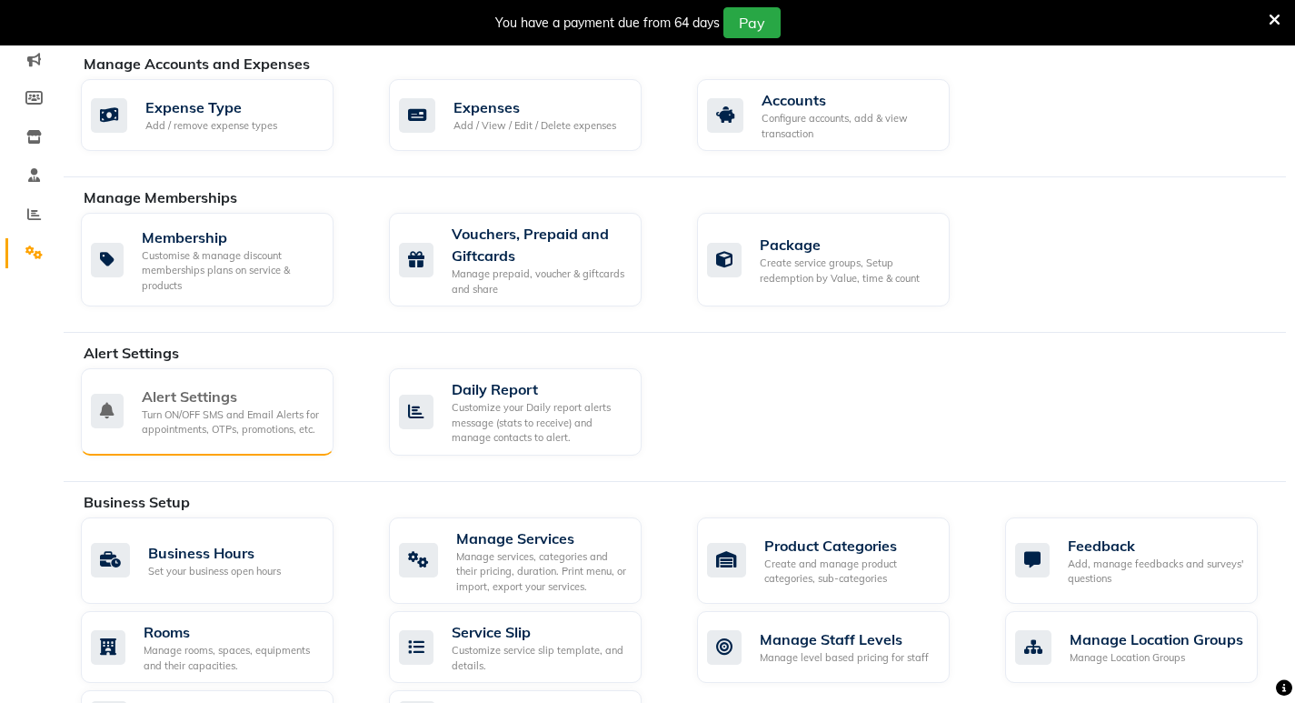
scroll to position [455, 0]
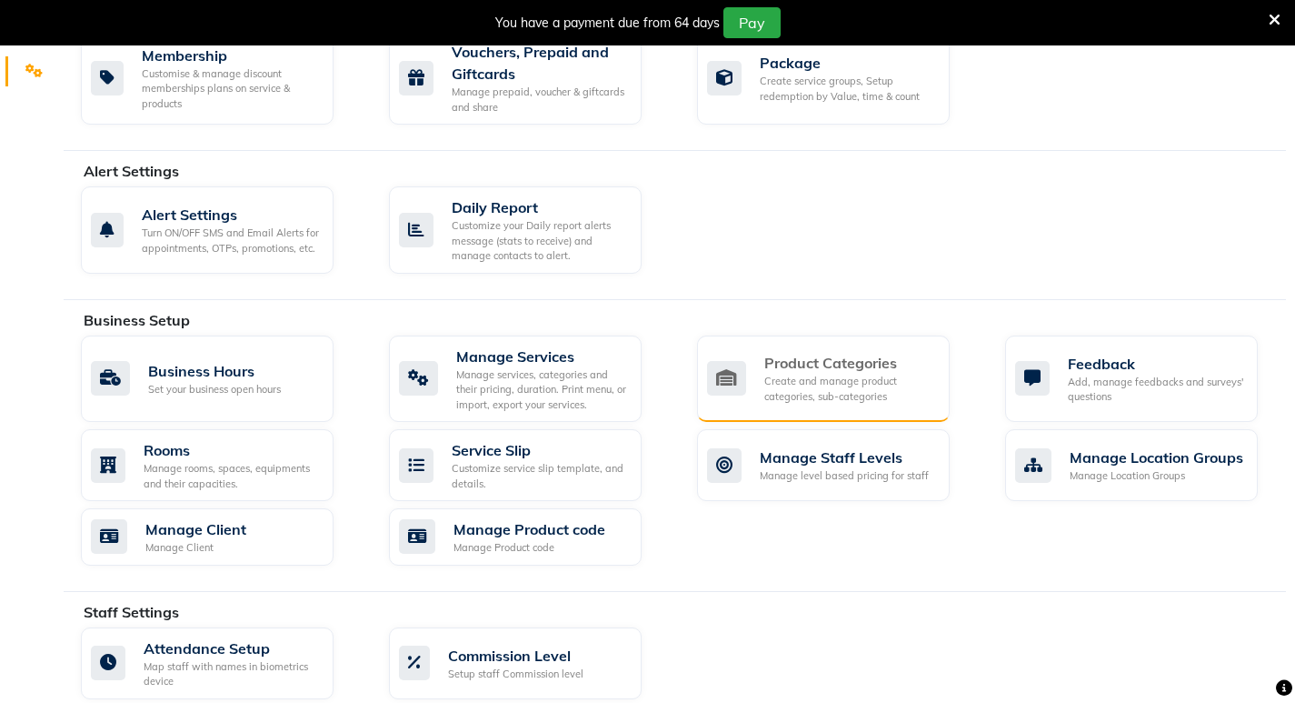
click at [833, 394] on div "Create and manage product categories, sub-categories" at bounding box center [849, 389] width 171 height 30
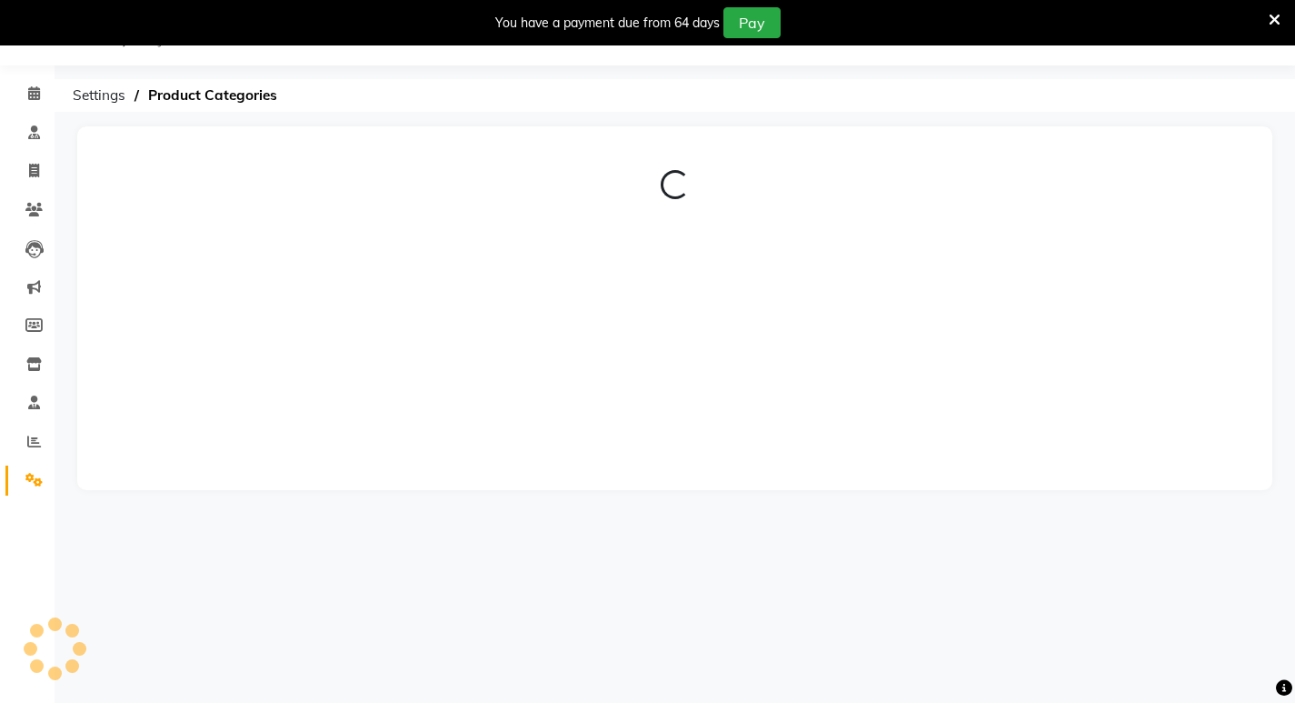
scroll to position [304, 0]
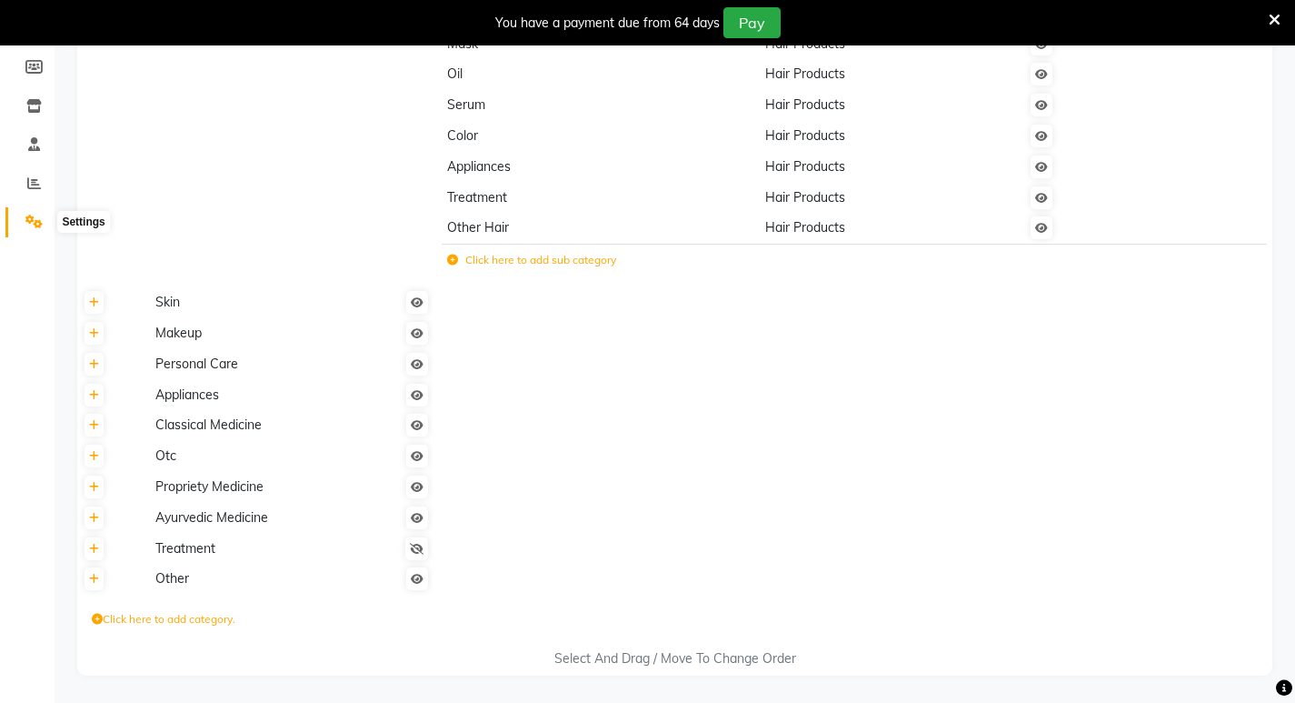
click at [35, 220] on icon at bounding box center [33, 222] width 17 height 14
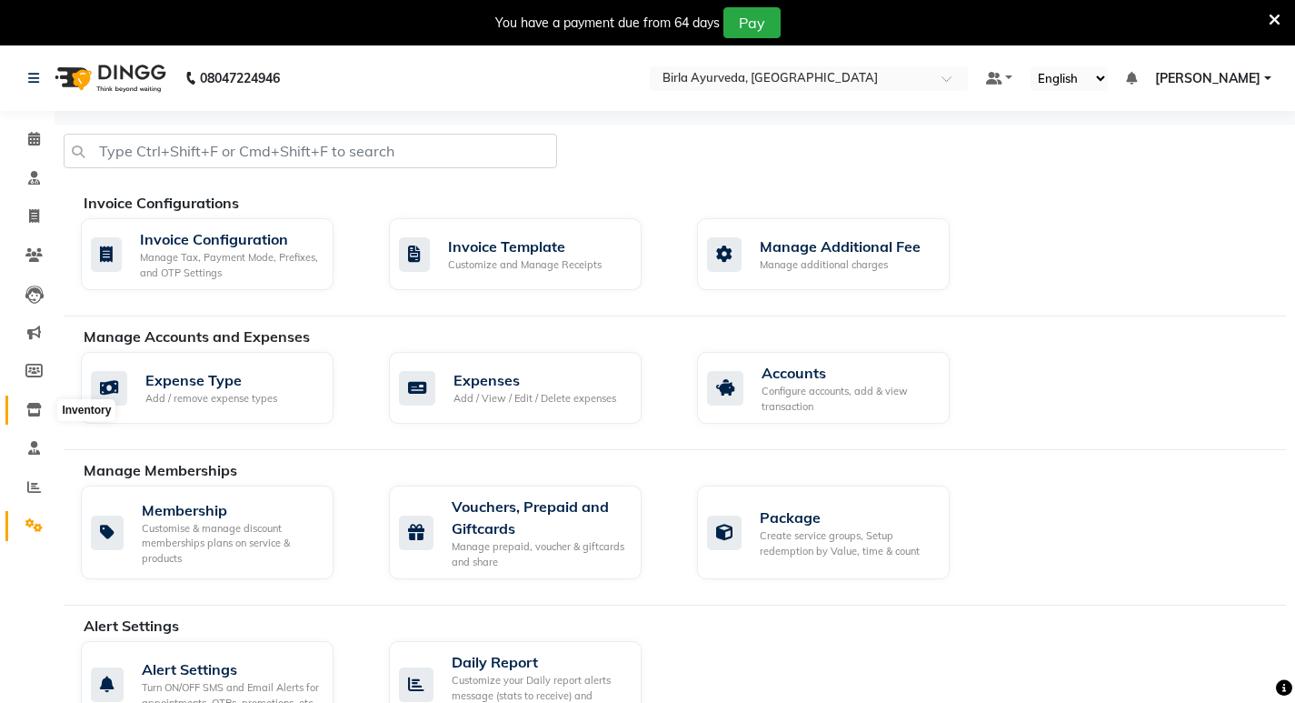
click at [30, 410] on icon at bounding box center [33, 410] width 15 height 14
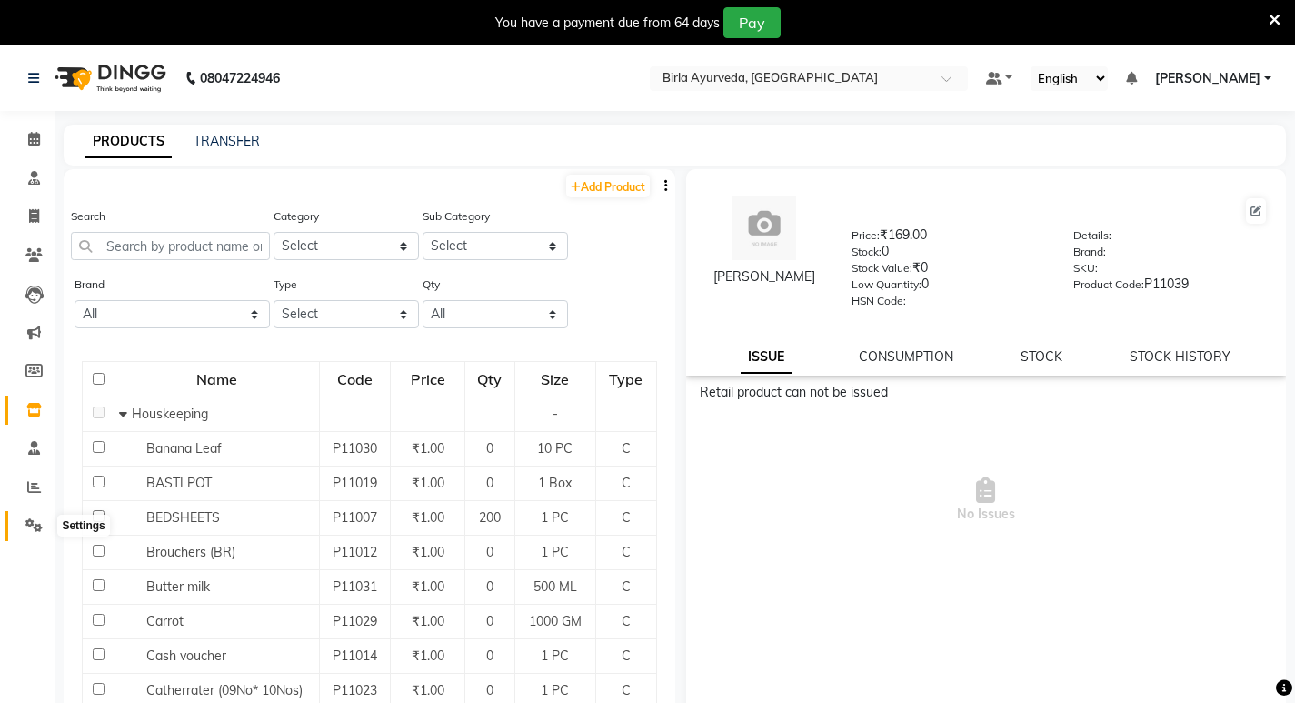
click at [26, 525] on icon at bounding box center [33, 525] width 17 height 14
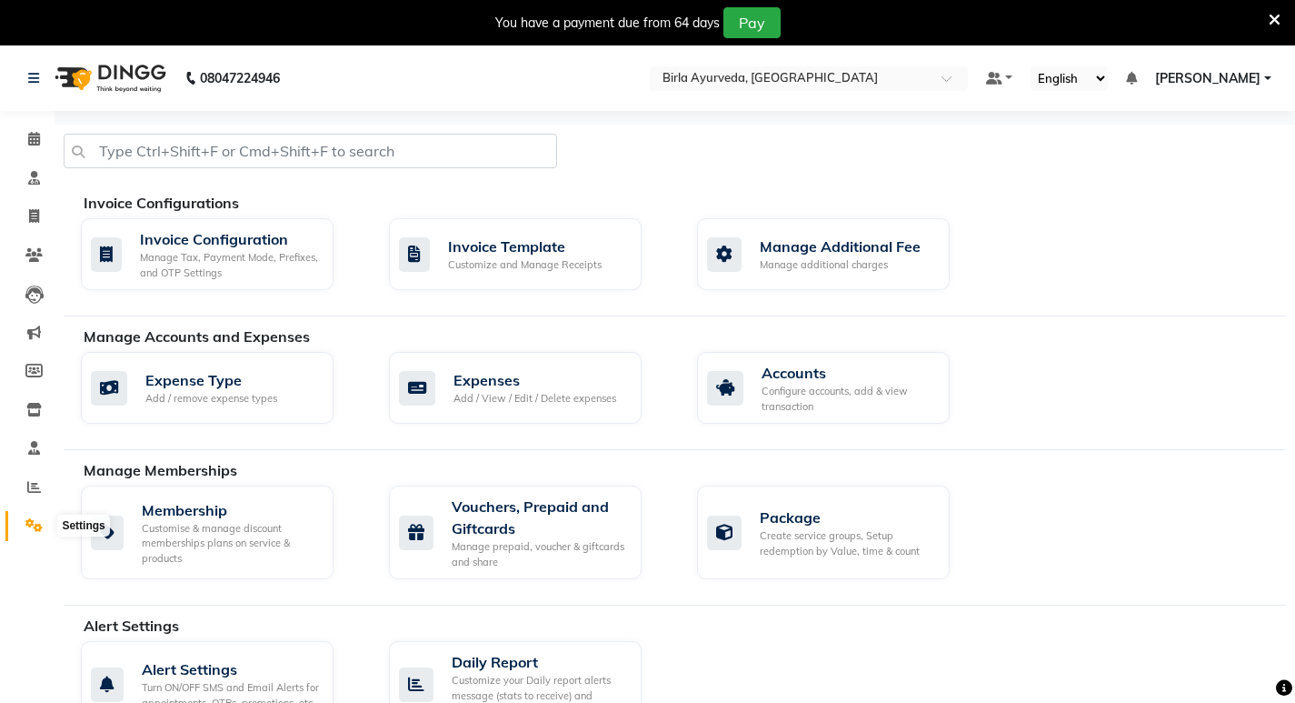
click at [33, 525] on icon at bounding box center [33, 525] width 17 height 14
click at [33, 183] on icon at bounding box center [34, 178] width 12 height 14
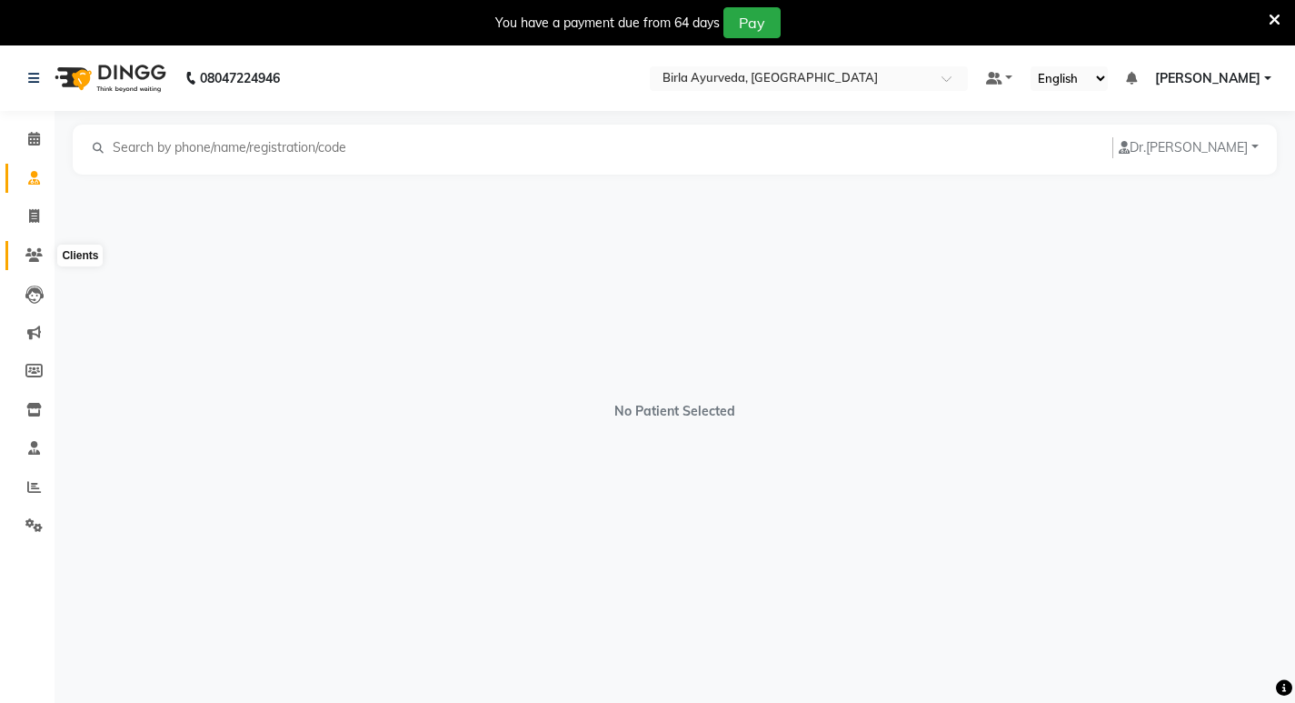
click at [32, 250] on icon at bounding box center [33, 255] width 17 height 14
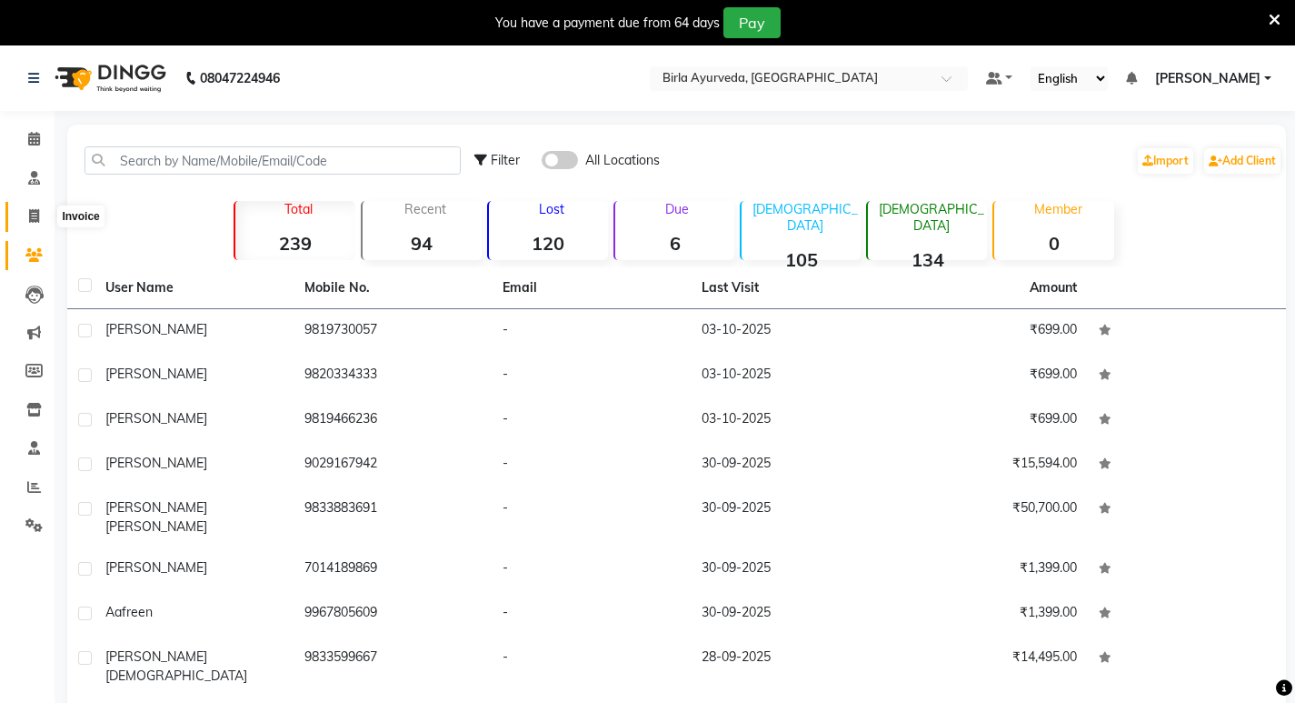
click at [31, 211] on icon at bounding box center [34, 216] width 10 height 14
select select "6820"
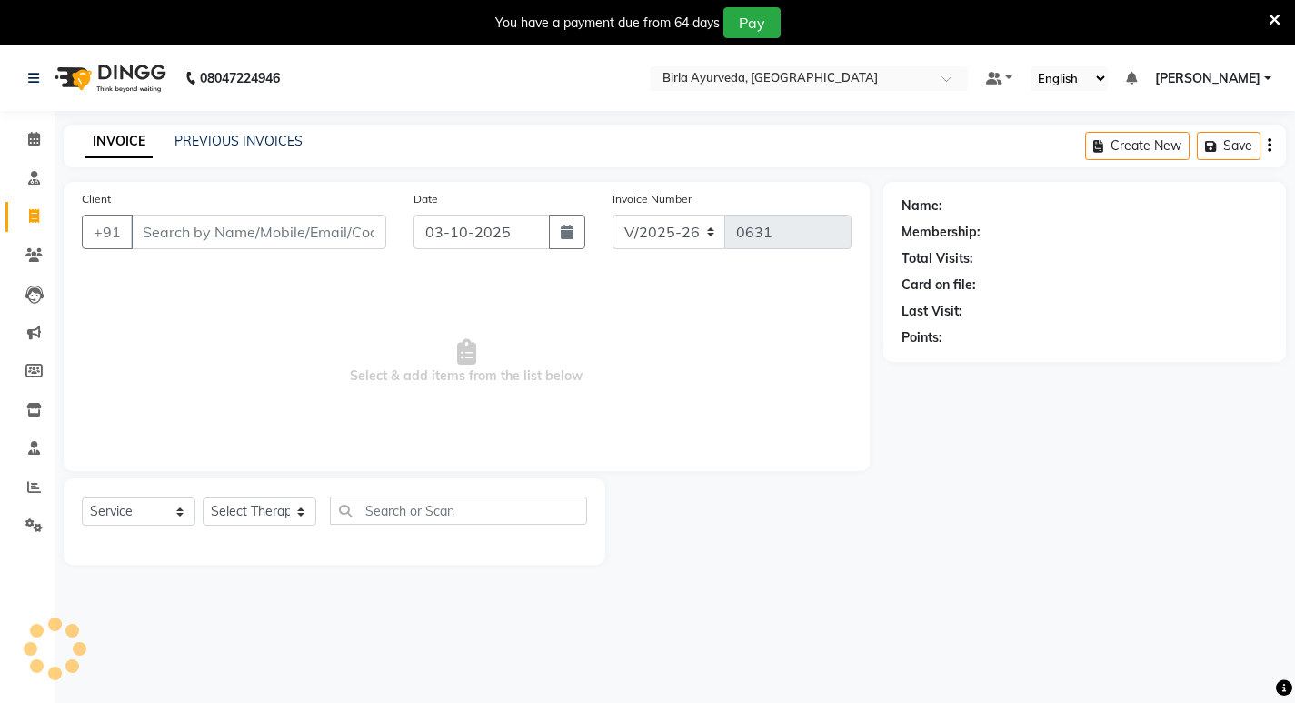
scroll to position [45, 0]
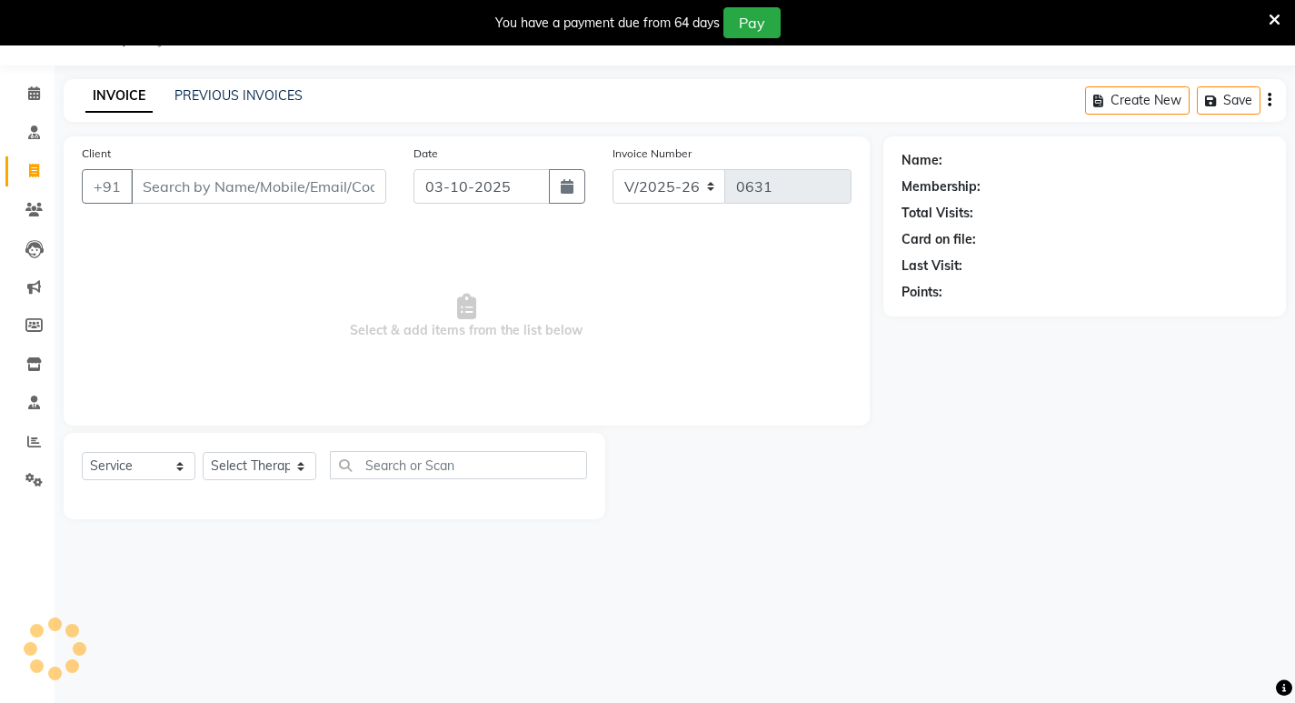
select select "package"
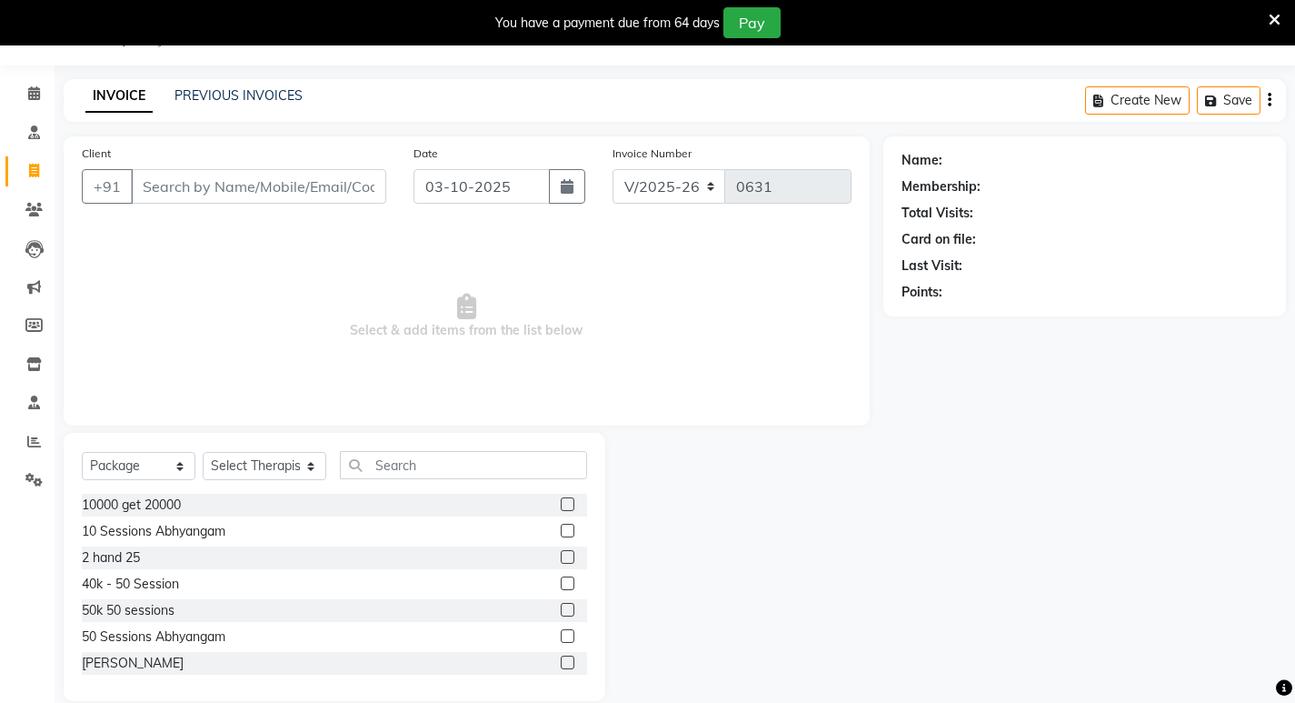
click at [225, 185] on input "Client" at bounding box center [258, 186] width 255 height 35
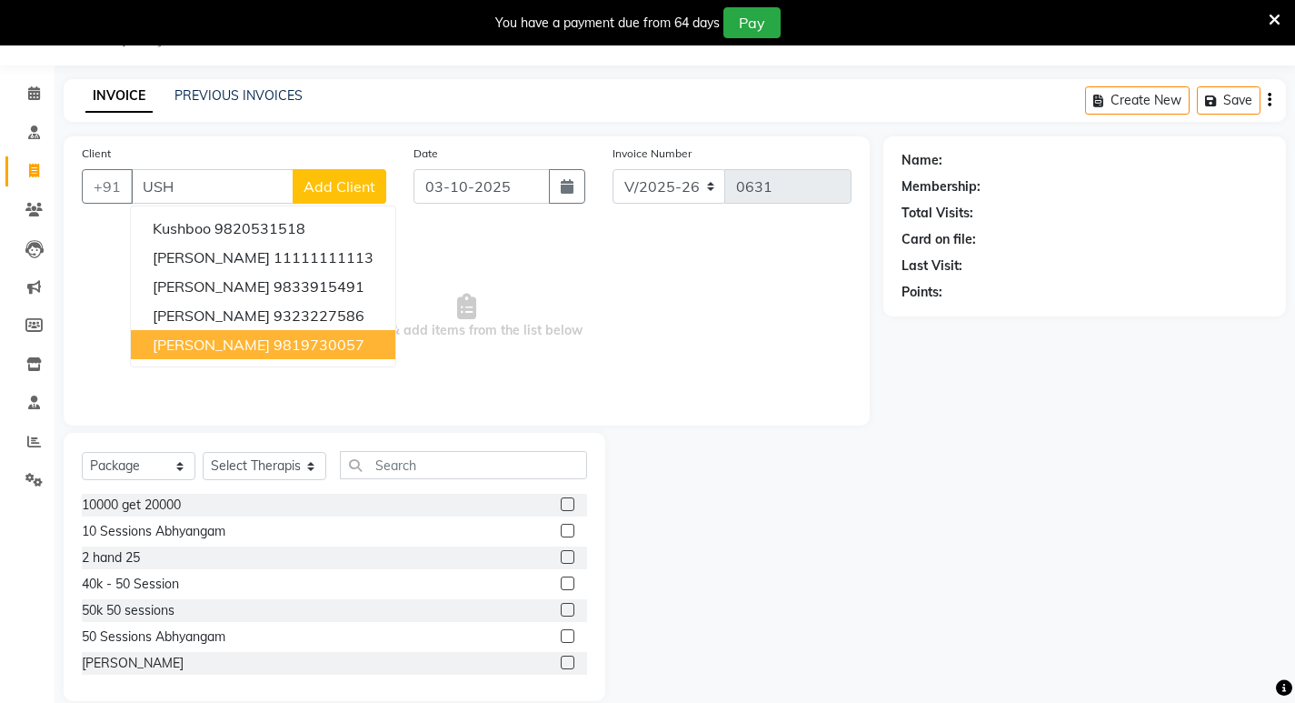
click at [275, 346] on ngb-highlight "9819730057" at bounding box center [319, 344] width 91 height 18
type input "9819730057"
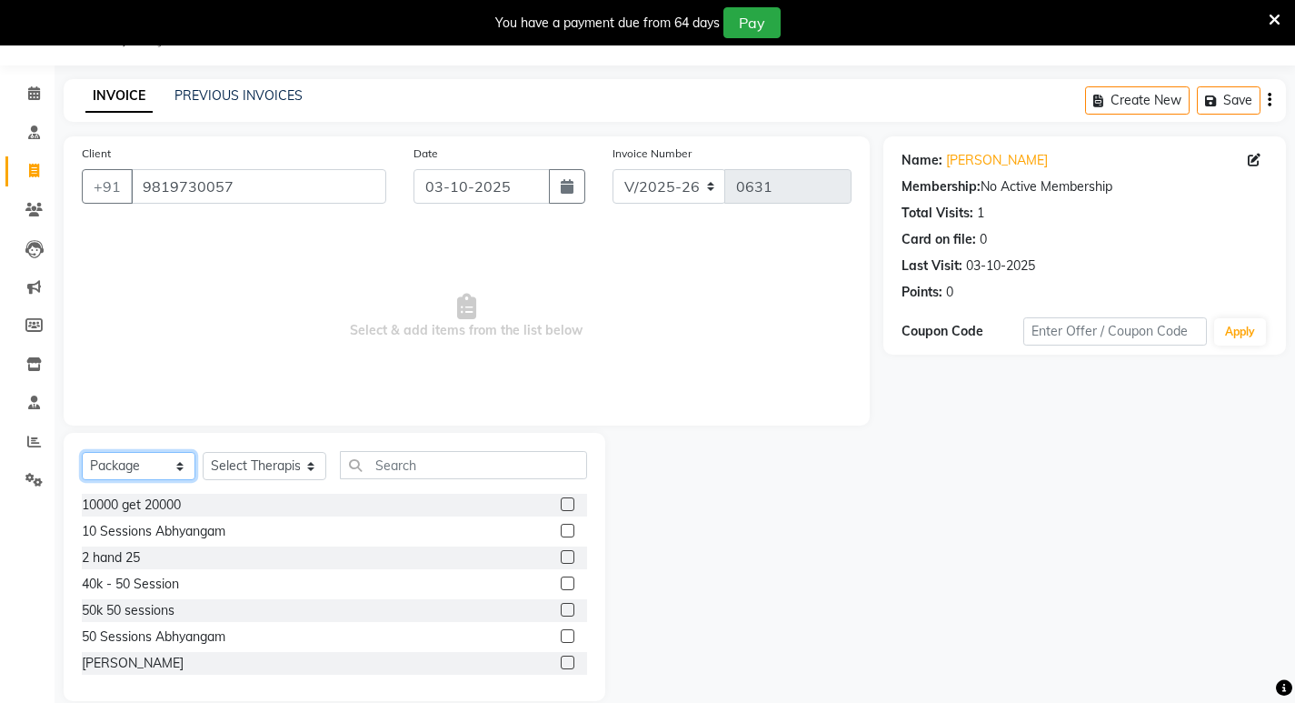
click at [179, 466] on select "Select Service Product Membership Package Voucher Prepaid Gift Card" at bounding box center [139, 466] width 114 height 28
select select "product"
click at [82, 452] on select "Select Service Product Membership Package Voucher Prepaid Gift Card" at bounding box center [139, 466] width 114 height 28
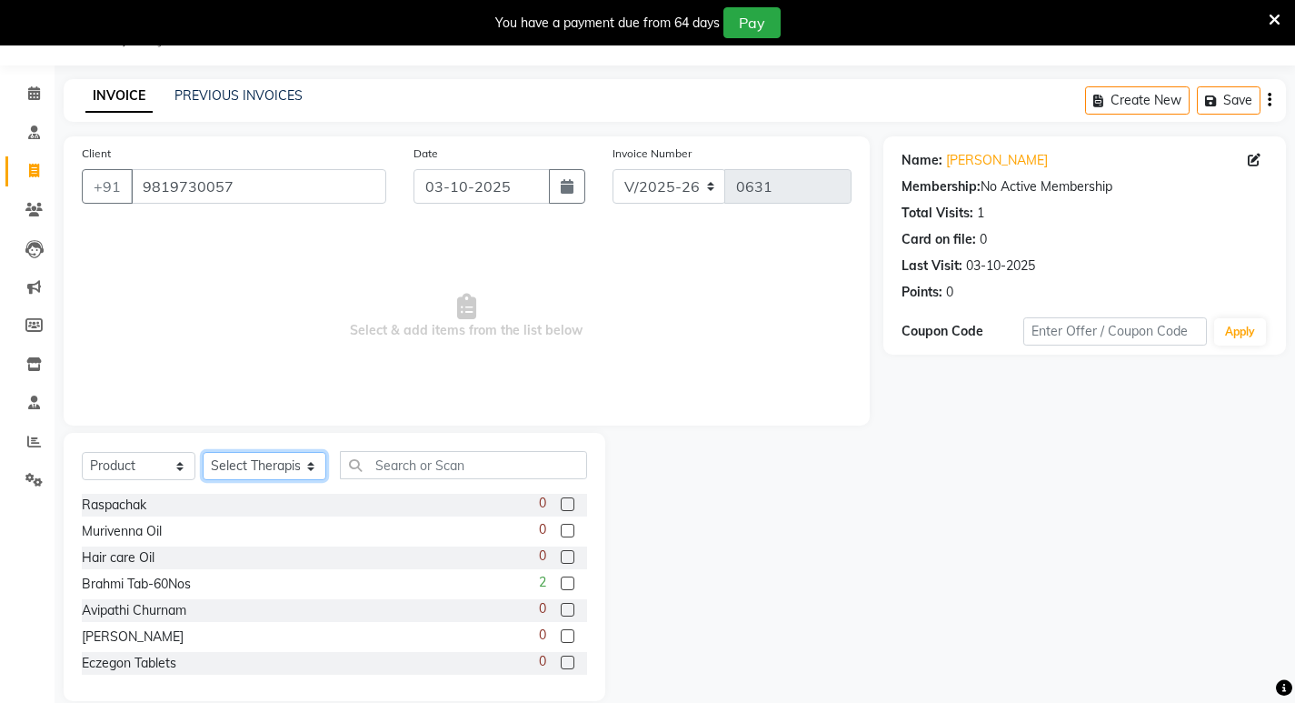
click at [302, 464] on select "Select Therapist [PERSON_NAME] Amala [PERSON_NAME] [PERSON_NAME] S [PERSON_NAME…" at bounding box center [265, 466] width 124 height 28
select select "56900"
click at [203, 452] on select "Select Therapist [PERSON_NAME] Amala [PERSON_NAME] [PERSON_NAME] S [PERSON_NAME…" at bounding box center [265, 466] width 124 height 28
click at [484, 468] on input "text" at bounding box center [463, 465] width 247 height 28
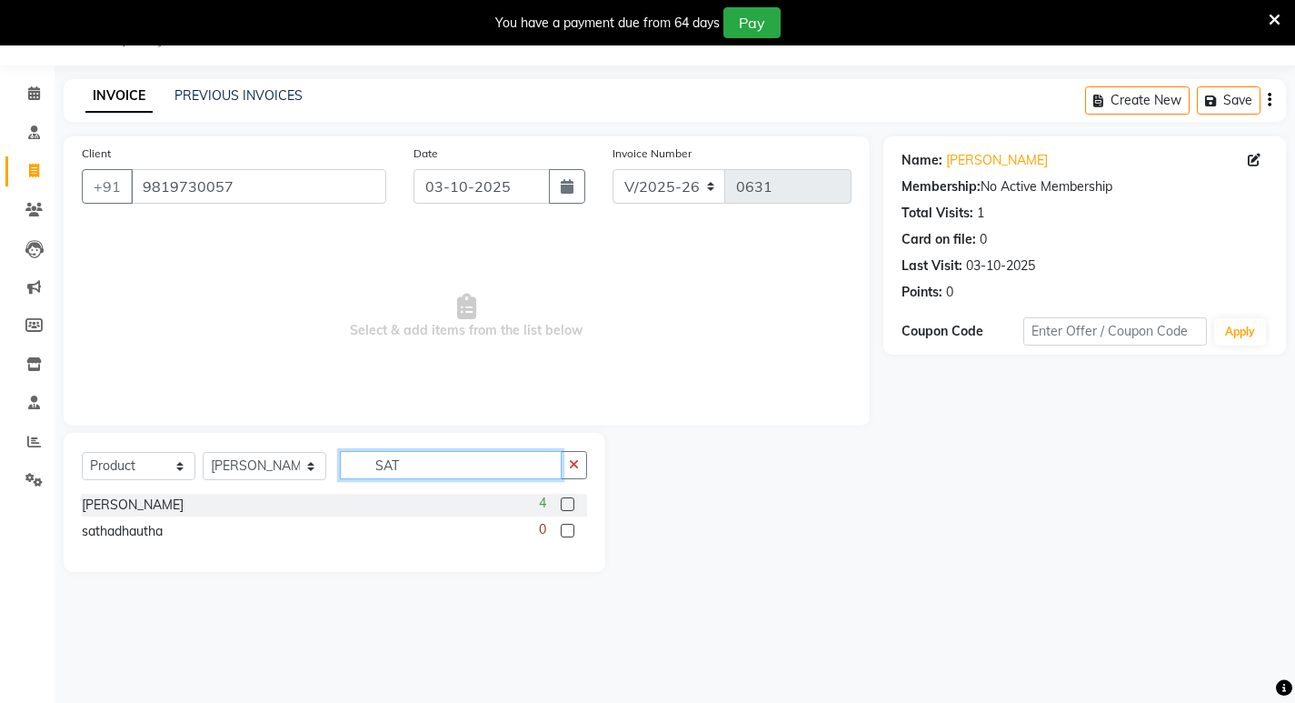
type input "SAT"
click at [565, 504] on label at bounding box center [568, 504] width 14 height 14
click at [565, 504] on input "checkbox" at bounding box center [567, 505] width 12 height 12
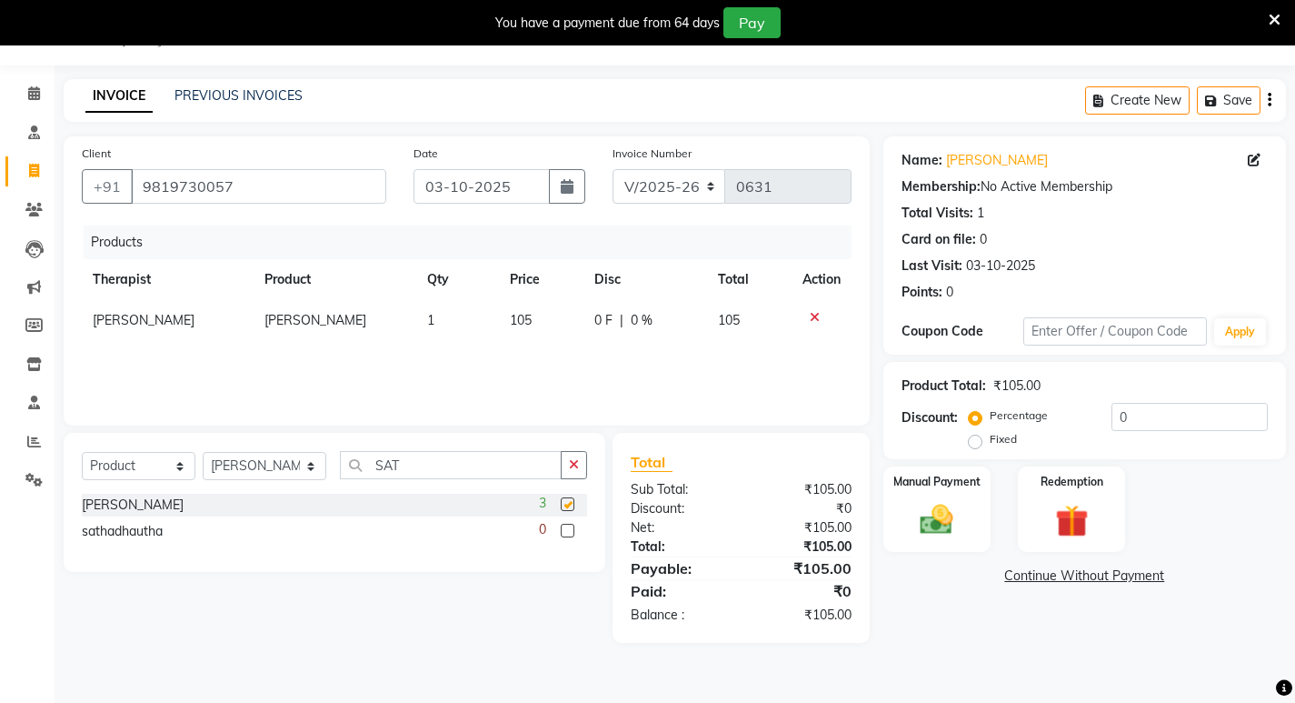
checkbox input "false"
click at [482, 465] on input "SAT" at bounding box center [451, 465] width 222 height 28
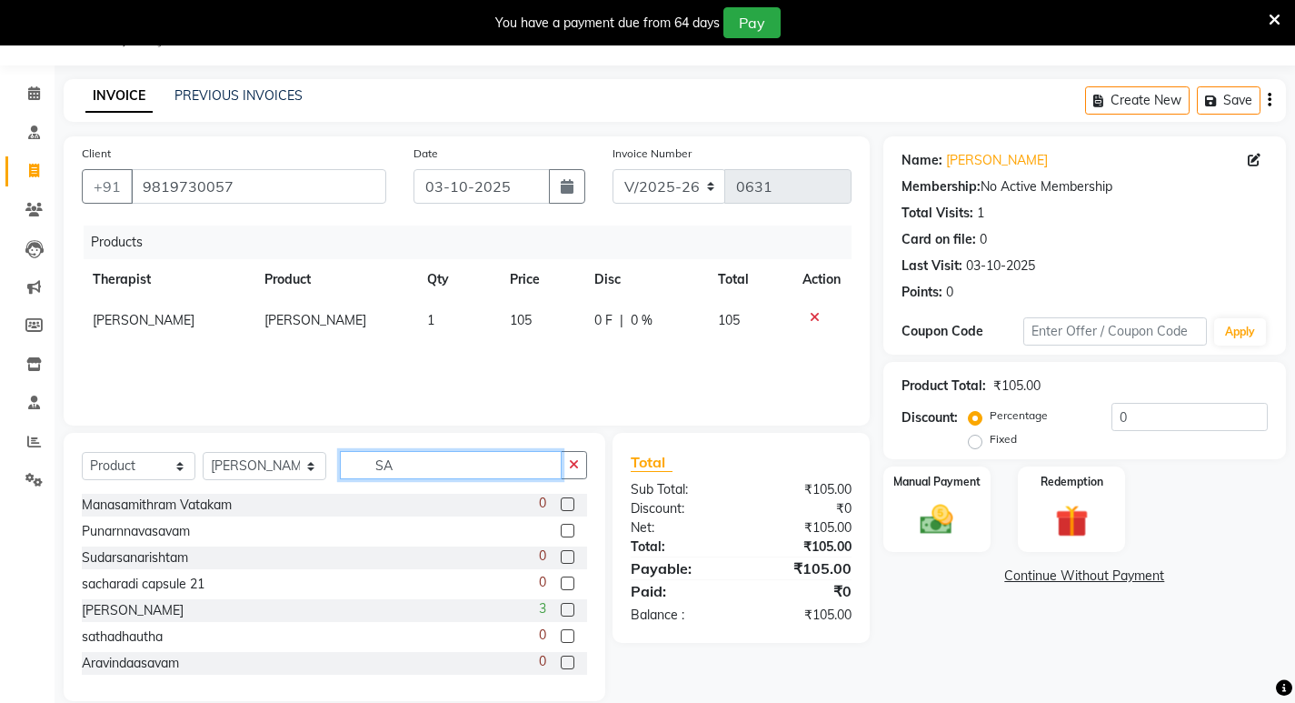
type input "S"
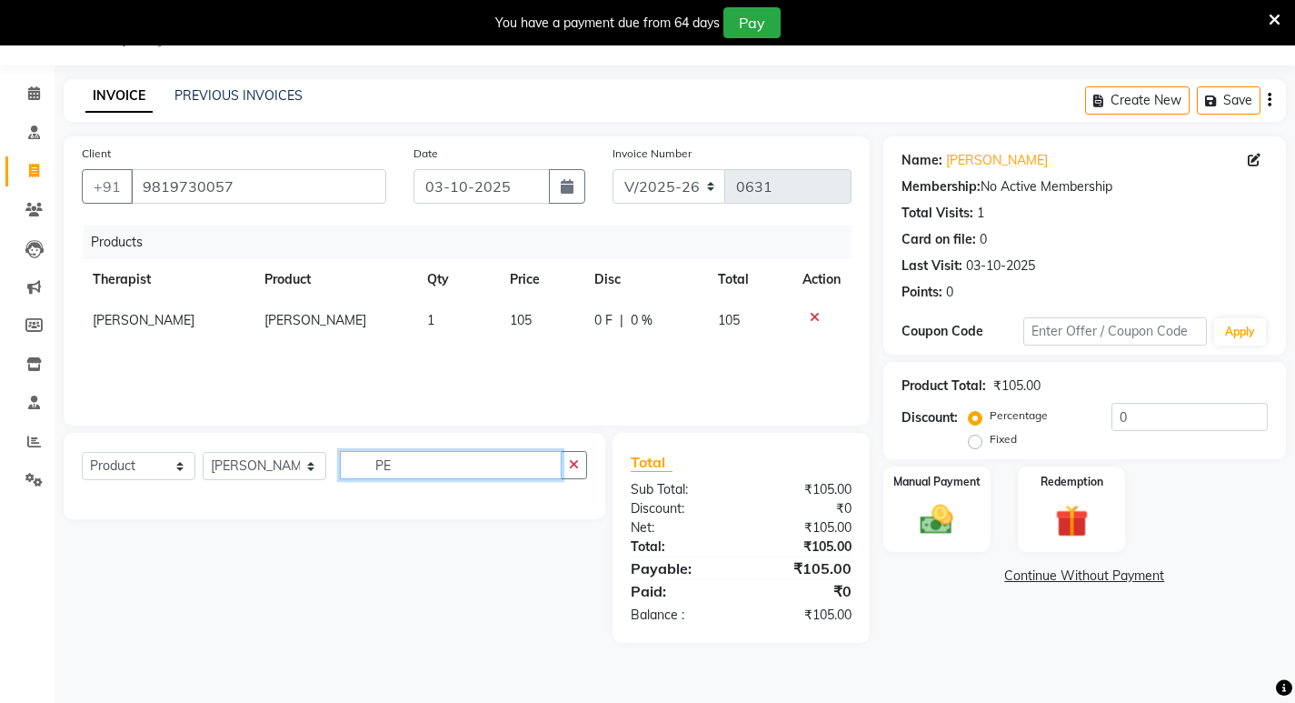
type input "P"
type input "PER"
click at [32, 169] on icon at bounding box center [34, 171] width 10 height 14
select select "service"
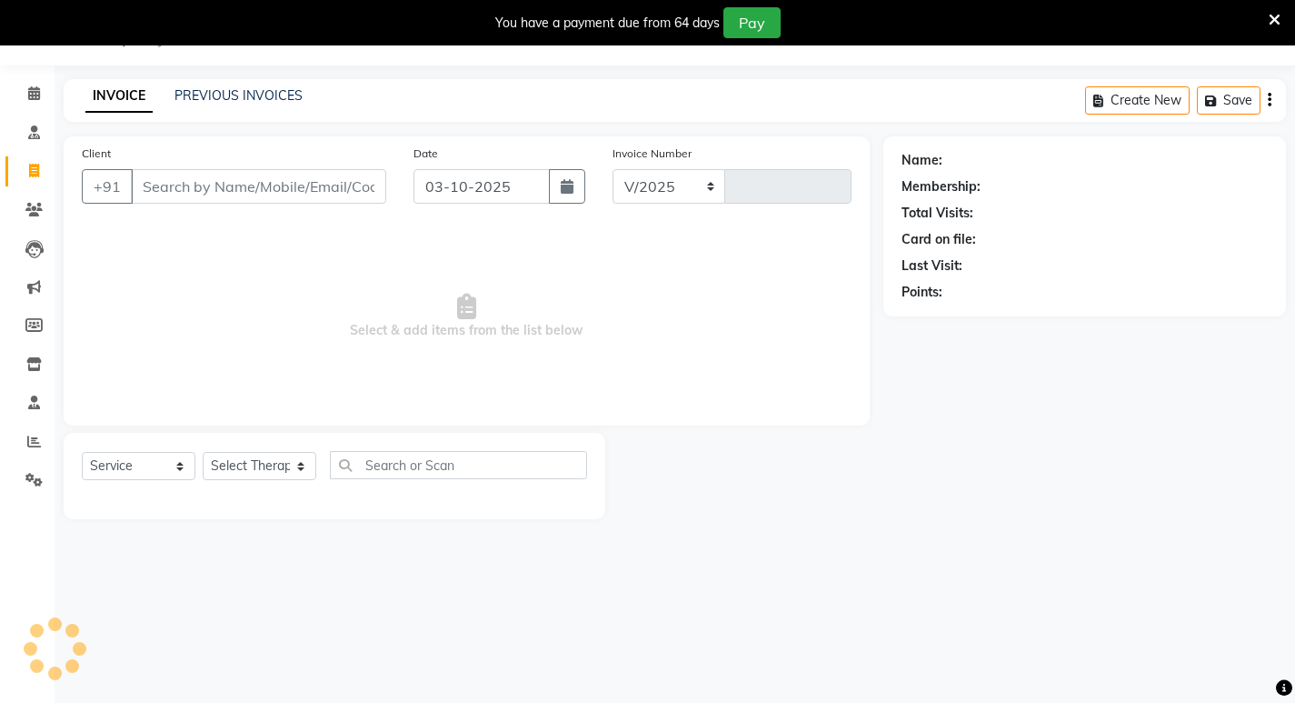
select select "6820"
type input "0631"
select select "package"
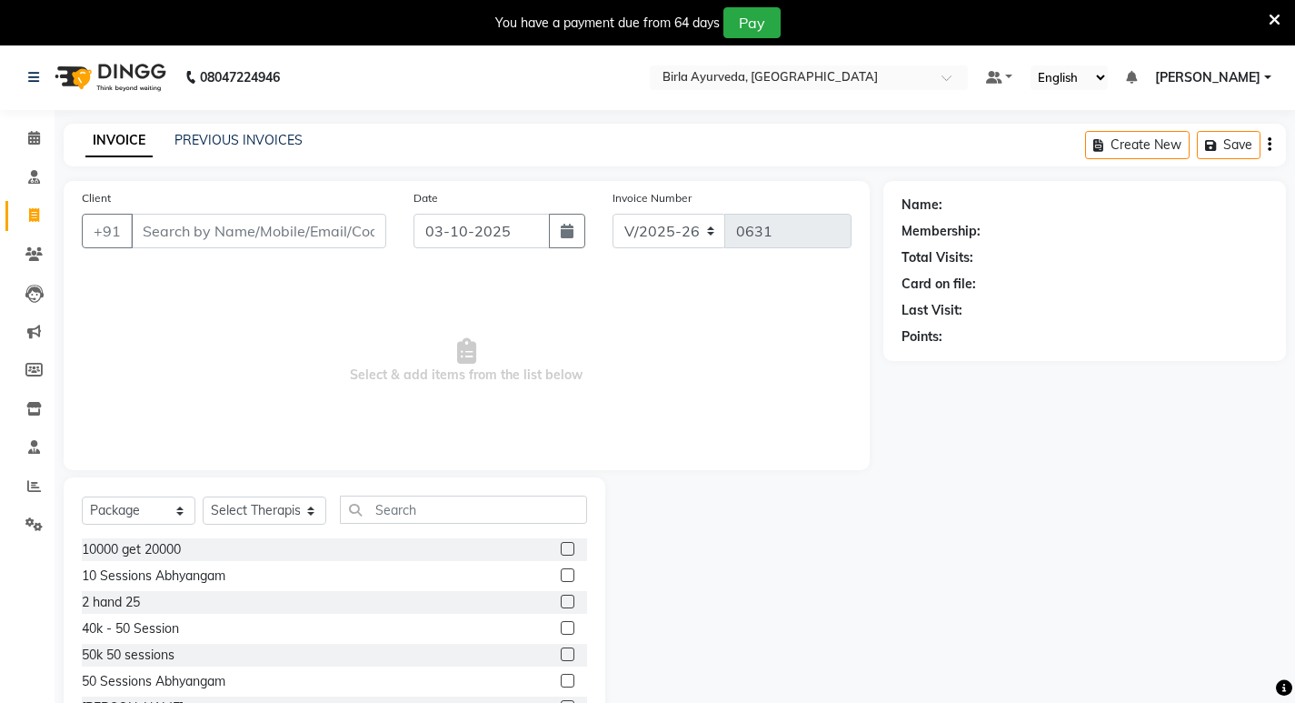
scroll to position [0, 0]
click at [264, 140] on link "PREVIOUS INVOICES" at bounding box center [239, 141] width 128 height 16
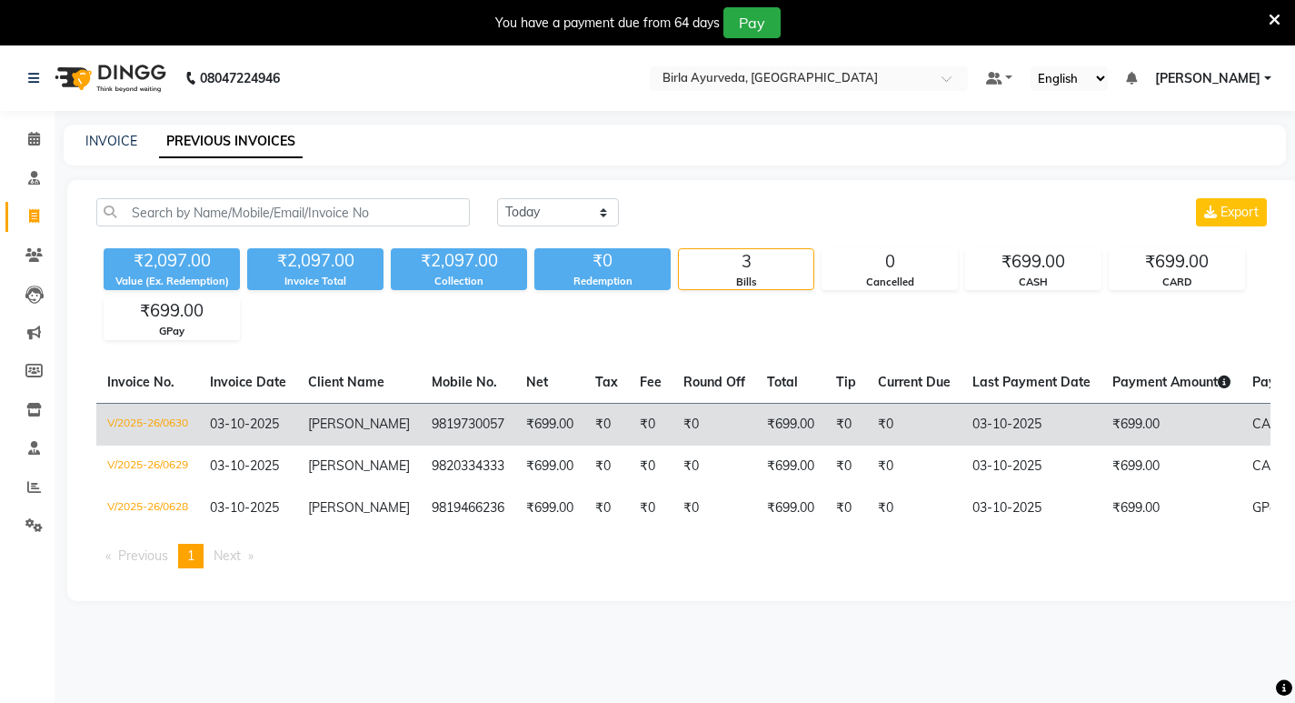
click at [1033, 429] on td "03-10-2025" at bounding box center [1032, 424] width 140 height 43
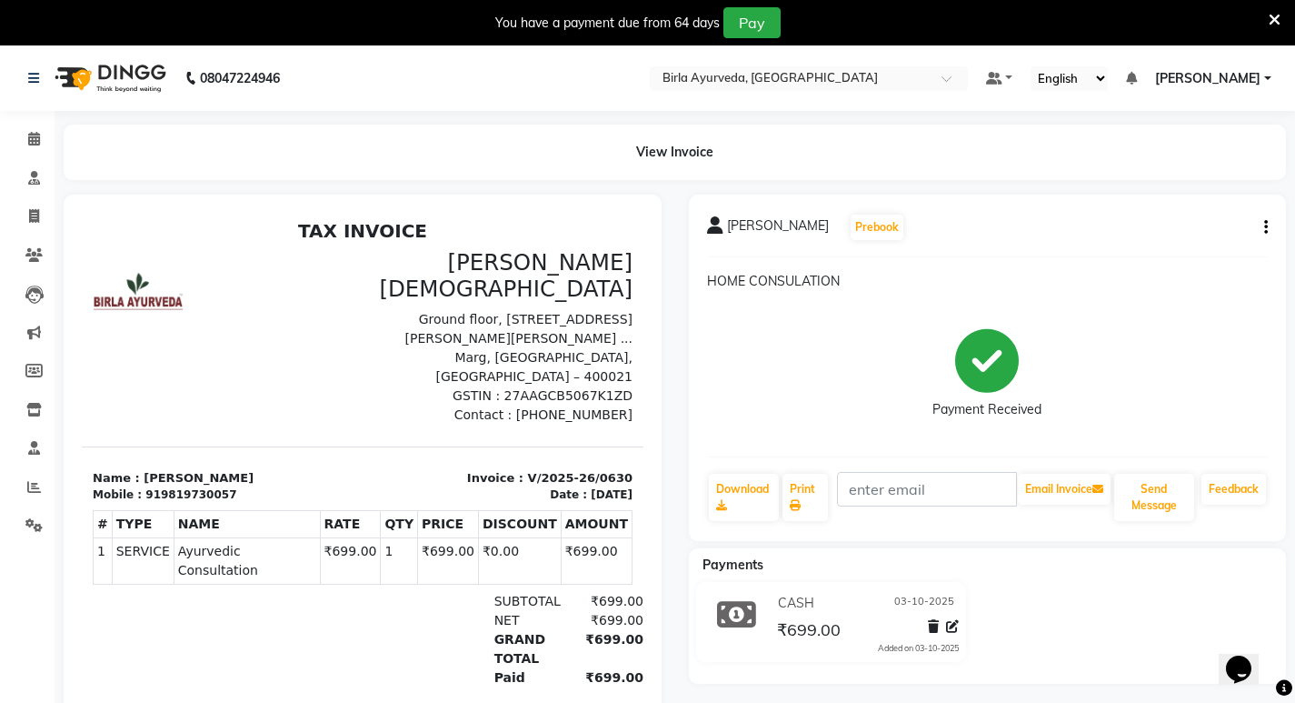
click at [1267, 228] on icon "button" at bounding box center [1266, 227] width 4 height 1
click at [1192, 206] on div "Cancel Invoice" at bounding box center [1176, 205] width 125 height 23
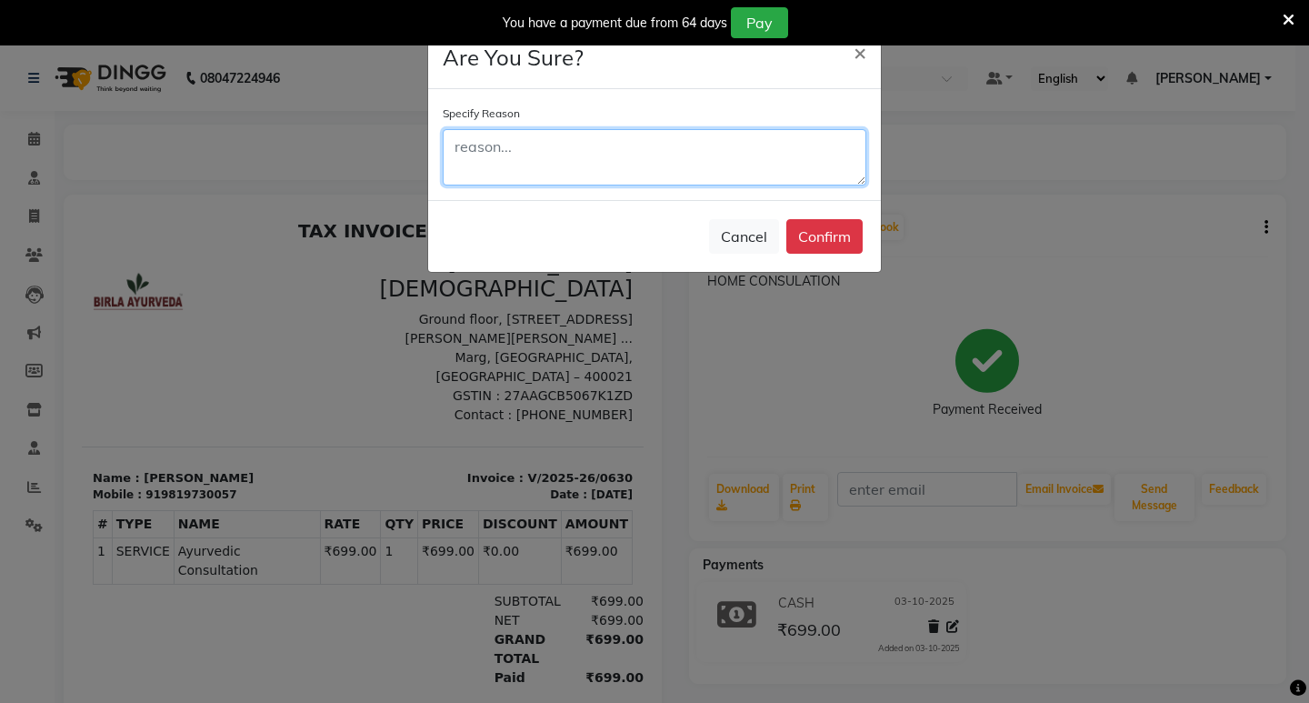
click at [618, 163] on textarea at bounding box center [655, 157] width 424 height 56
type textarea "HOME CONSULATION AMOUNT TO PUT"
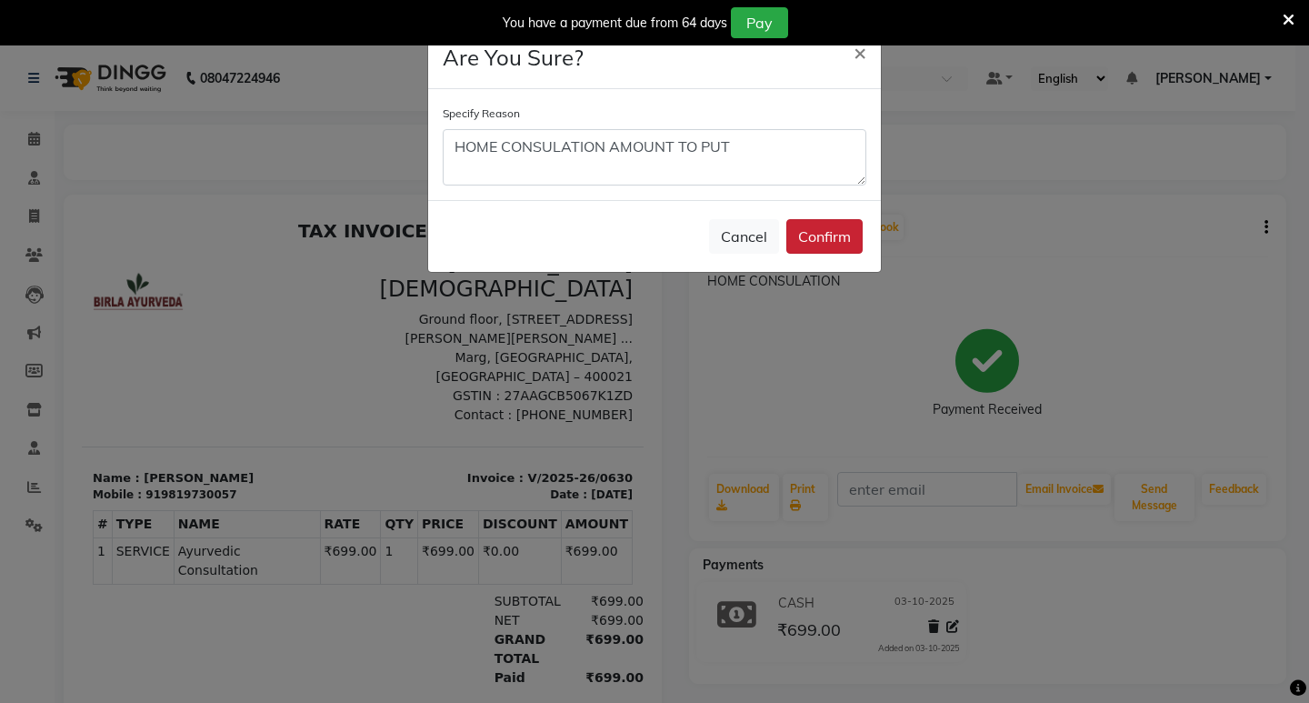
click at [832, 241] on button "Confirm" at bounding box center [824, 236] width 76 height 35
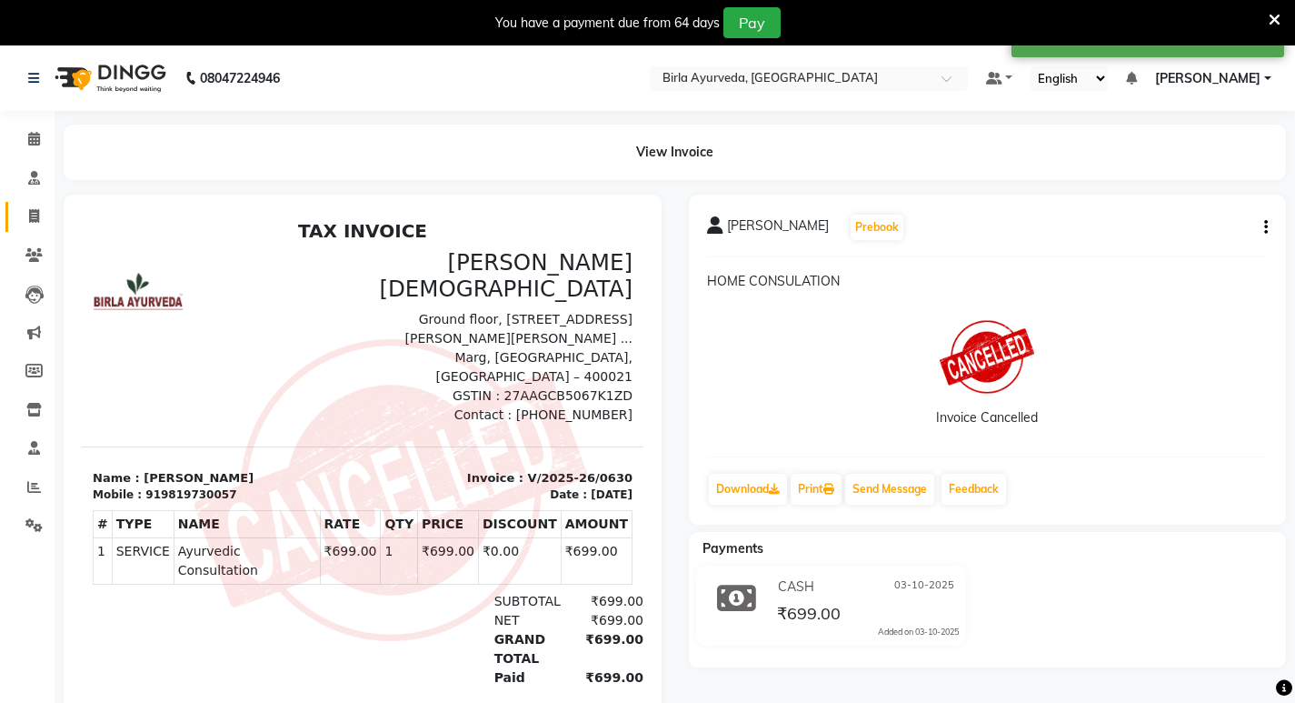
click at [40, 216] on span at bounding box center [34, 216] width 32 height 21
select select "6820"
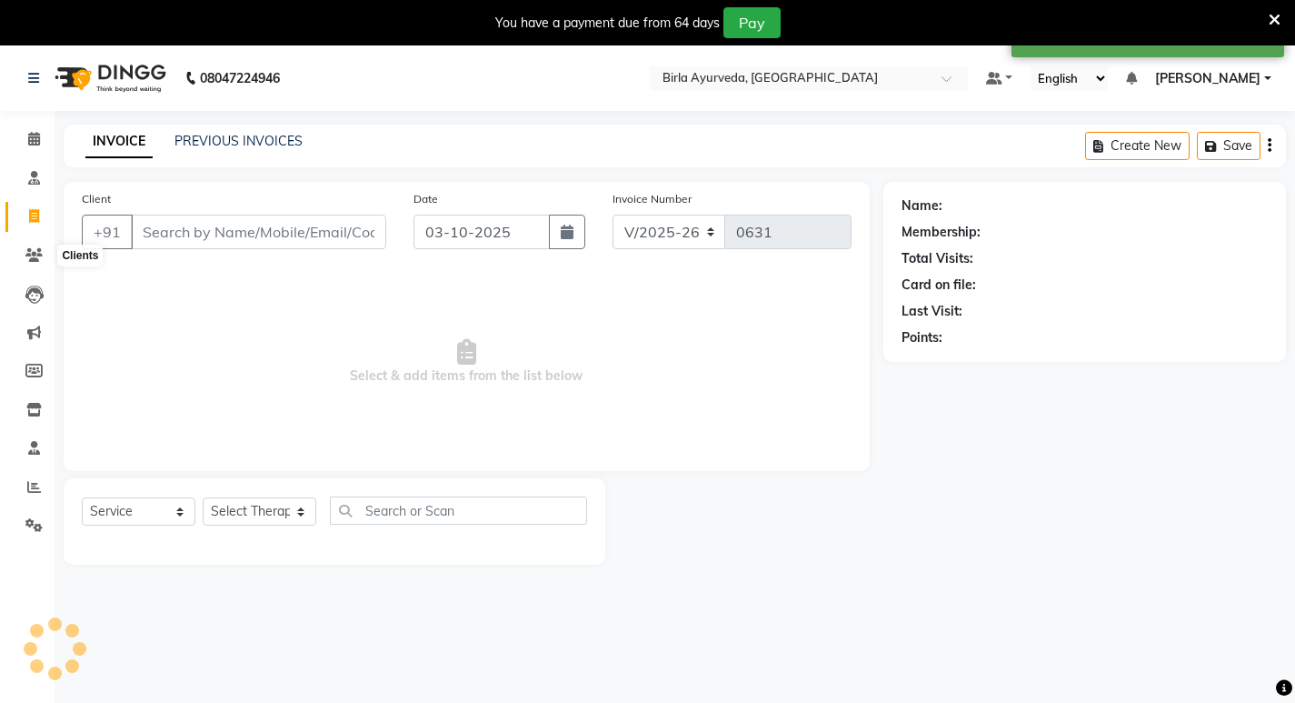
scroll to position [45, 0]
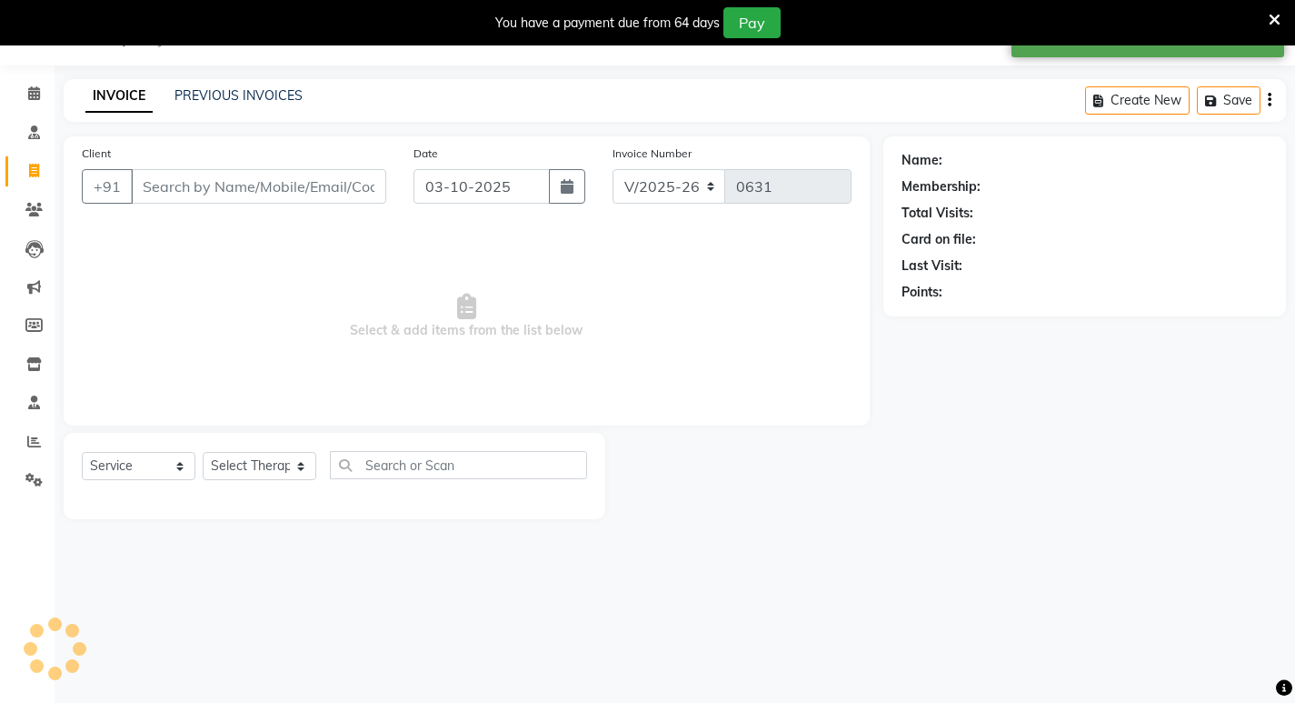
select select "package"
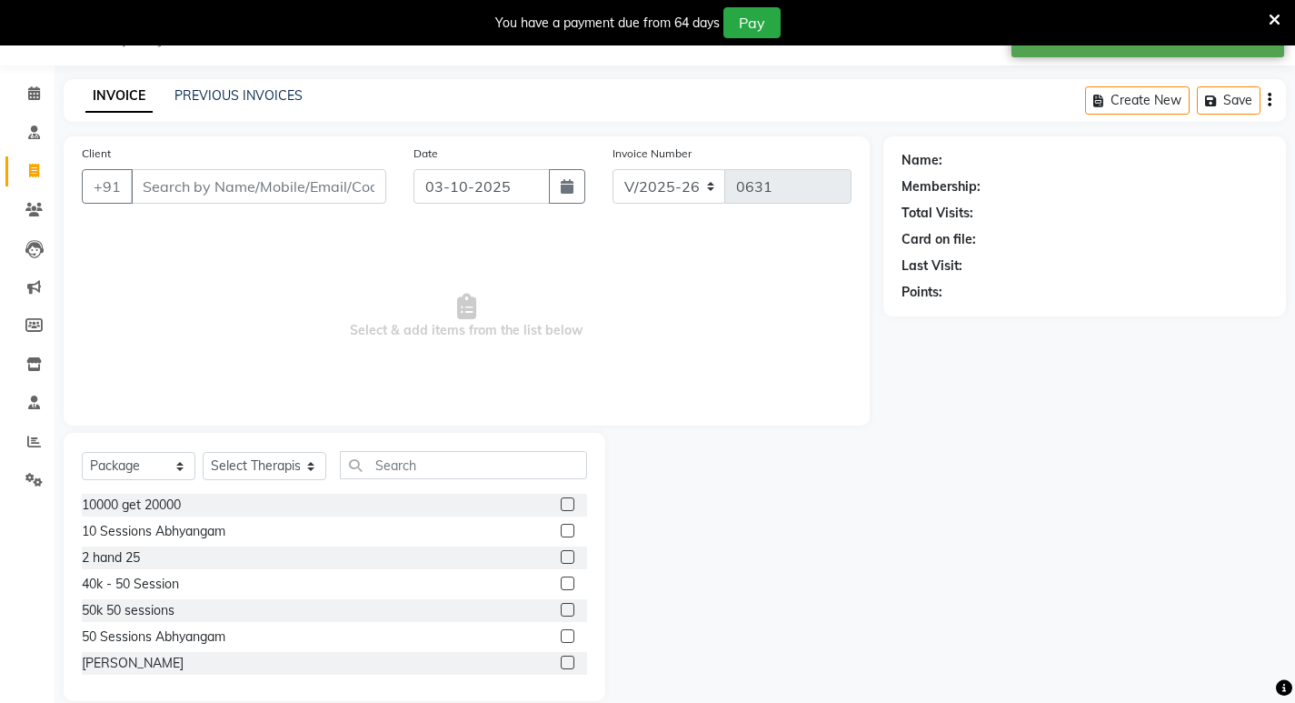
click at [165, 192] on input "Client" at bounding box center [258, 186] width 255 height 35
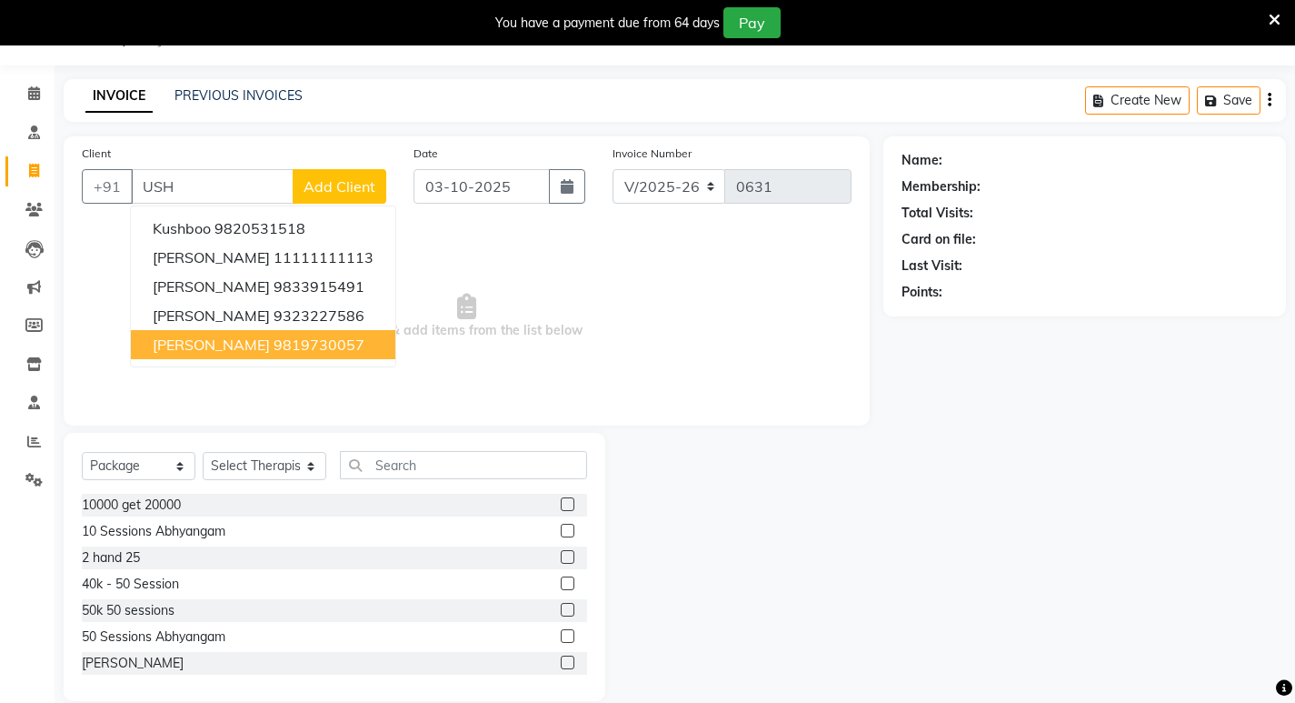
click at [223, 345] on span "[PERSON_NAME]" at bounding box center [211, 344] width 117 height 18
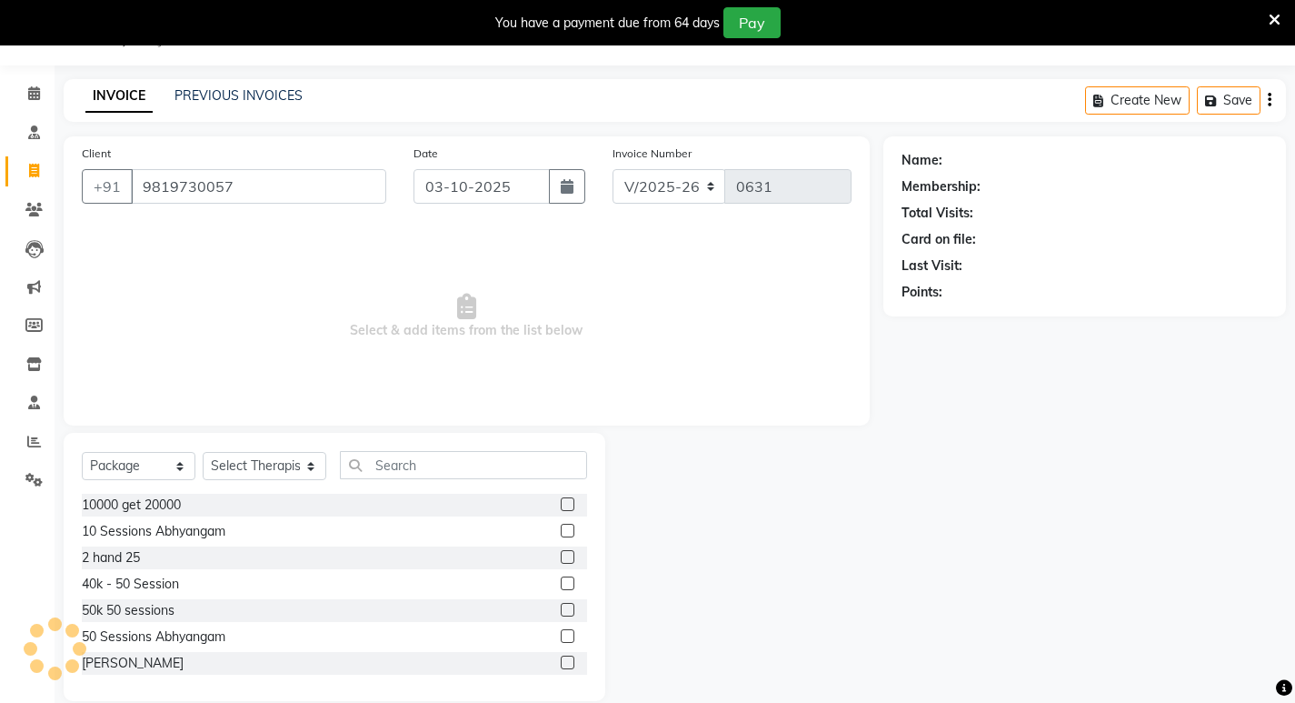
type input "9819730057"
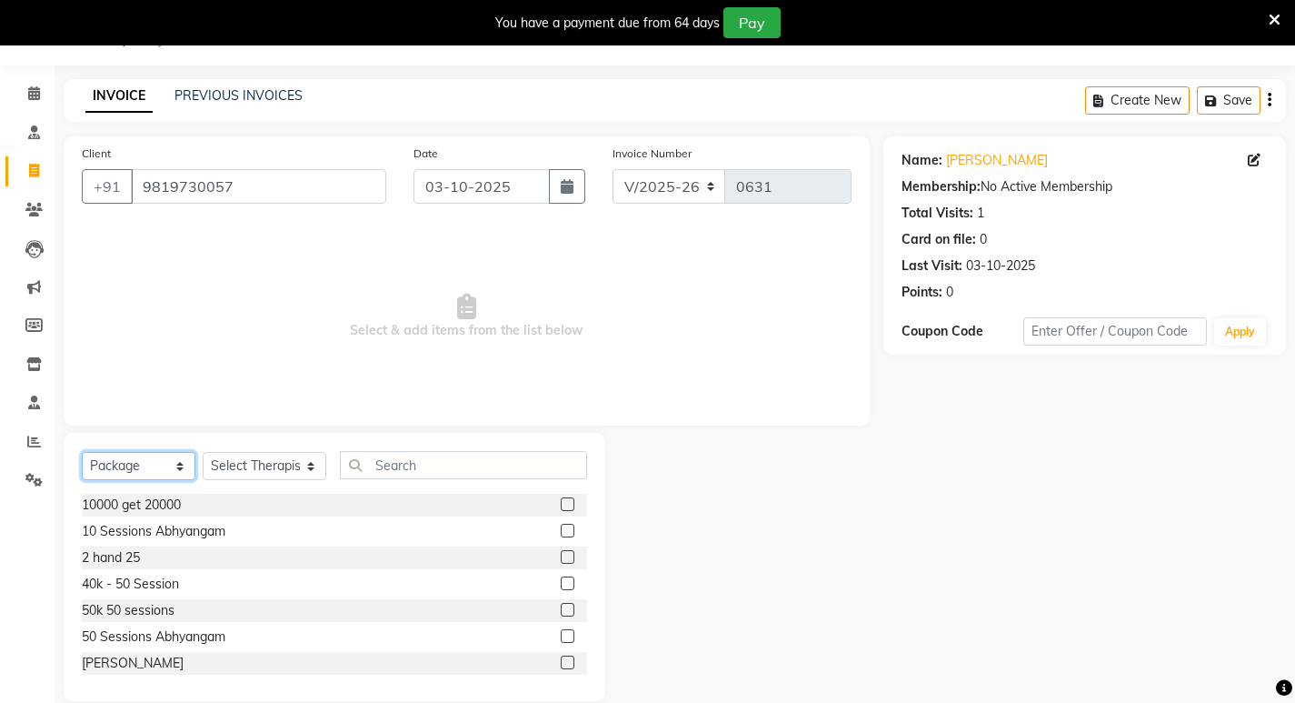
click at [181, 465] on select "Select Service Product Membership Package Voucher Prepaid Gift Card" at bounding box center [139, 466] width 114 height 28
select select "service"
click at [82, 452] on select "Select Service Product Membership Package Voucher Prepaid Gift Card" at bounding box center [139, 466] width 114 height 28
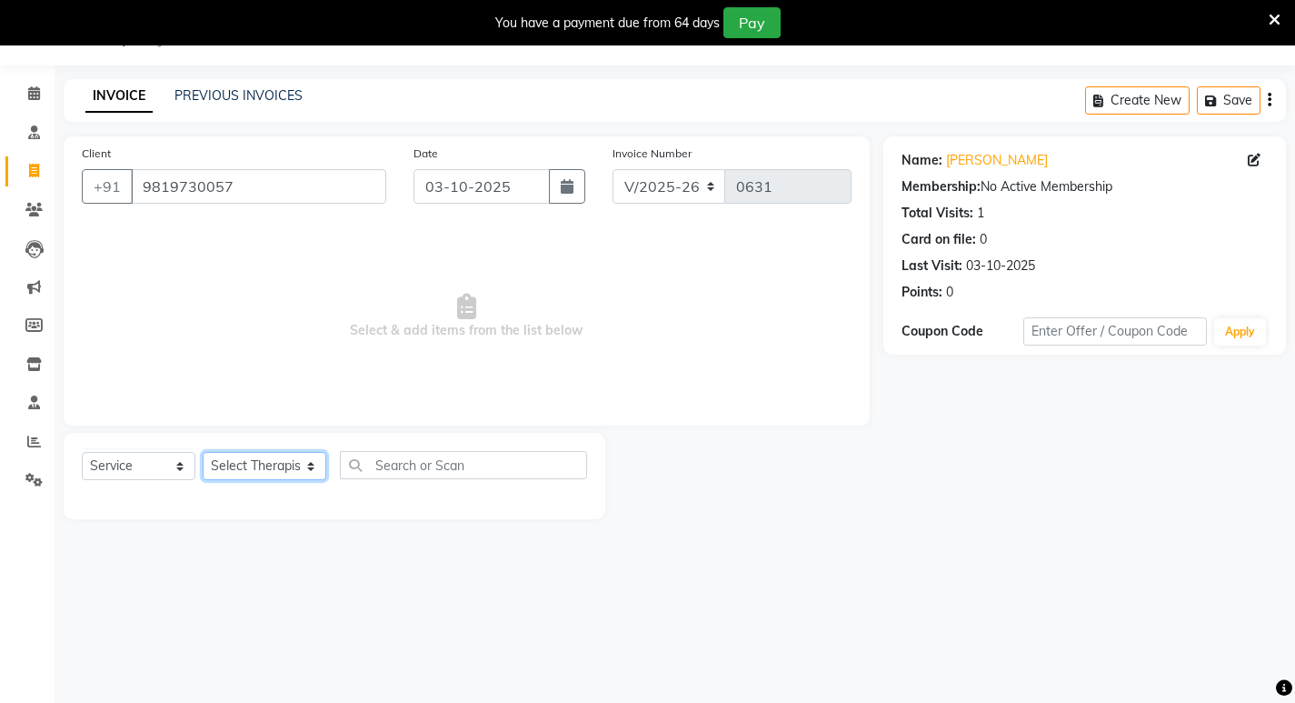
click at [300, 470] on select "Select Therapist [PERSON_NAME] Amala [PERSON_NAME] [PERSON_NAME] S [PERSON_NAME…" at bounding box center [265, 466] width 124 height 28
select select "56900"
click at [203, 452] on select "Select Therapist [PERSON_NAME] Amala [PERSON_NAME] [PERSON_NAME] S [PERSON_NAME…" at bounding box center [265, 466] width 124 height 28
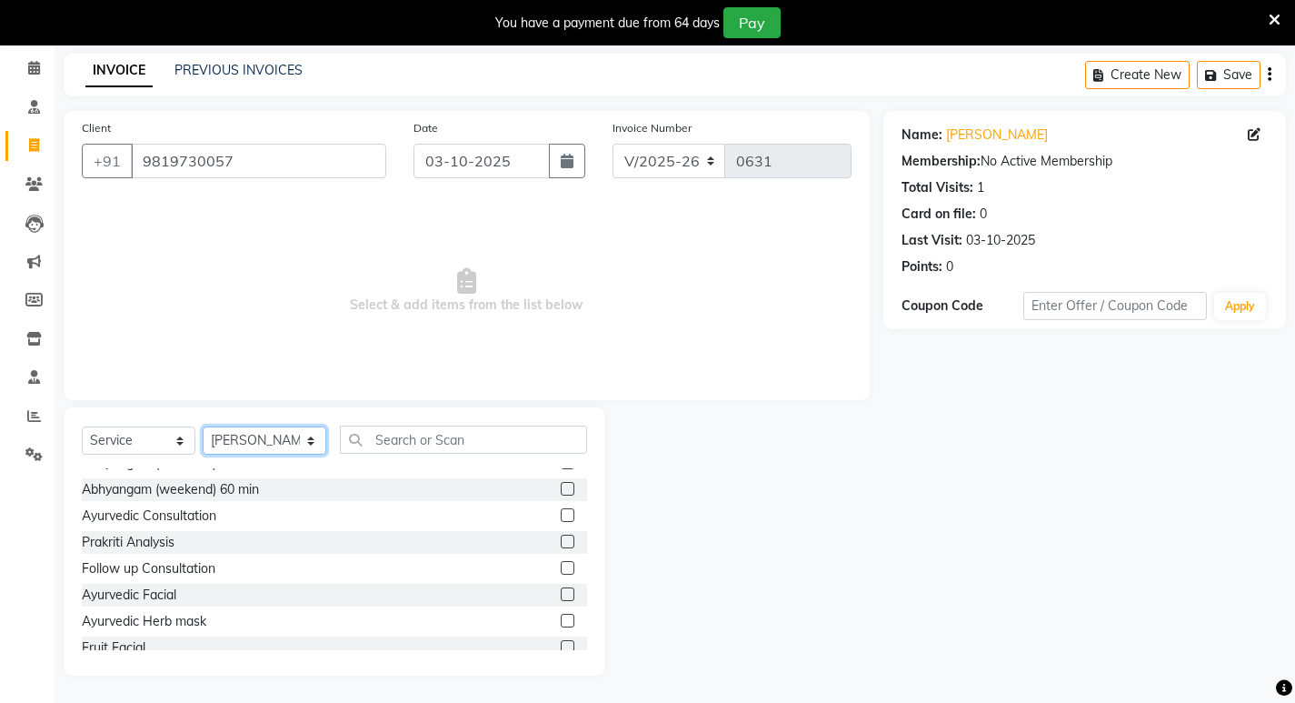
scroll to position [727, 0]
click at [561, 519] on label at bounding box center [568, 516] width 14 height 14
click at [561, 519] on input "checkbox" at bounding box center [567, 517] width 12 height 12
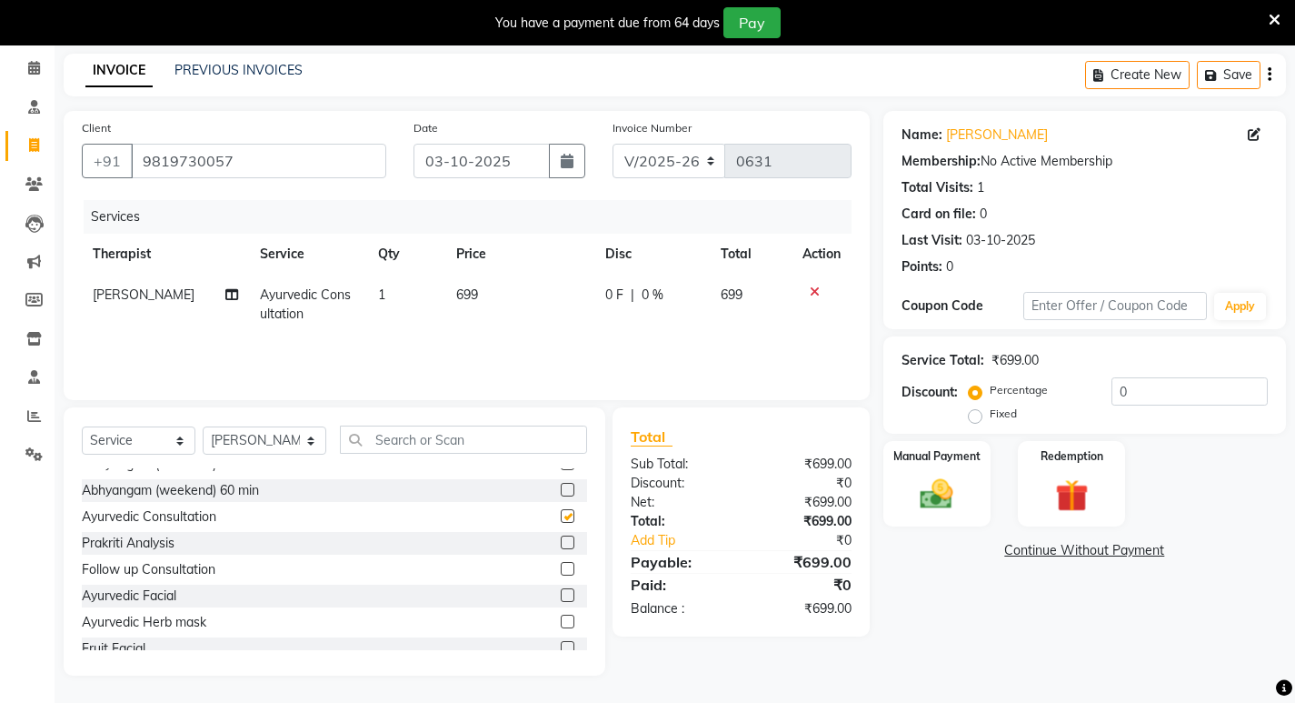
checkbox input "false"
click at [492, 296] on td "699" at bounding box center [519, 305] width 148 height 60
select select "56900"
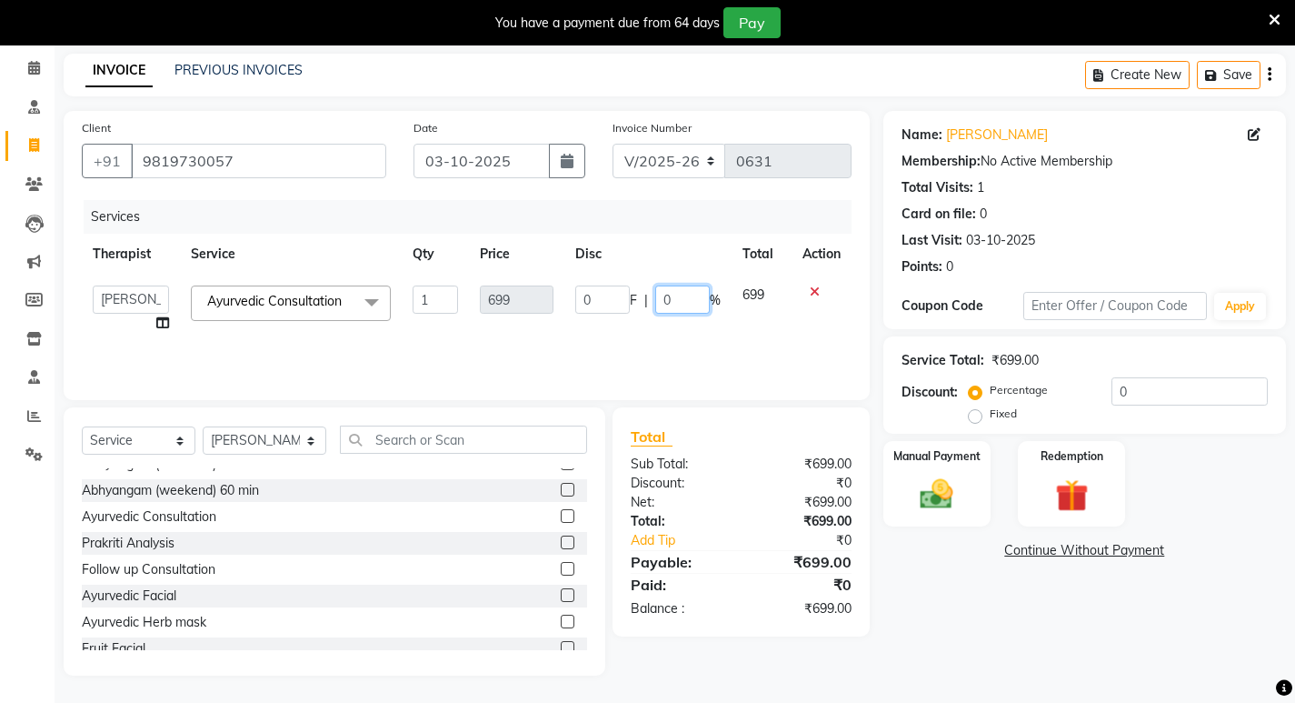
click at [681, 301] on input "0" at bounding box center [682, 299] width 55 height 28
click at [683, 299] on input "0" at bounding box center [682, 299] width 55 height 28
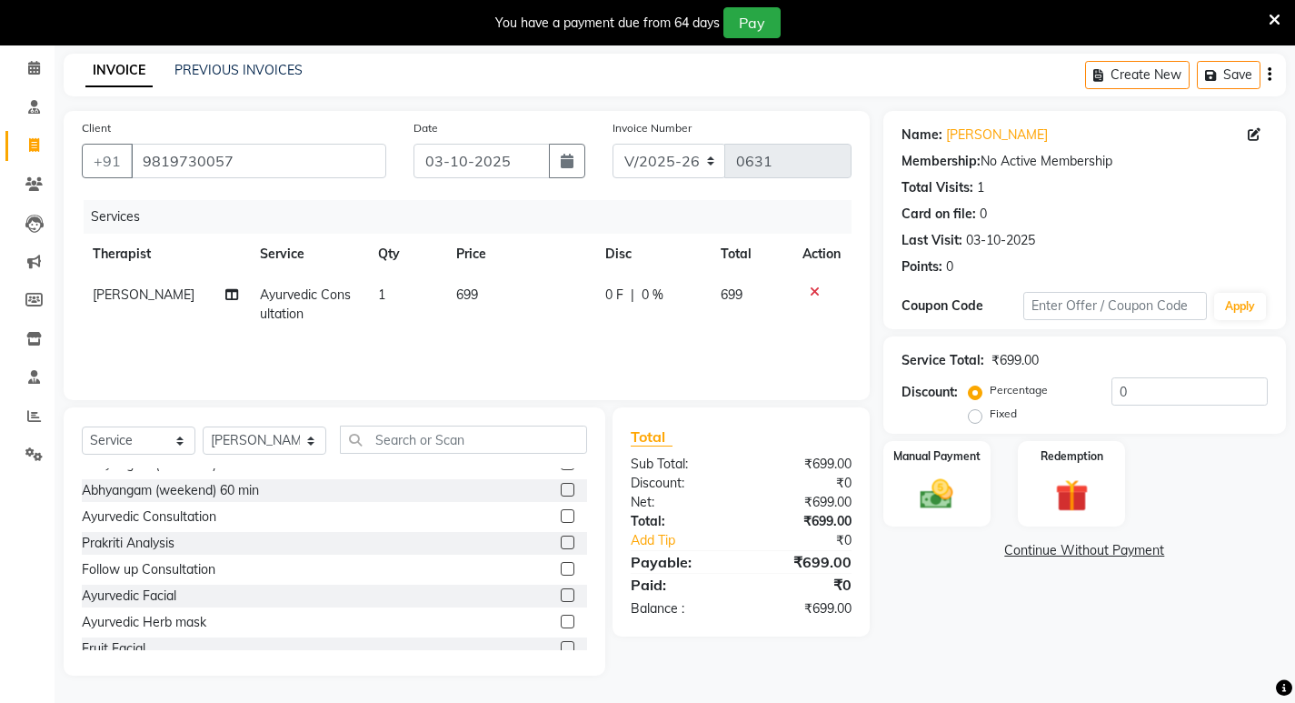
click at [534, 298] on td "699" at bounding box center [519, 305] width 148 height 60
select select "56900"
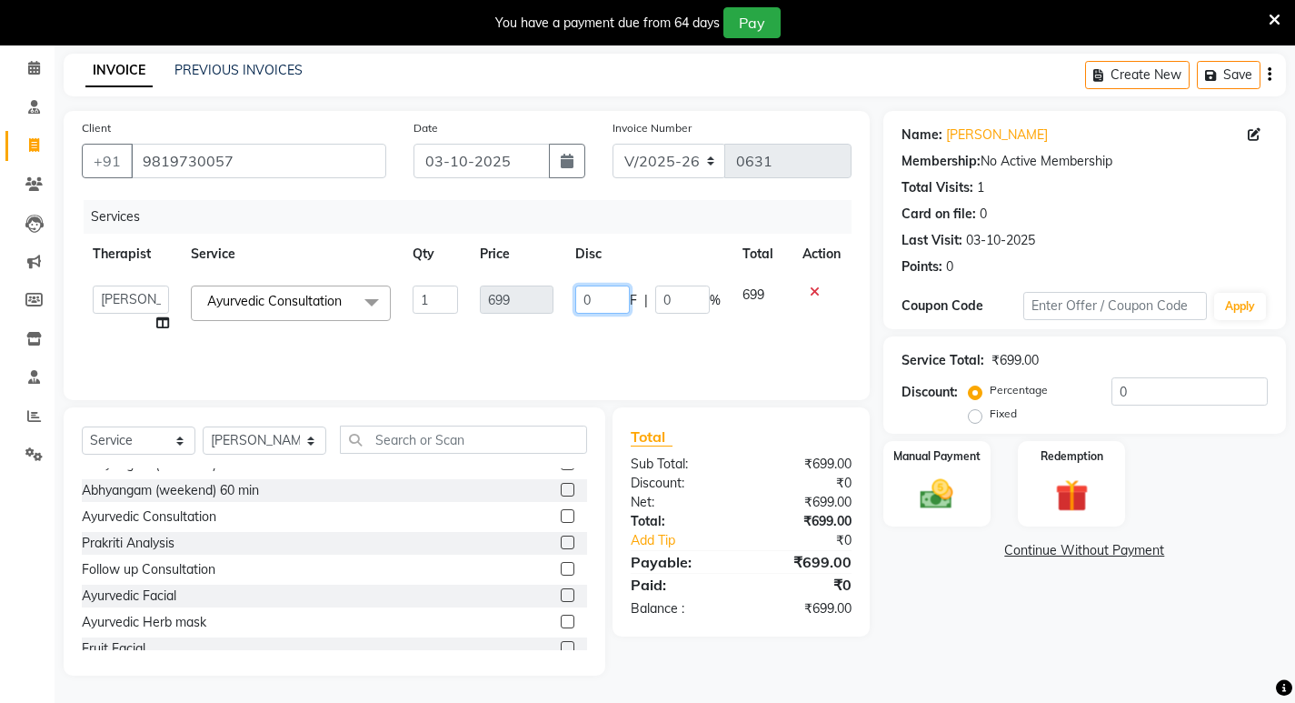
click at [612, 299] on input "0" at bounding box center [602, 299] width 55 height 28
type input "1500"
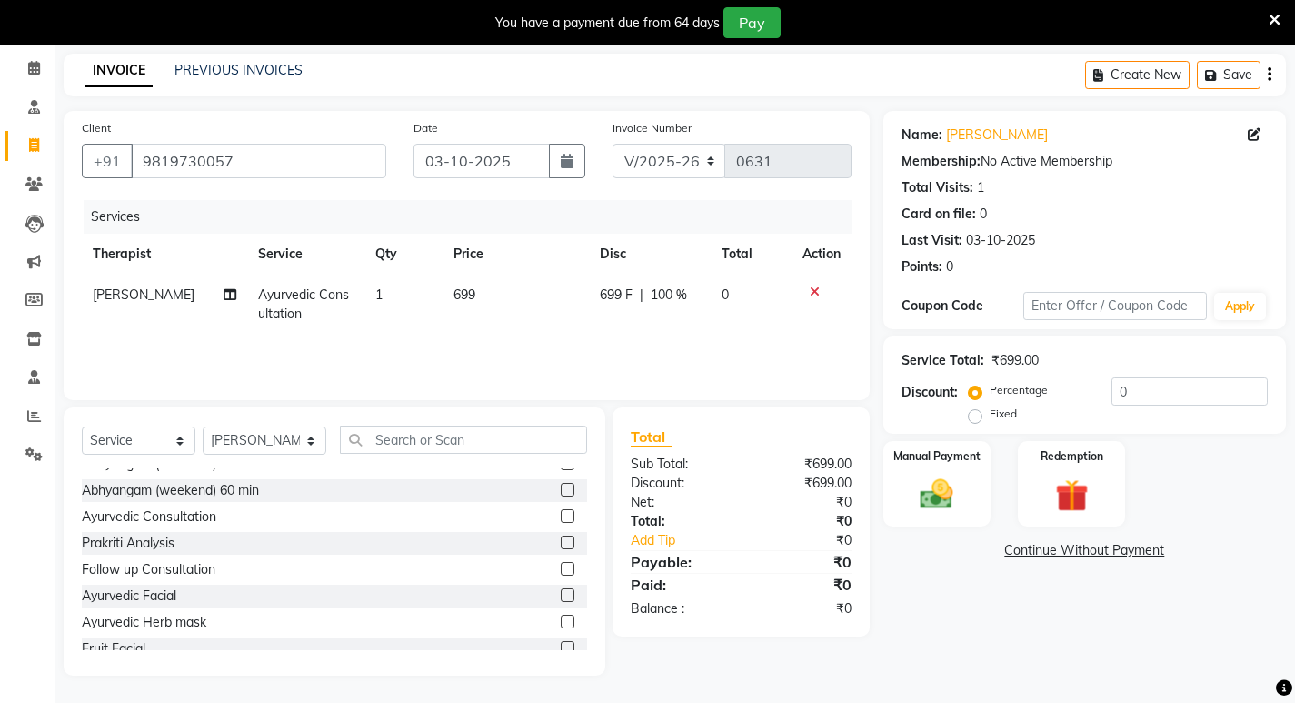
click at [648, 325] on td "699 F | 100 %" at bounding box center [650, 305] width 122 height 60
select select "56900"
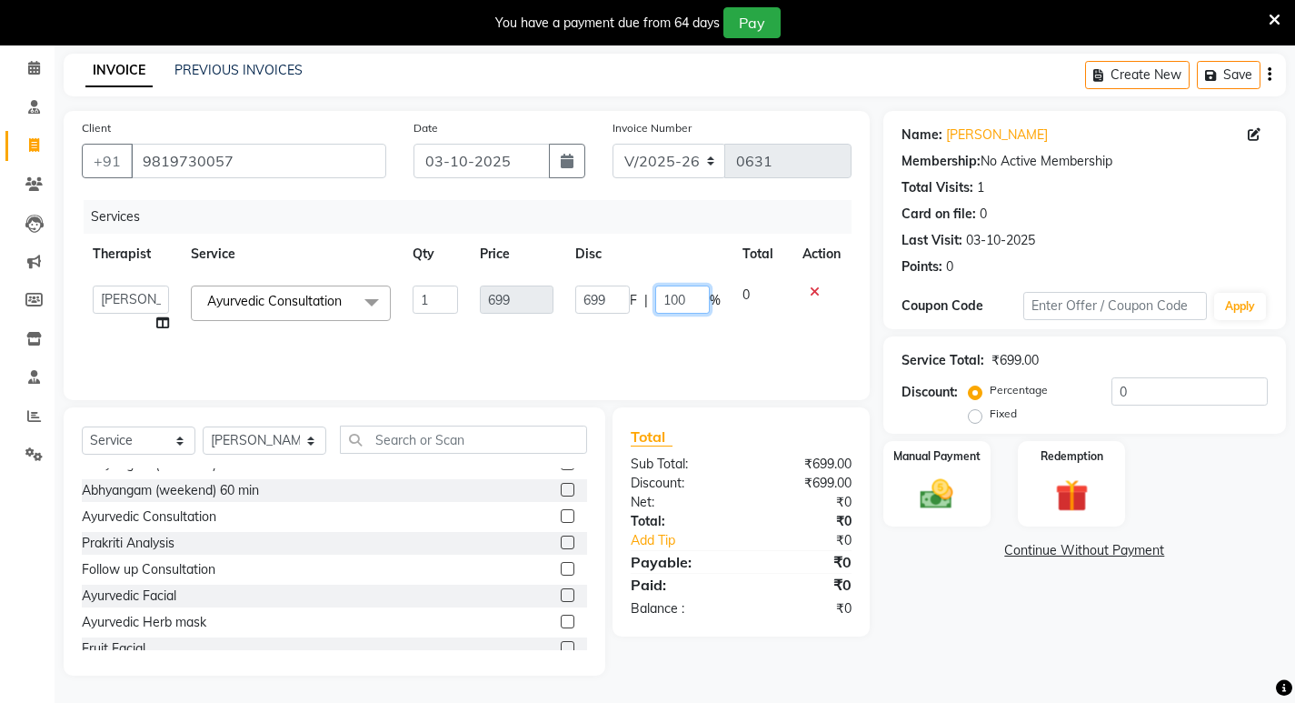
click at [691, 302] on input "100" at bounding box center [682, 299] width 55 height 28
type input "1"
type input "1000"
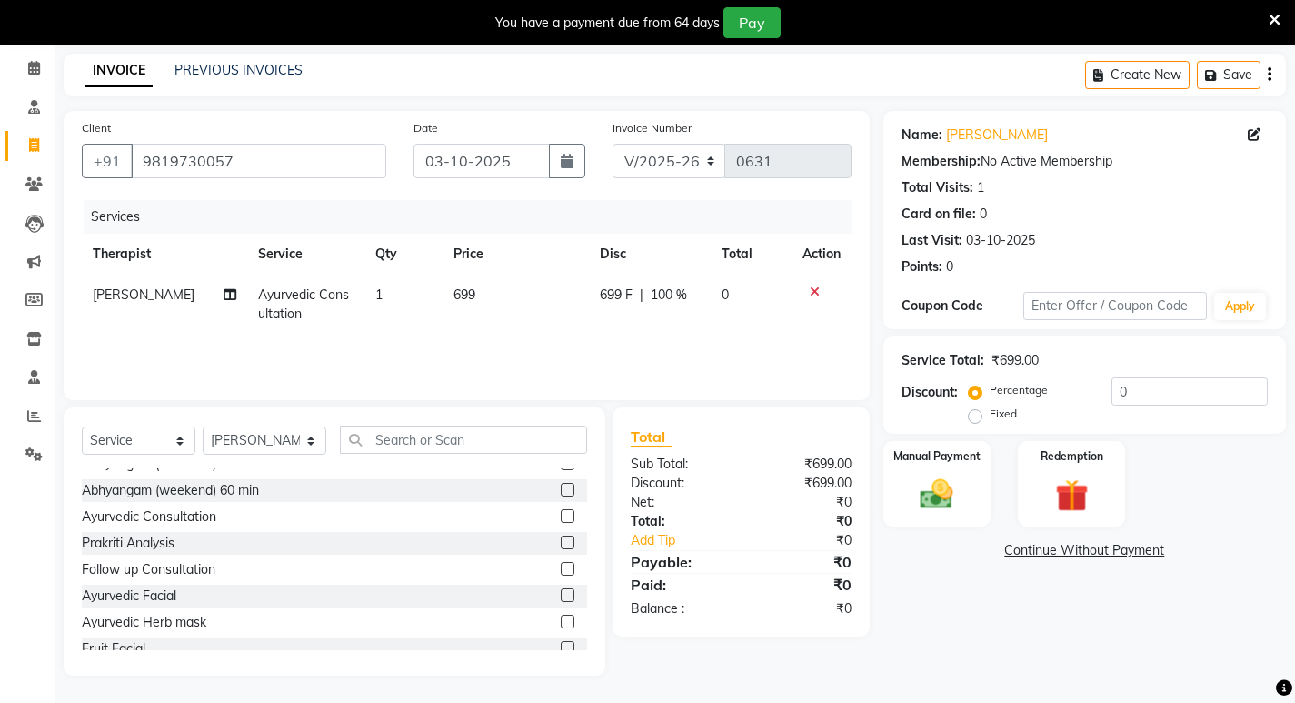
click at [771, 324] on td "0" at bounding box center [751, 305] width 81 height 60
select select "56900"
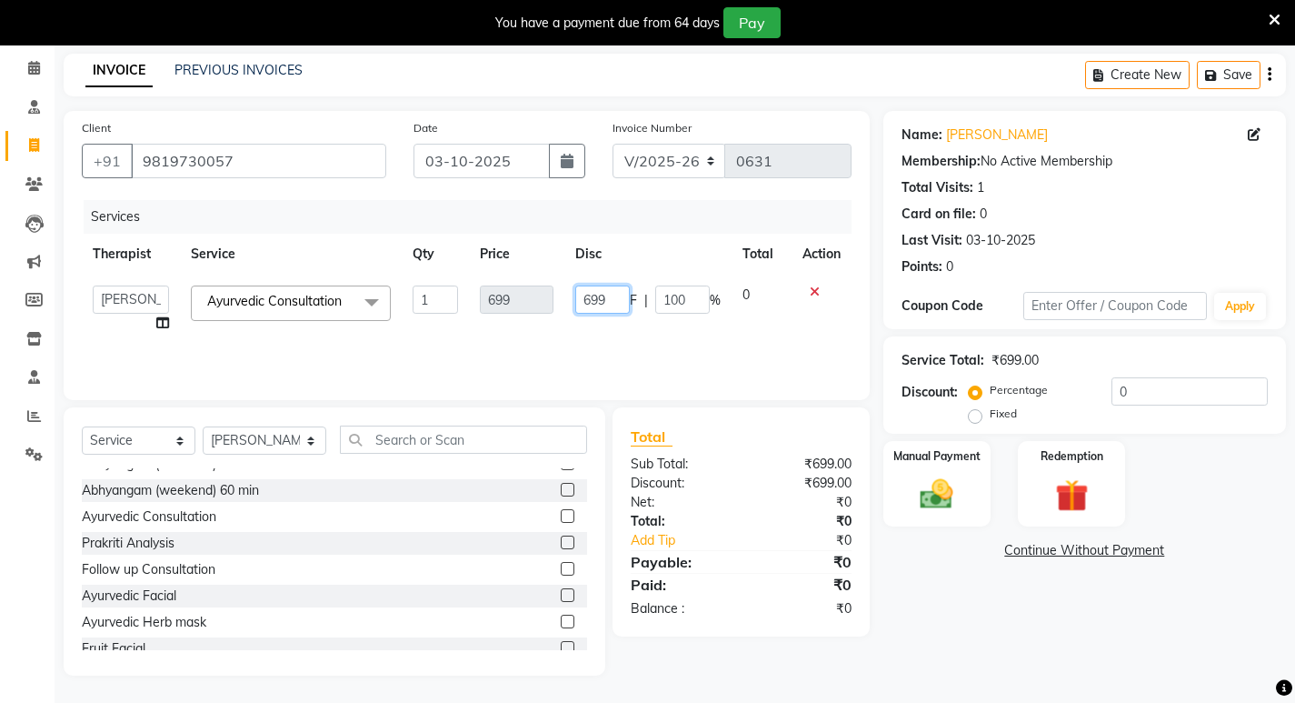
click at [611, 296] on input "699" at bounding box center [602, 299] width 55 height 28
type input "6"
type input "2000"
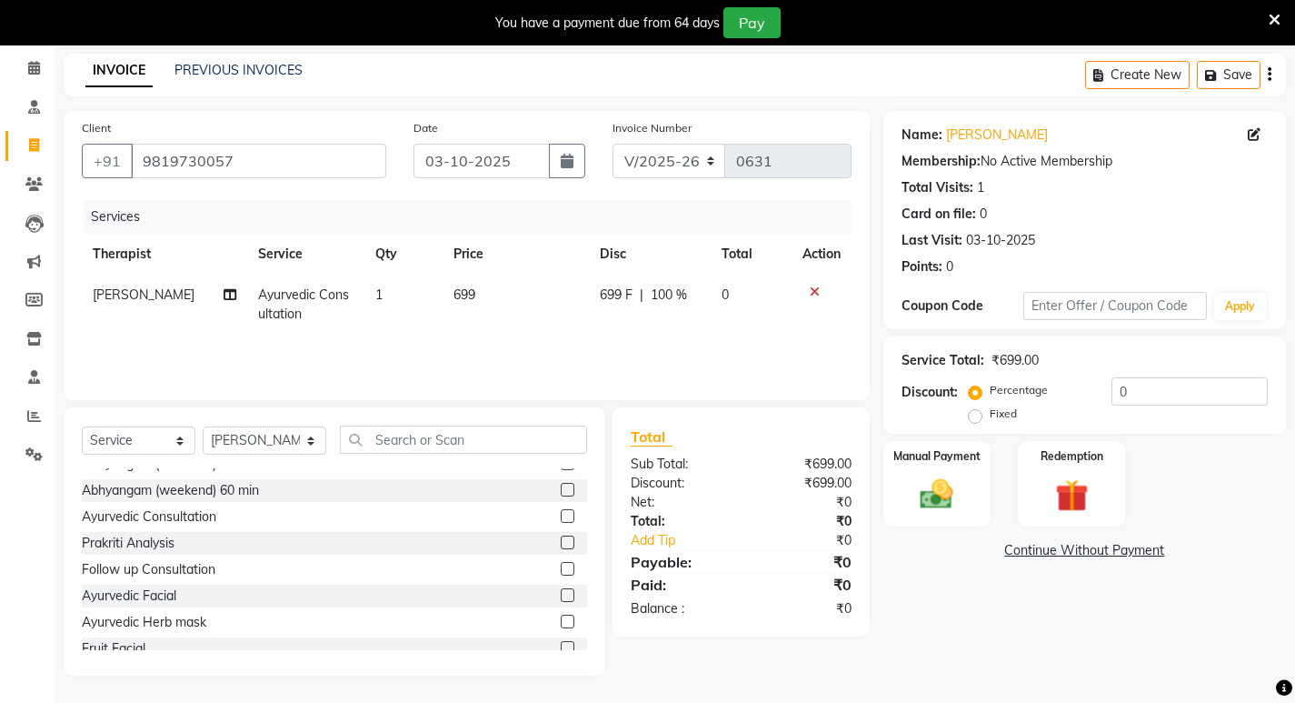
click at [717, 325] on tr "Dr. Chaitali Deshmukh Ayurvedic Consultation 1 699 699 F | 100 % 0" at bounding box center [467, 305] width 770 height 60
